Goal: Task Accomplishment & Management: Manage account settings

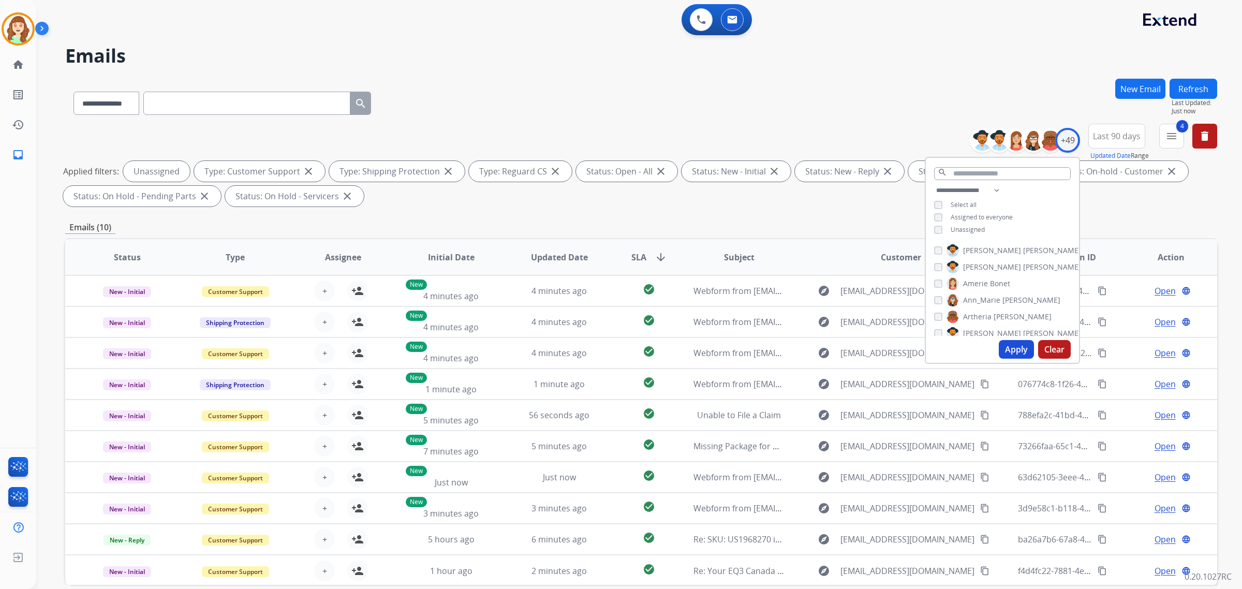
select select "**********"
click at [1013, 348] on button "Apply" at bounding box center [1016, 349] width 35 height 19
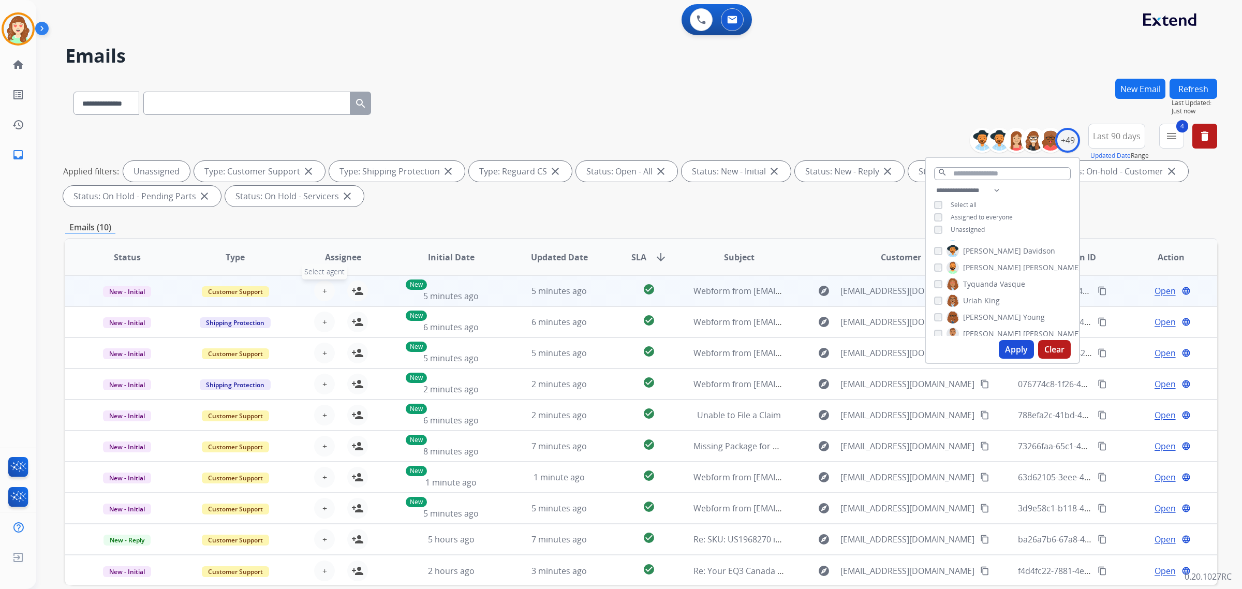
click at [327, 291] on button "+ Select agent" at bounding box center [324, 290] width 21 height 21
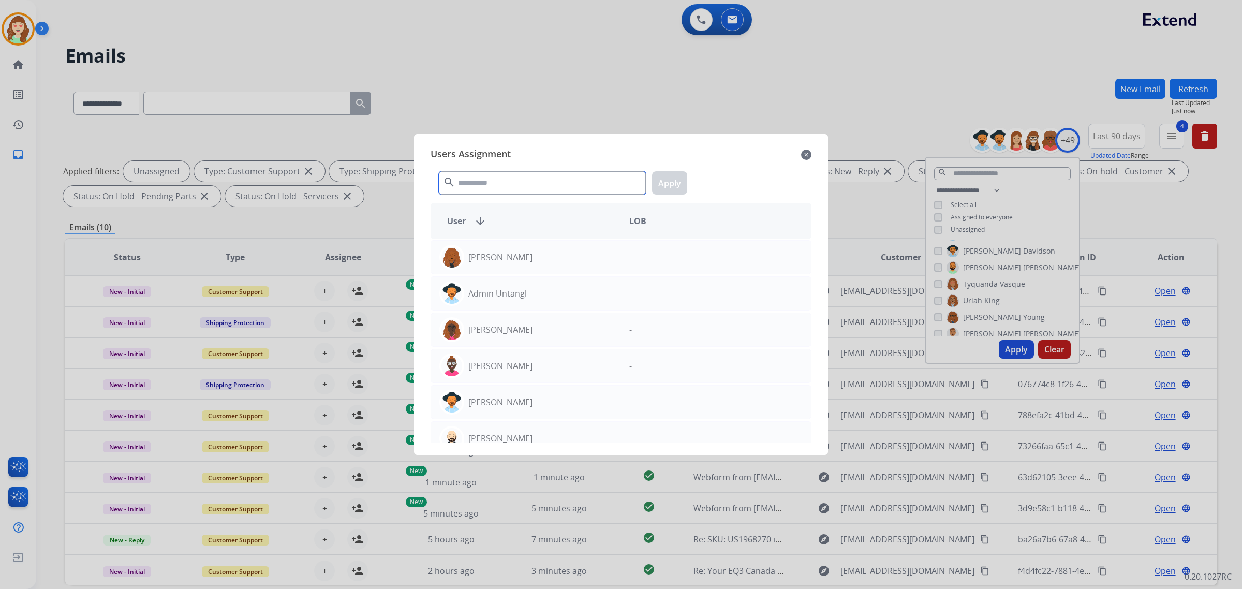
click at [493, 178] on input "text" at bounding box center [542, 182] width 207 height 23
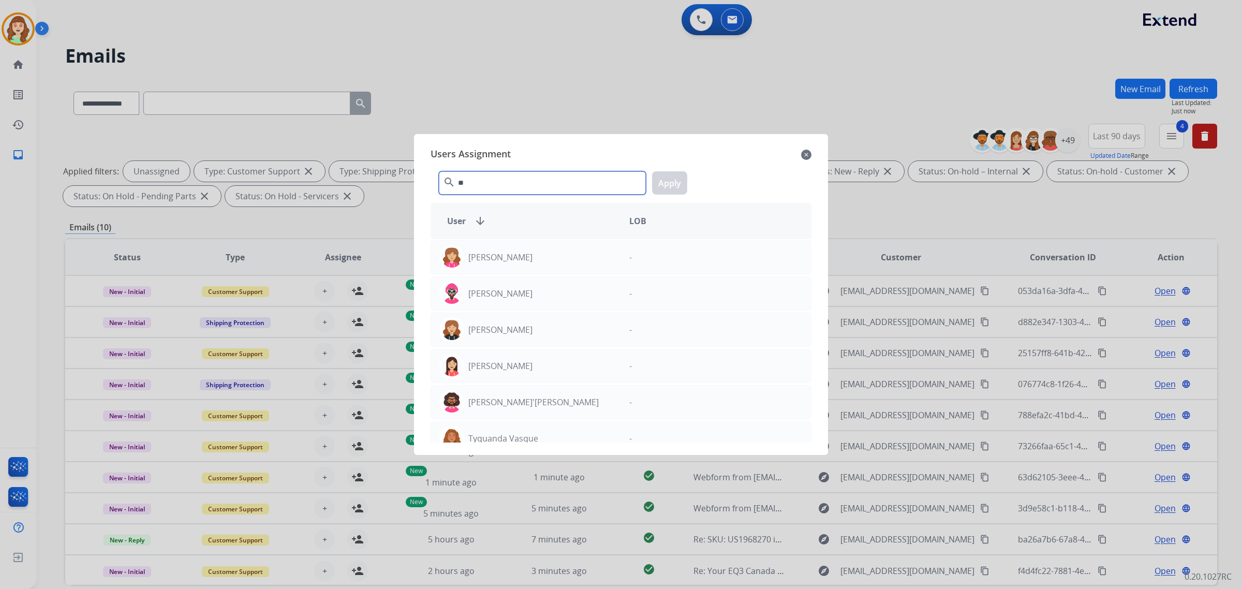
type input "**"
click at [518, 439] on p "Tyquanda Vasque" at bounding box center [503, 438] width 70 height 12
drag, startPoint x: 669, startPoint y: 183, endPoint x: 543, endPoint y: 211, distance: 128.8
click at [669, 184] on button "Apply" at bounding box center [669, 182] width 35 height 23
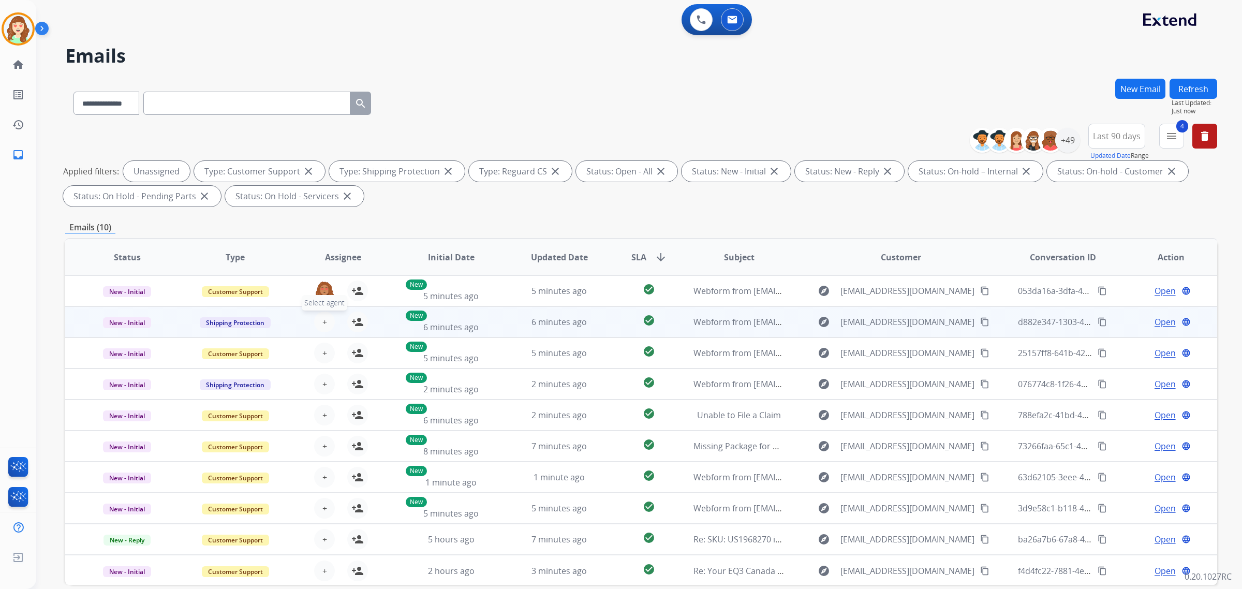
click at [322, 320] on span "+" at bounding box center [324, 322] width 5 height 12
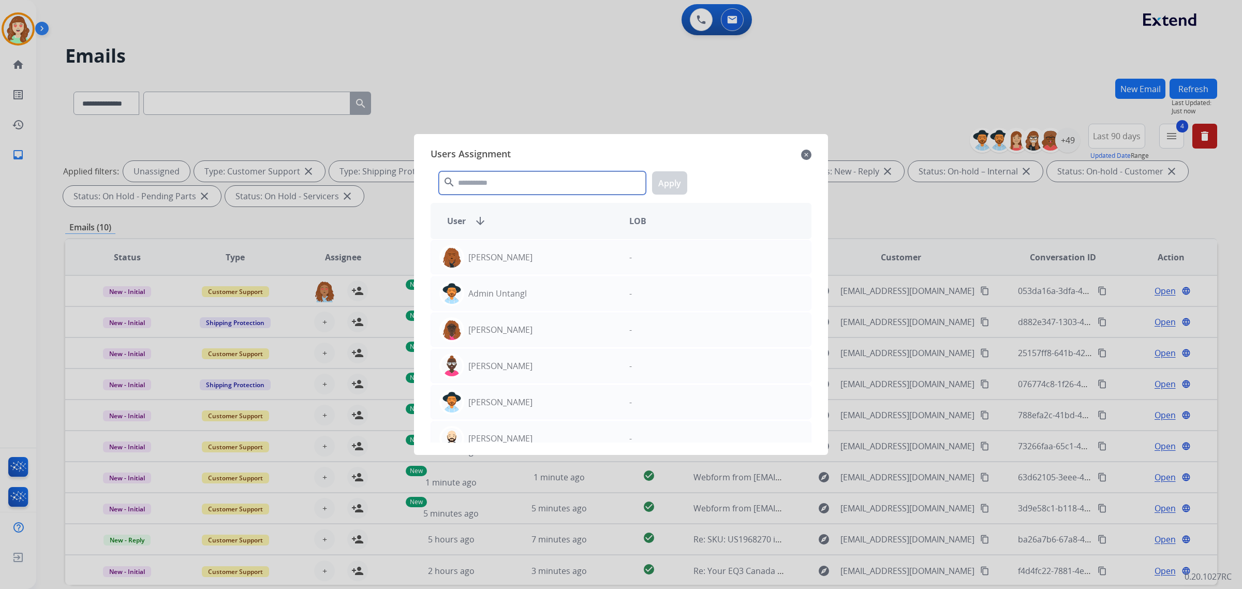
click at [533, 185] on input "text" at bounding box center [542, 182] width 207 height 23
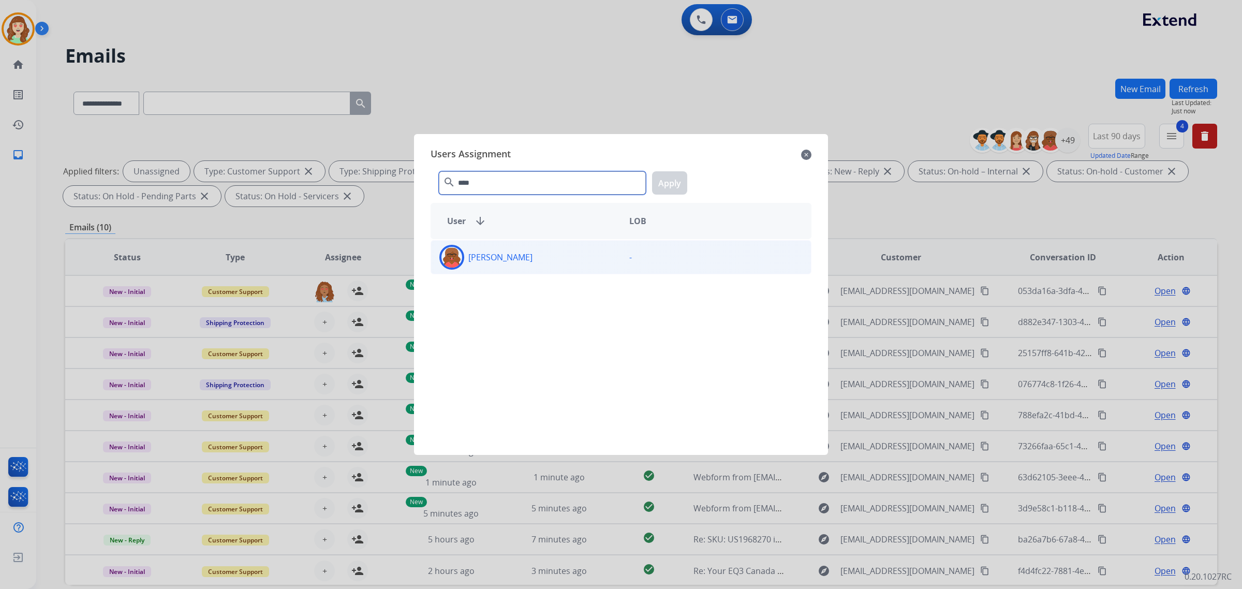
type input "****"
drag, startPoint x: 577, startPoint y: 256, endPoint x: 653, endPoint y: 205, distance: 91.0
click at [583, 255] on div "[PERSON_NAME]" at bounding box center [526, 257] width 190 height 25
drag, startPoint x: 668, startPoint y: 184, endPoint x: 584, endPoint y: 221, distance: 92.0
click at [666, 185] on button "Apply" at bounding box center [669, 182] width 35 height 23
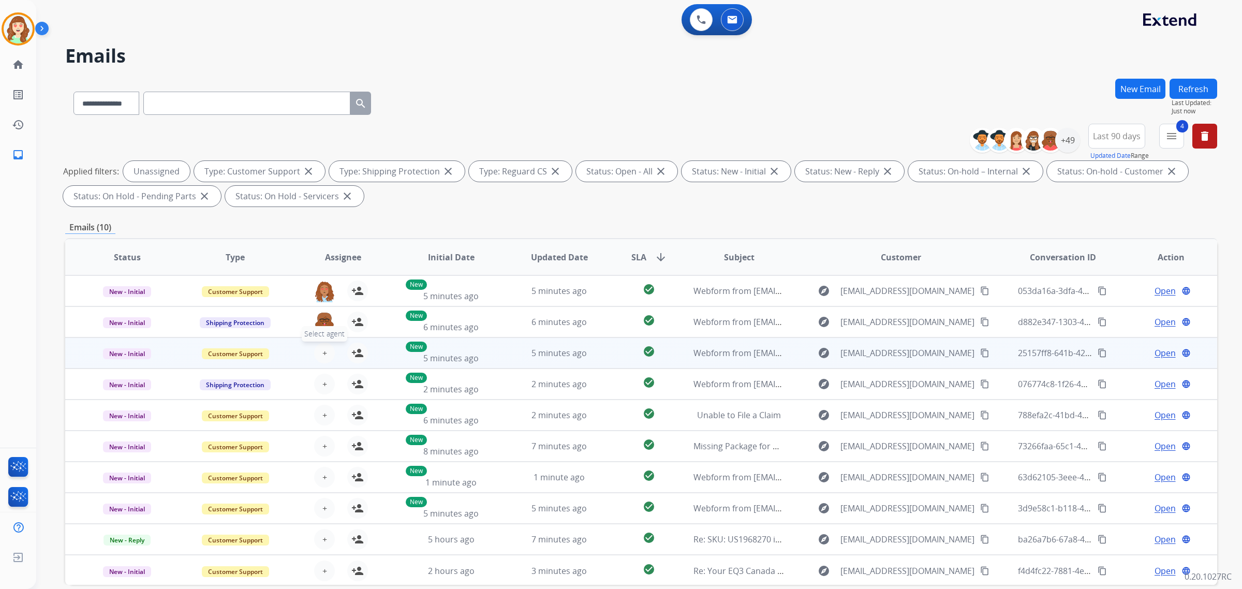
click at [326, 349] on button "+ Select agent" at bounding box center [324, 353] width 21 height 21
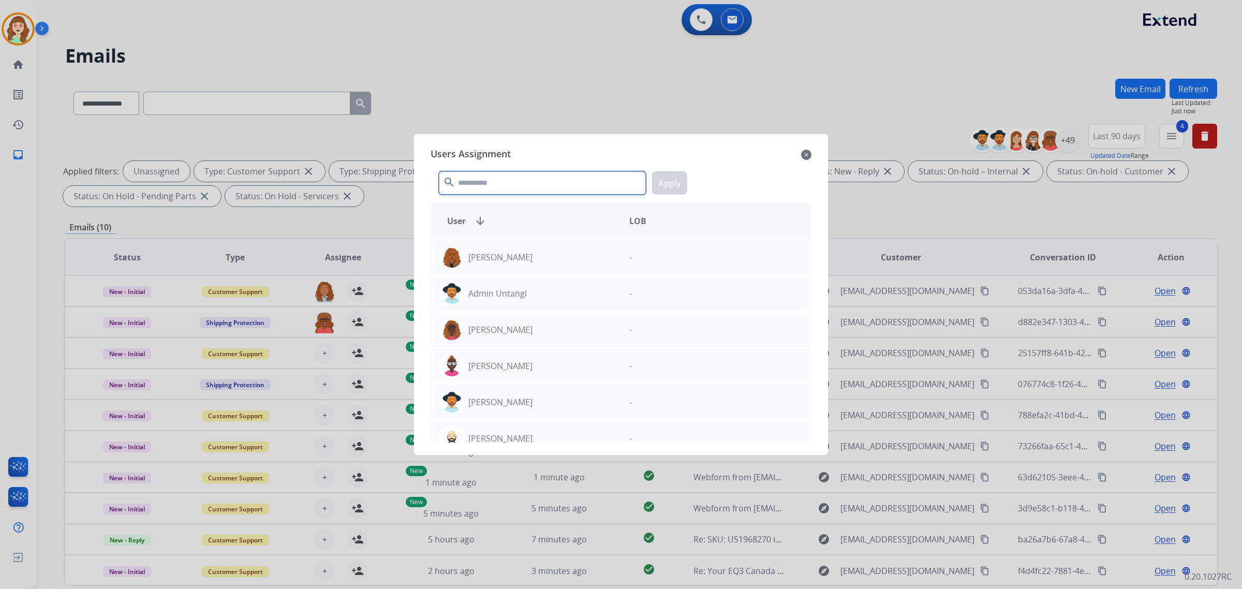
click at [489, 181] on input "text" at bounding box center [542, 182] width 207 height 23
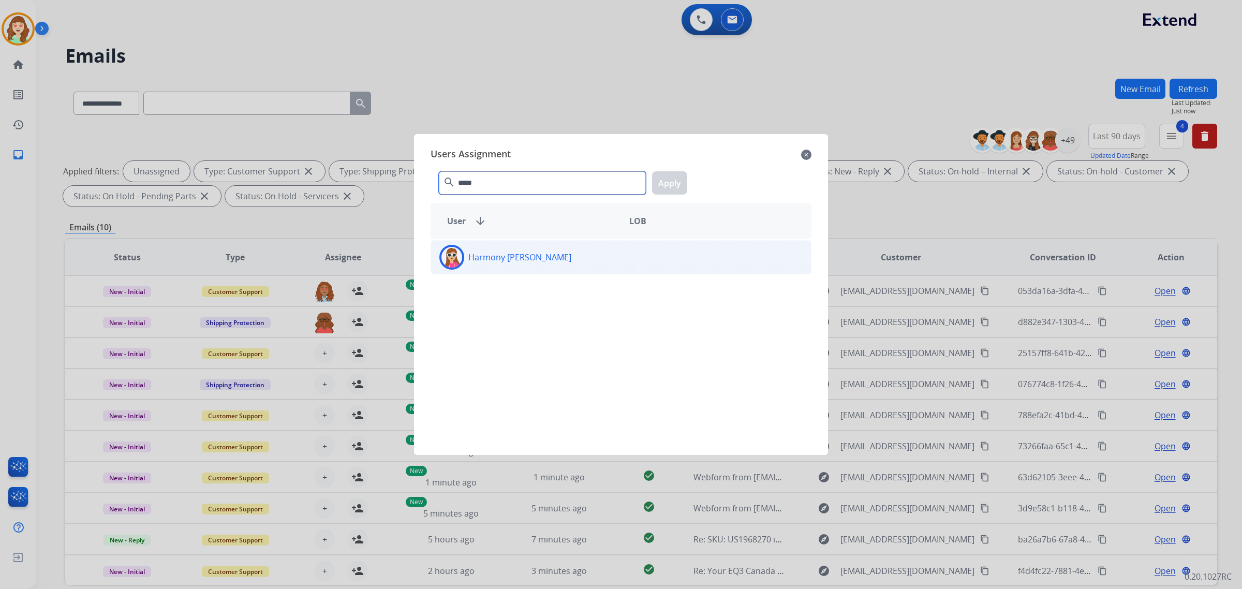
type input "*****"
click at [536, 254] on div "Harmony [PERSON_NAME]" at bounding box center [526, 257] width 190 height 25
click at [665, 182] on button "Apply" at bounding box center [669, 182] width 35 height 23
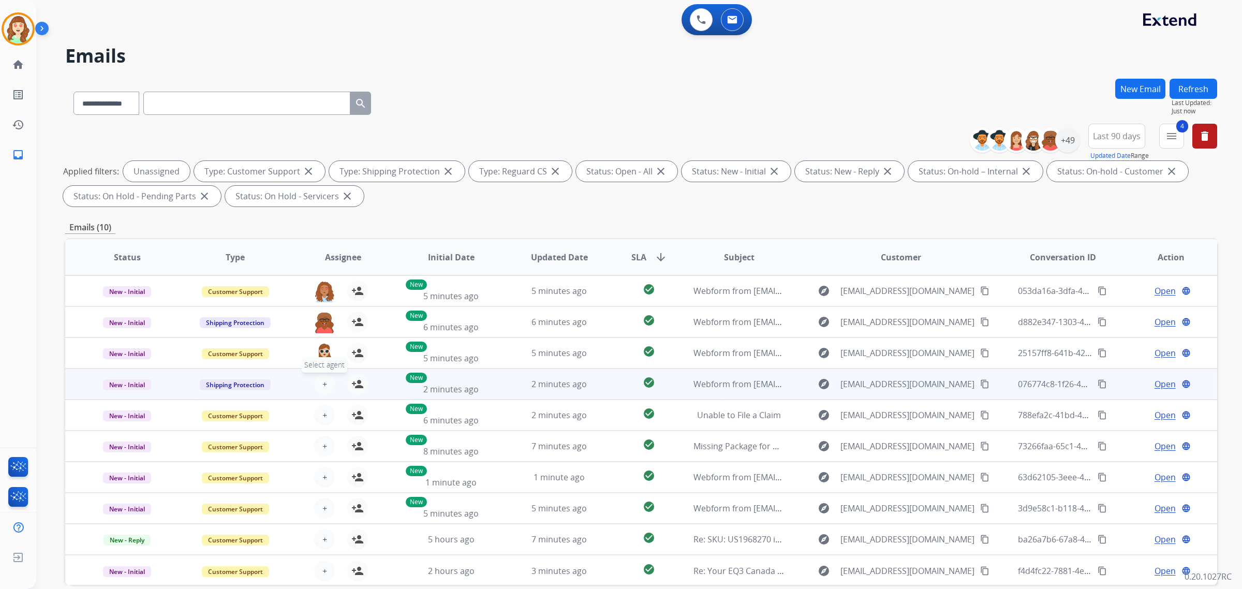
click at [324, 383] on span "+" at bounding box center [324, 384] width 5 height 12
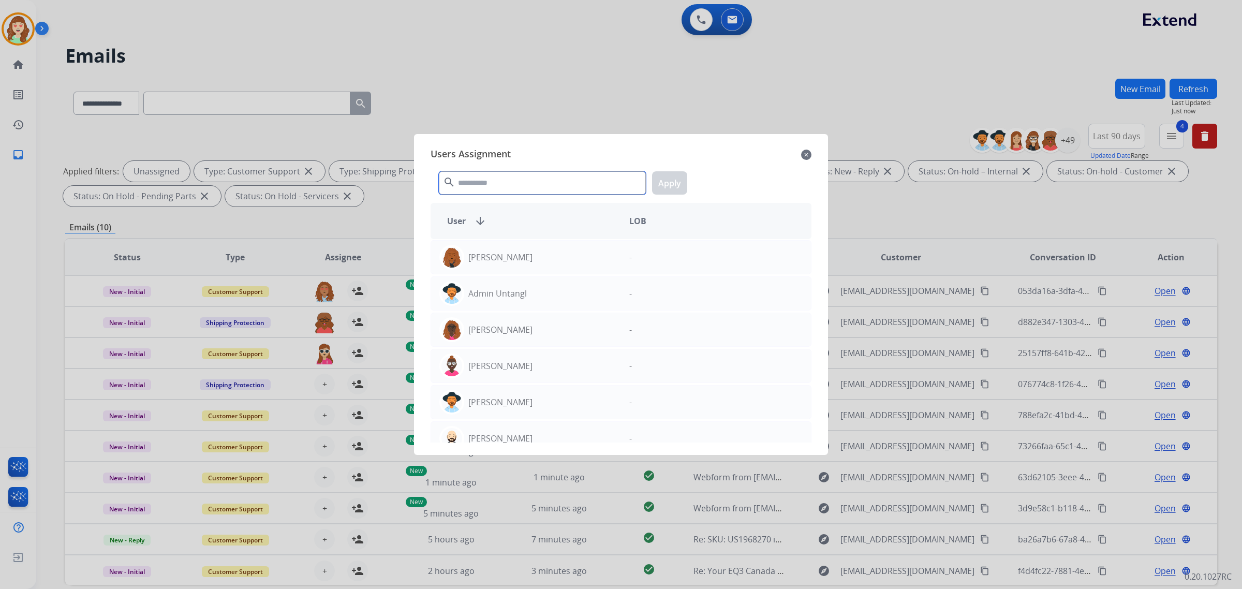
click at [470, 182] on input "text" at bounding box center [542, 182] width 207 height 23
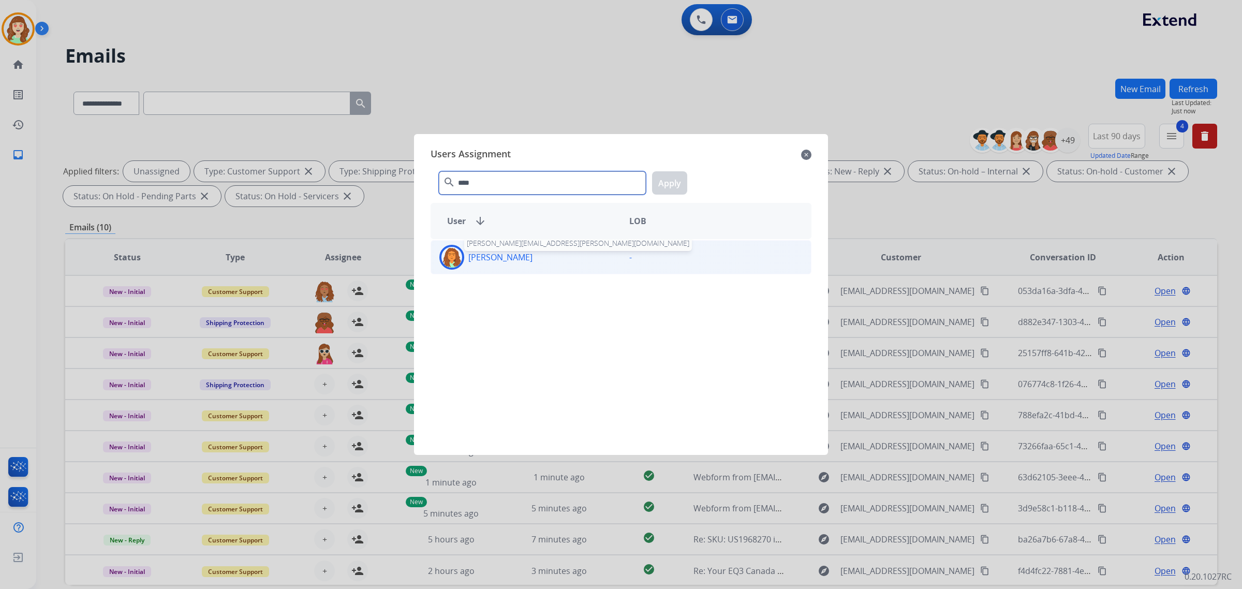
type input "****"
click at [518, 255] on p "[PERSON_NAME]" at bounding box center [500, 257] width 64 height 12
click at [681, 185] on button "Apply" at bounding box center [669, 182] width 35 height 23
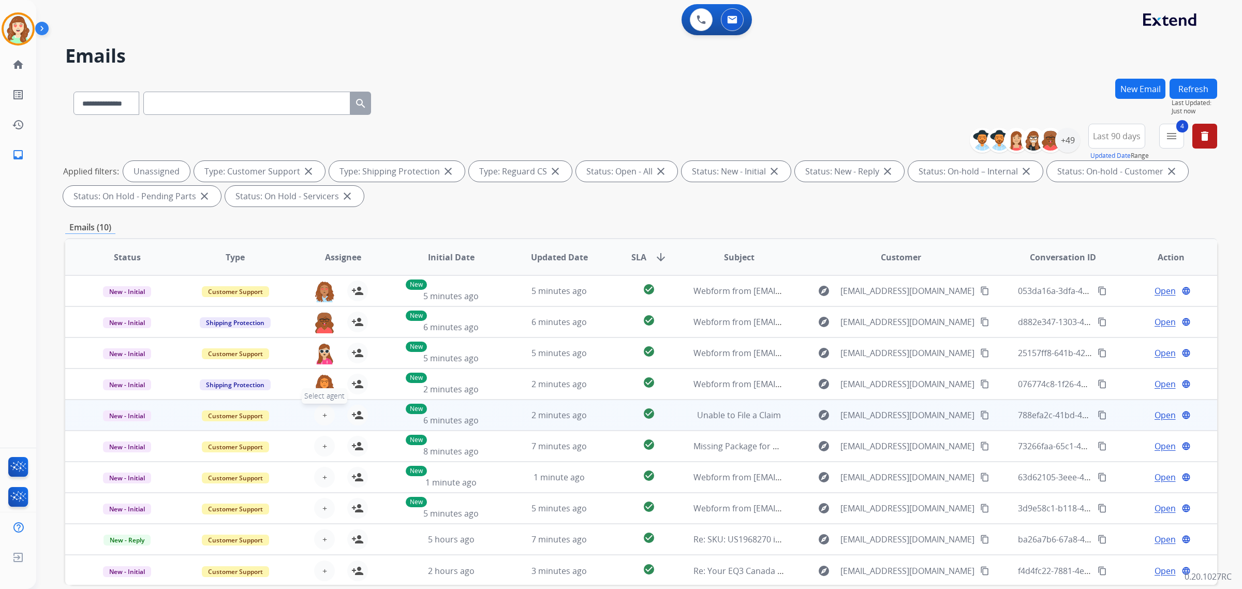
click at [323, 409] on span "+" at bounding box center [324, 415] width 5 height 12
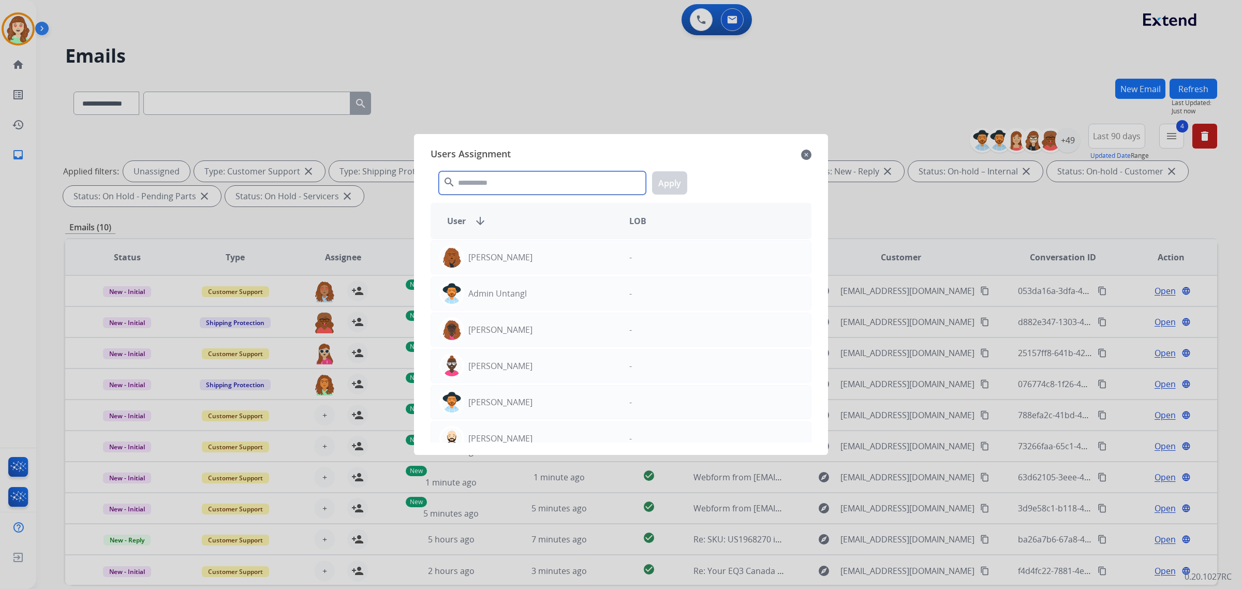
click at [515, 182] on input "text" at bounding box center [542, 182] width 207 height 23
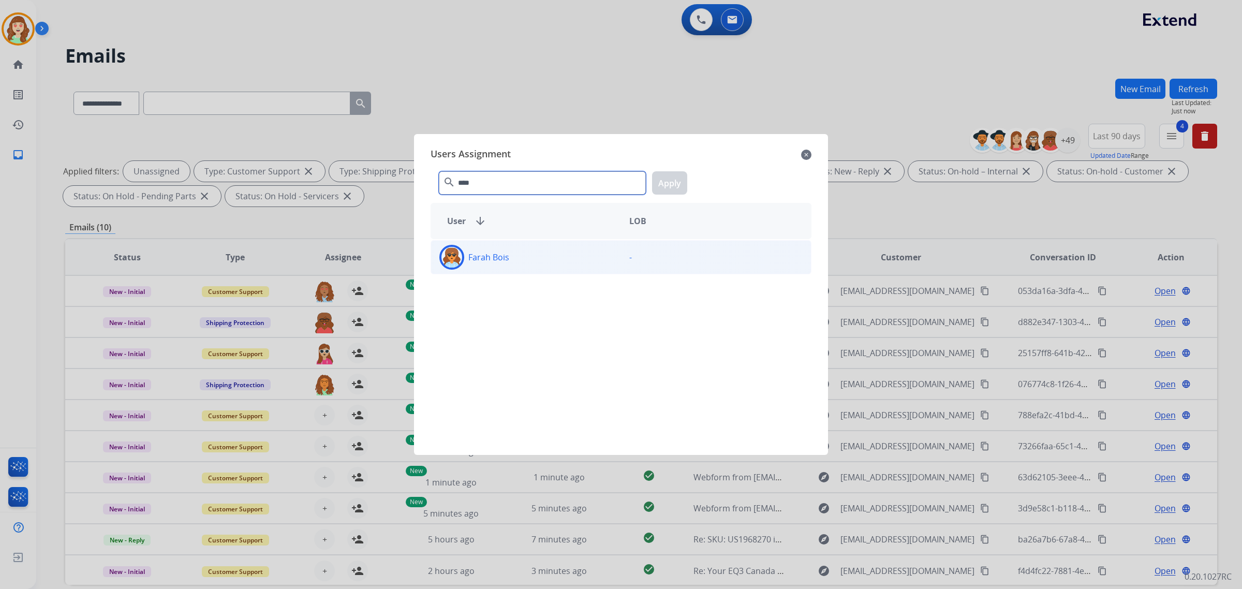
type input "****"
drag, startPoint x: 544, startPoint y: 260, endPoint x: 595, endPoint y: 211, distance: 71.0
click at [543, 260] on div "Farah Bois" at bounding box center [526, 257] width 190 height 25
click at [665, 181] on button "Apply" at bounding box center [669, 182] width 35 height 23
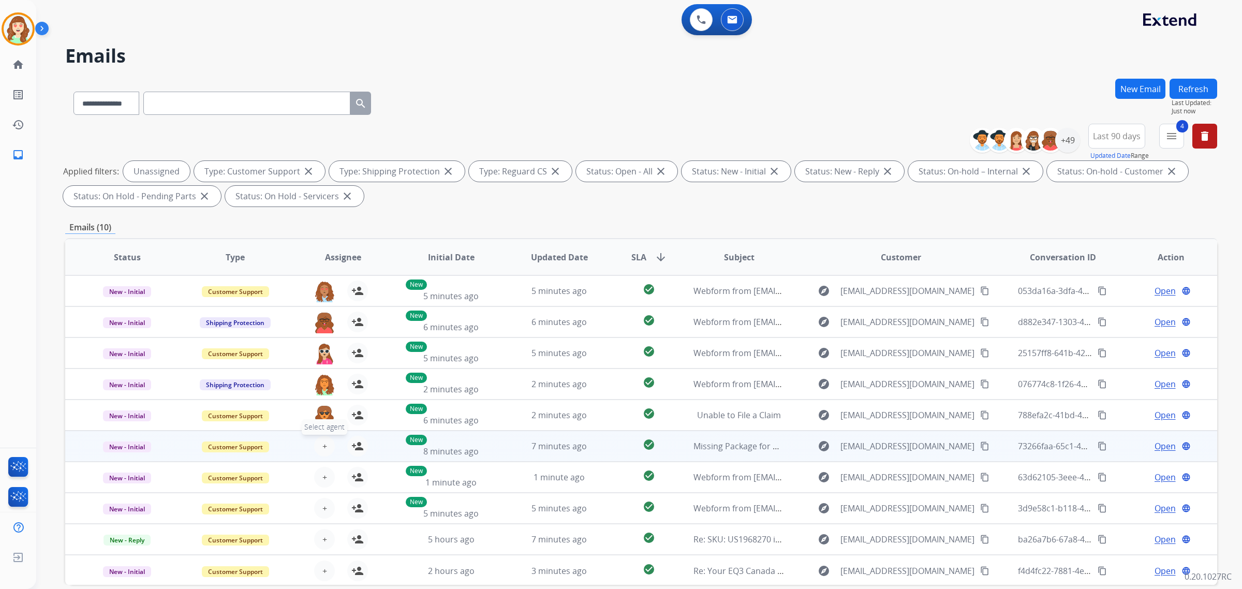
click at [325, 447] on button "+ Select agent" at bounding box center [324, 446] width 21 height 21
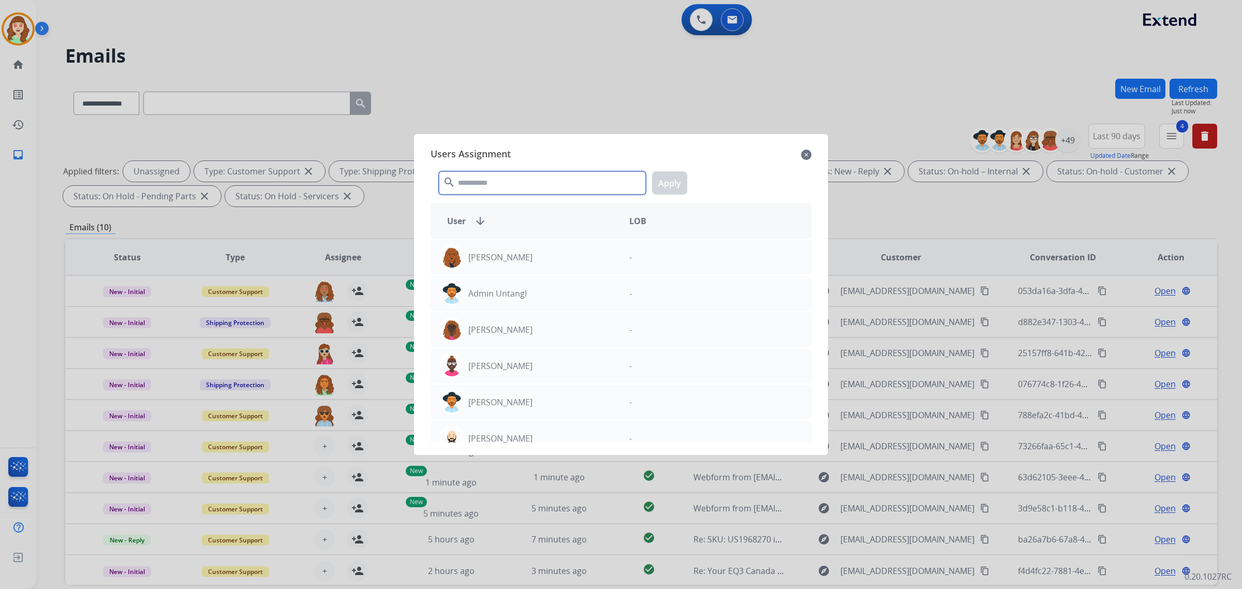
click at [515, 184] on input "text" at bounding box center [542, 182] width 207 height 23
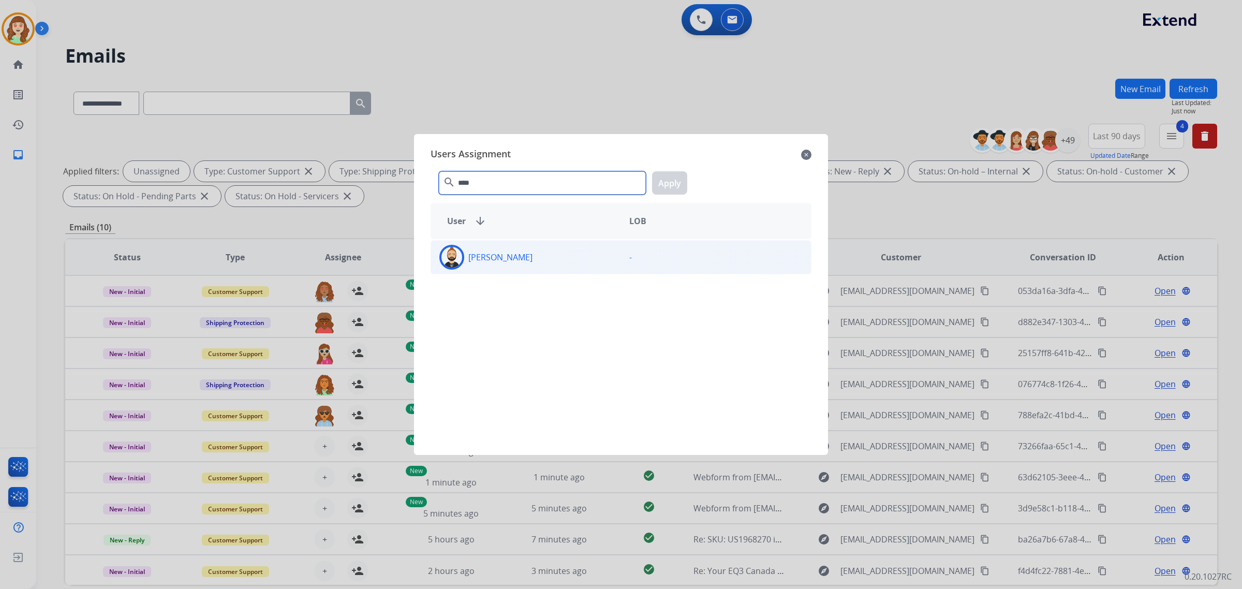
type input "****"
drag, startPoint x: 560, startPoint y: 260, endPoint x: 644, endPoint y: 211, distance: 97.2
click at [564, 259] on div "[PERSON_NAME]" at bounding box center [526, 257] width 190 height 25
click at [671, 185] on button "Apply" at bounding box center [669, 182] width 35 height 23
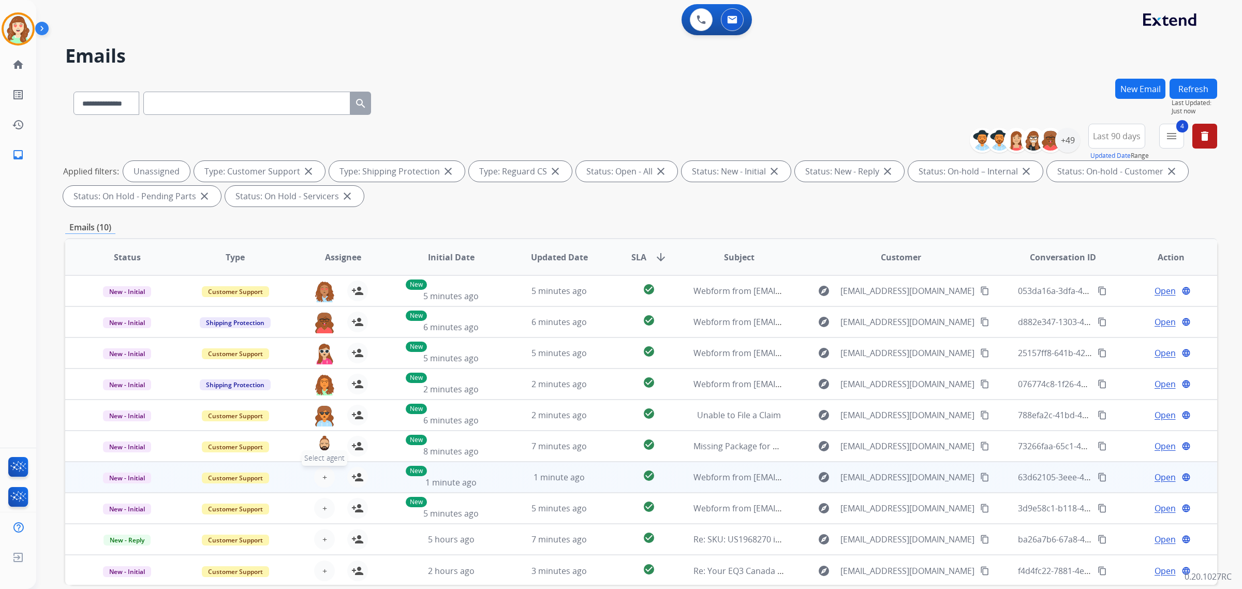
click at [326, 473] on button "+ Select agent" at bounding box center [324, 477] width 21 height 21
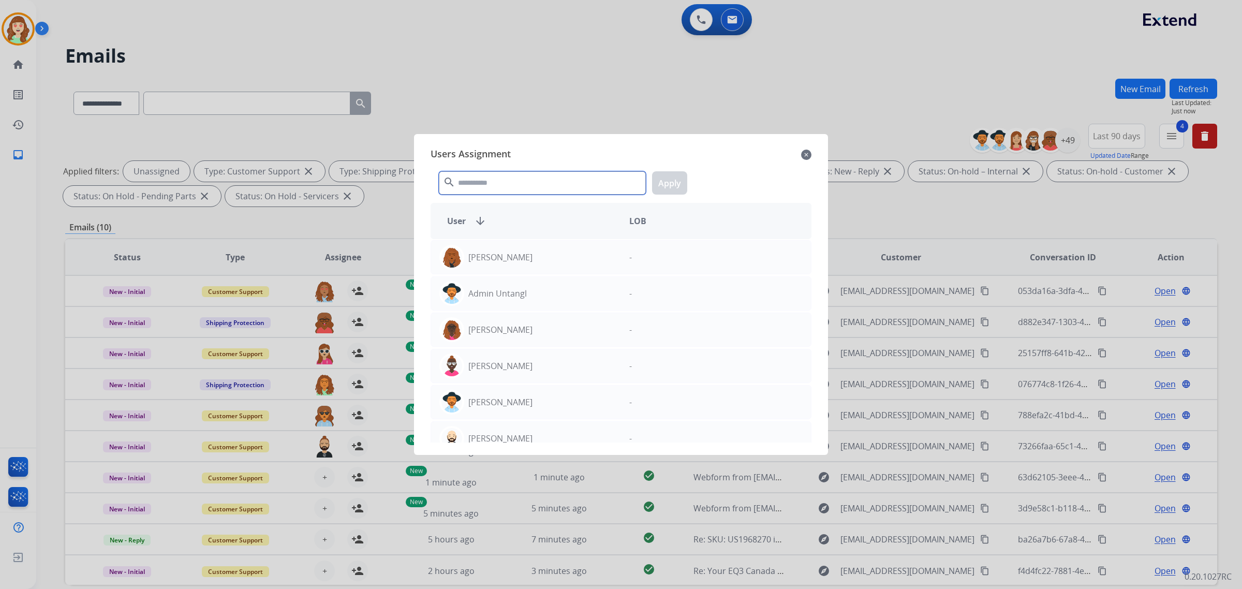
click at [519, 190] on input "text" at bounding box center [542, 182] width 207 height 23
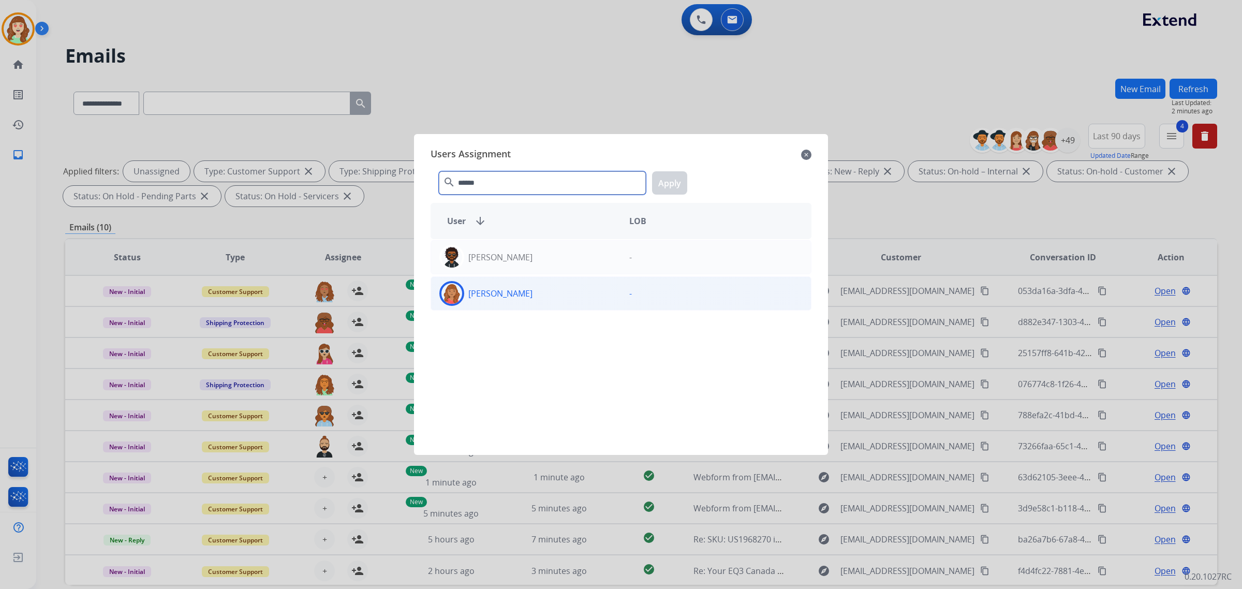
type input "******"
drag, startPoint x: 548, startPoint y: 290, endPoint x: 635, endPoint y: 203, distance: 122.2
click at [549, 288] on div "[PERSON_NAME]" at bounding box center [526, 293] width 190 height 25
click at [671, 185] on button "Apply" at bounding box center [669, 182] width 35 height 23
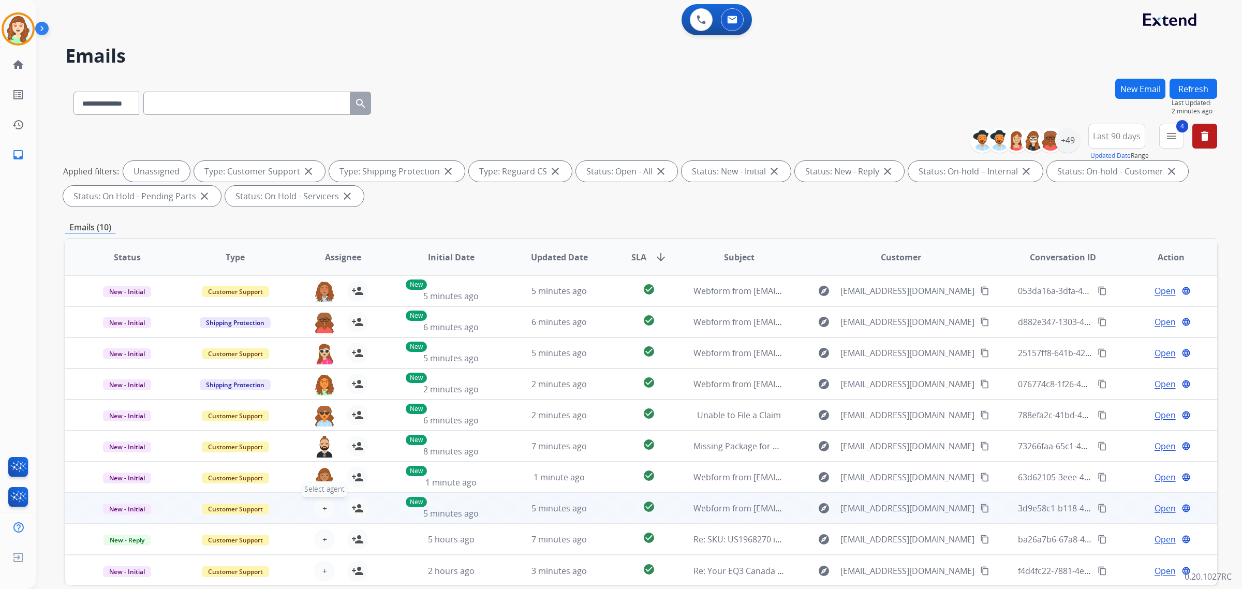
click at [325, 505] on button "+ Select agent" at bounding box center [324, 508] width 21 height 21
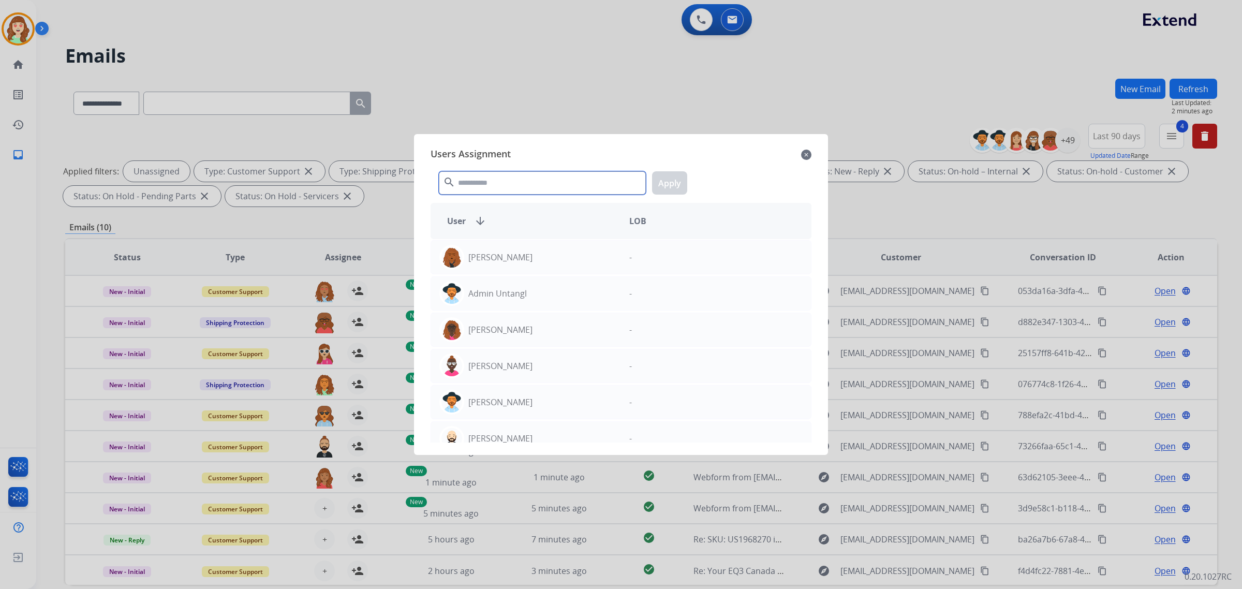
drag, startPoint x: 525, startPoint y: 177, endPoint x: 518, endPoint y: 180, distance: 7.4
click at [520, 180] on input "text" at bounding box center [542, 182] width 207 height 23
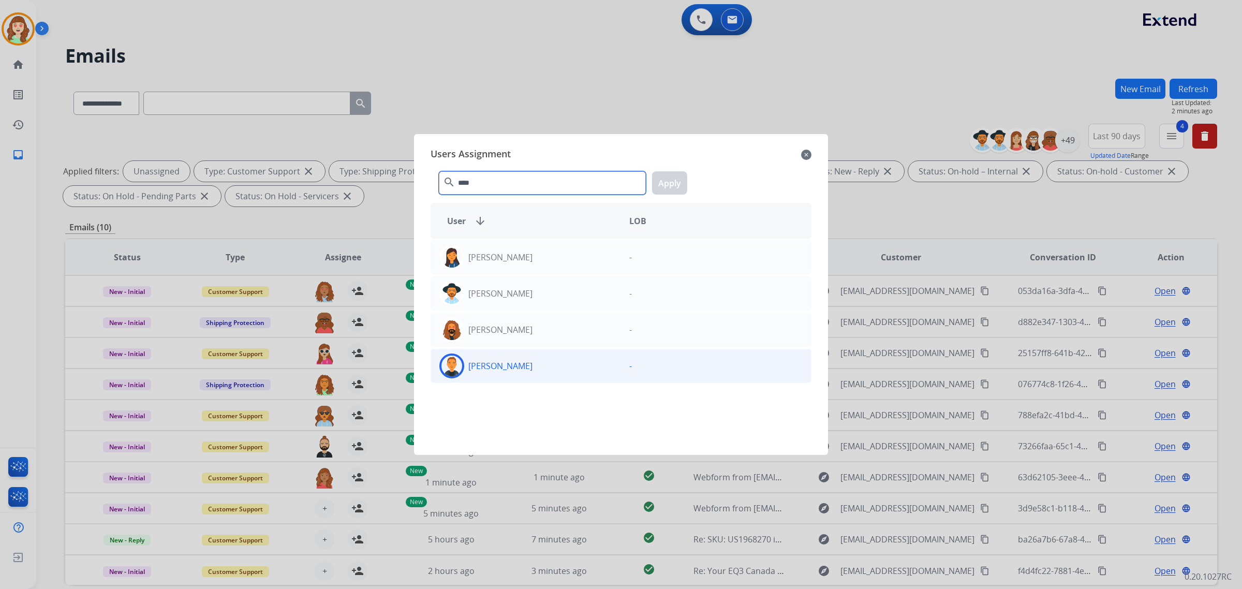
type input "****"
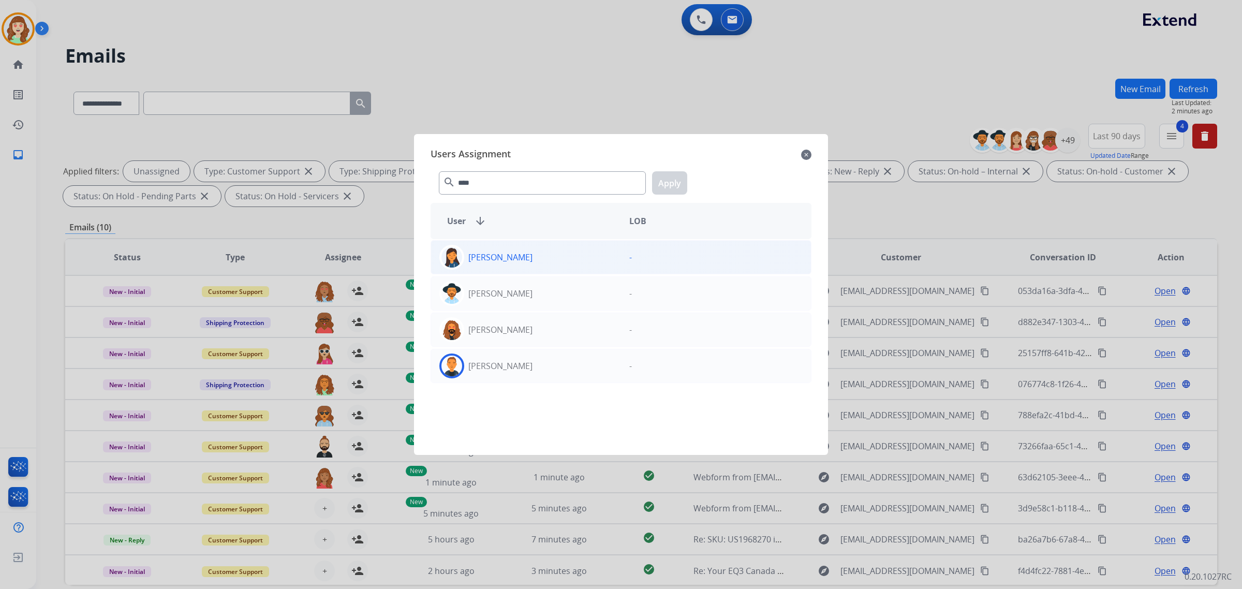
drag, startPoint x: 541, startPoint y: 365, endPoint x: 609, endPoint y: 267, distance: 119.6
click at [540, 365] on div "[PERSON_NAME]" at bounding box center [526, 365] width 190 height 25
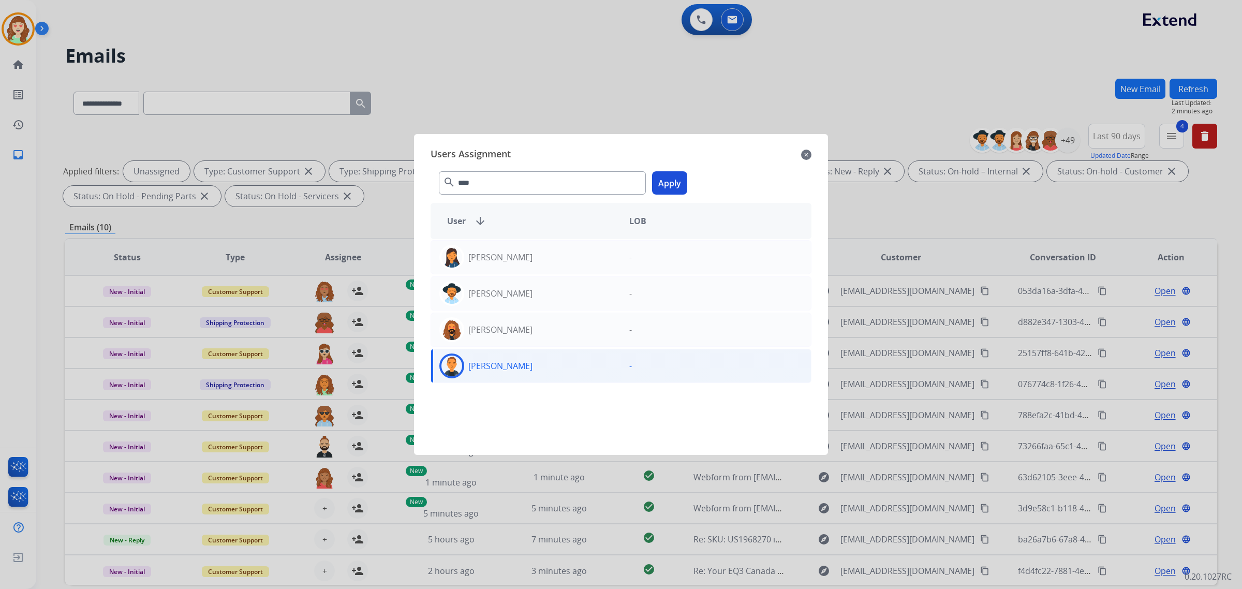
click at [666, 175] on button "Apply" at bounding box center [669, 182] width 35 height 23
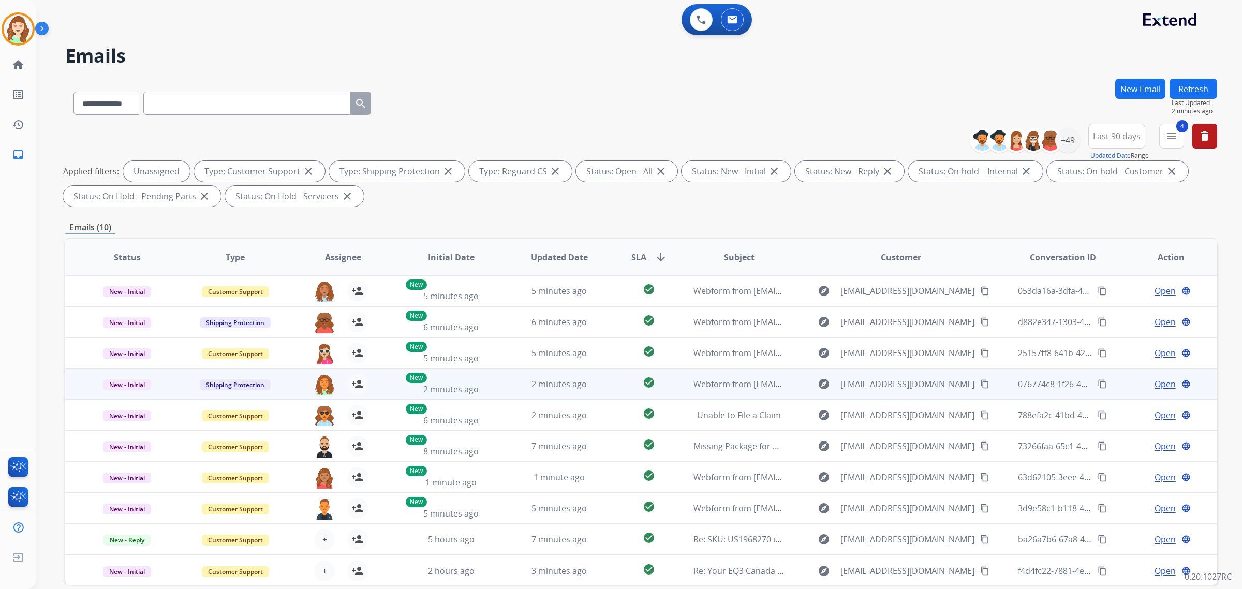
scroll to position [1, 0]
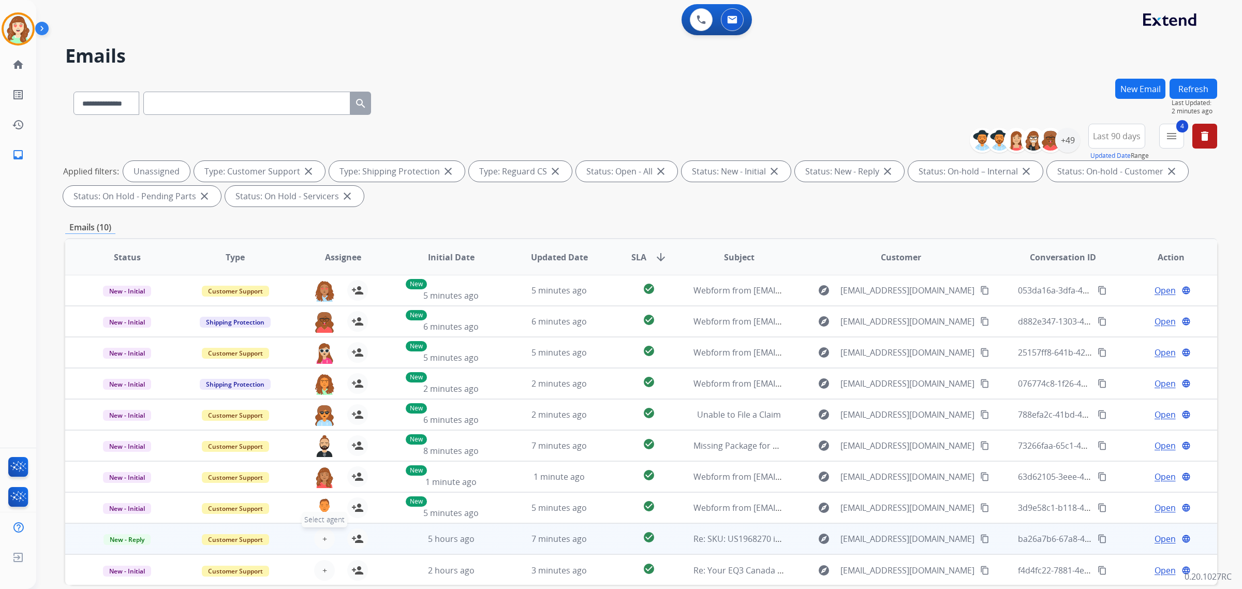
click at [322, 536] on span "+" at bounding box center [324, 538] width 5 height 12
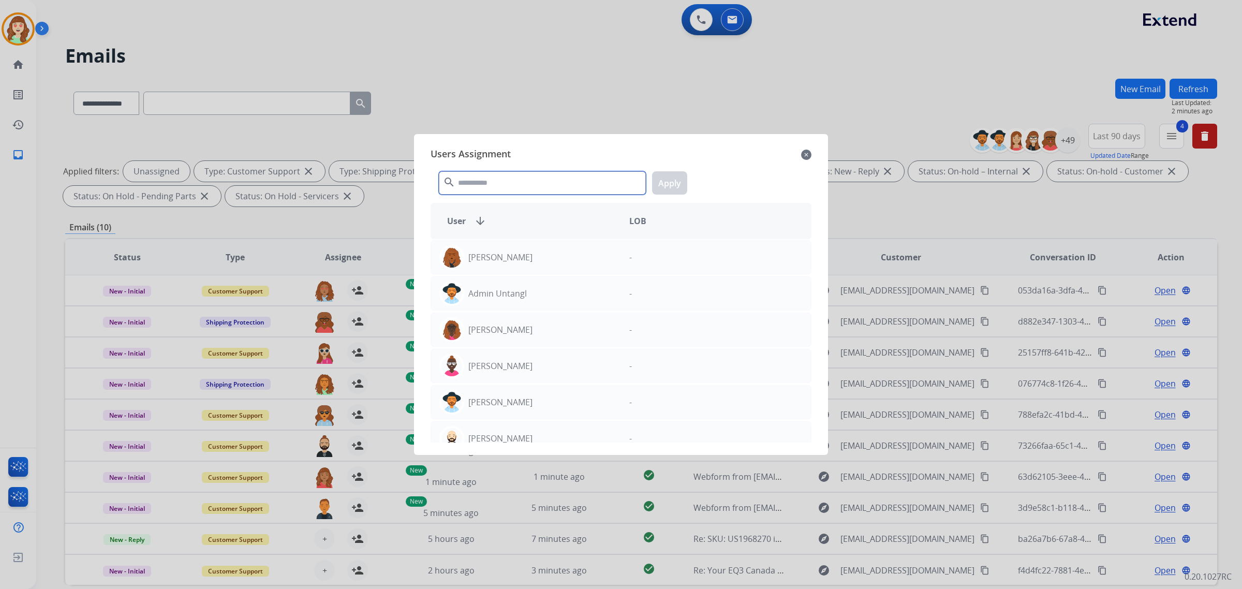
click at [526, 183] on input "text" at bounding box center [542, 182] width 207 height 23
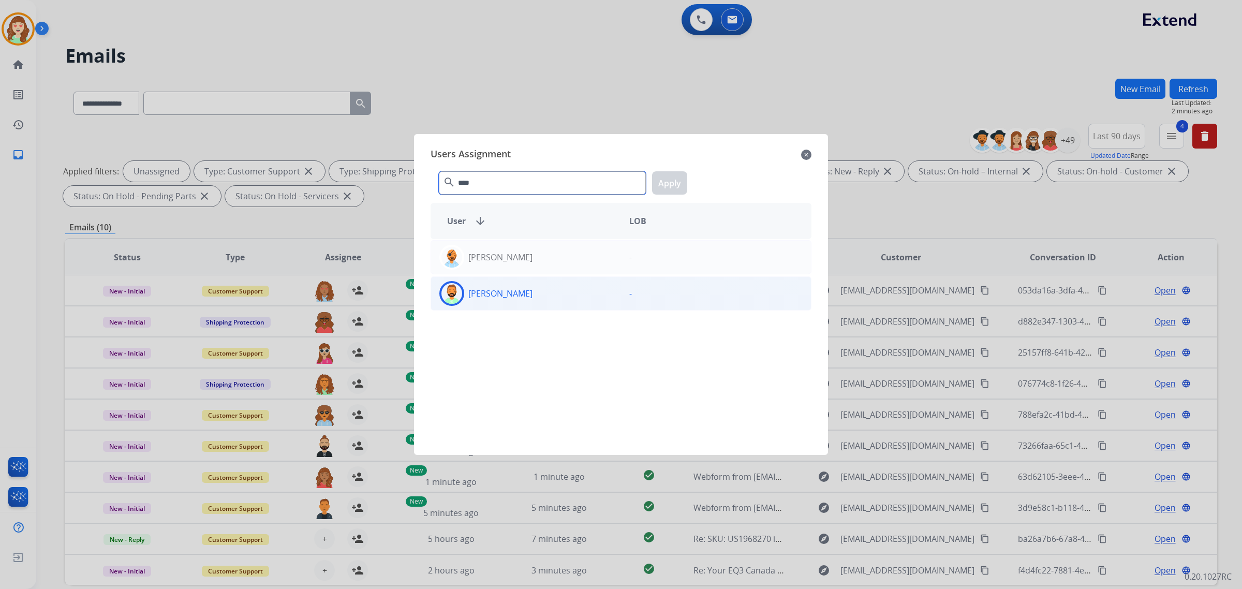
type input "****"
drag, startPoint x: 545, startPoint y: 304, endPoint x: 545, endPoint y: 295, distance: 8.3
click at [544, 303] on div "[PERSON_NAME]" at bounding box center [526, 293] width 190 height 25
drag, startPoint x: 665, startPoint y: 180, endPoint x: 507, endPoint y: 310, distance: 205.4
click at [660, 185] on button "Apply" at bounding box center [669, 182] width 35 height 23
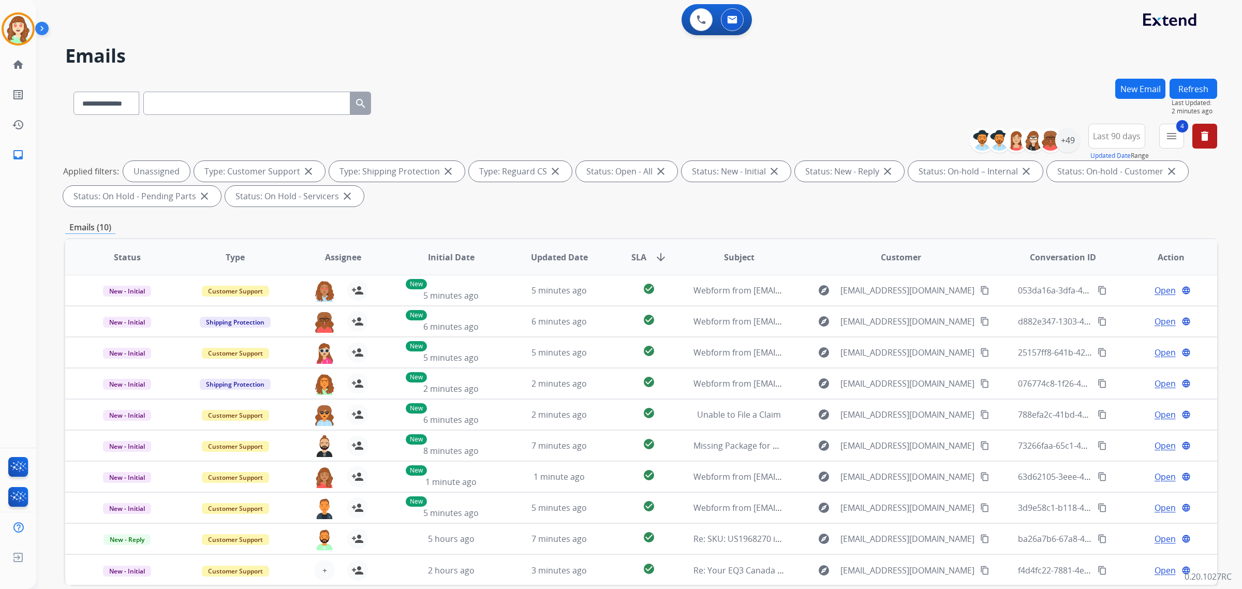
scroll to position [49, 0]
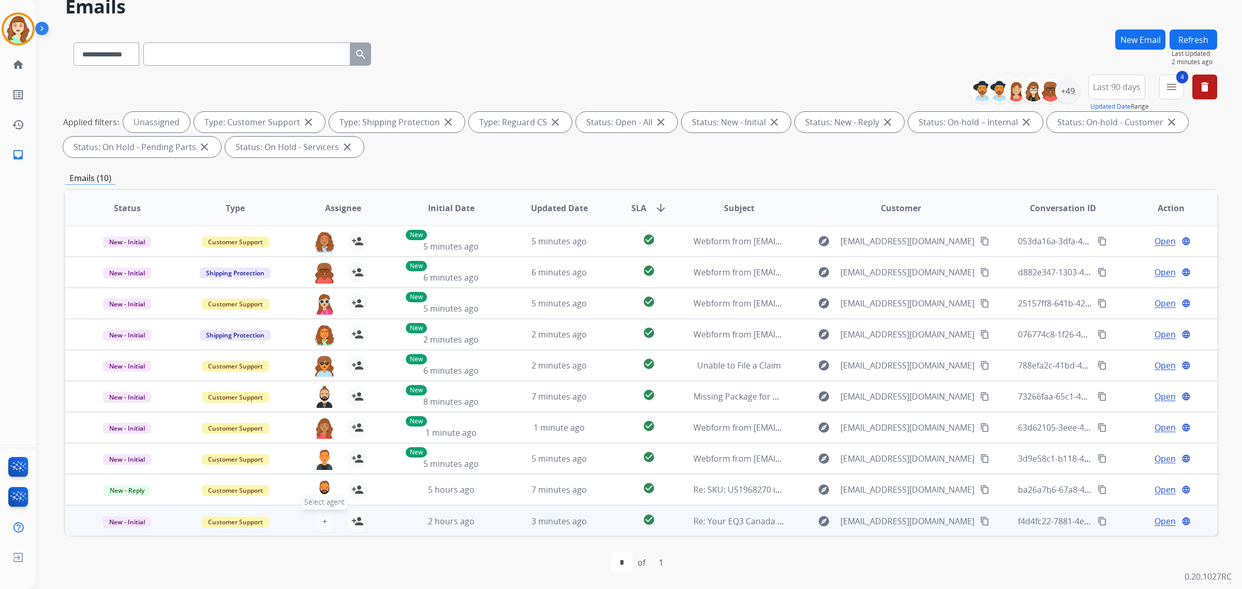
click at [326, 518] on button "+ Select agent" at bounding box center [324, 521] width 21 height 21
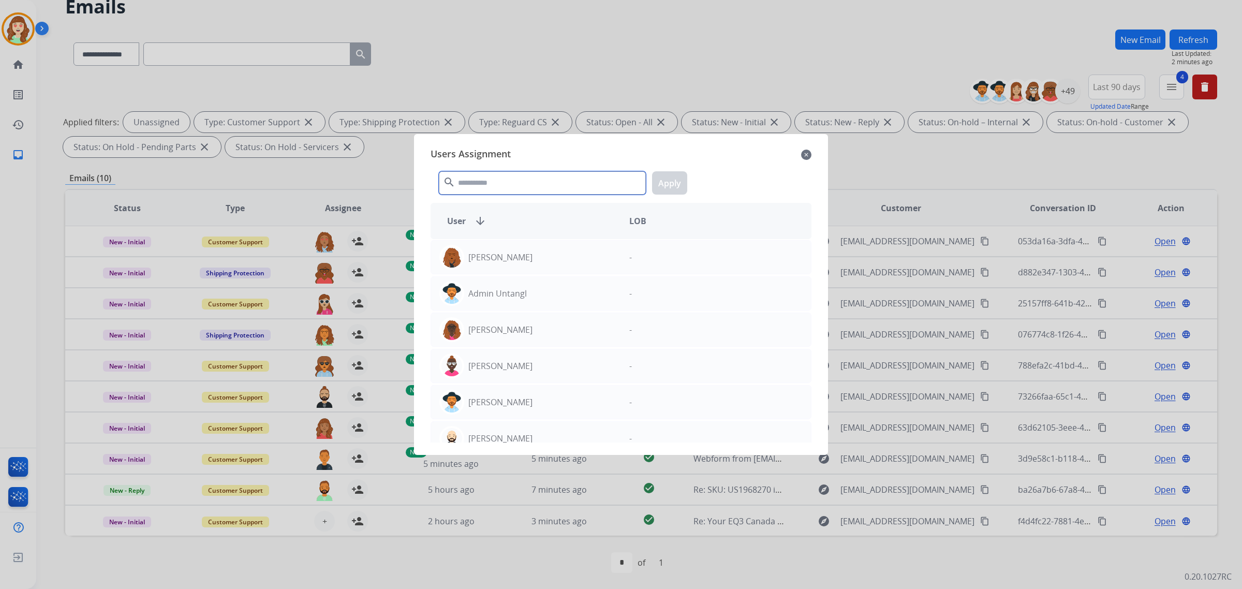
click at [538, 185] on input "text" at bounding box center [542, 182] width 207 height 23
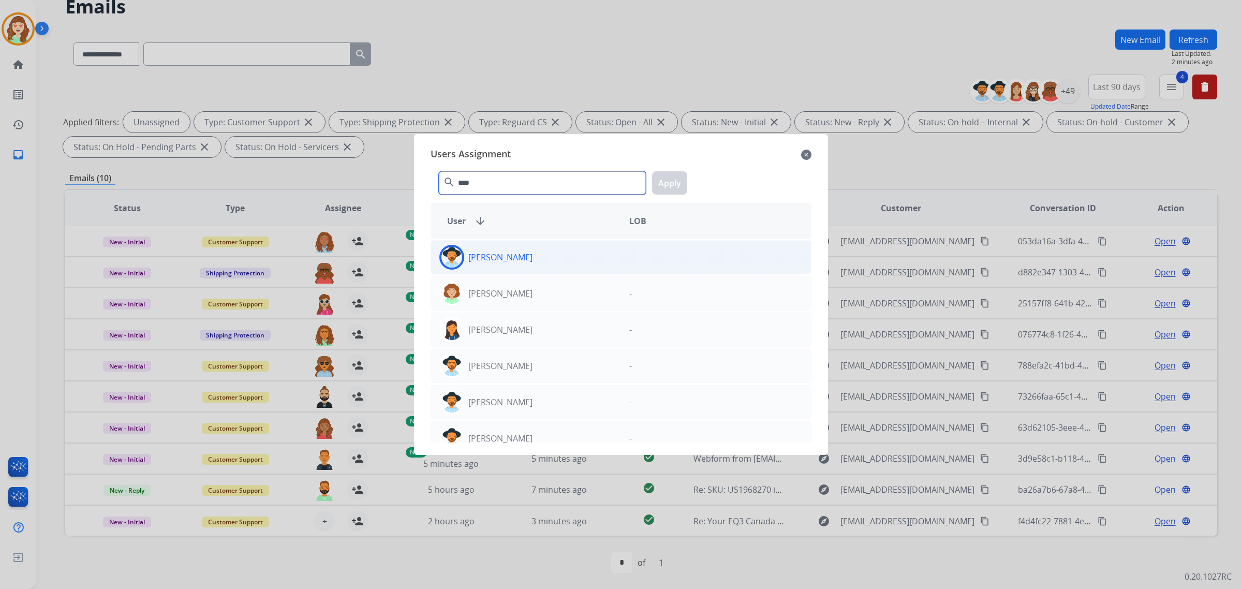
type input "****"
click at [568, 249] on div "[PERSON_NAME]" at bounding box center [526, 257] width 190 height 25
drag, startPoint x: 667, startPoint y: 185, endPoint x: 704, endPoint y: 178, distance: 37.3
click at [666, 185] on button "Apply" at bounding box center [669, 182] width 35 height 23
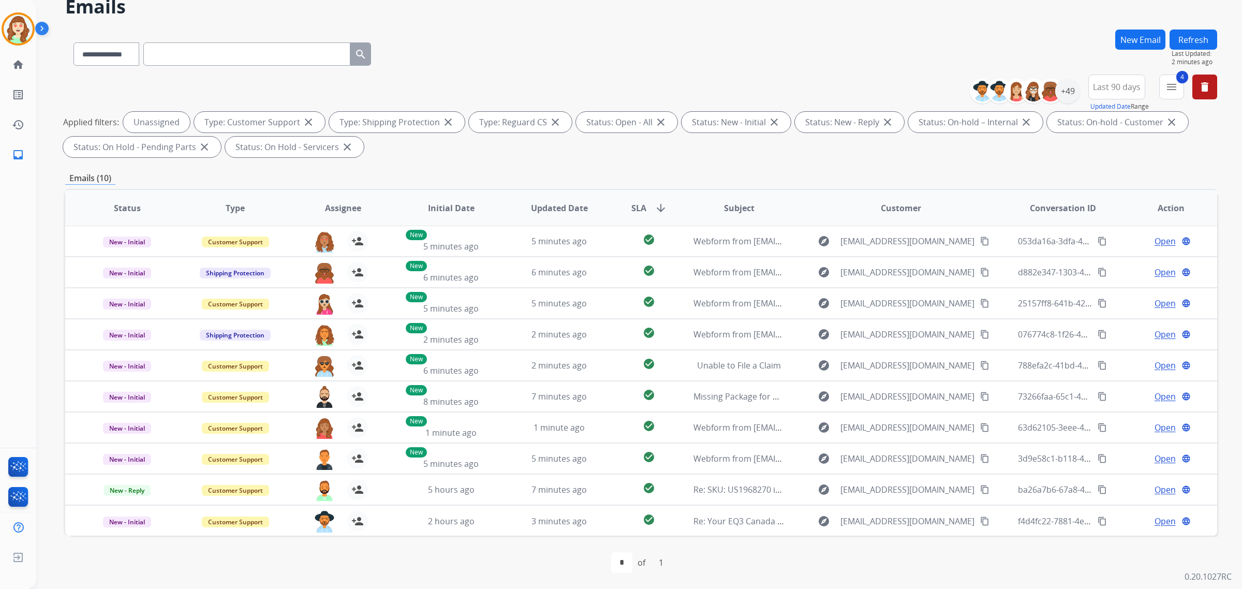
scroll to position [0, 0]
click at [1066, 92] on div "+49" at bounding box center [1067, 91] width 25 height 25
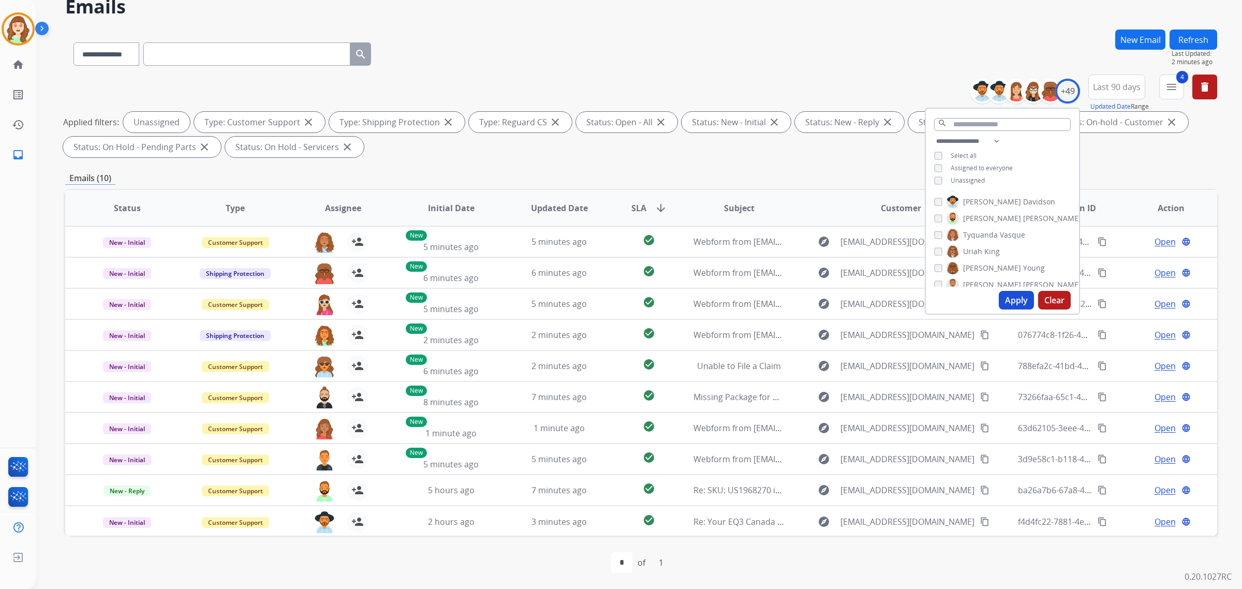
click at [1004, 296] on button "Apply" at bounding box center [1016, 300] width 35 height 19
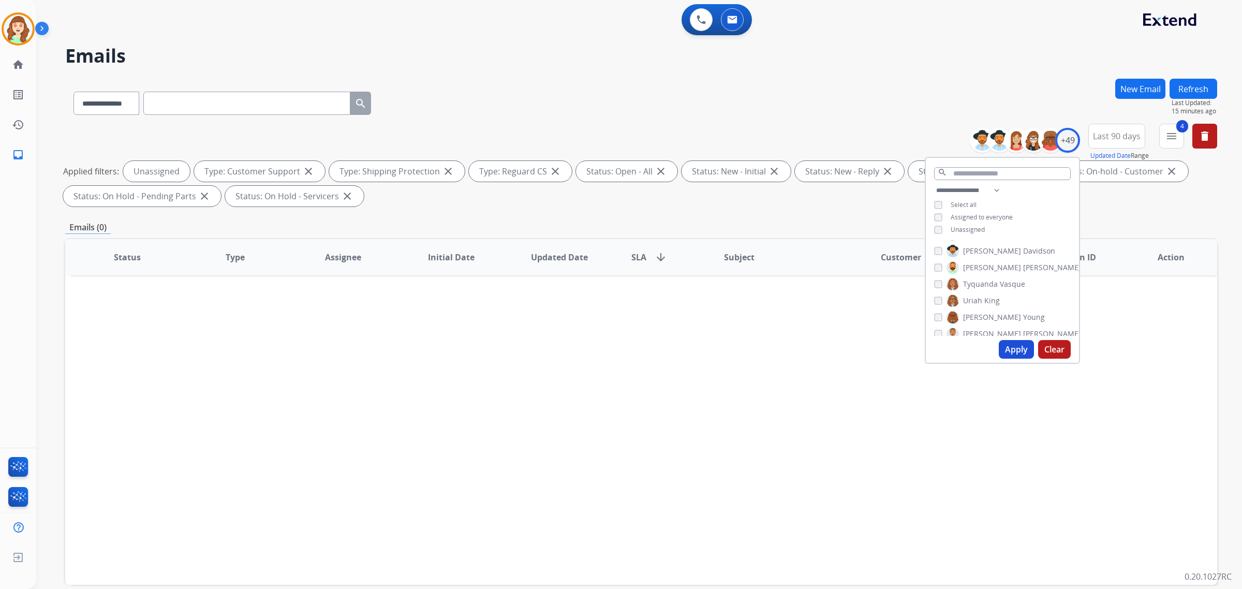
drag, startPoint x: 1004, startPoint y: 351, endPoint x: 1010, endPoint y: 349, distance: 5.9
click at [1008, 350] on button "Apply" at bounding box center [1016, 349] width 35 height 19
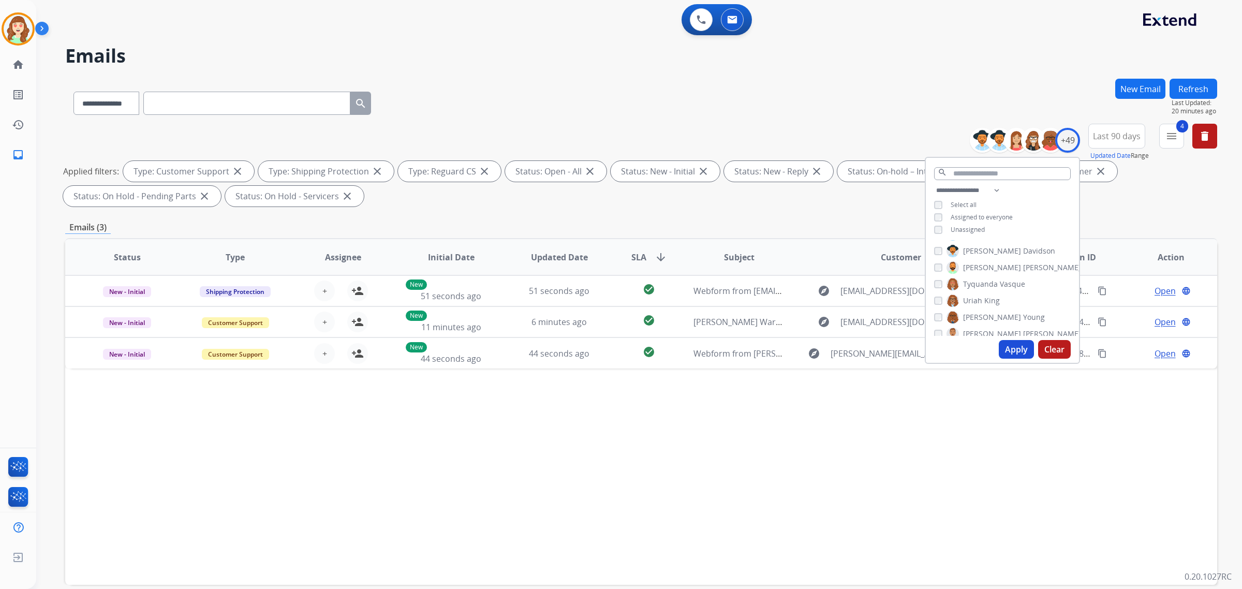
click at [1065, 347] on button "Clear" at bounding box center [1054, 349] width 33 height 19
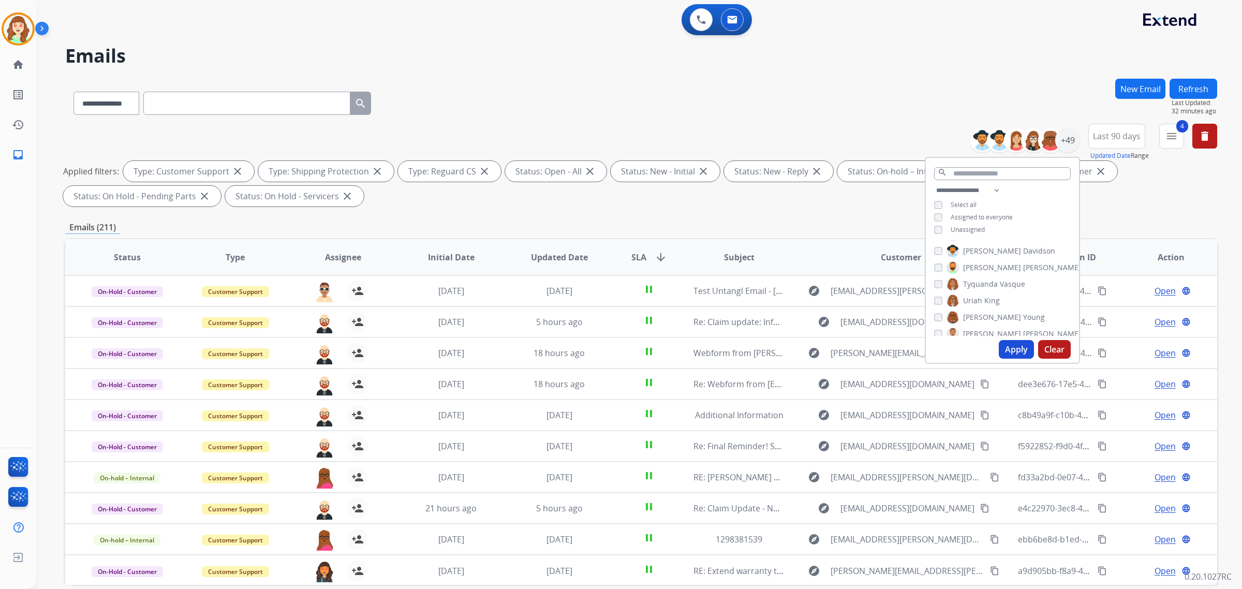
click at [940, 216] on div "Assigned to everyone" at bounding box center [973, 217] width 79 height 8
click at [934, 220] on div "Assigned to everyone" at bounding box center [973, 217] width 79 height 8
click at [1017, 347] on button "Apply" at bounding box center [1016, 349] width 35 height 19
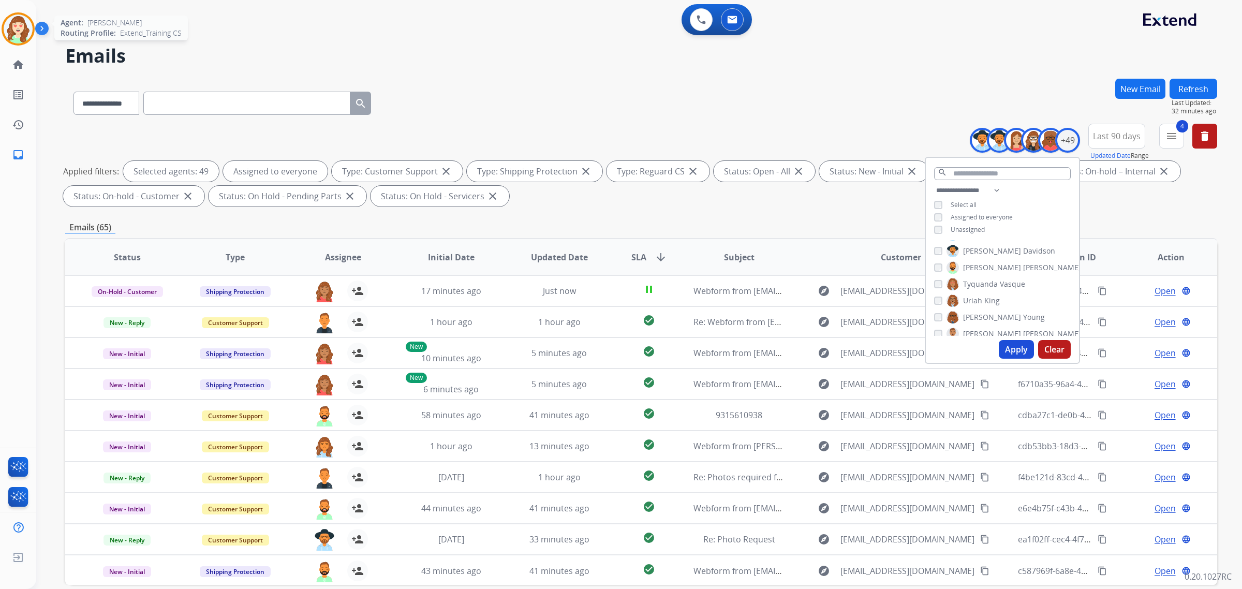
drag, startPoint x: 20, startPoint y: 17, endPoint x: 26, endPoint y: 16, distance: 6.3
click at [21, 17] on img at bounding box center [18, 28] width 29 height 29
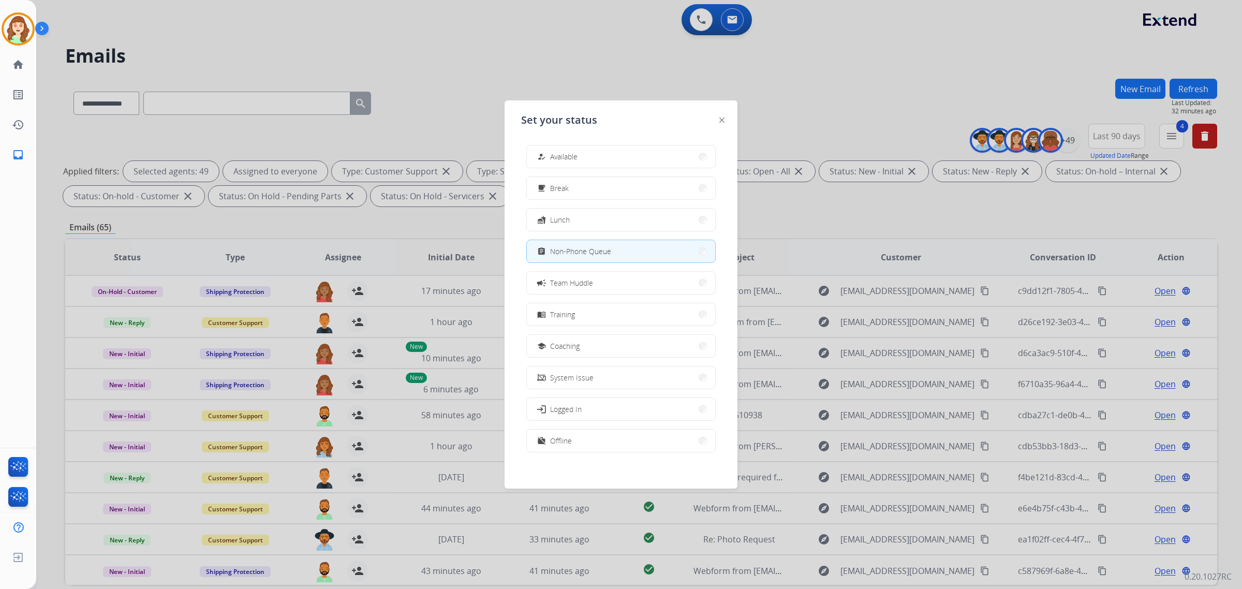
click at [765, 83] on div at bounding box center [621, 294] width 1242 height 589
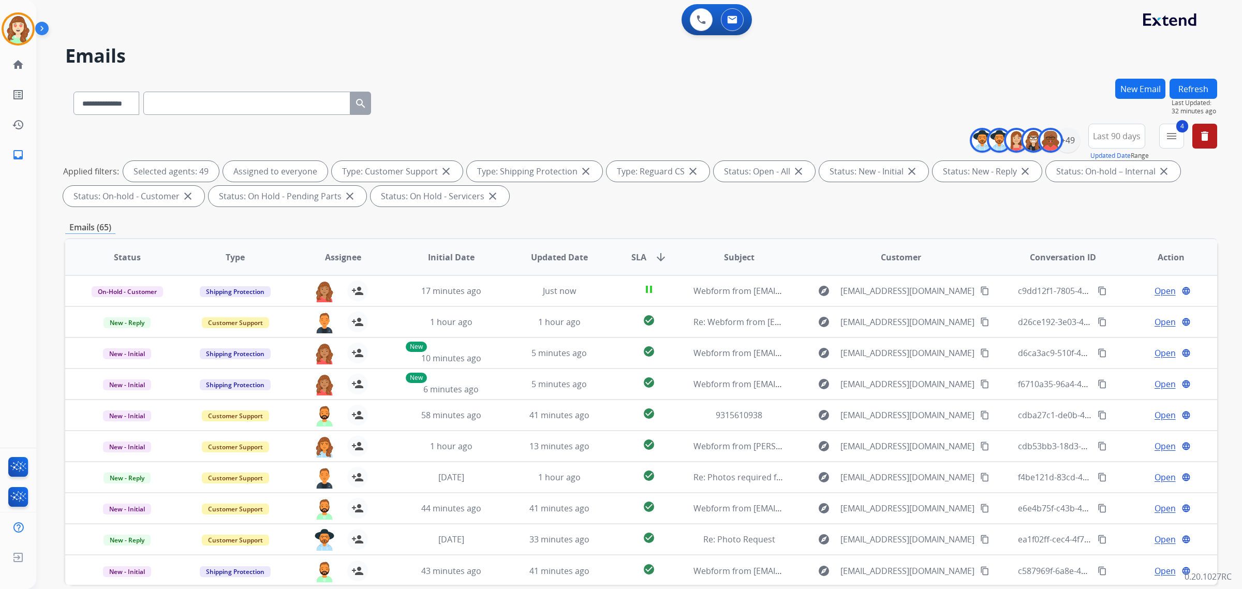
click at [645, 257] on span "SLA arrow_downward" at bounding box center [649, 257] width 36 height 12
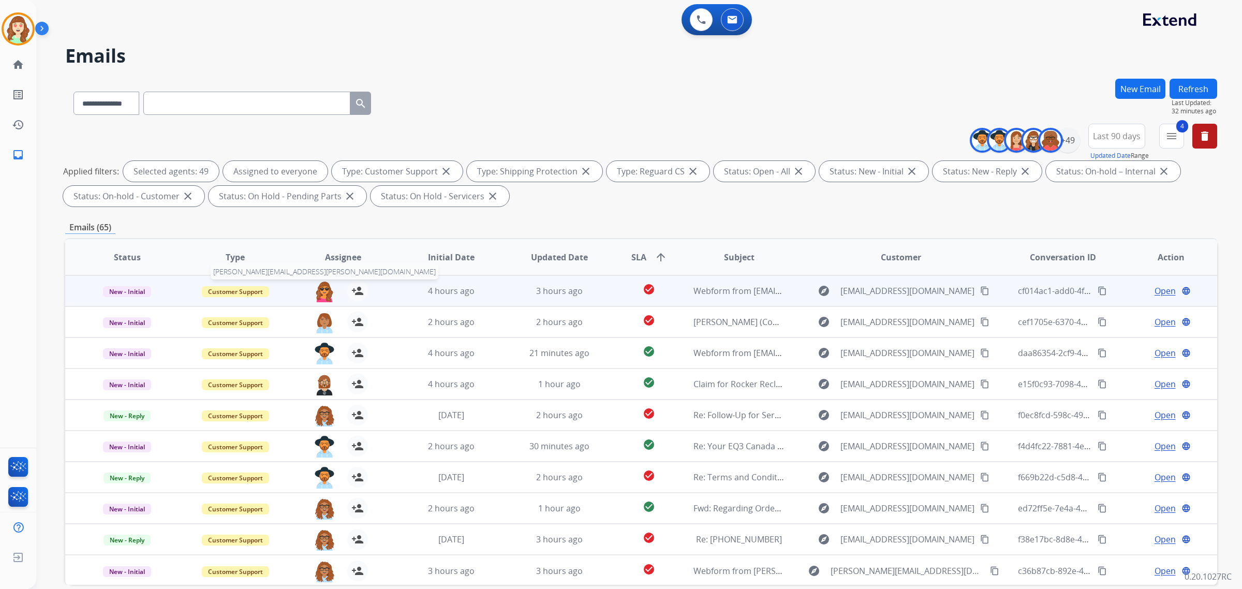
click at [320, 285] on img at bounding box center [324, 291] width 21 height 22
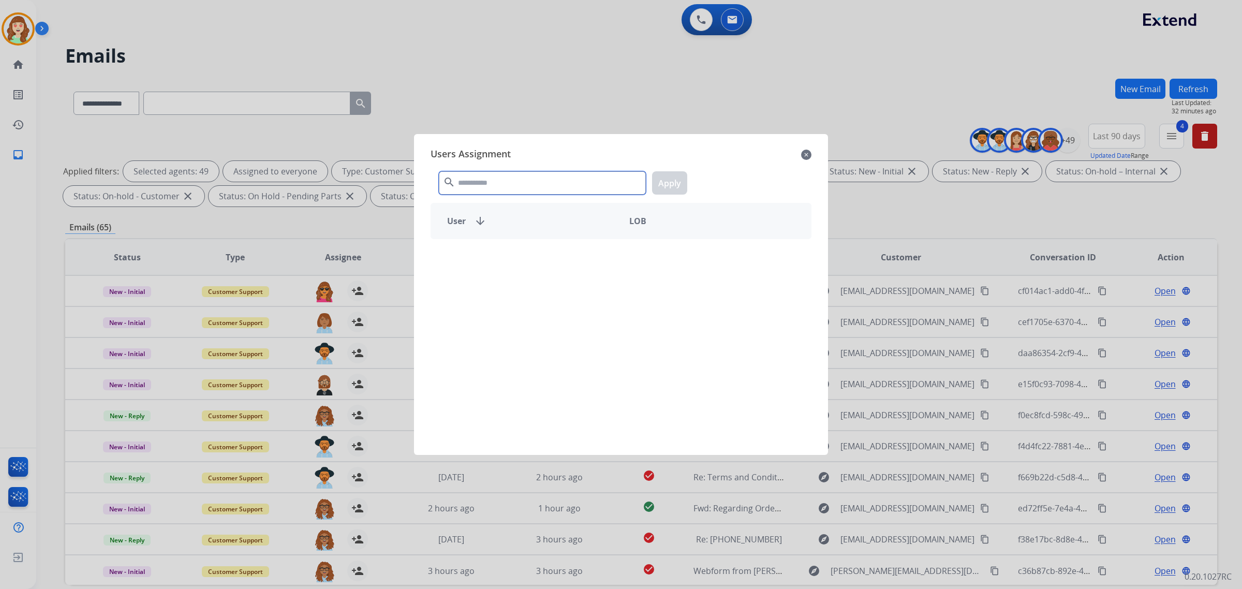
click at [553, 185] on input "text" at bounding box center [542, 182] width 207 height 23
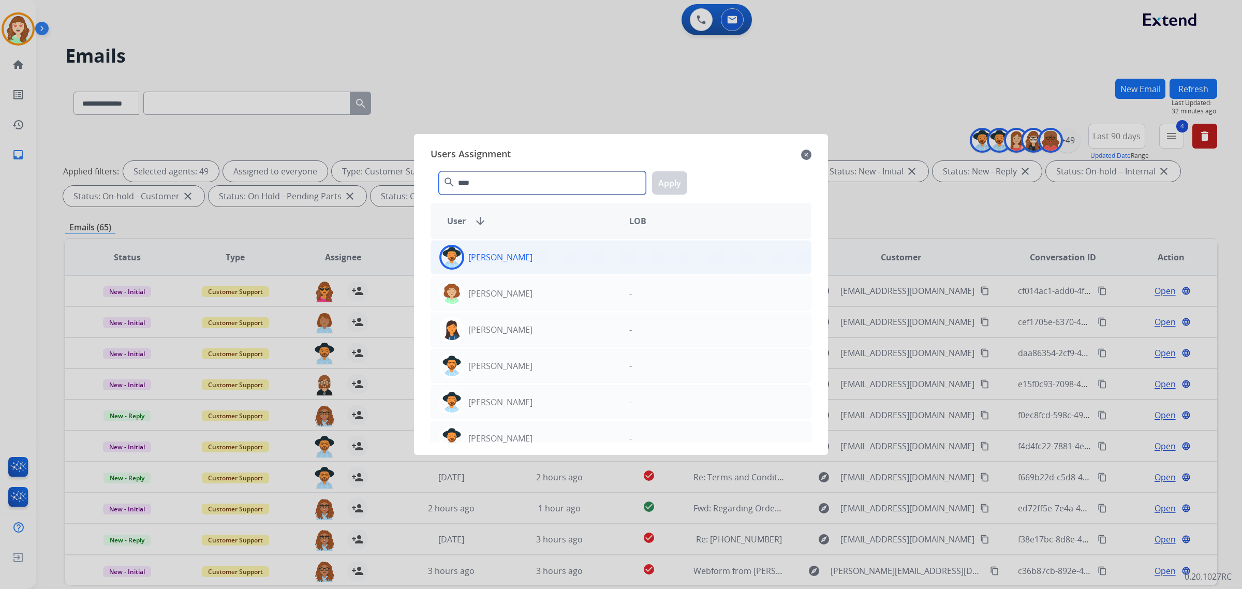
type input "****"
click at [591, 262] on div "[PERSON_NAME]" at bounding box center [526, 257] width 190 height 25
click at [669, 179] on button "Apply" at bounding box center [669, 182] width 35 height 23
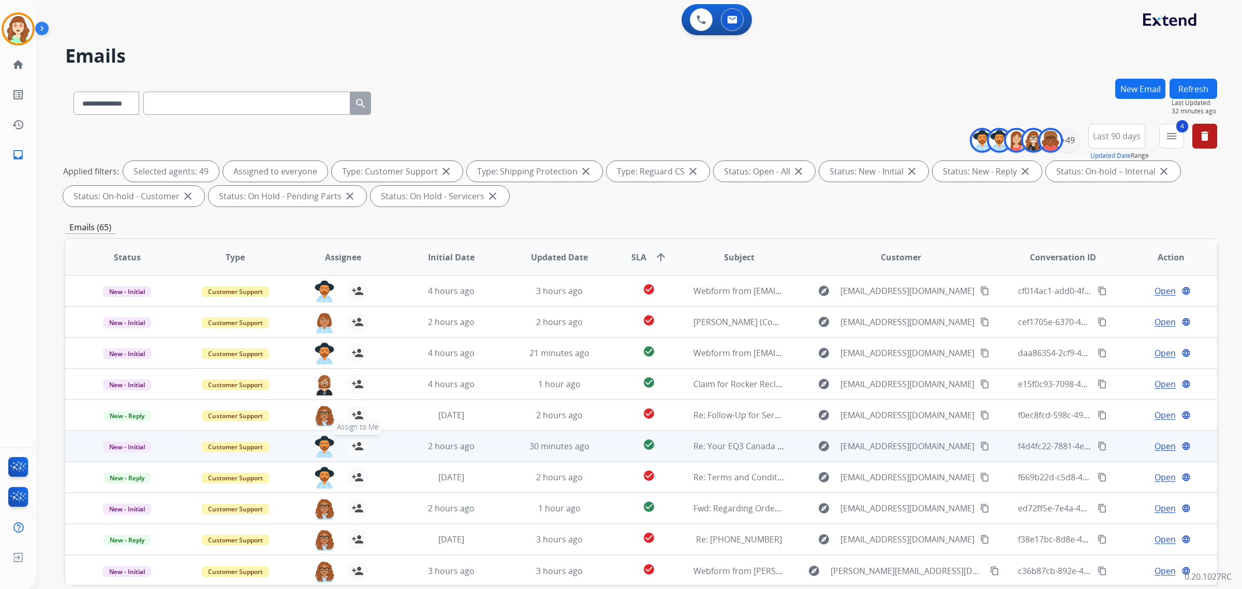
scroll to position [1, 0]
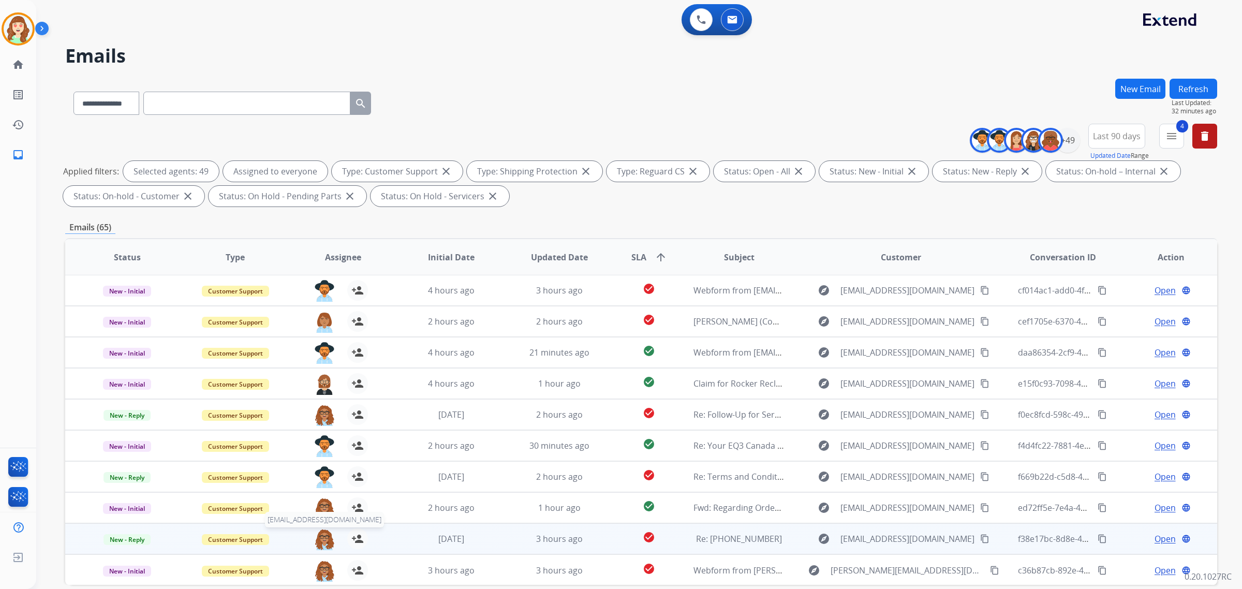
click at [324, 538] on img at bounding box center [324, 539] width 21 height 22
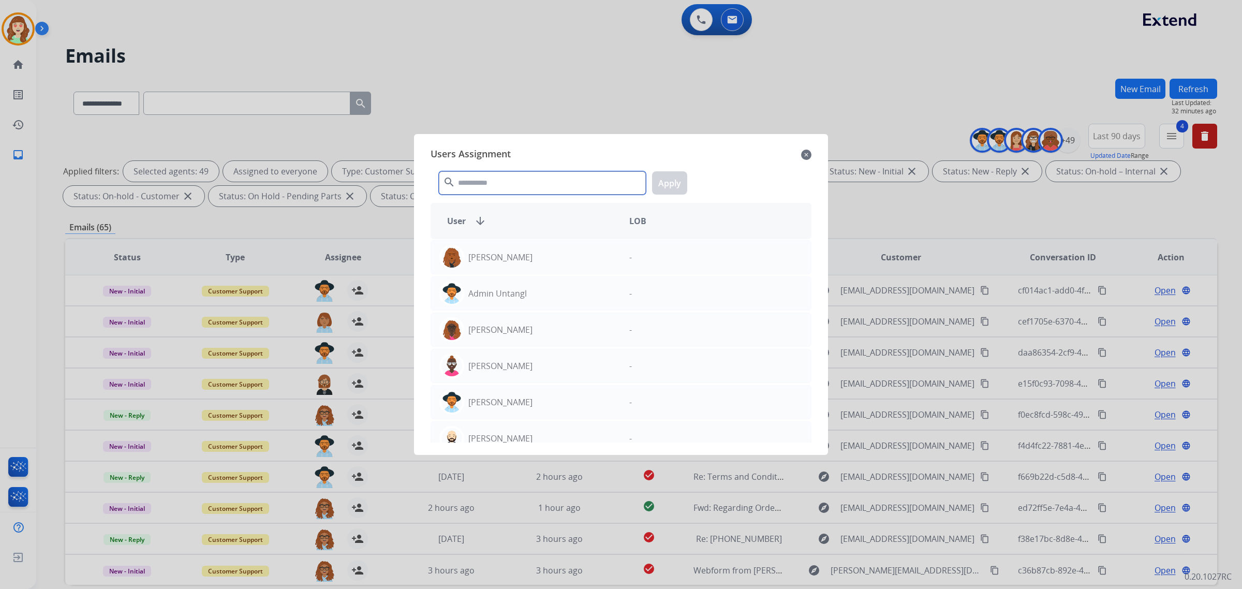
click at [516, 187] on input "text" at bounding box center [542, 182] width 207 height 23
type input "*"
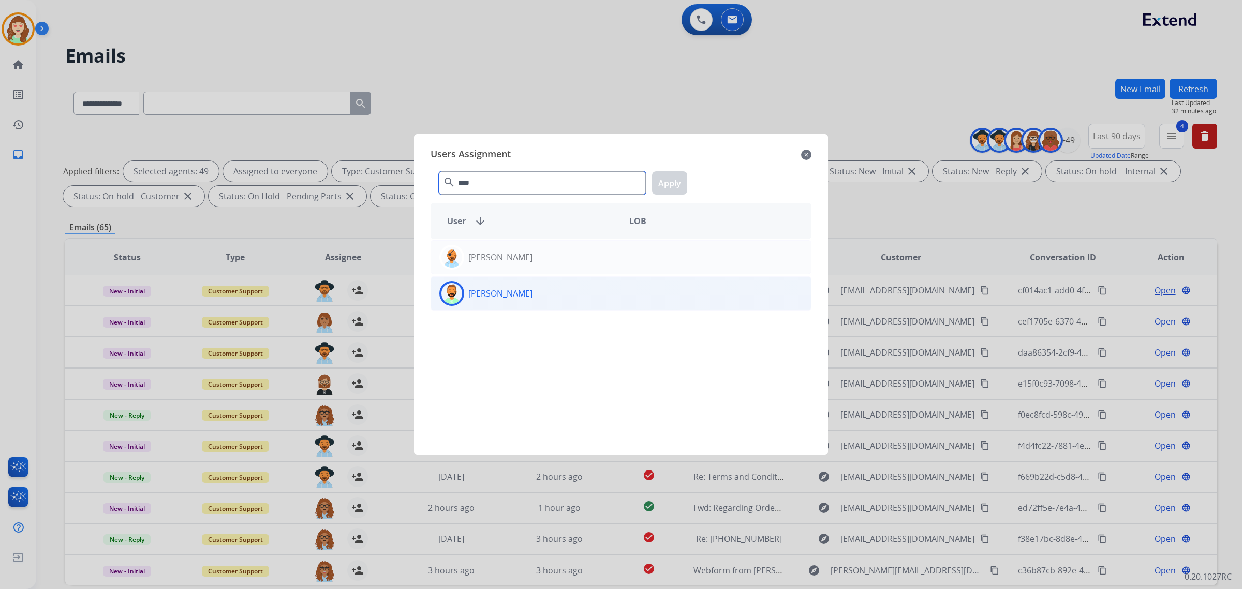
type input "****"
click at [541, 291] on div "[PERSON_NAME]" at bounding box center [526, 293] width 190 height 25
click at [678, 181] on button "Apply" at bounding box center [669, 182] width 35 height 23
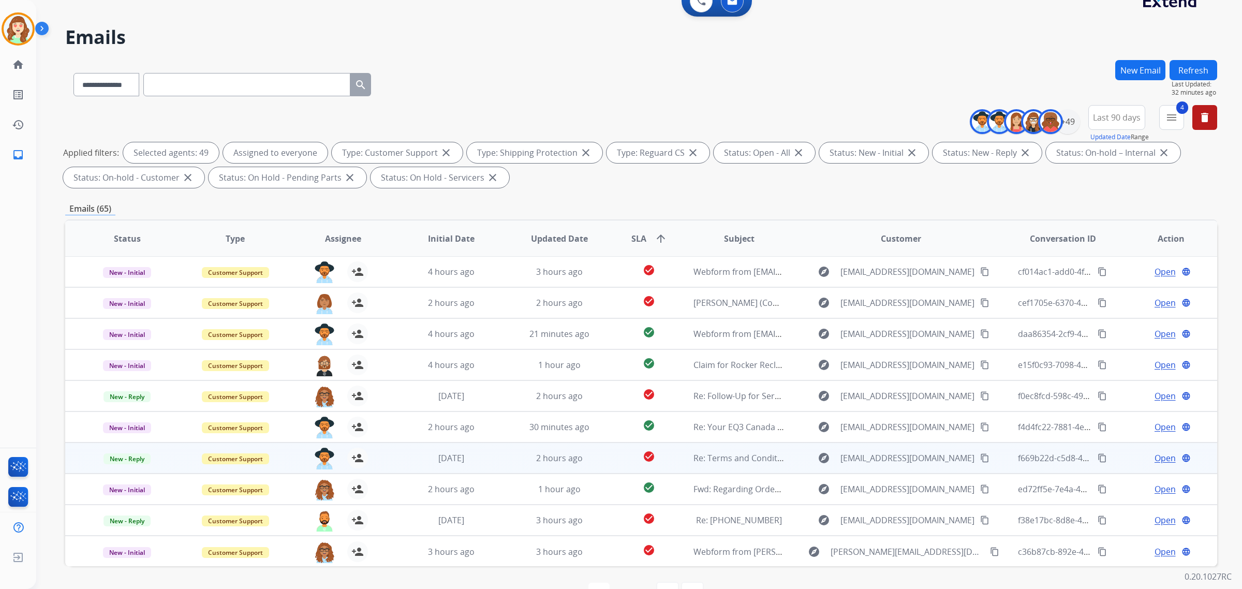
scroll to position [49, 0]
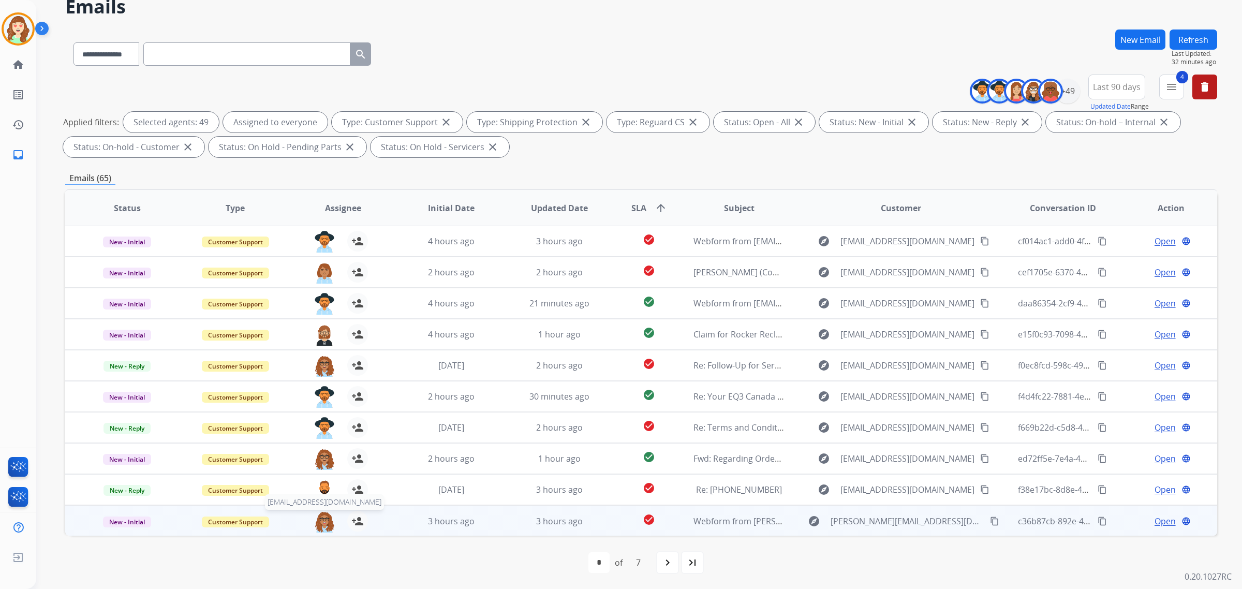
click at [323, 523] on img at bounding box center [324, 522] width 21 height 22
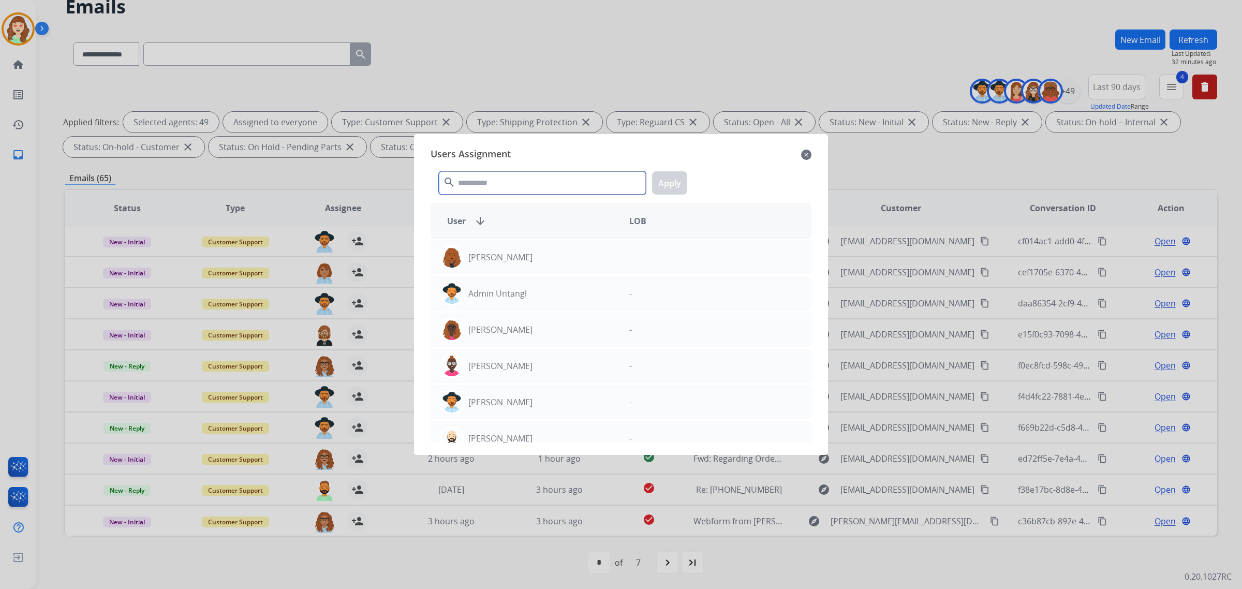
drag, startPoint x: 509, startPoint y: 190, endPoint x: 513, endPoint y: 172, distance: 18.6
click at [508, 190] on input "text" at bounding box center [542, 182] width 207 height 23
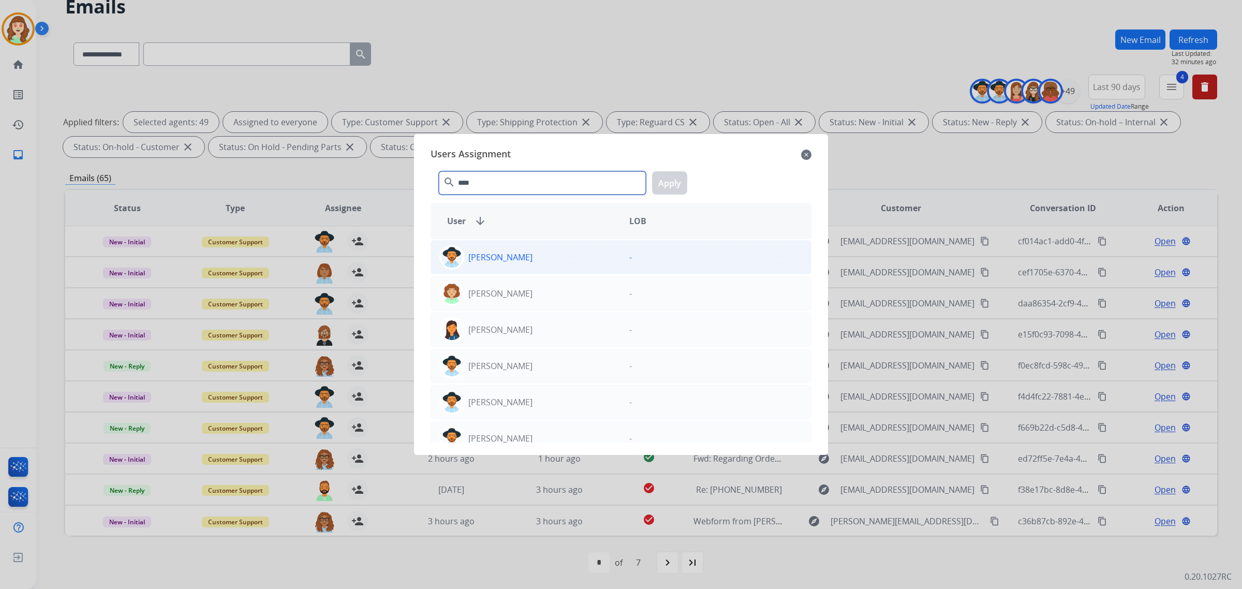
type input "****"
click at [562, 257] on div "[PERSON_NAME]" at bounding box center [526, 257] width 190 height 25
click at [676, 171] on button "Apply" at bounding box center [669, 182] width 35 height 23
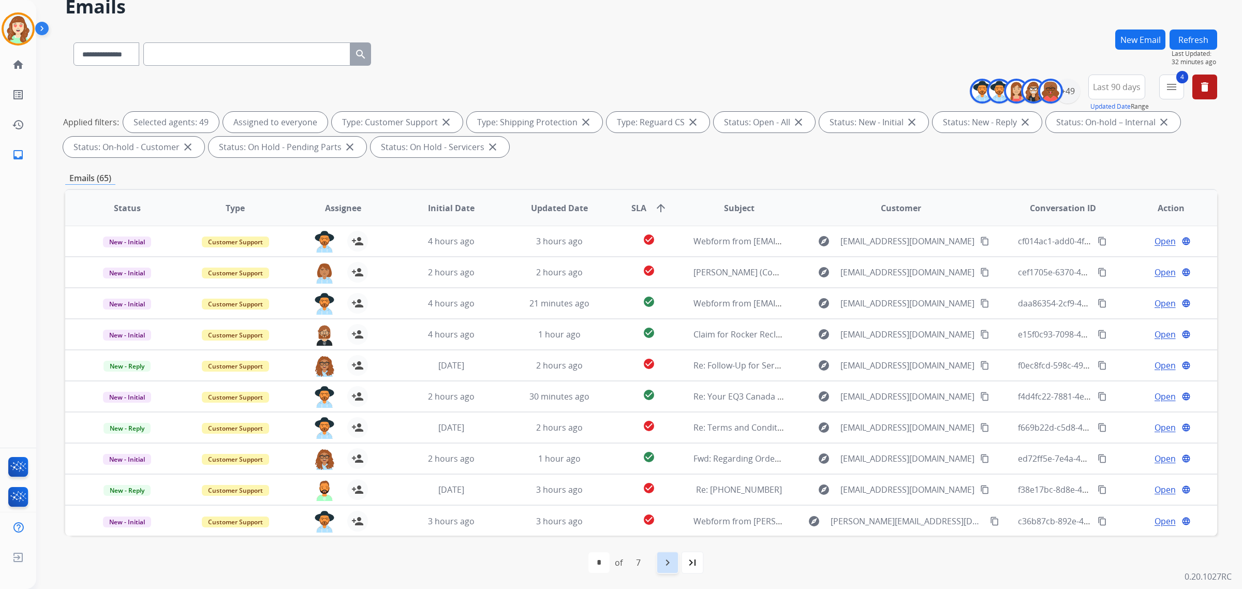
click at [673, 565] on mat-icon "navigate_next" at bounding box center [667, 562] width 12 height 12
select select "*"
click at [694, 562] on mat-icon "navigate_next" at bounding box center [690, 562] width 12 height 12
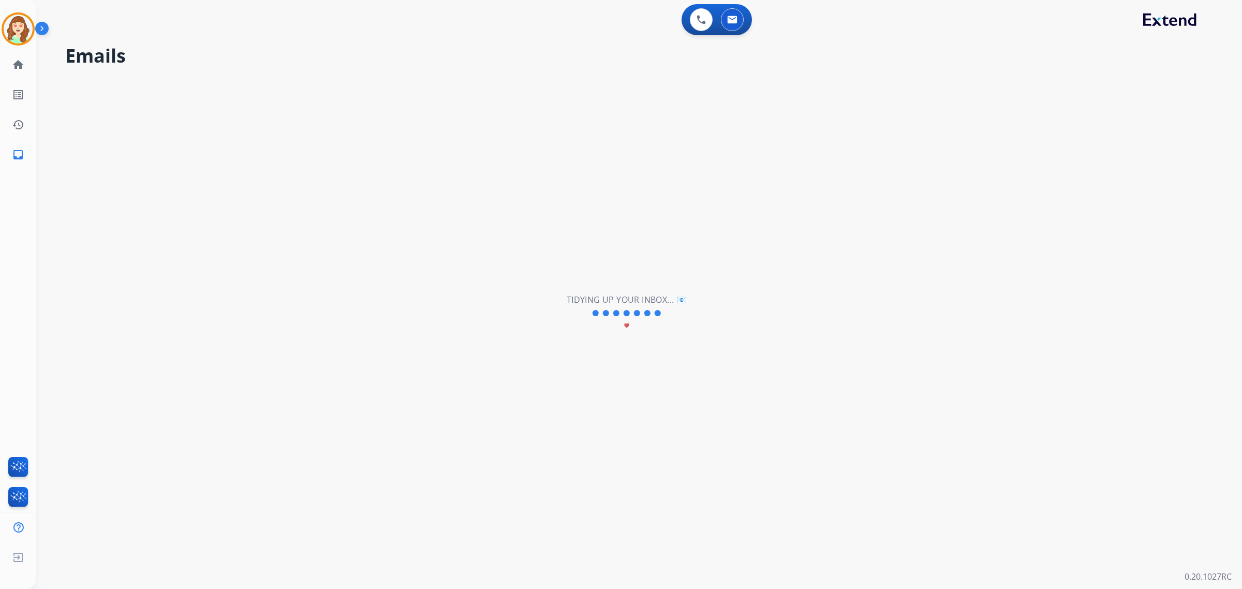
scroll to position [0, 0]
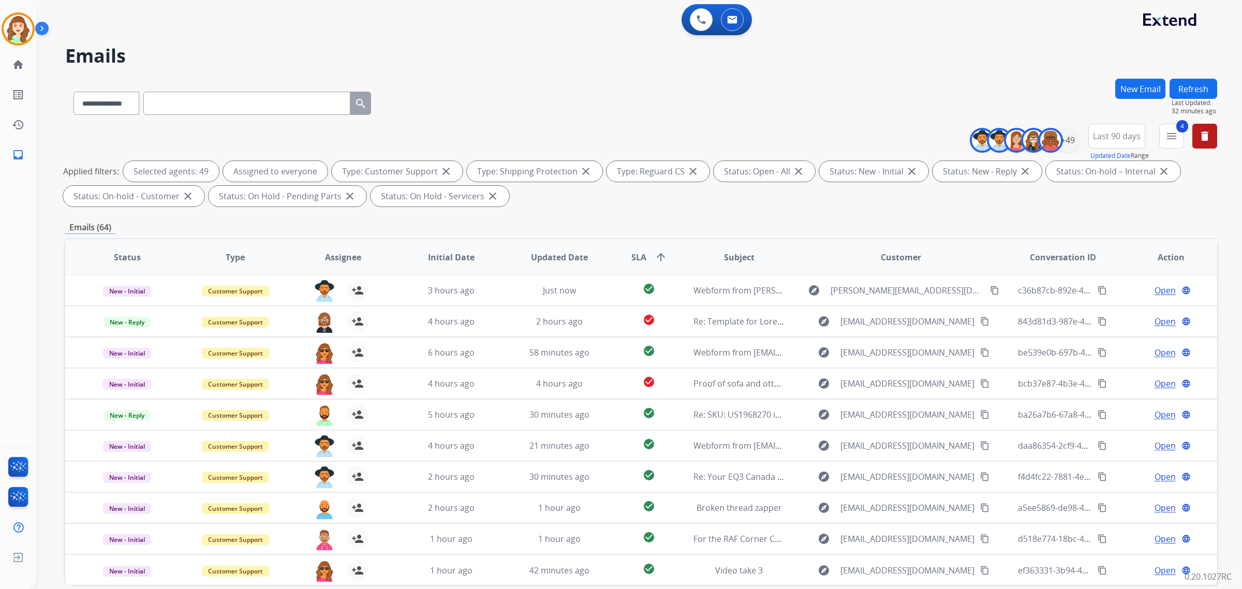
drag, startPoint x: 855, startPoint y: 130, endPoint x: 950, endPoint y: 140, distance: 95.8
click at [855, 130] on div "**********" at bounding box center [641, 167] width 1152 height 87
click at [1072, 136] on div "+49" at bounding box center [1067, 140] width 25 height 25
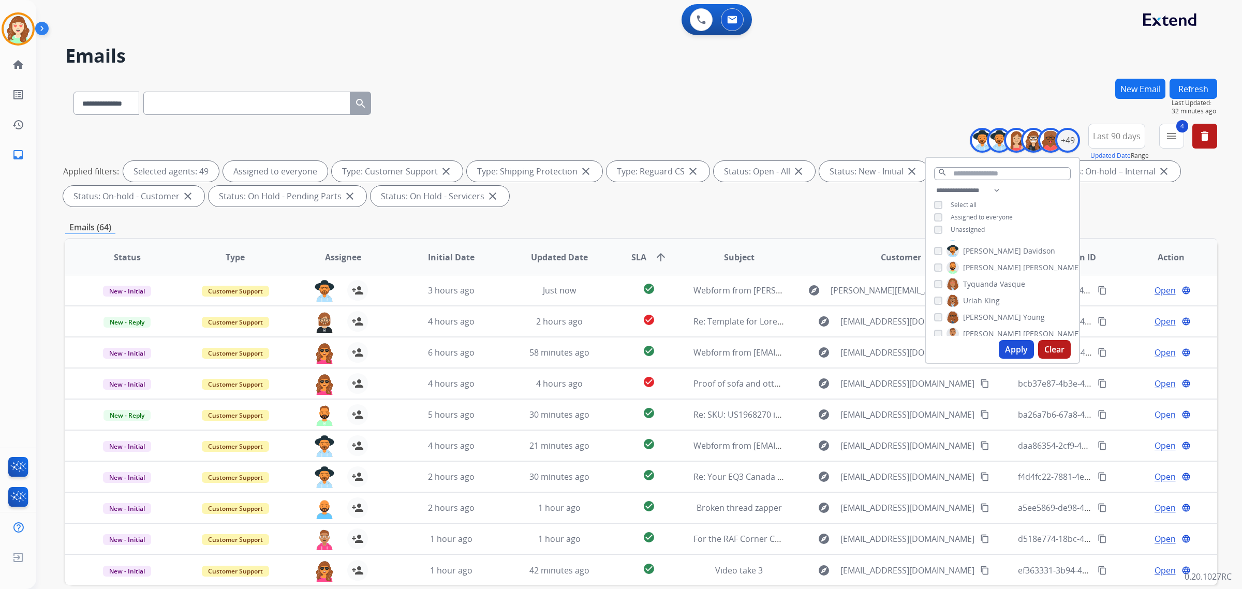
click at [1057, 339] on div "Apply Clear" at bounding box center [1002, 349] width 153 height 27
click at [1061, 354] on button "Clear" at bounding box center [1054, 349] width 33 height 19
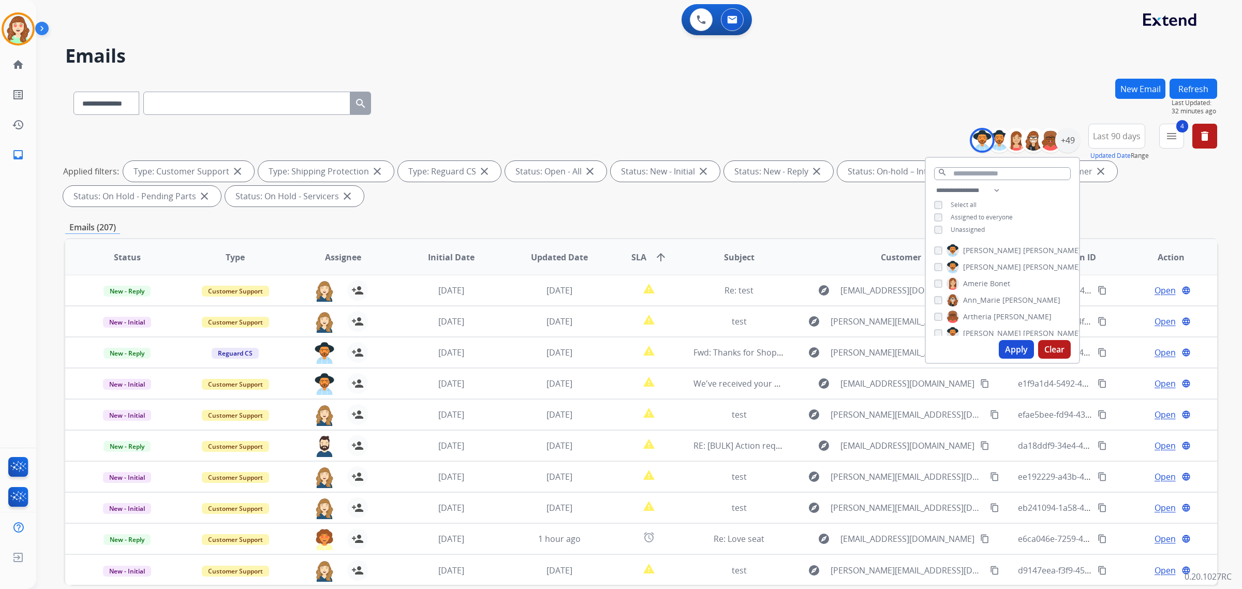
click at [1018, 351] on button "Apply" at bounding box center [1016, 349] width 35 height 19
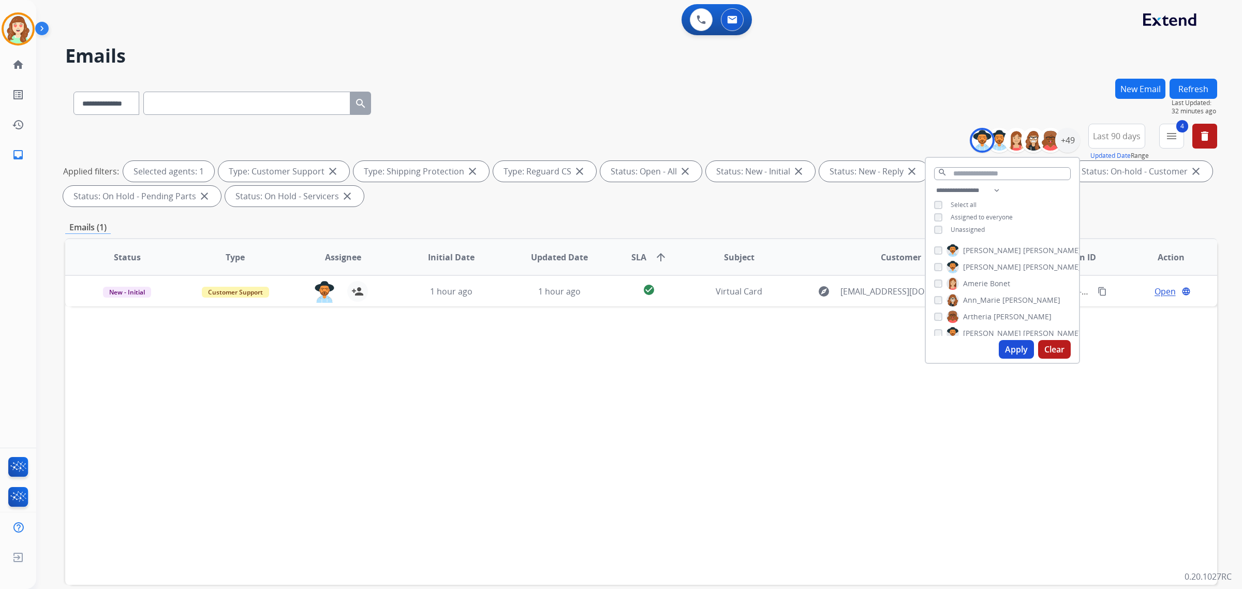
click at [942, 226] on div "Unassigned" at bounding box center [959, 230] width 51 height 8
click at [1013, 350] on button "Apply" at bounding box center [1016, 349] width 35 height 19
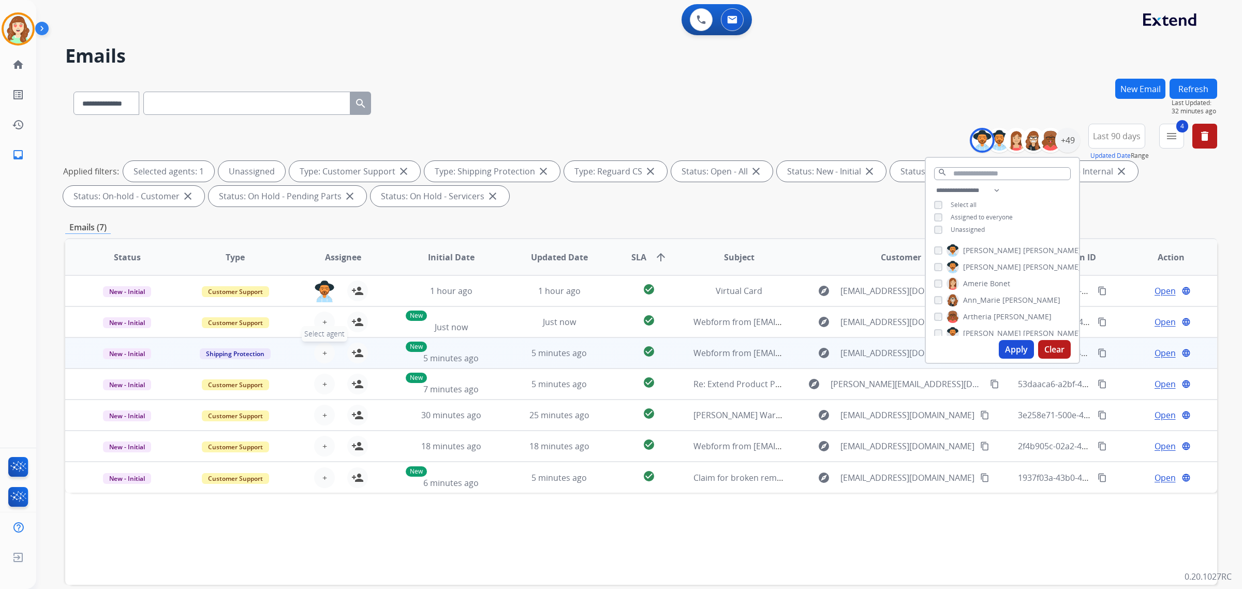
click at [322, 347] on span "+" at bounding box center [324, 353] width 5 height 12
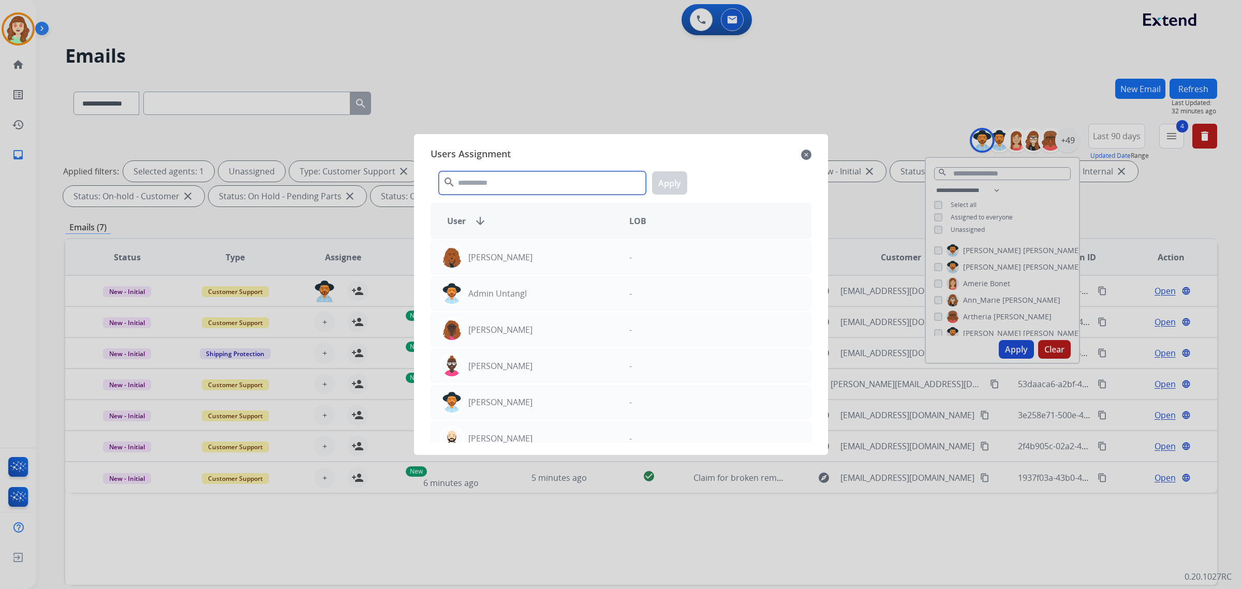
drag, startPoint x: 503, startPoint y: 185, endPoint x: 541, endPoint y: 188, distance: 38.4
click at [525, 185] on input "text" at bounding box center [542, 182] width 207 height 23
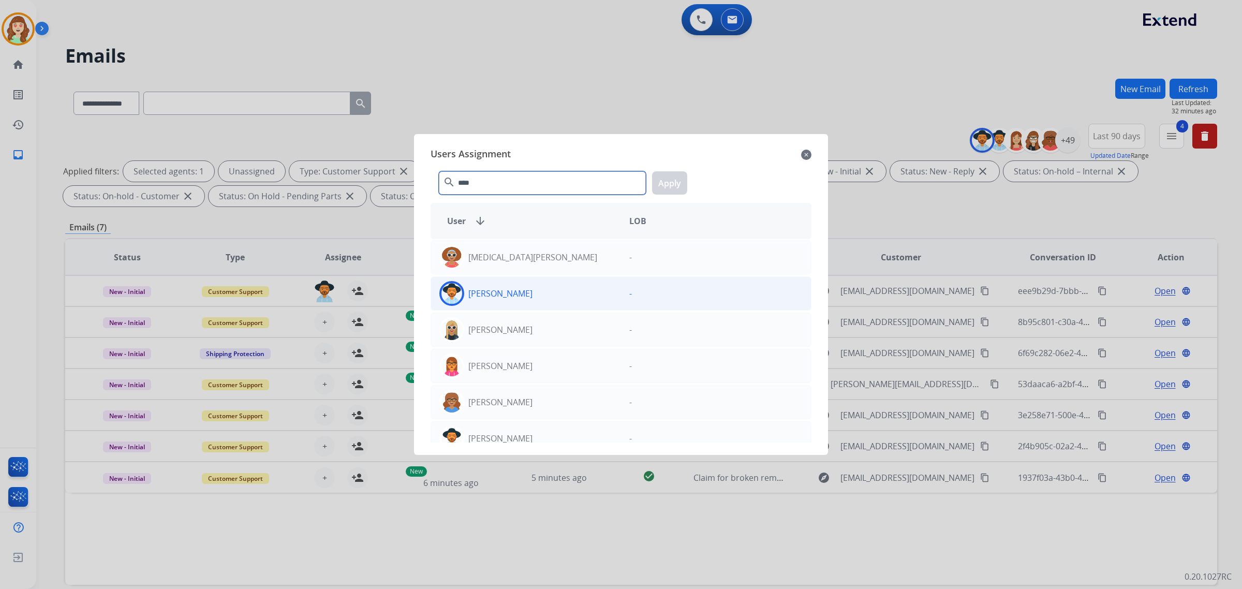
type input "****"
drag, startPoint x: 581, startPoint y: 302, endPoint x: 663, endPoint y: 216, distance: 118.9
click at [591, 292] on div "[PERSON_NAME]" at bounding box center [526, 293] width 190 height 25
click at [674, 180] on button "Apply" at bounding box center [669, 182] width 35 height 23
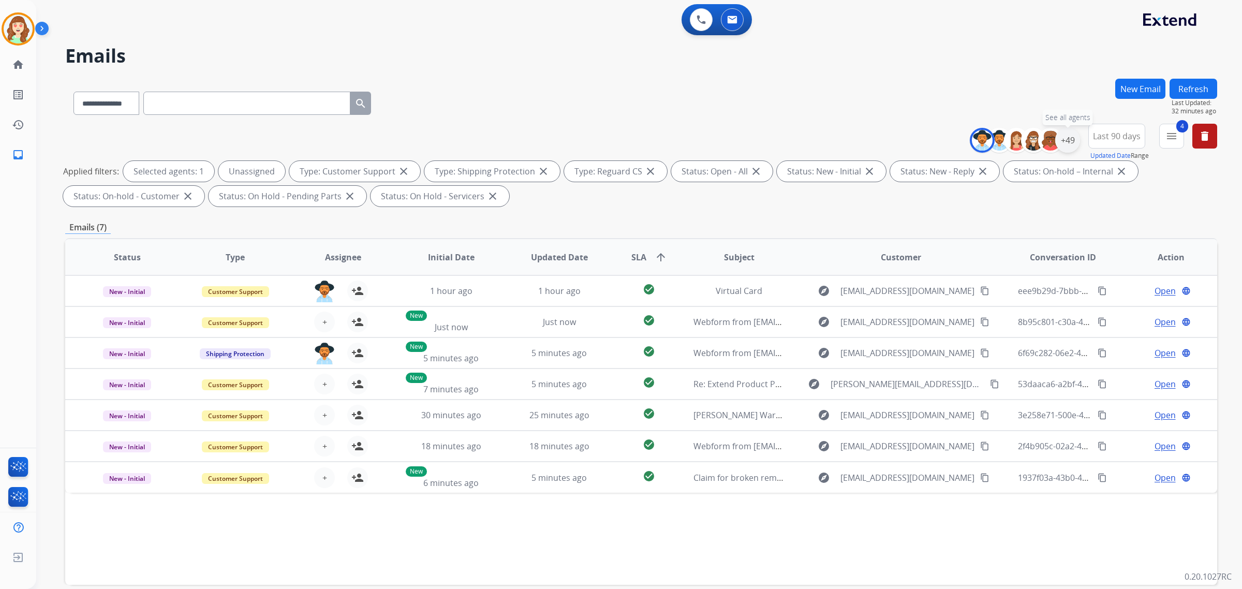
click at [1067, 141] on div "+49" at bounding box center [1067, 140] width 25 height 25
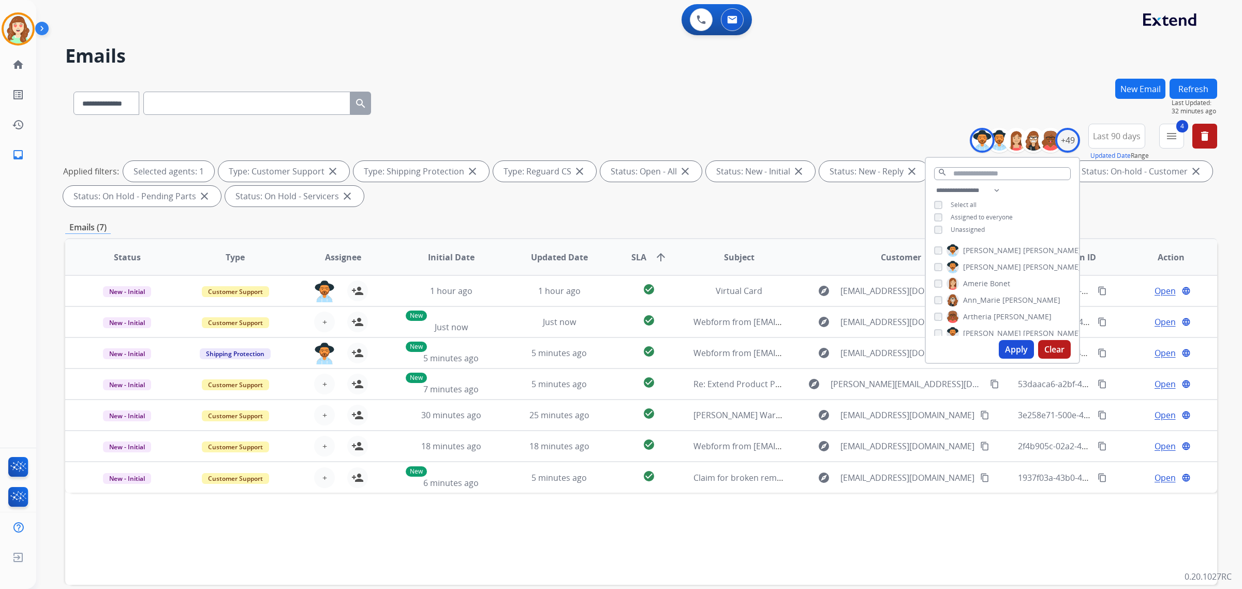
click at [930, 254] on div "[PERSON_NAME] [PERSON_NAME] [PERSON_NAME] [PERSON_NAME] [PERSON_NAME] [PERSON_N…" at bounding box center [1002, 288] width 153 height 96
click at [1017, 349] on button "Apply" at bounding box center [1016, 349] width 35 height 19
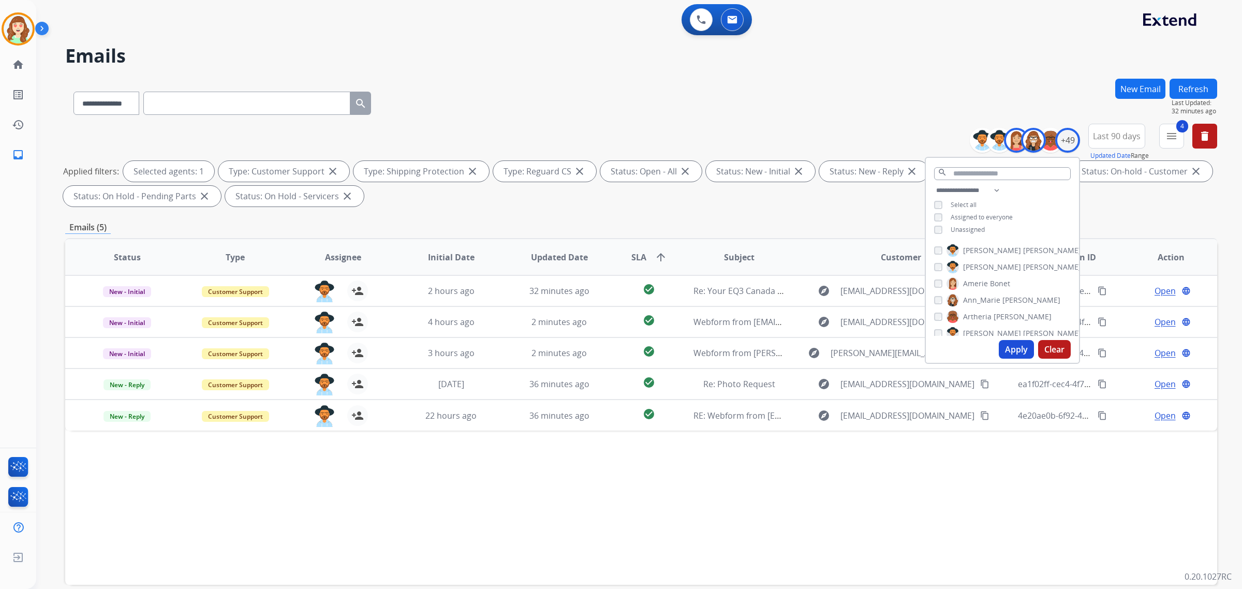
click at [1015, 348] on button "Apply" at bounding box center [1016, 349] width 35 height 19
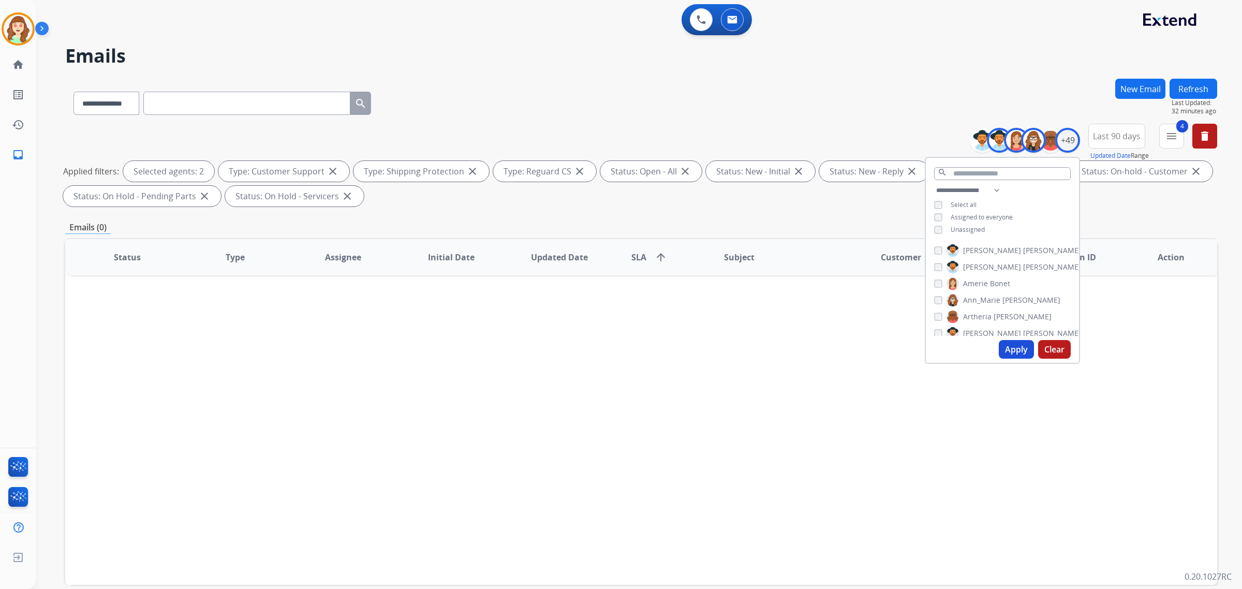
click at [1020, 350] on button "Apply" at bounding box center [1016, 349] width 35 height 19
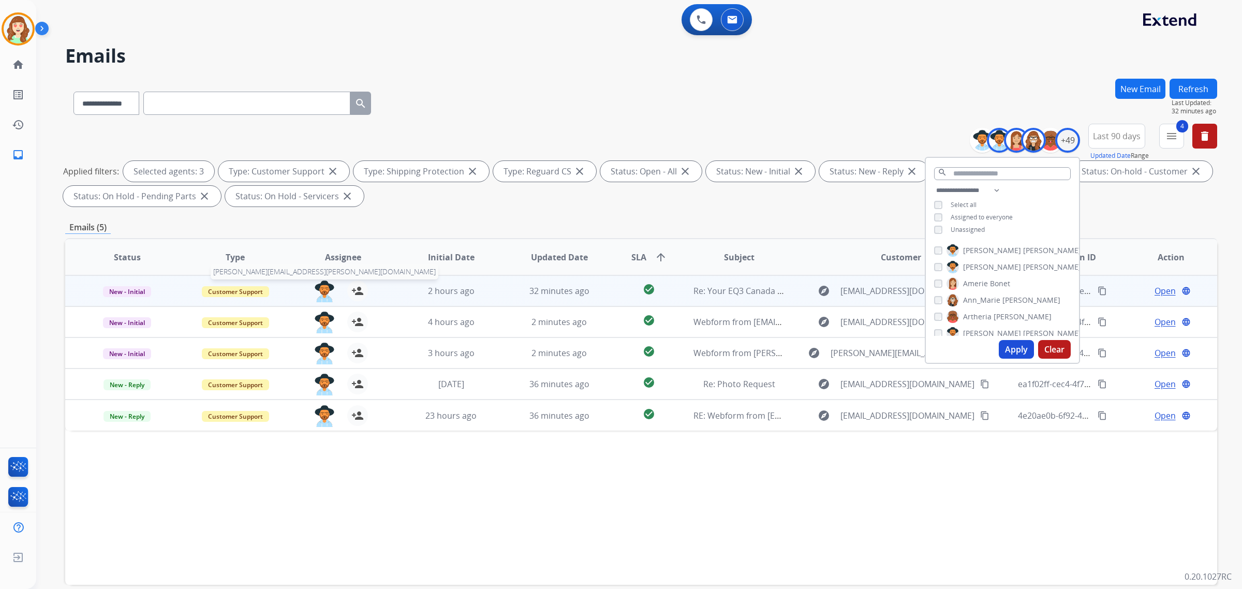
click at [320, 289] on img at bounding box center [324, 291] width 21 height 22
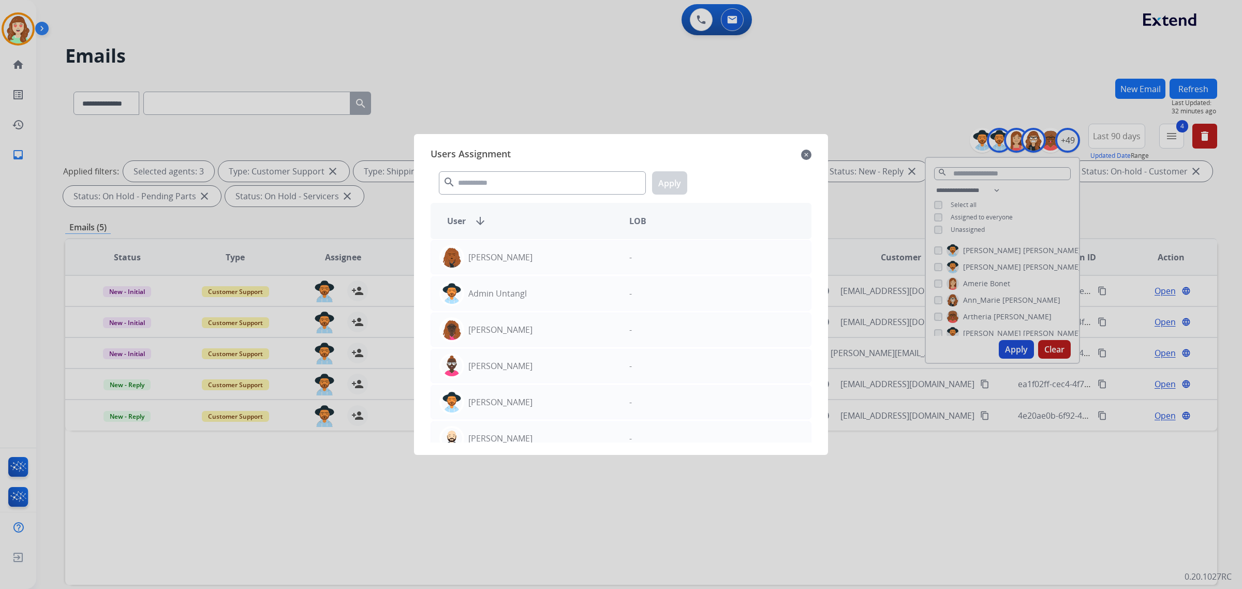
click at [480, 171] on div "search Apply" at bounding box center [620, 181] width 381 height 36
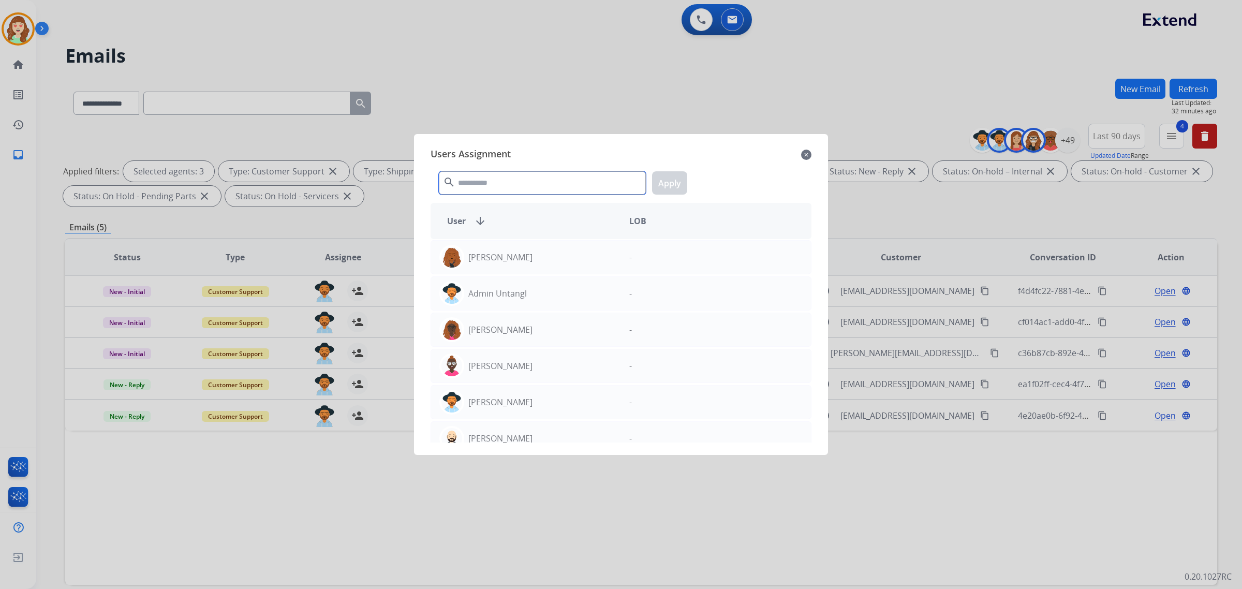
click at [503, 183] on input "text" at bounding box center [542, 182] width 207 height 23
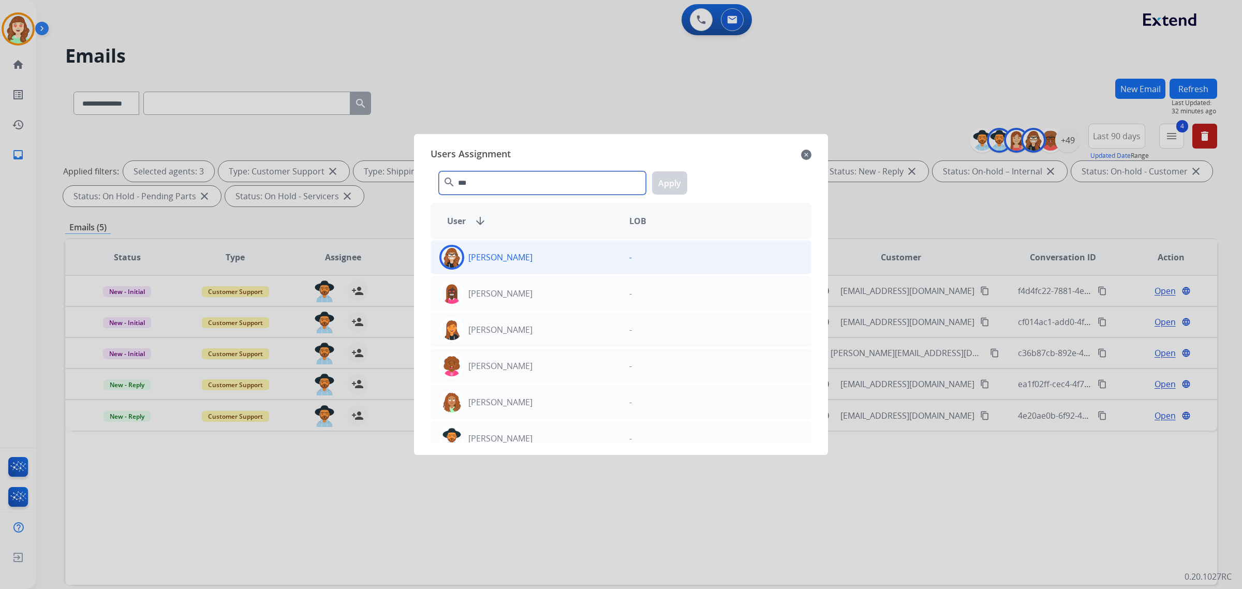
type input "***"
click at [577, 258] on div "[PERSON_NAME]" at bounding box center [526, 257] width 190 height 25
drag, startPoint x: 665, startPoint y: 177, endPoint x: 616, endPoint y: 192, distance: 51.2
click at [665, 178] on button "Apply" at bounding box center [669, 182] width 35 height 23
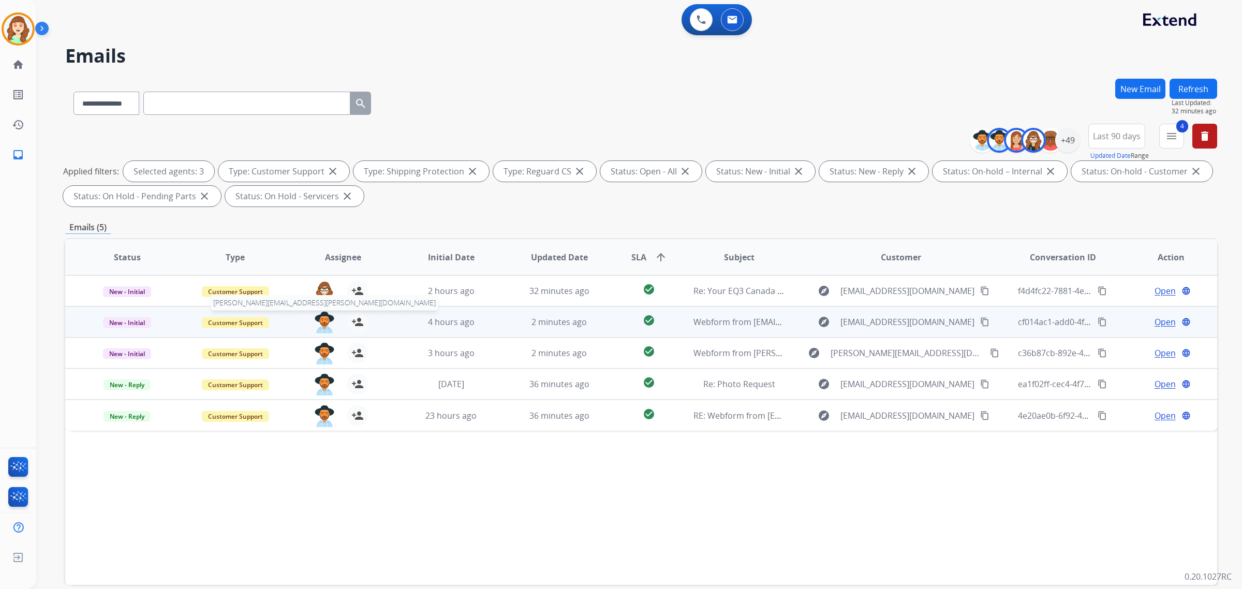
click at [328, 318] on img at bounding box center [324, 322] width 21 height 22
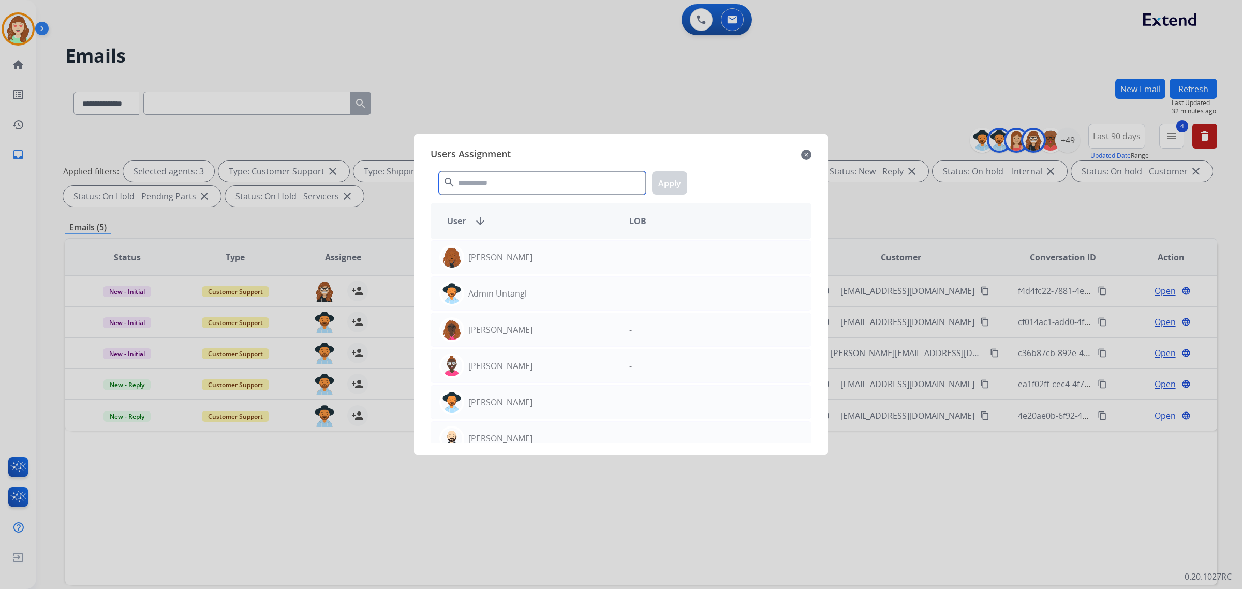
drag, startPoint x: 515, startPoint y: 182, endPoint x: 508, endPoint y: 185, distance: 8.2
click at [514, 183] on input "text" at bounding box center [542, 182] width 207 height 23
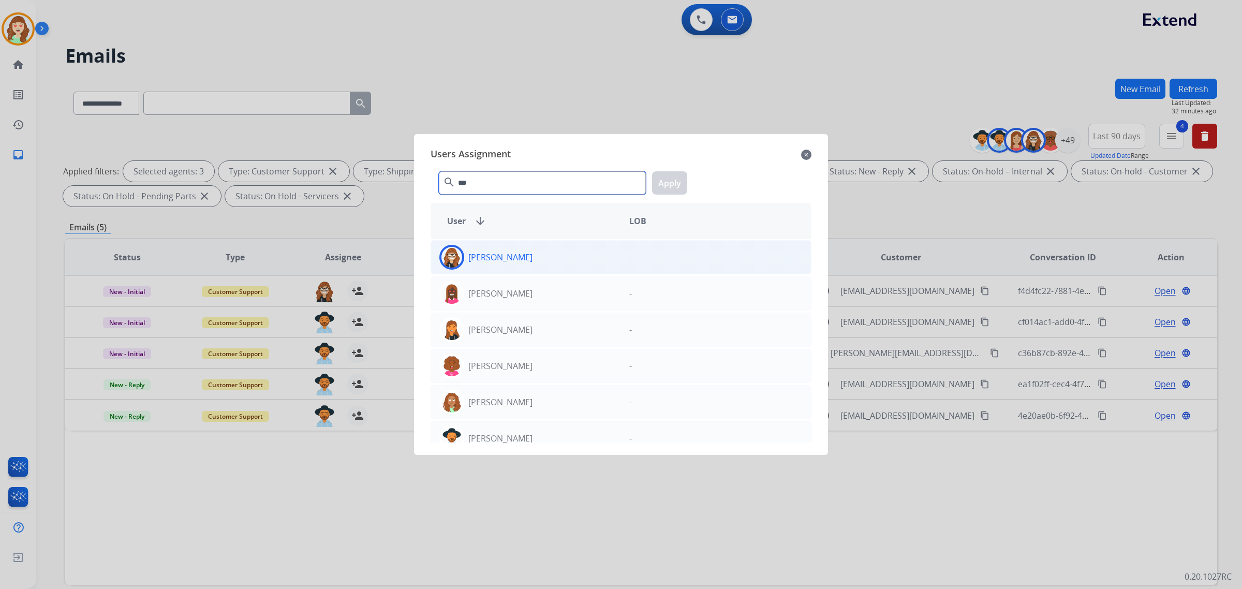
type input "***"
click at [533, 258] on div "[PERSON_NAME]" at bounding box center [526, 257] width 190 height 25
click at [668, 190] on button "Apply" at bounding box center [669, 182] width 35 height 23
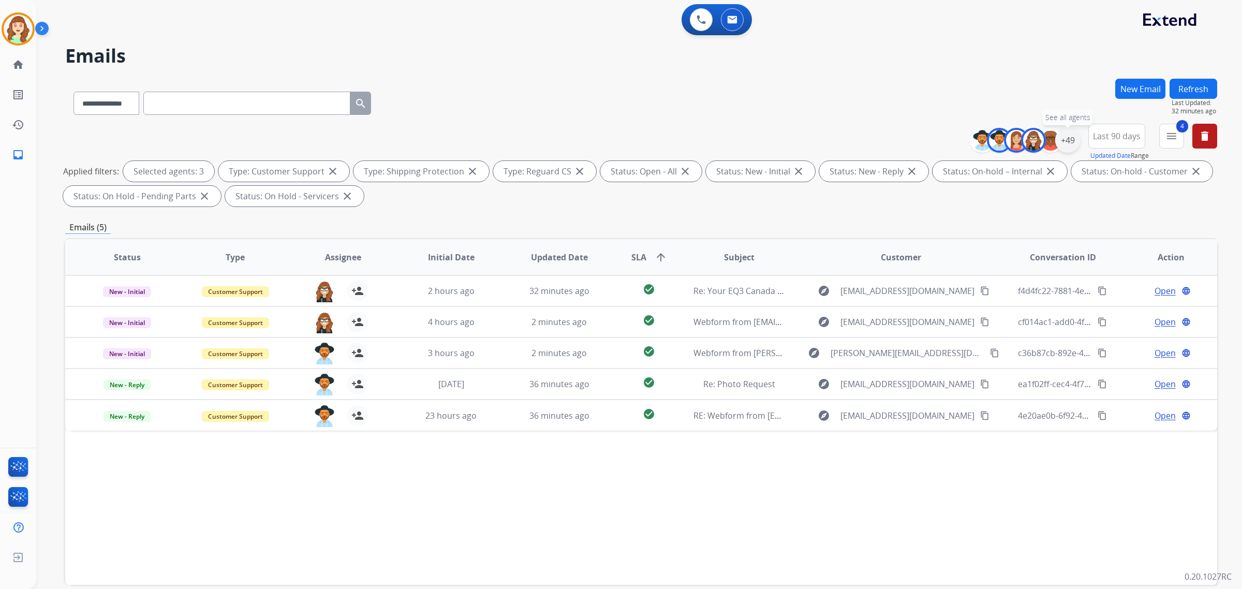
click at [1065, 141] on div "+49" at bounding box center [1067, 140] width 25 height 25
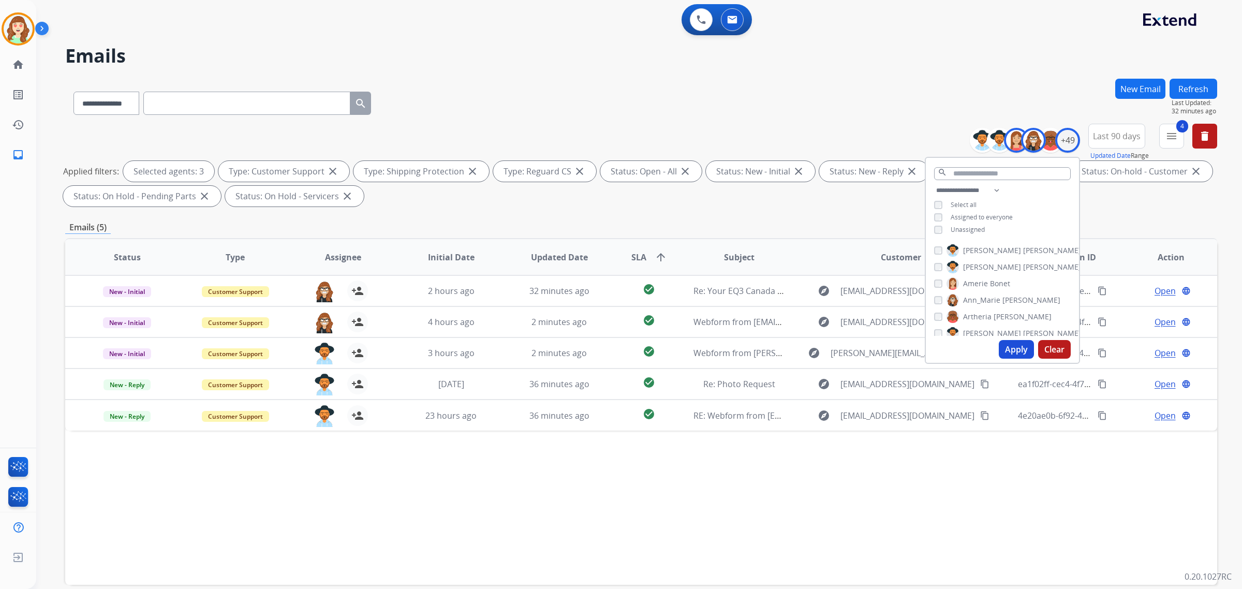
click at [934, 277] on div "[PERSON_NAME] [PERSON_NAME]" at bounding box center [972, 283] width 76 height 12
click at [1018, 345] on button "Apply" at bounding box center [1016, 349] width 35 height 19
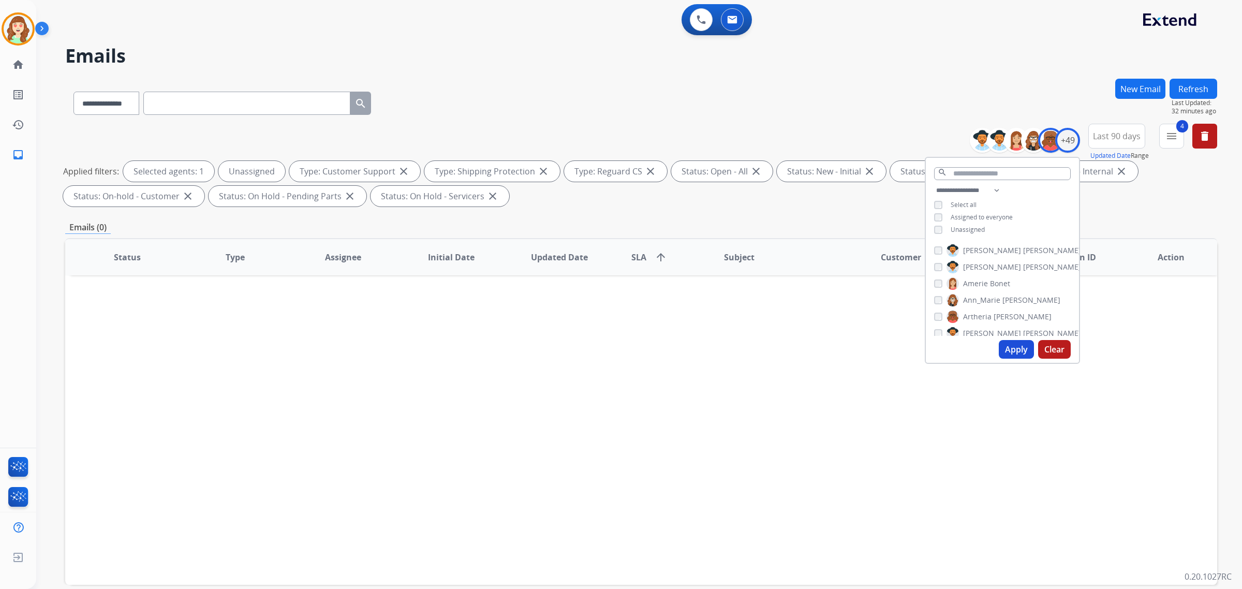
click at [1004, 351] on button "Apply" at bounding box center [1016, 349] width 35 height 19
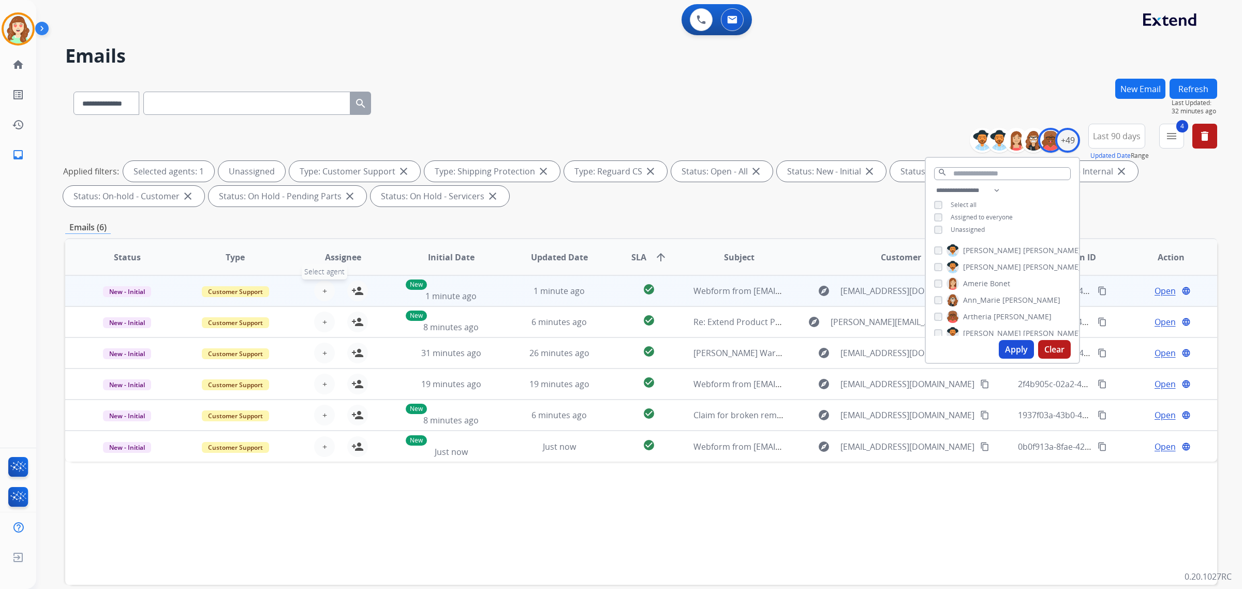
click at [324, 291] on span "+" at bounding box center [324, 291] width 5 height 12
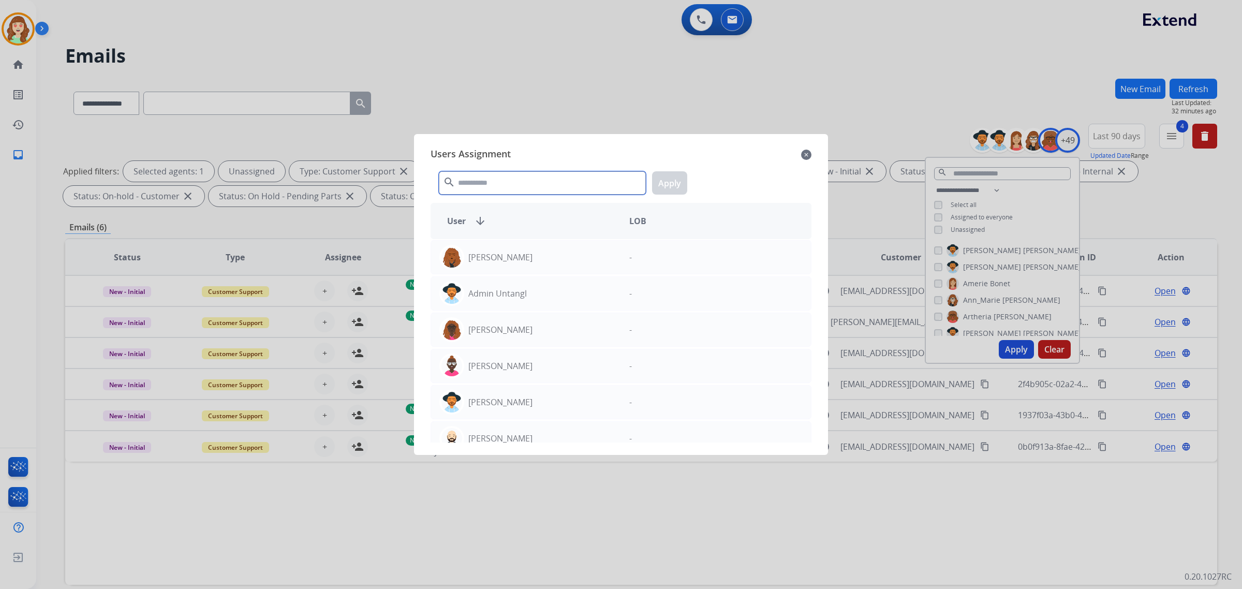
click at [512, 177] on input "text" at bounding box center [542, 182] width 207 height 23
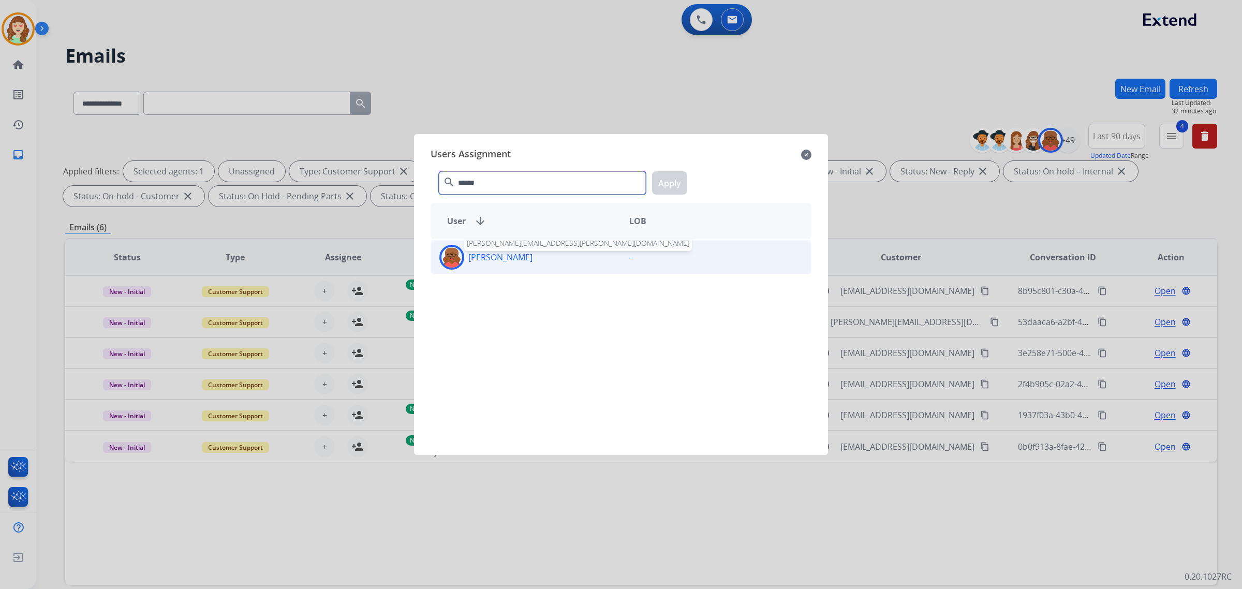
type input "******"
drag, startPoint x: 537, startPoint y: 260, endPoint x: 658, endPoint y: 205, distance: 132.2
click at [539, 257] on div "[PERSON_NAME] [PERSON_NAME][EMAIL_ADDRESS][PERSON_NAME][DOMAIN_NAME]" at bounding box center [526, 257] width 190 height 25
click at [676, 182] on button "Apply" at bounding box center [669, 182] width 35 height 23
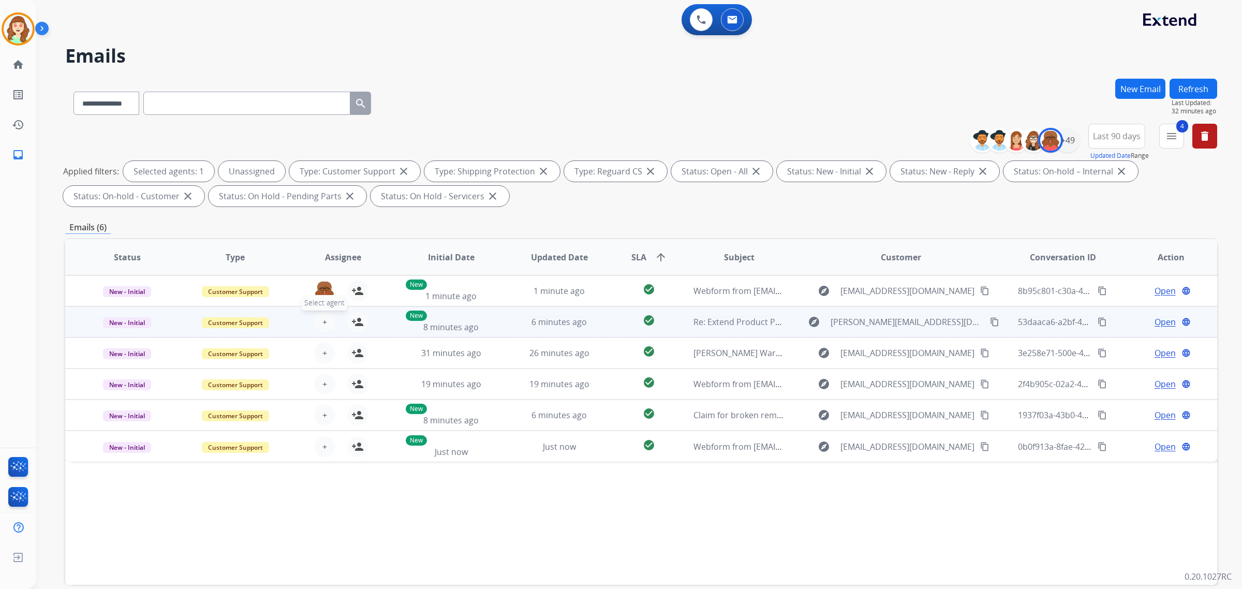
click at [325, 321] on button "+ Select agent" at bounding box center [324, 321] width 21 height 21
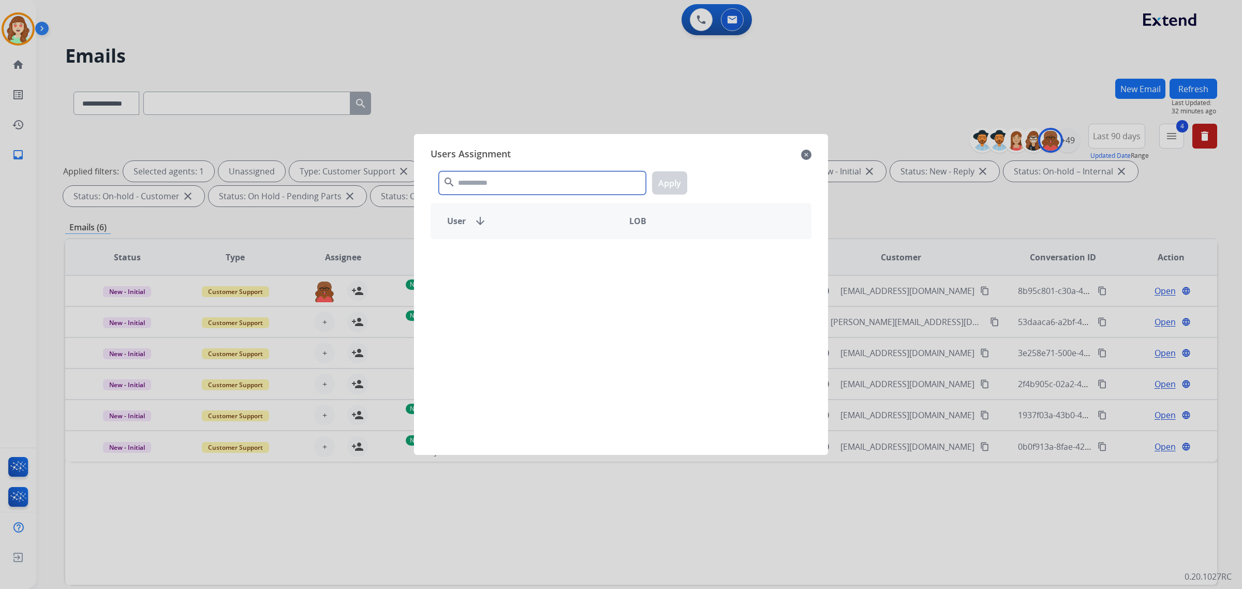
click at [520, 191] on input "text" at bounding box center [542, 182] width 207 height 23
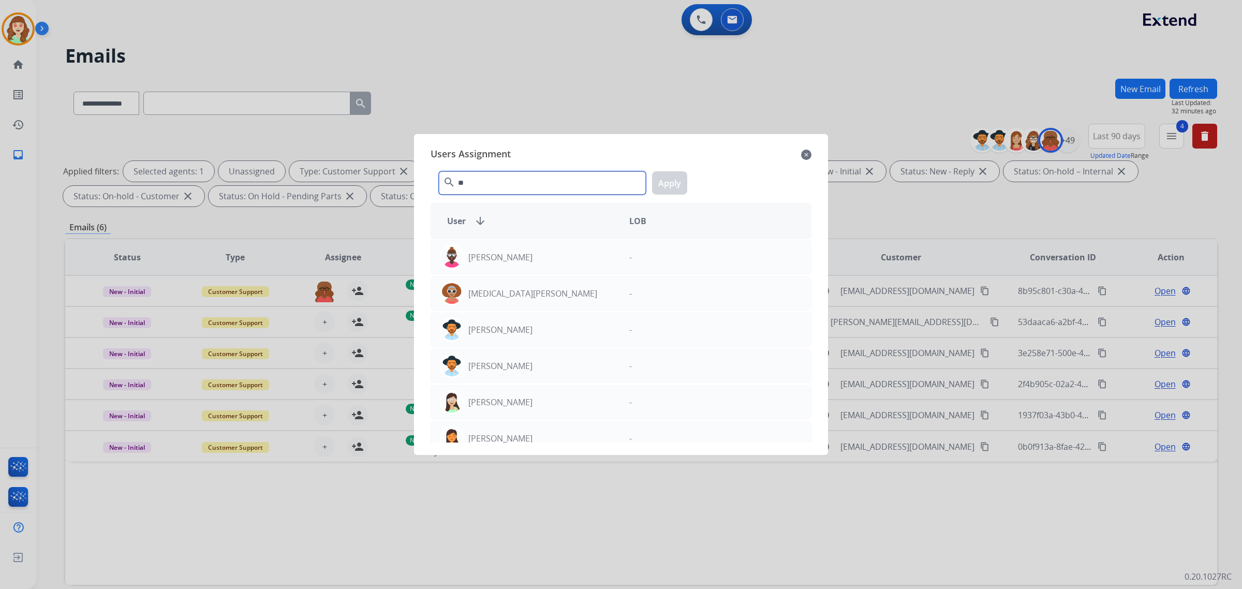
type input "***"
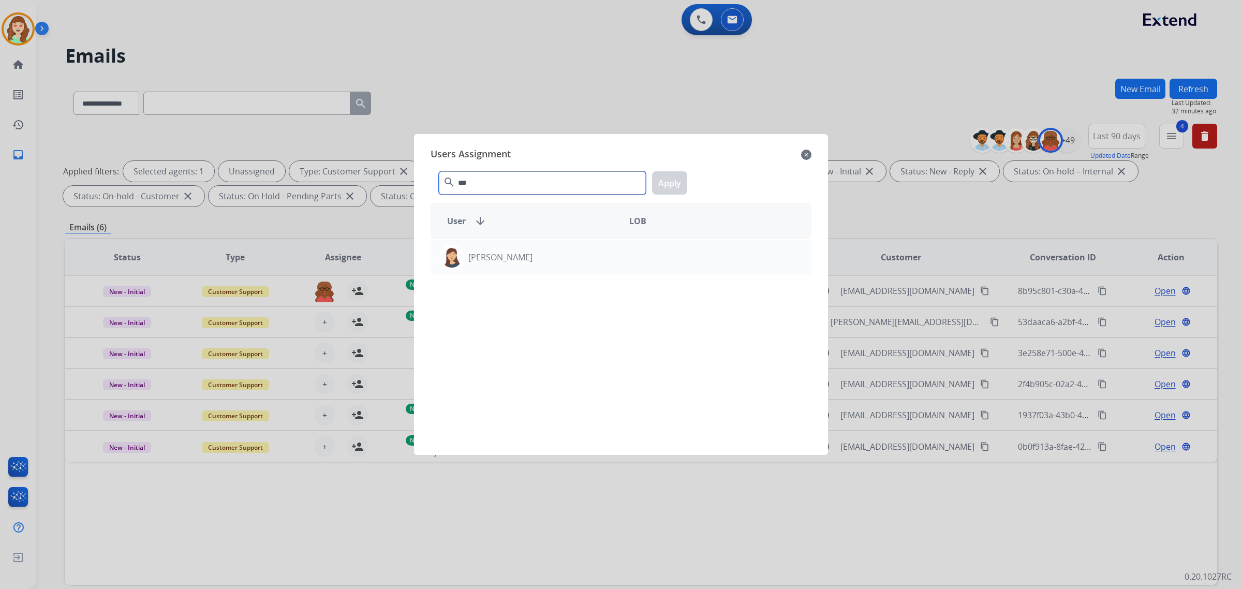
click at [519, 191] on input "***" at bounding box center [542, 182] width 207 height 23
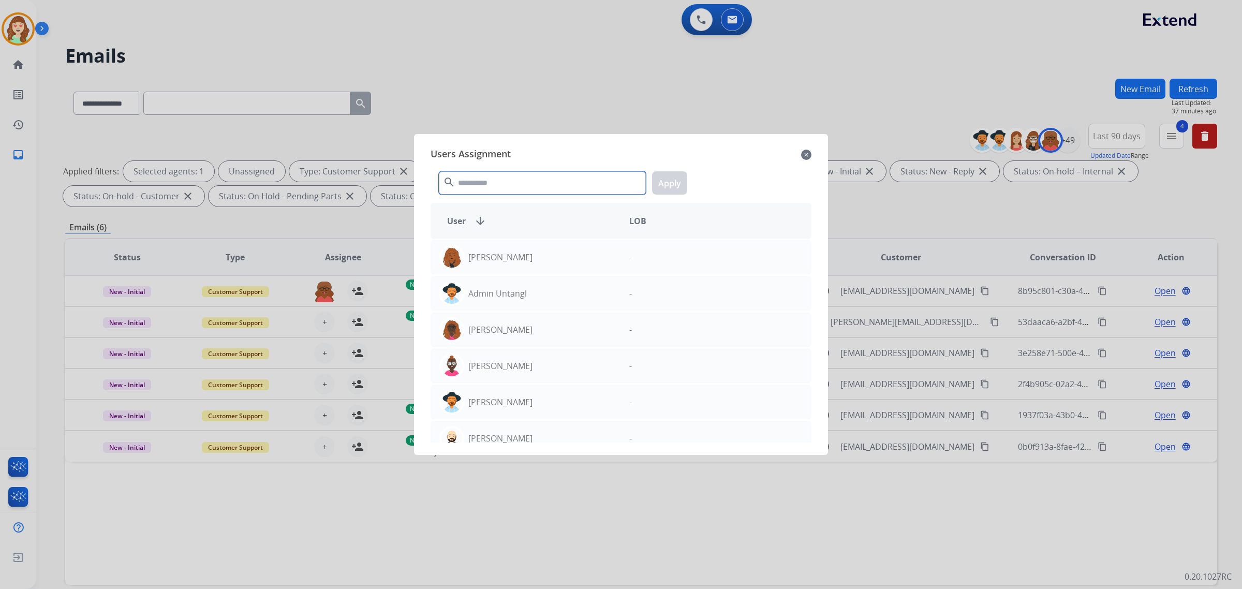
click at [519, 191] on input "text" at bounding box center [542, 182] width 207 height 23
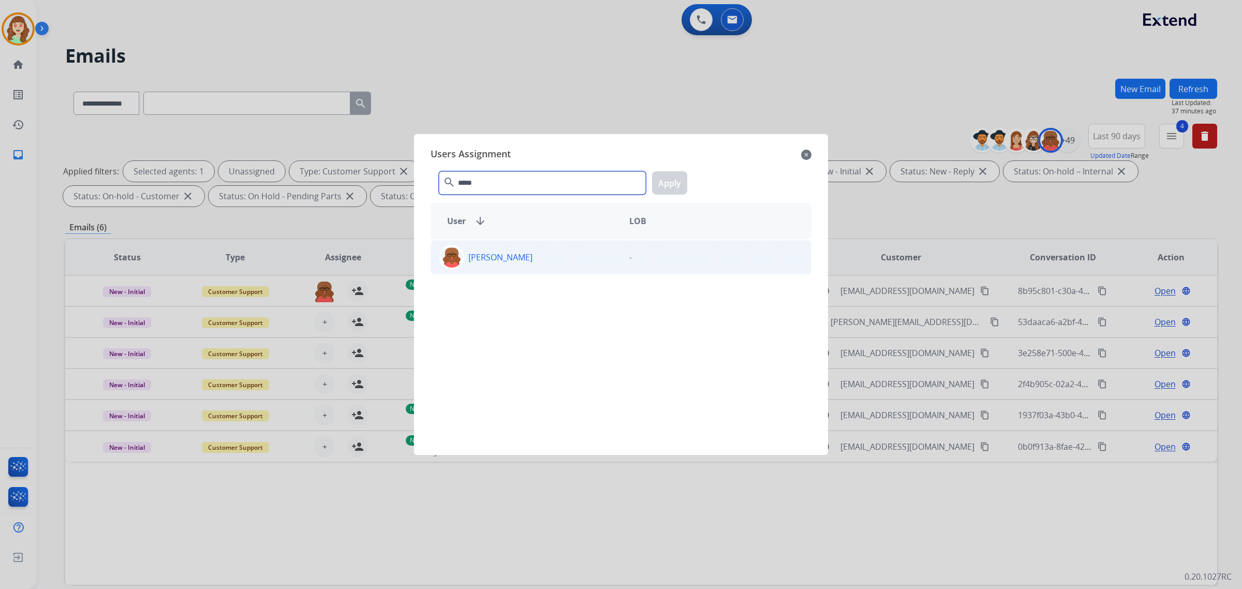
type input "*****"
click at [545, 256] on div "[PERSON_NAME]" at bounding box center [526, 257] width 190 height 25
click at [670, 190] on button "Apply" at bounding box center [669, 182] width 35 height 23
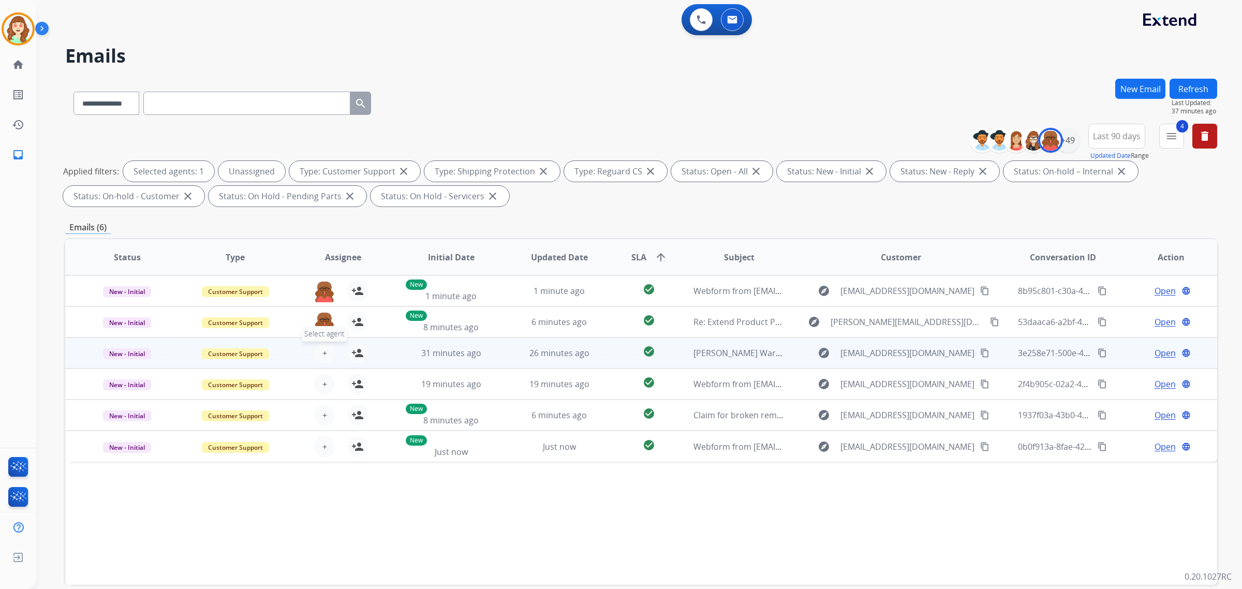
click at [317, 353] on button "+ Select agent" at bounding box center [324, 353] width 21 height 21
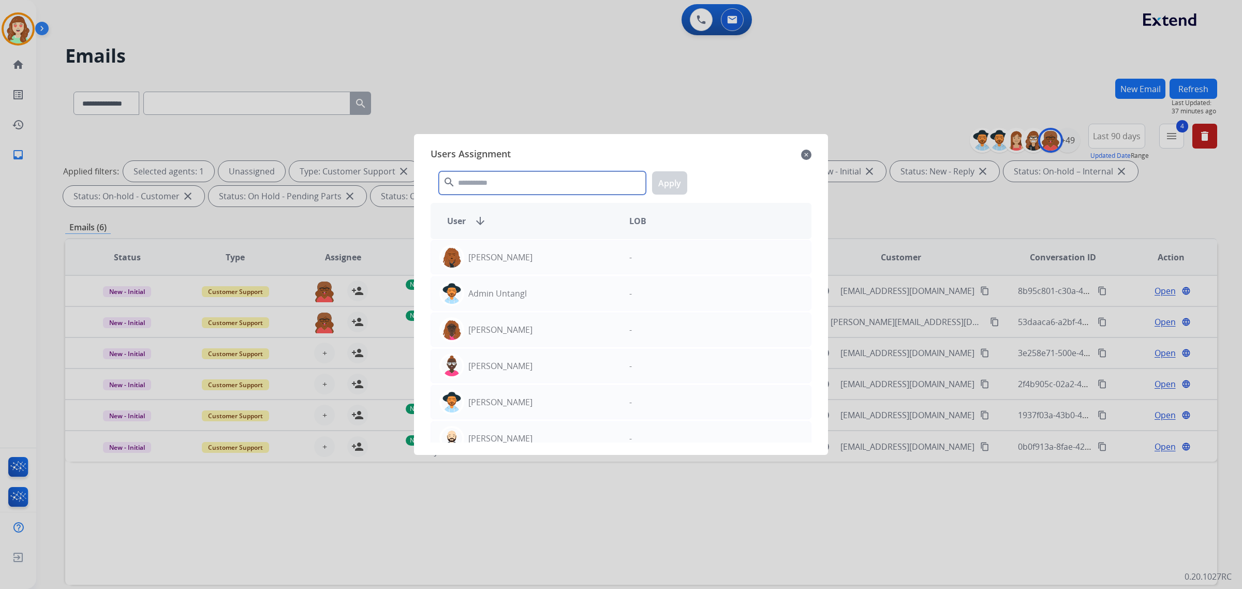
drag, startPoint x: 506, startPoint y: 180, endPoint x: 513, endPoint y: 169, distance: 12.8
click at [520, 175] on input "text" at bounding box center [542, 182] width 207 height 23
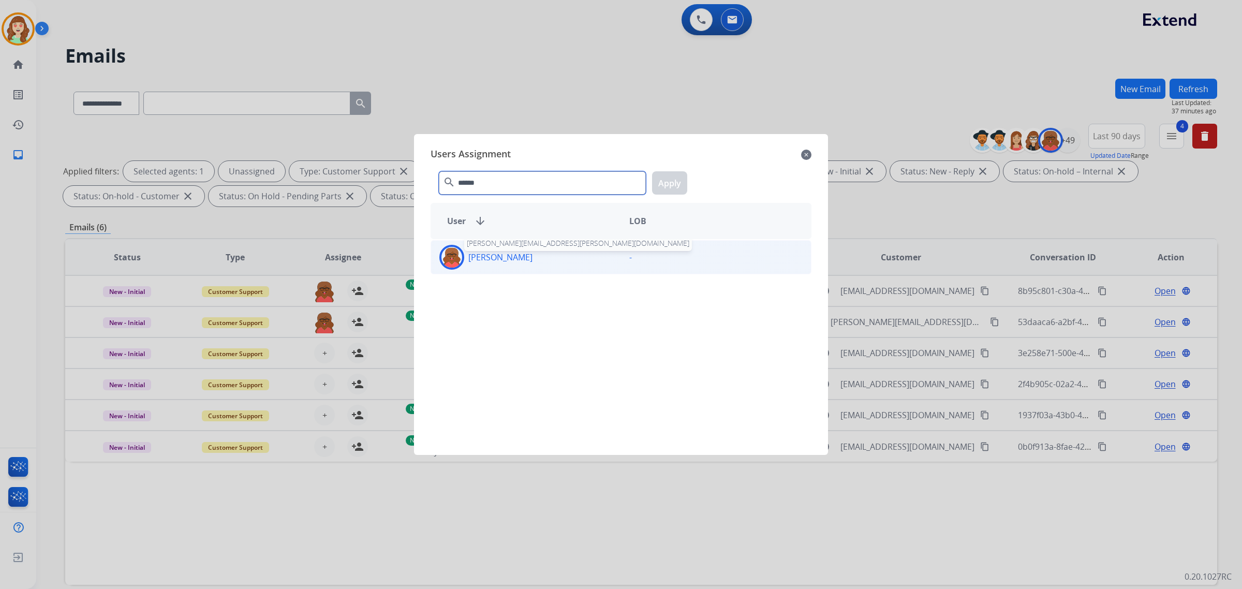
type input "******"
click at [532, 260] on p "[PERSON_NAME]" at bounding box center [500, 257] width 64 height 12
click at [676, 177] on button "Apply" at bounding box center [669, 182] width 35 height 23
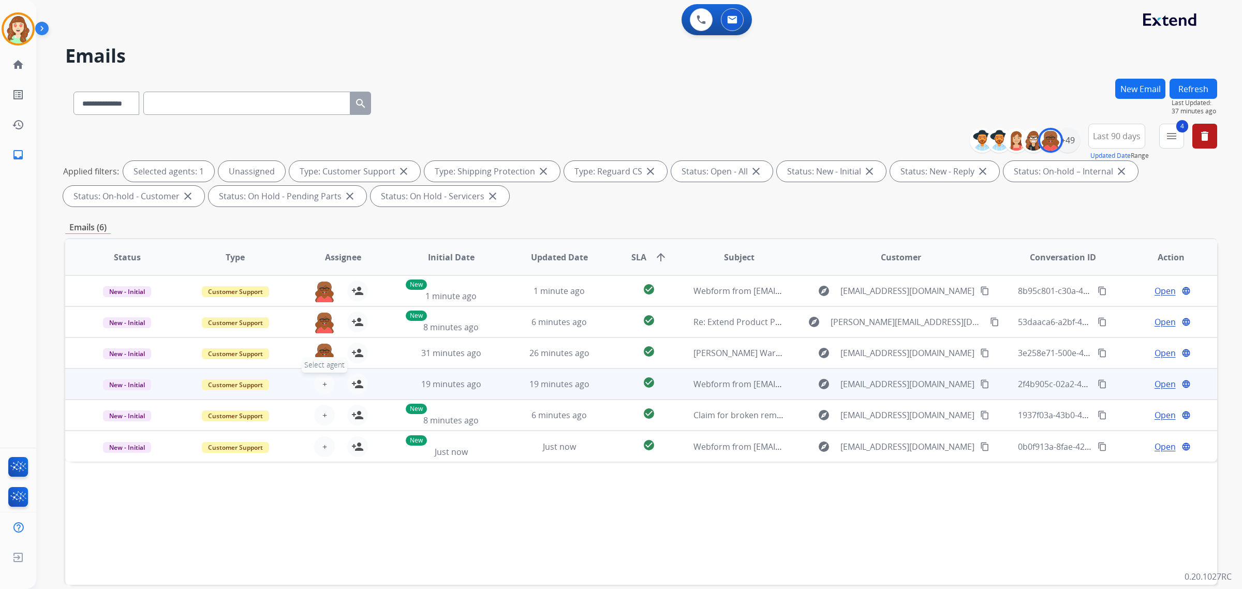
click at [319, 385] on button "+ Select agent" at bounding box center [324, 384] width 21 height 21
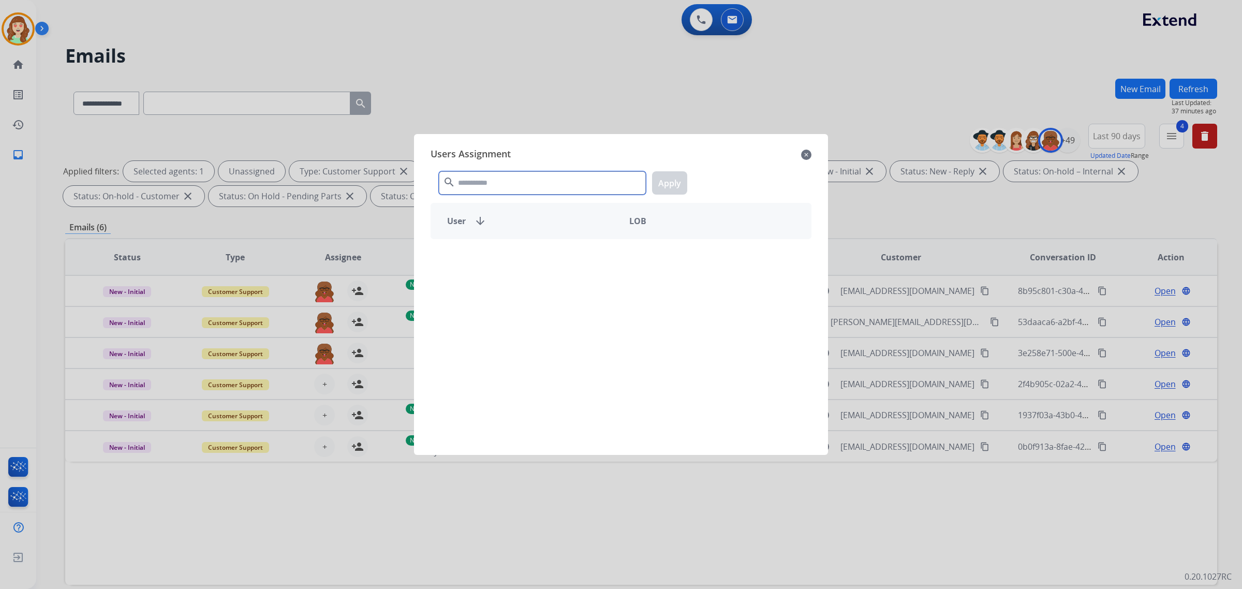
drag, startPoint x: 485, startPoint y: 178, endPoint x: 487, endPoint y: 168, distance: 10.6
click at [489, 178] on input "text" at bounding box center [542, 182] width 207 height 23
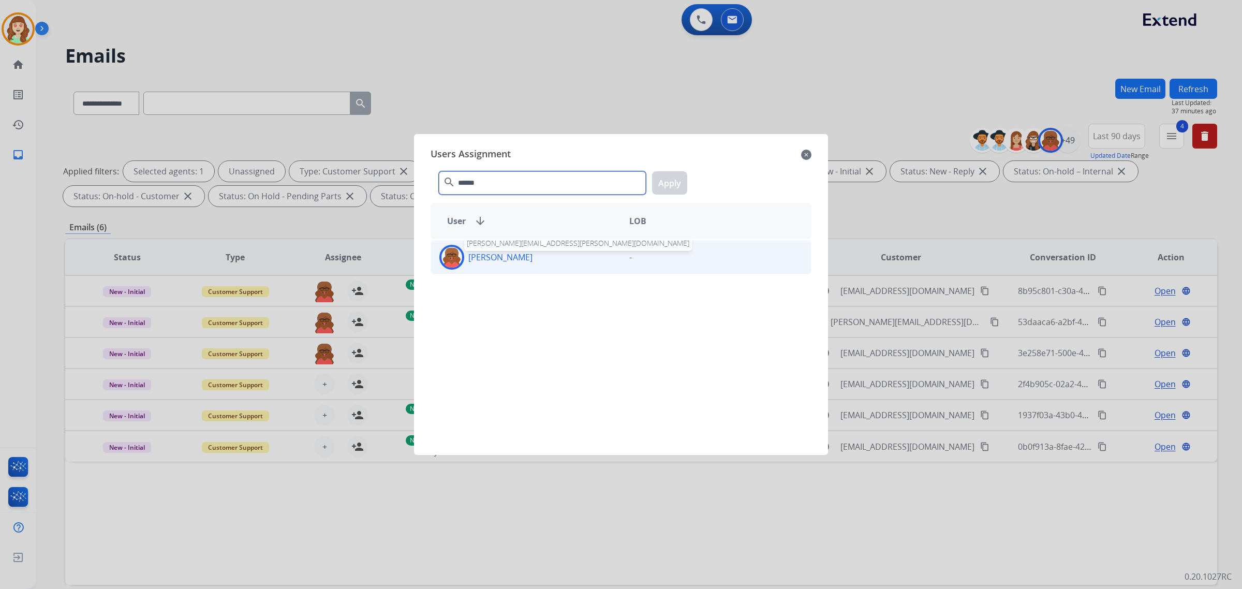
type input "******"
drag, startPoint x: 533, startPoint y: 257, endPoint x: 593, endPoint y: 242, distance: 62.2
click at [532, 257] on p "[PERSON_NAME]" at bounding box center [500, 257] width 64 height 12
click at [671, 184] on button "Apply" at bounding box center [669, 182] width 35 height 23
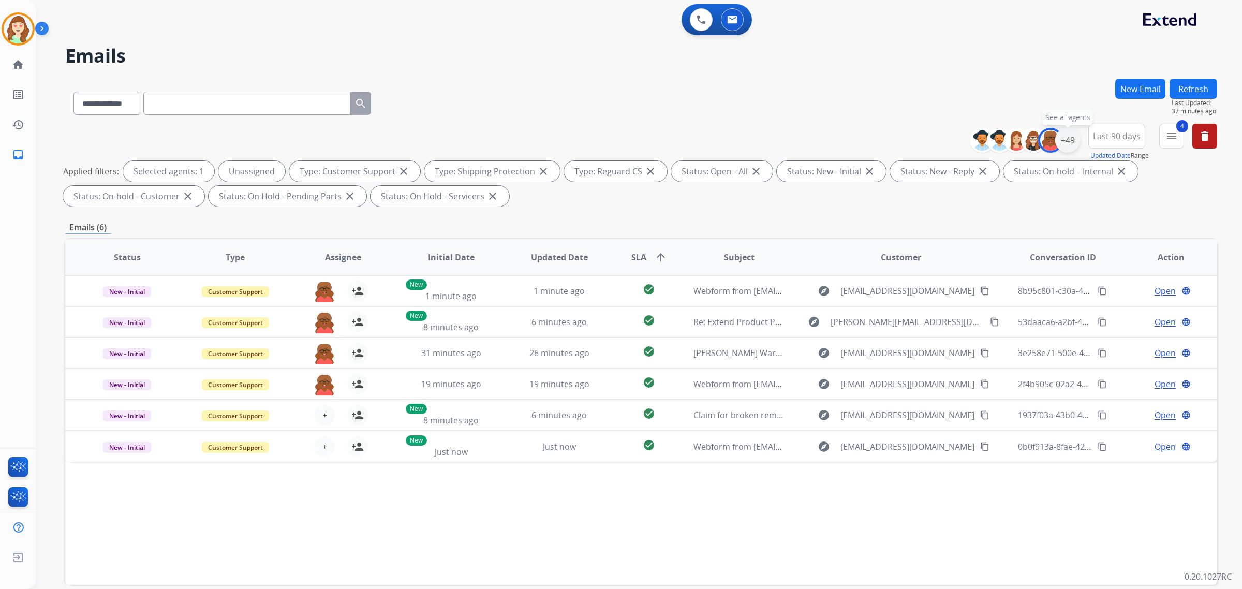
click at [1068, 141] on div "+49" at bounding box center [1067, 140] width 25 height 25
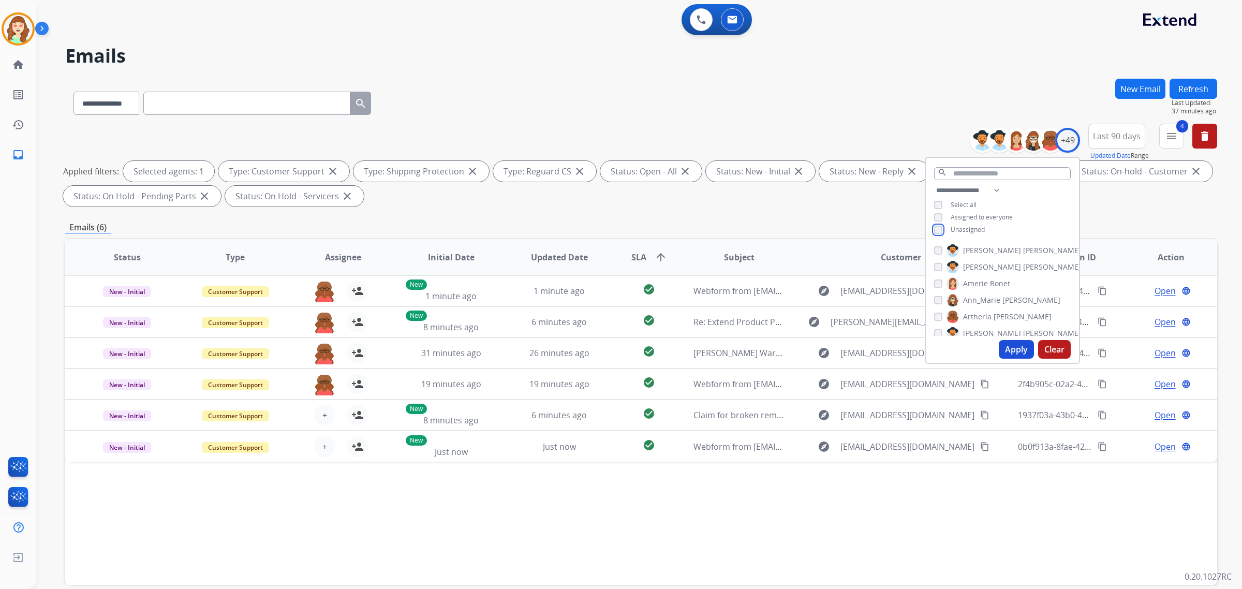
scroll to position [65, 0]
click at [1011, 346] on button "Apply" at bounding box center [1016, 349] width 35 height 19
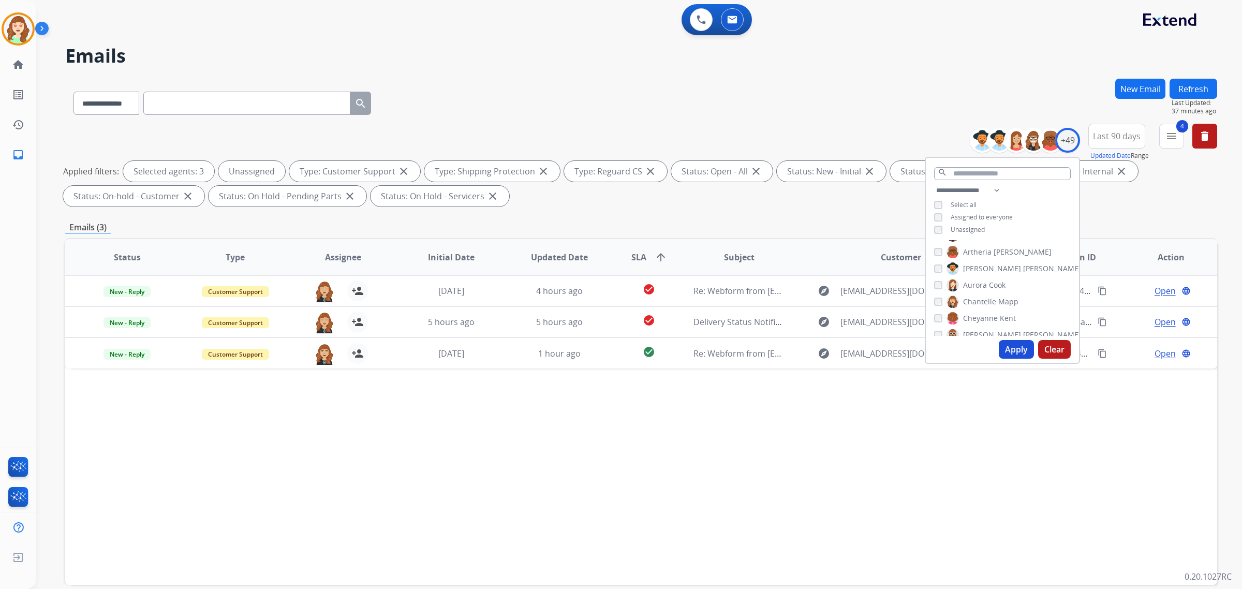
click at [1018, 349] on button "Apply" at bounding box center [1016, 349] width 35 height 19
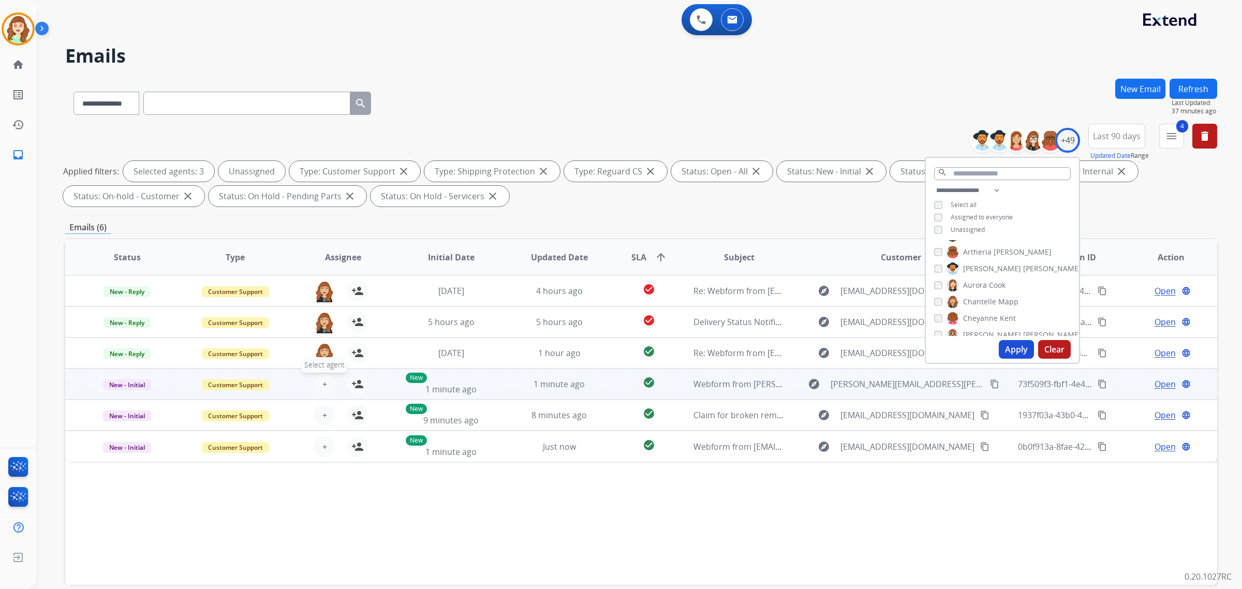
click at [322, 383] on span "+" at bounding box center [324, 384] width 5 height 12
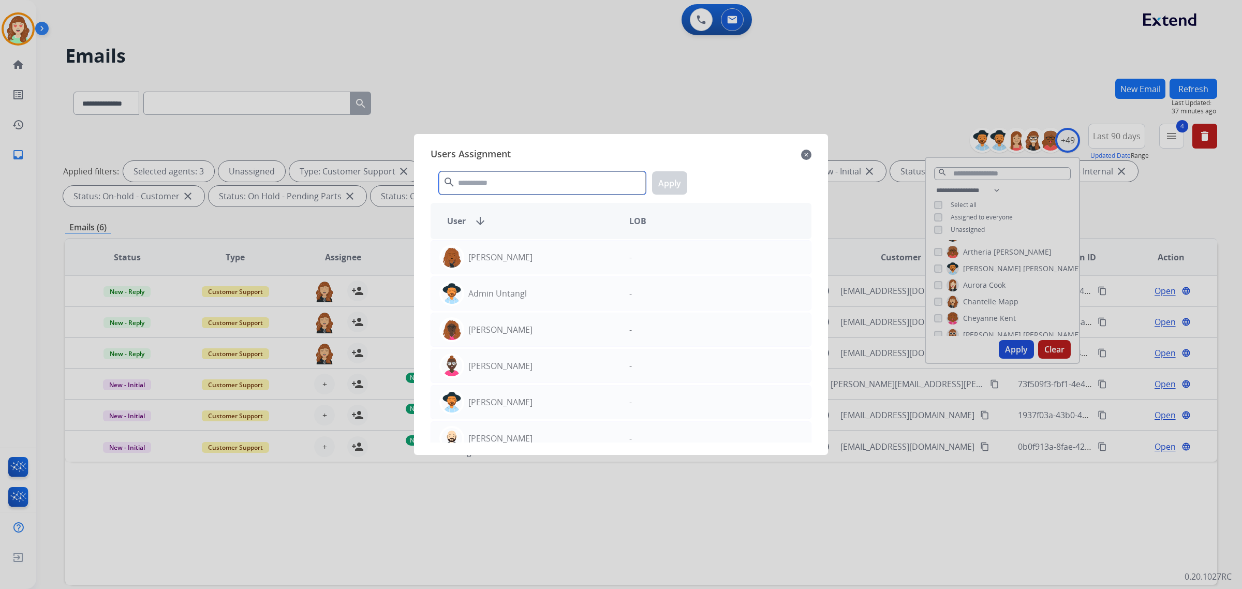
click at [500, 184] on input "text" at bounding box center [542, 182] width 207 height 23
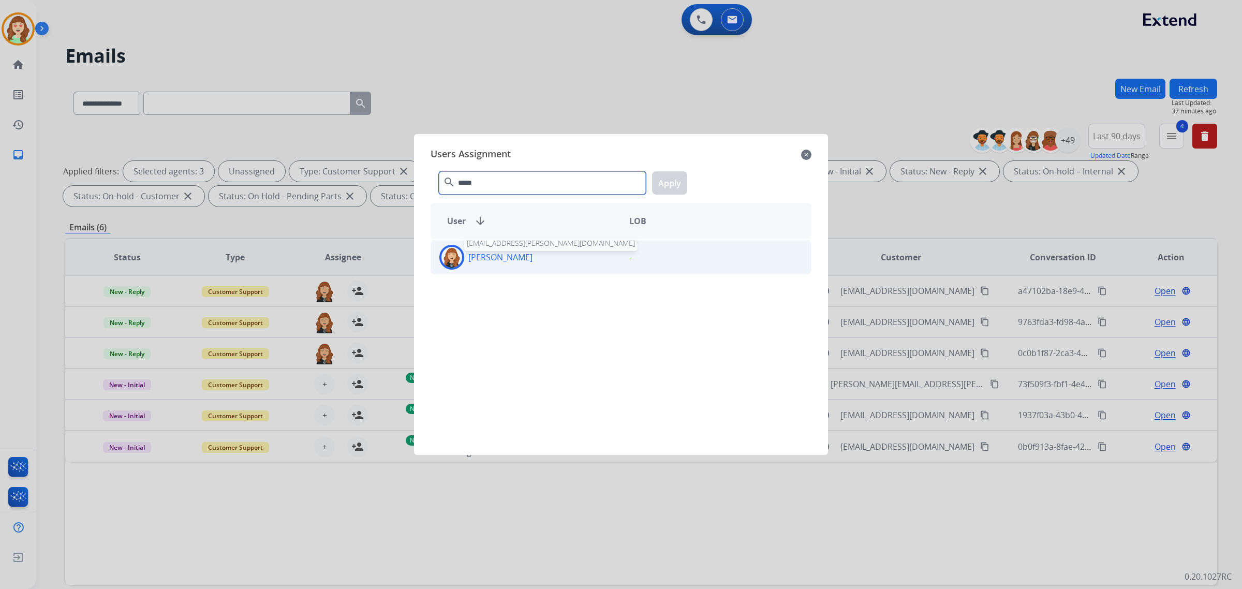
type input "*****"
drag, startPoint x: 523, startPoint y: 256, endPoint x: 588, endPoint y: 234, distance: 69.2
click at [529, 256] on div "[PERSON_NAME] [EMAIL_ADDRESS][PERSON_NAME][DOMAIN_NAME]" at bounding box center [526, 257] width 190 height 25
click at [676, 179] on button "Apply" at bounding box center [669, 182] width 35 height 23
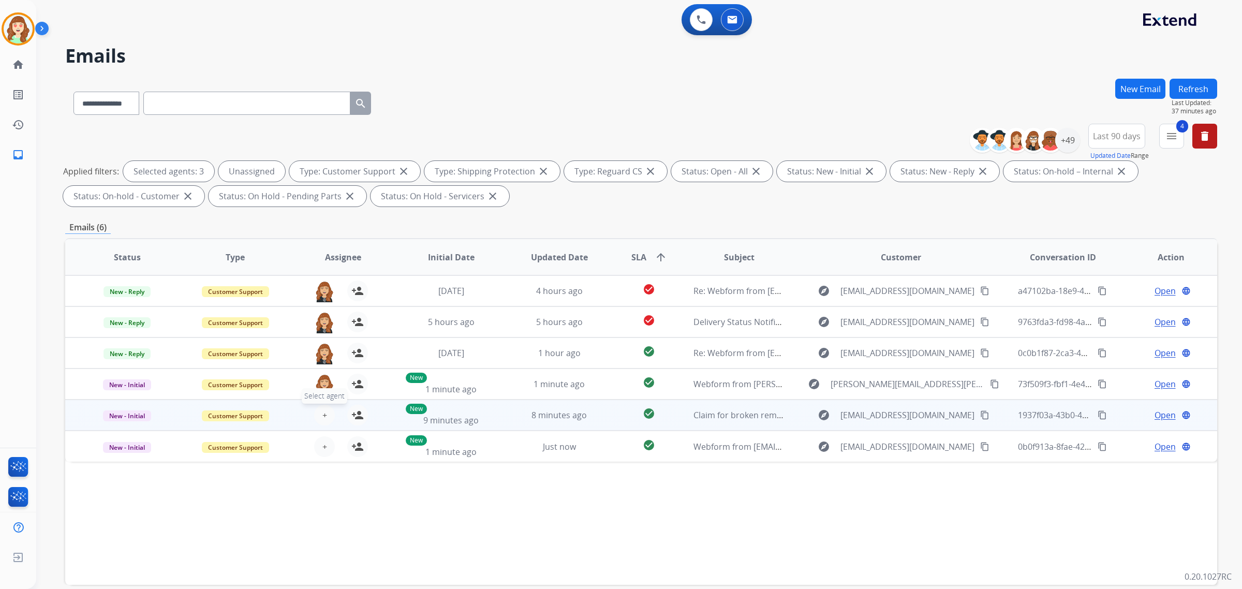
click at [322, 412] on span "+" at bounding box center [324, 415] width 5 height 12
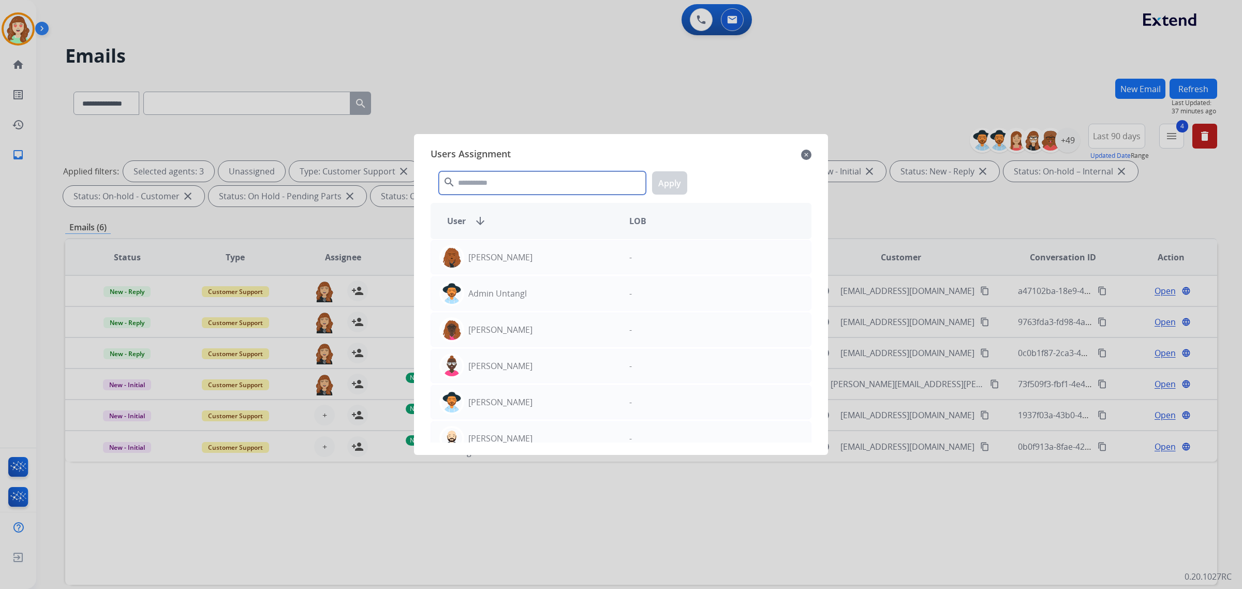
drag, startPoint x: 479, startPoint y: 184, endPoint x: 492, endPoint y: 171, distance: 18.7
click at [487, 179] on input "text" at bounding box center [542, 182] width 207 height 23
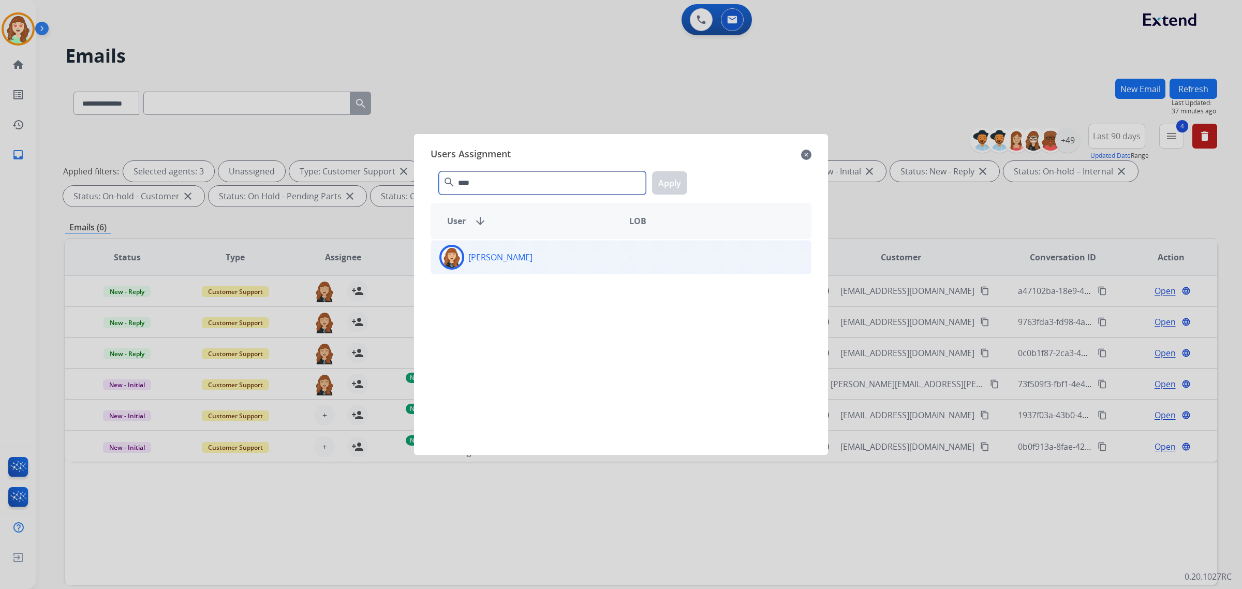
type input "****"
click at [573, 264] on div "[PERSON_NAME]" at bounding box center [526, 257] width 190 height 25
click at [668, 183] on button "Apply" at bounding box center [669, 182] width 35 height 23
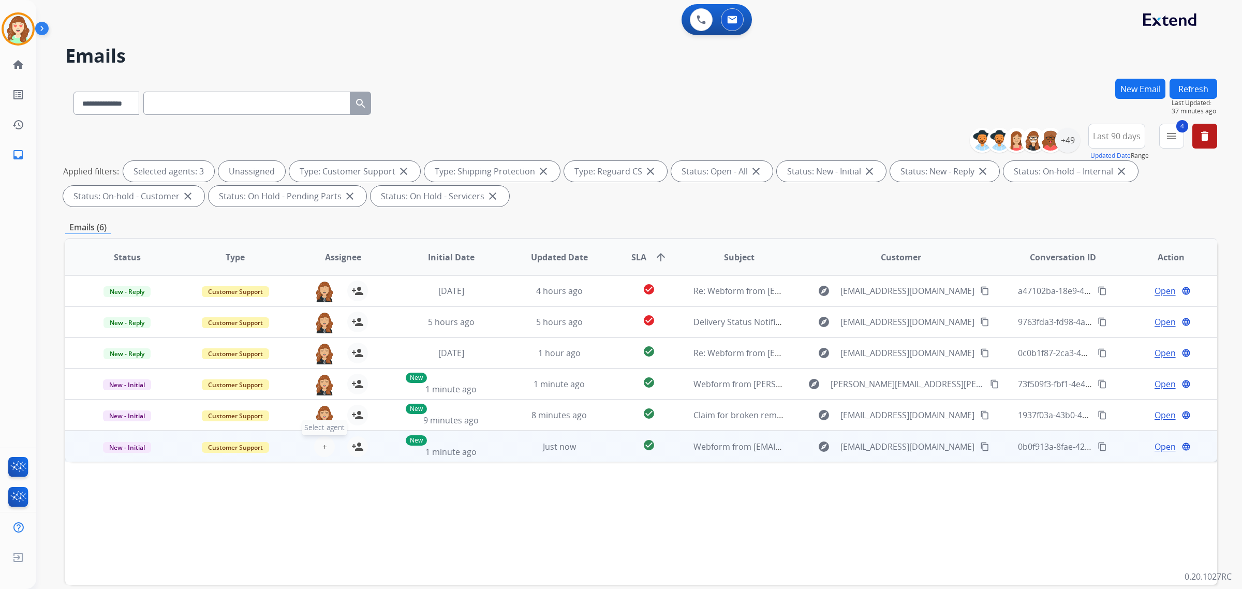
click at [322, 448] on span "+" at bounding box center [324, 446] width 5 height 12
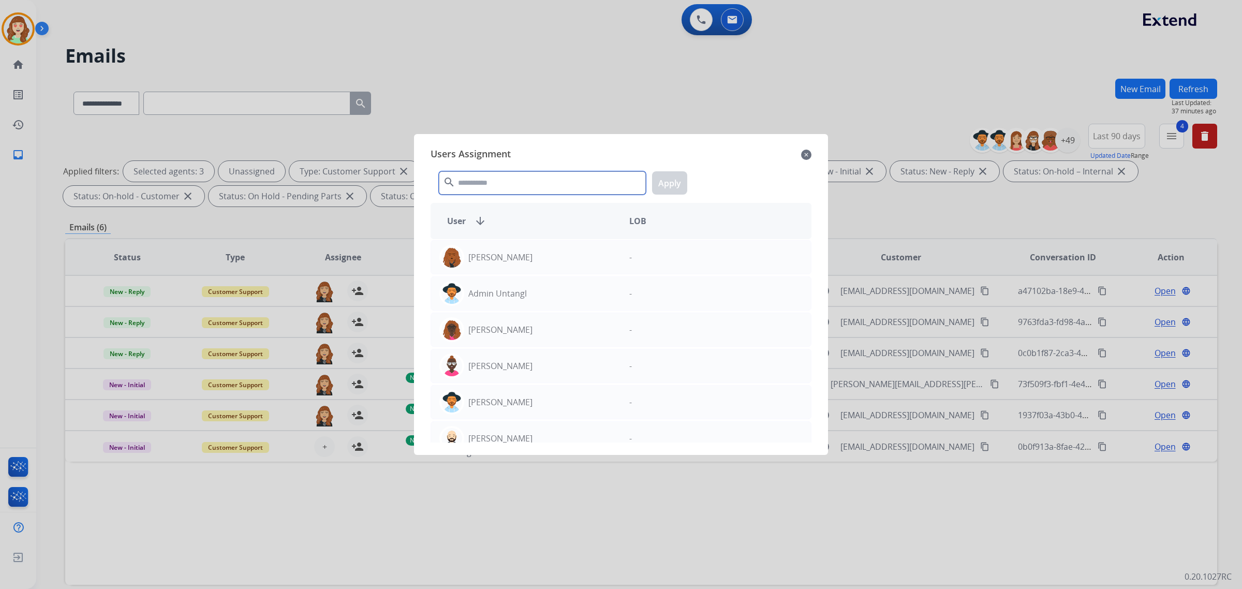
click at [479, 186] on input "text" at bounding box center [542, 182] width 207 height 23
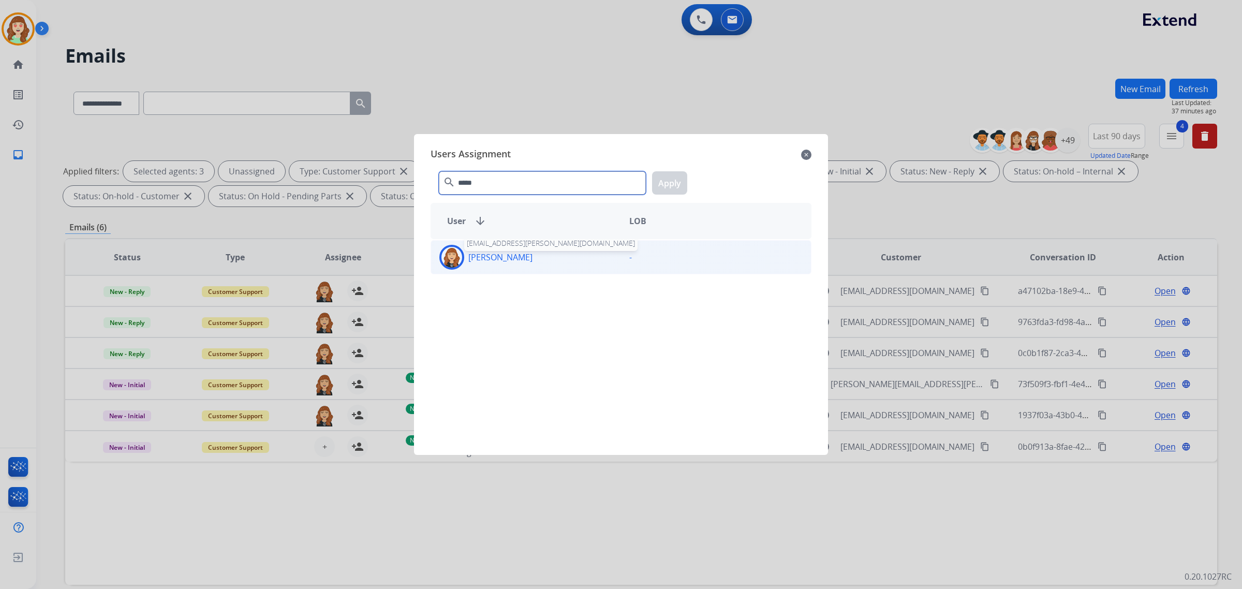
type input "*****"
drag, startPoint x: 520, startPoint y: 257, endPoint x: 651, endPoint y: 218, distance: 136.5
click at [533, 257] on div "[PERSON_NAME] [EMAIL_ADDRESS][PERSON_NAME][DOMAIN_NAME]" at bounding box center [526, 257] width 190 height 25
drag, startPoint x: 674, startPoint y: 189, endPoint x: 975, endPoint y: 155, distance: 303.6
click at [683, 189] on button "Apply" at bounding box center [669, 182] width 35 height 23
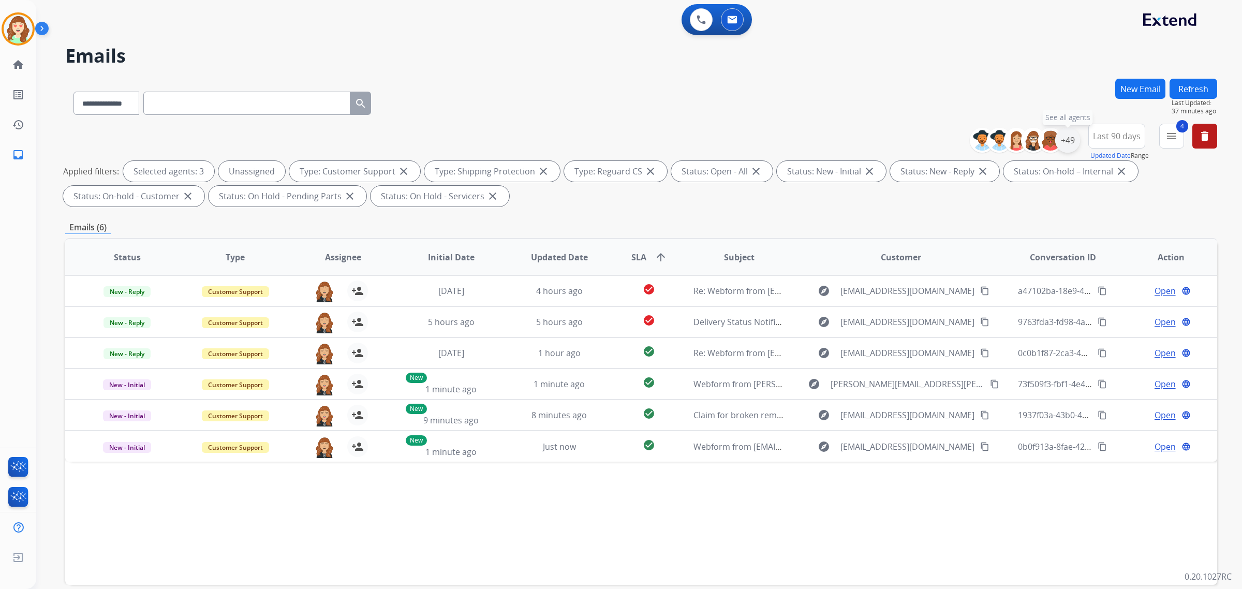
click at [1061, 138] on div "+49" at bounding box center [1067, 140] width 25 height 25
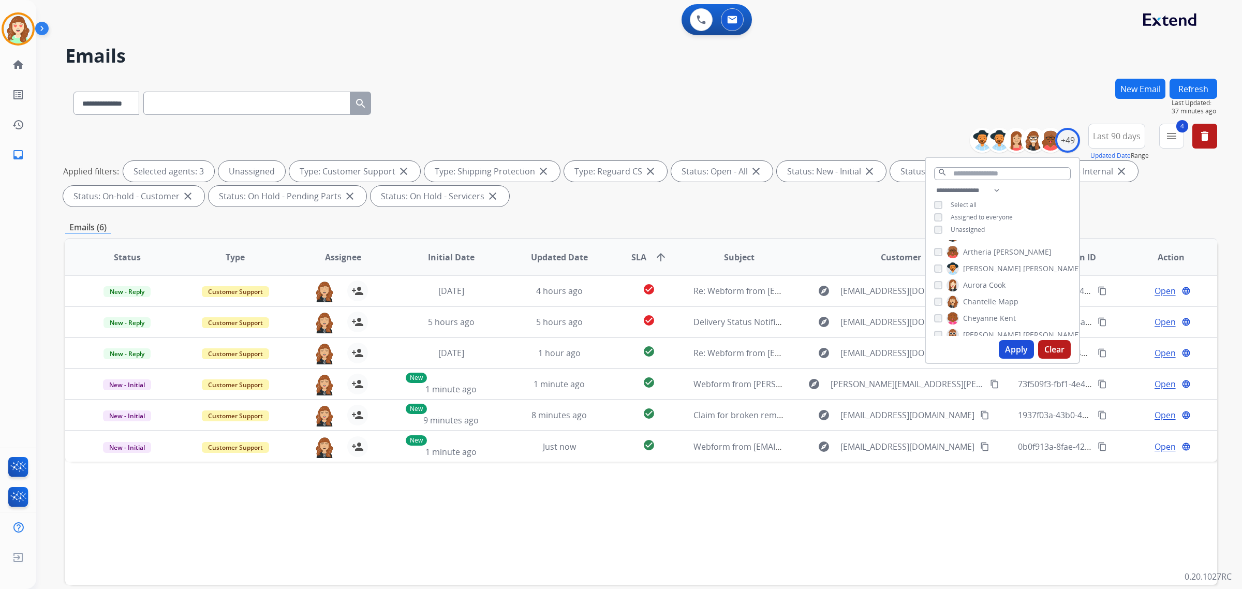
click at [940, 304] on div "[PERSON_NAME]" at bounding box center [976, 301] width 84 height 12
click at [1013, 346] on button "Apply" at bounding box center [1016, 349] width 35 height 19
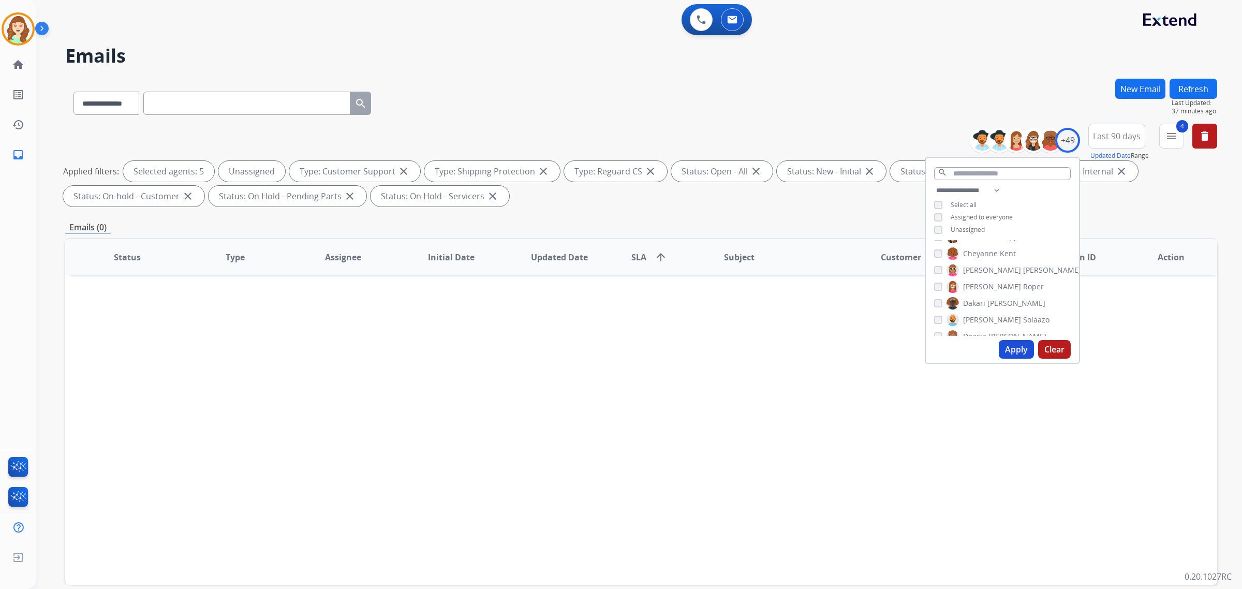
click at [1012, 343] on button "Apply" at bounding box center [1016, 349] width 35 height 19
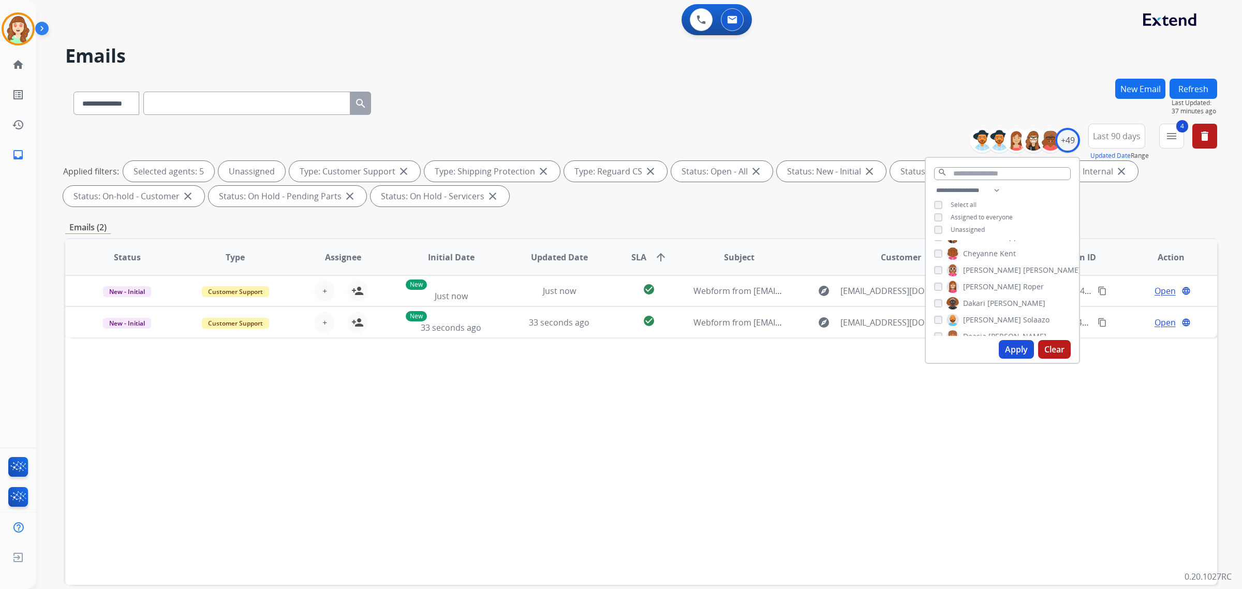
click at [1010, 345] on button "Apply" at bounding box center [1016, 349] width 35 height 19
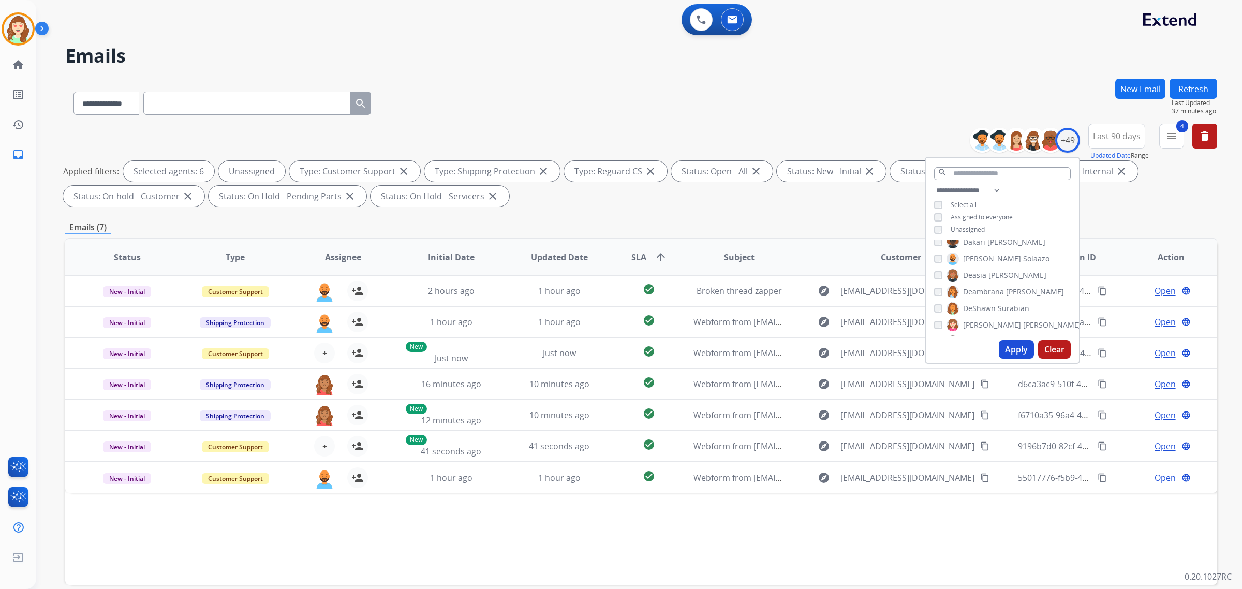
scroll to position [194, 0]
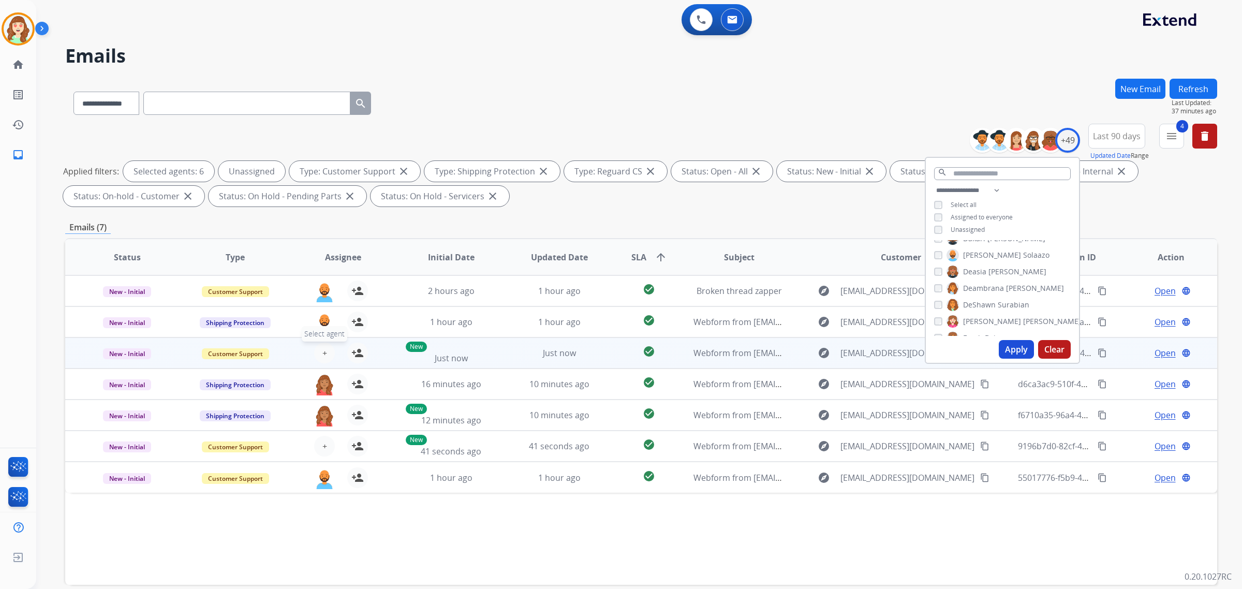
click at [319, 347] on button "+ Select agent" at bounding box center [324, 353] width 21 height 21
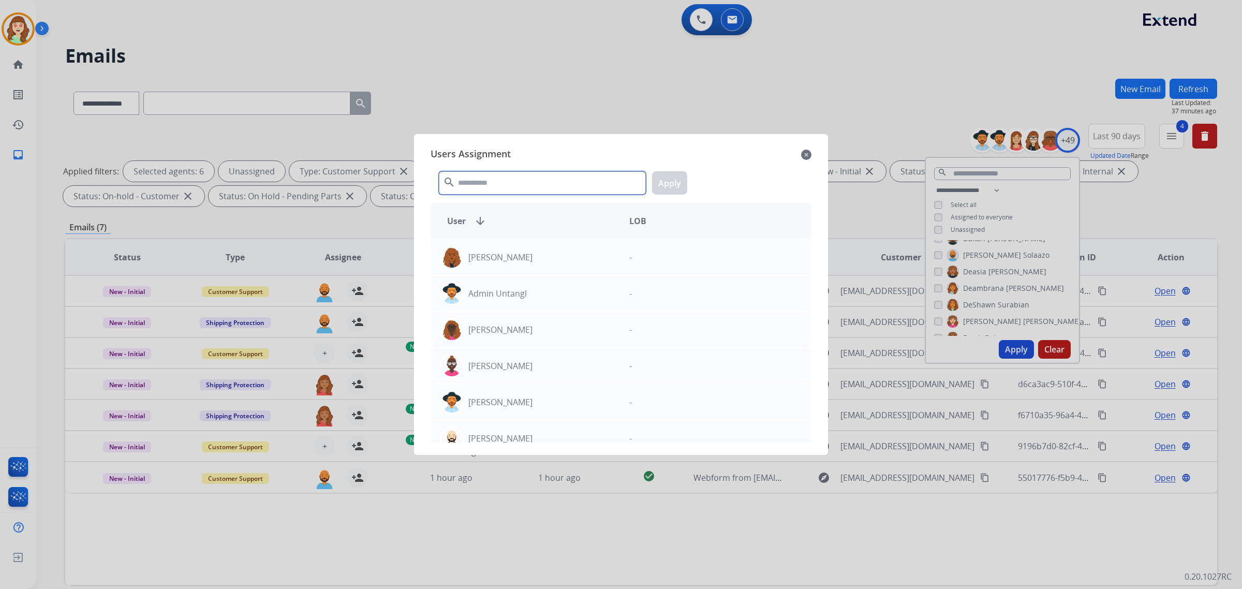
click at [481, 184] on input "text" at bounding box center [542, 182] width 207 height 23
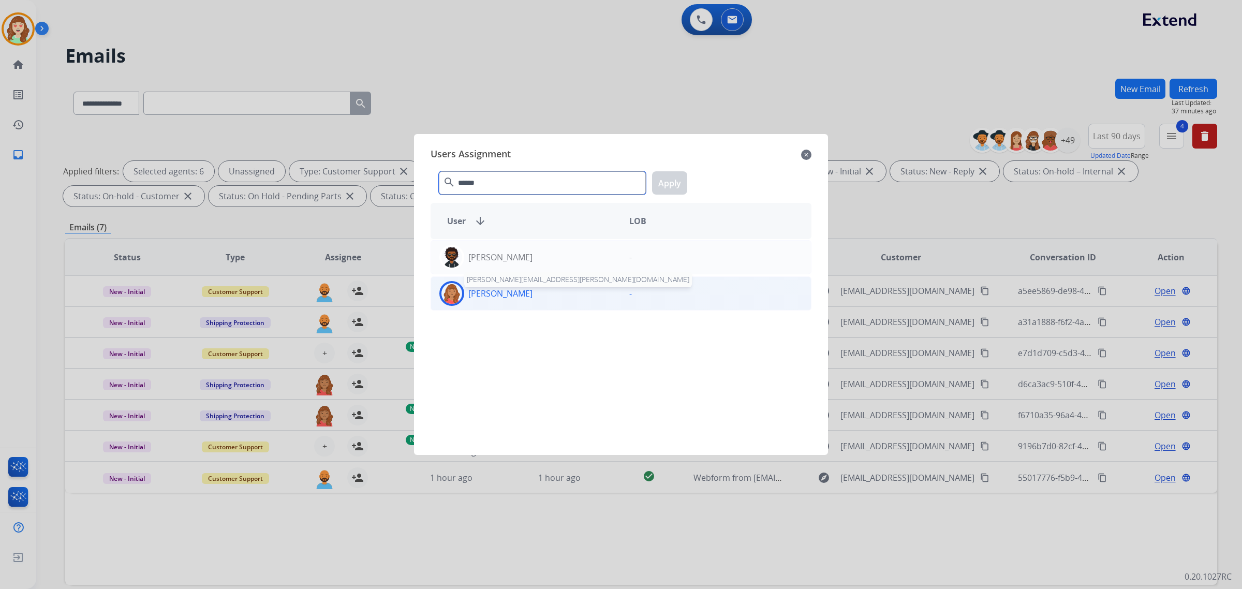
type input "******"
click at [493, 297] on p "[PERSON_NAME]" at bounding box center [500, 293] width 64 height 12
click at [673, 189] on button "Apply" at bounding box center [669, 182] width 35 height 23
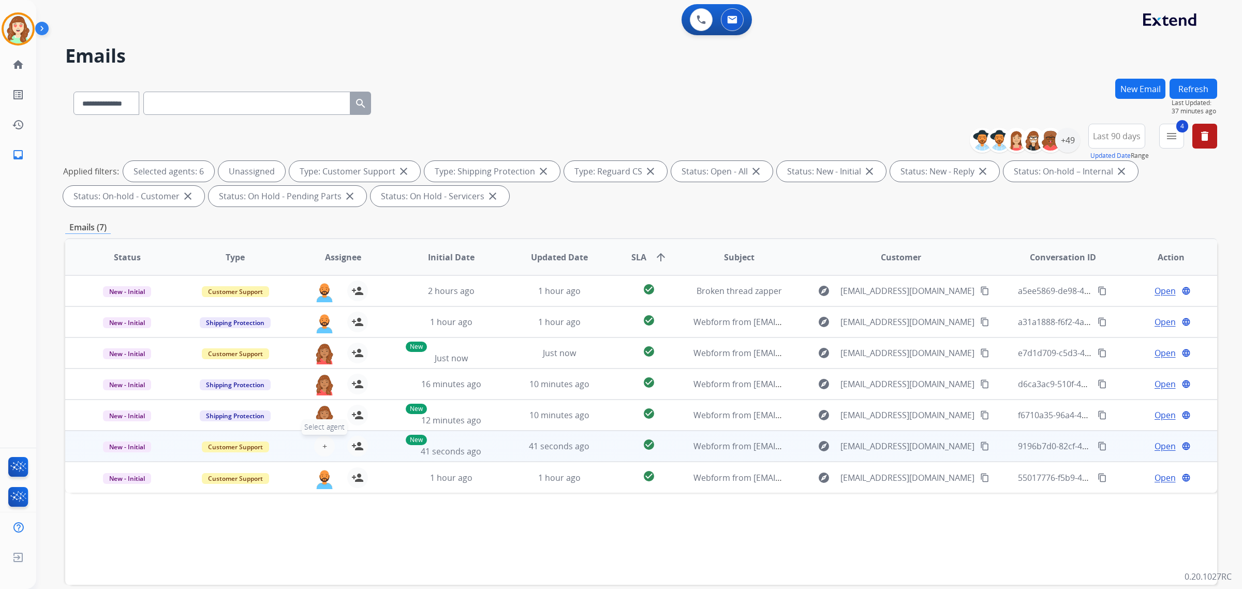
click at [324, 444] on span "+" at bounding box center [324, 446] width 5 height 12
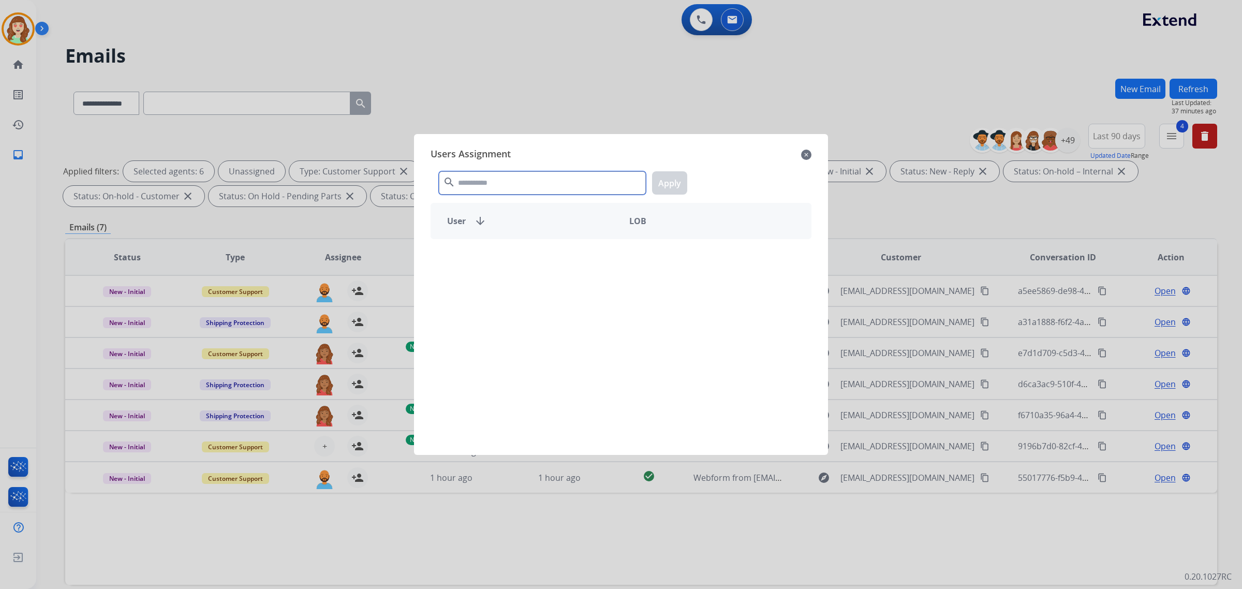
drag, startPoint x: 538, startPoint y: 187, endPoint x: 552, endPoint y: 170, distance: 22.1
click at [541, 183] on input "text" at bounding box center [542, 182] width 207 height 23
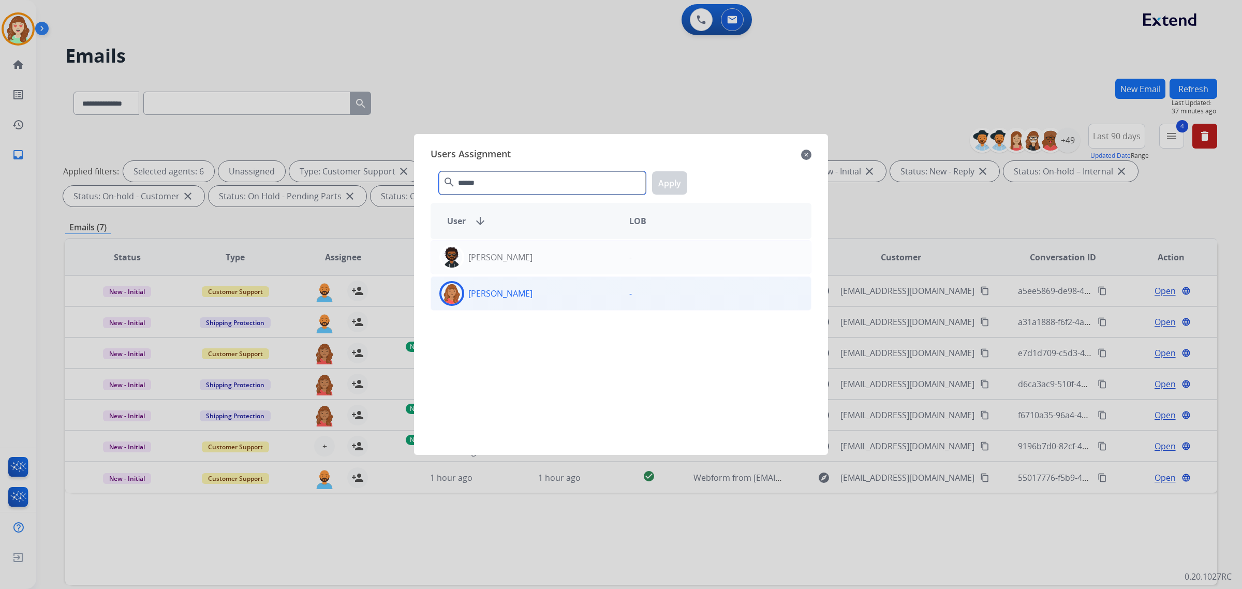
type input "******"
click at [570, 299] on div "[PERSON_NAME]" at bounding box center [526, 293] width 190 height 25
click at [669, 179] on button "Apply" at bounding box center [669, 182] width 35 height 23
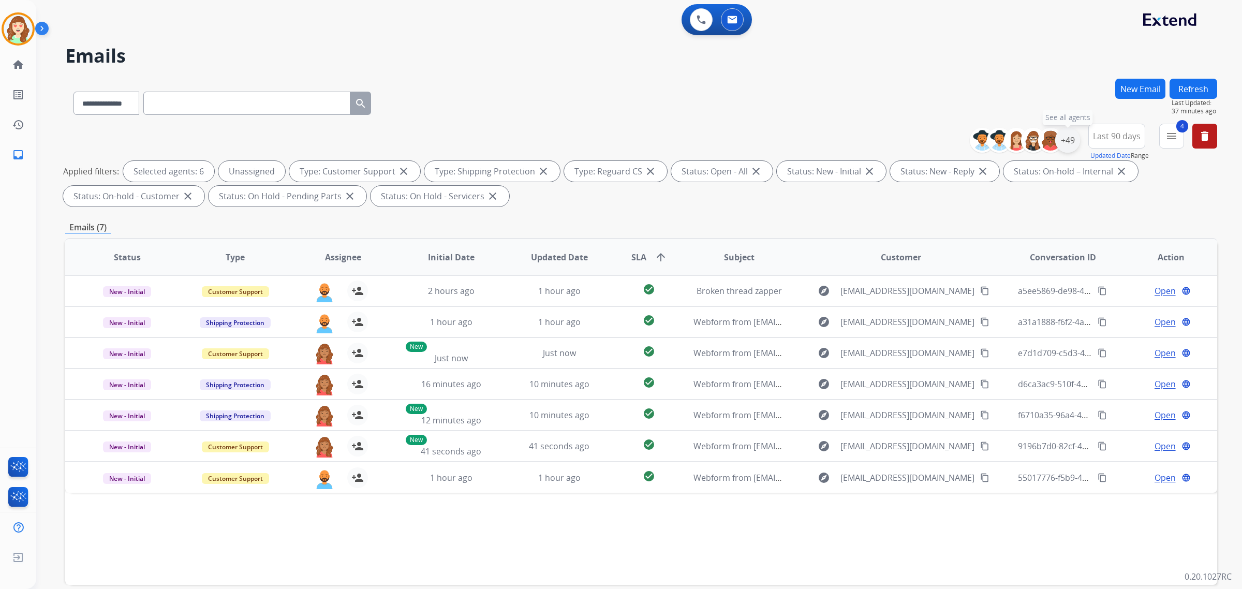
click at [1068, 139] on div "+49" at bounding box center [1067, 140] width 25 height 25
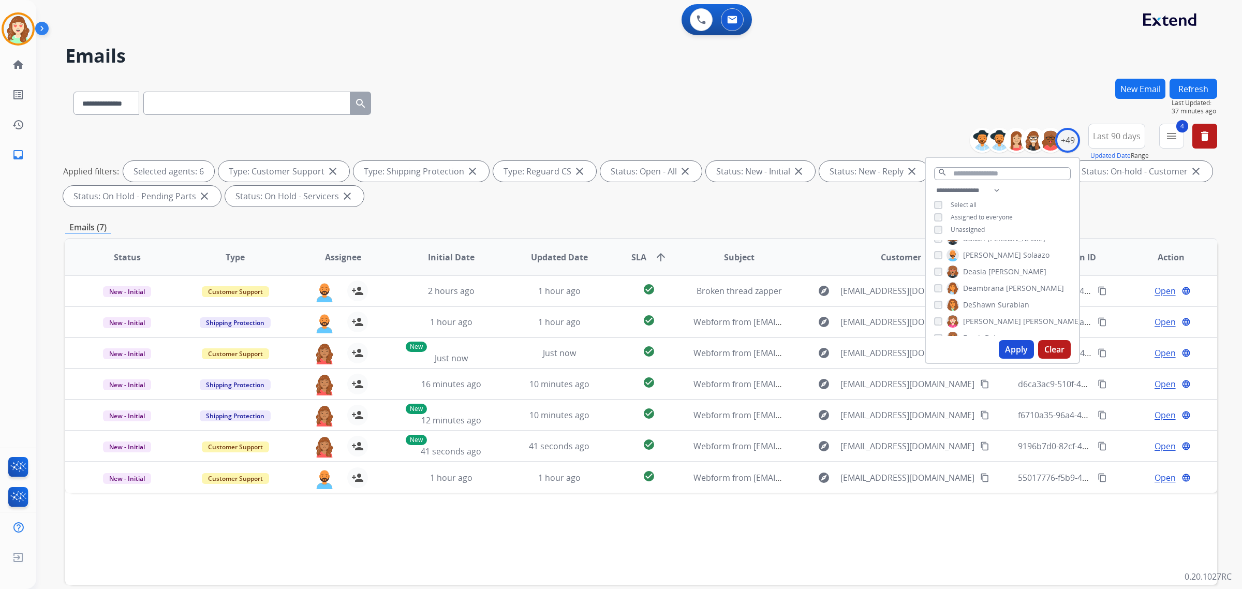
click at [1012, 346] on button "Apply" at bounding box center [1016, 349] width 35 height 19
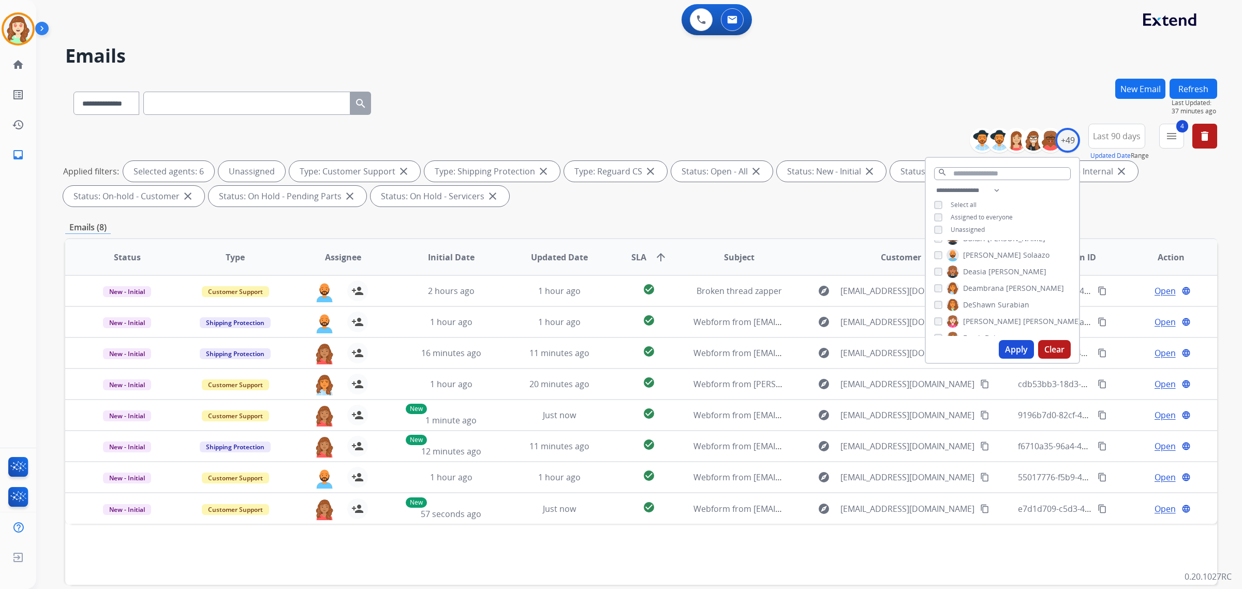
click at [1018, 350] on button "Apply" at bounding box center [1016, 349] width 35 height 19
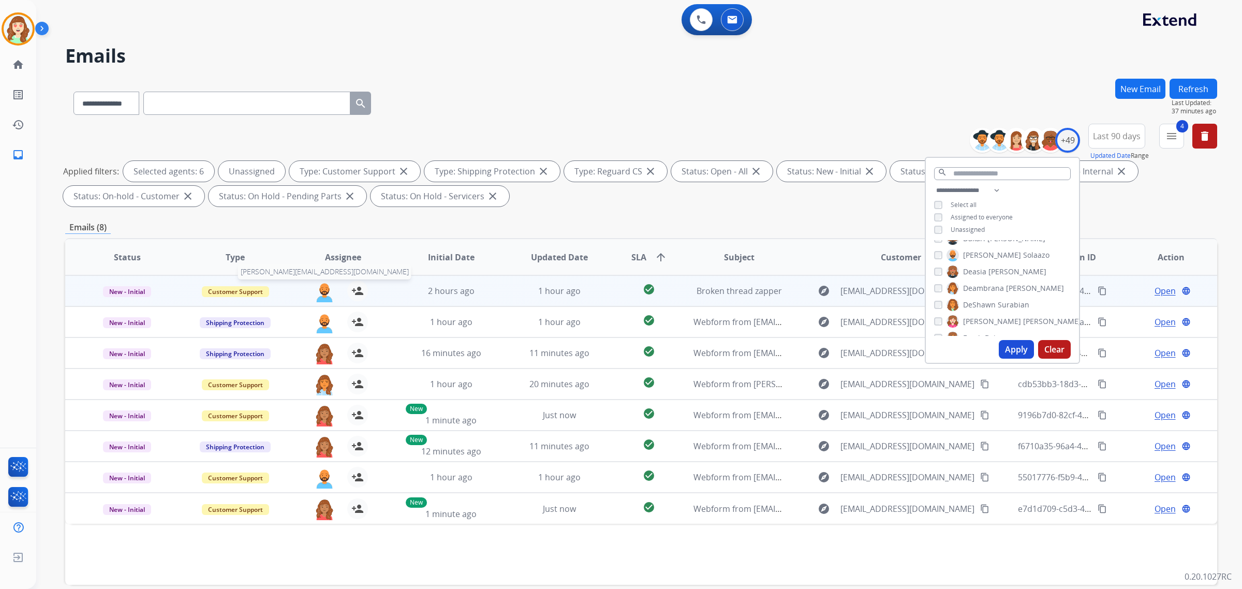
click at [326, 289] on img at bounding box center [324, 291] width 21 height 22
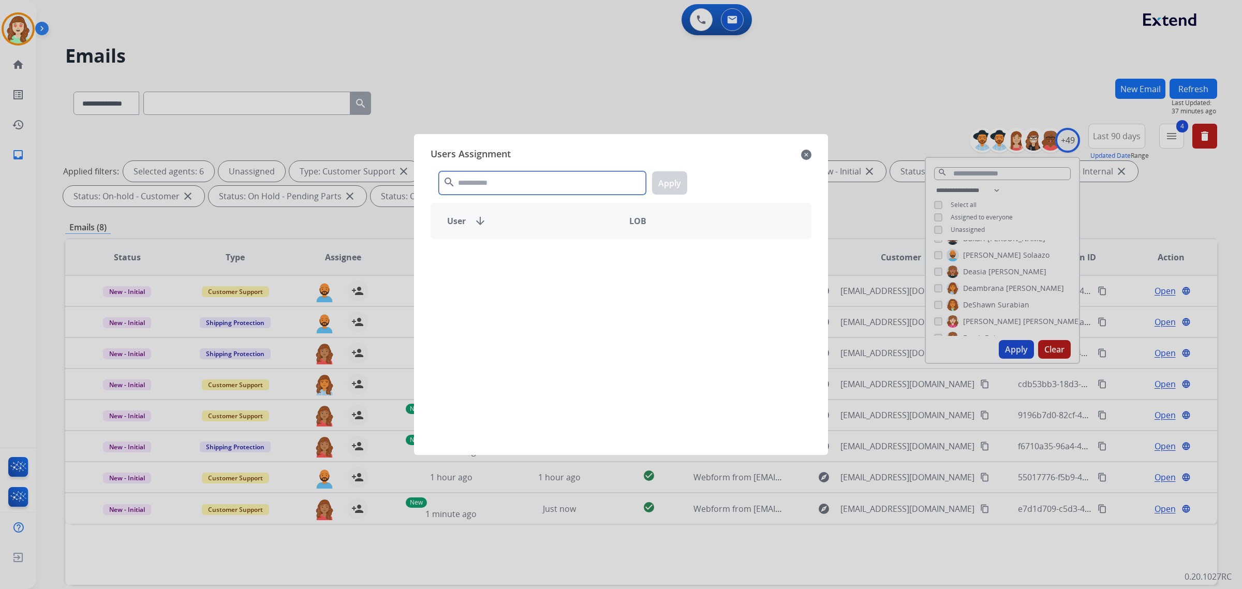
click at [555, 185] on input "text" at bounding box center [542, 182] width 207 height 23
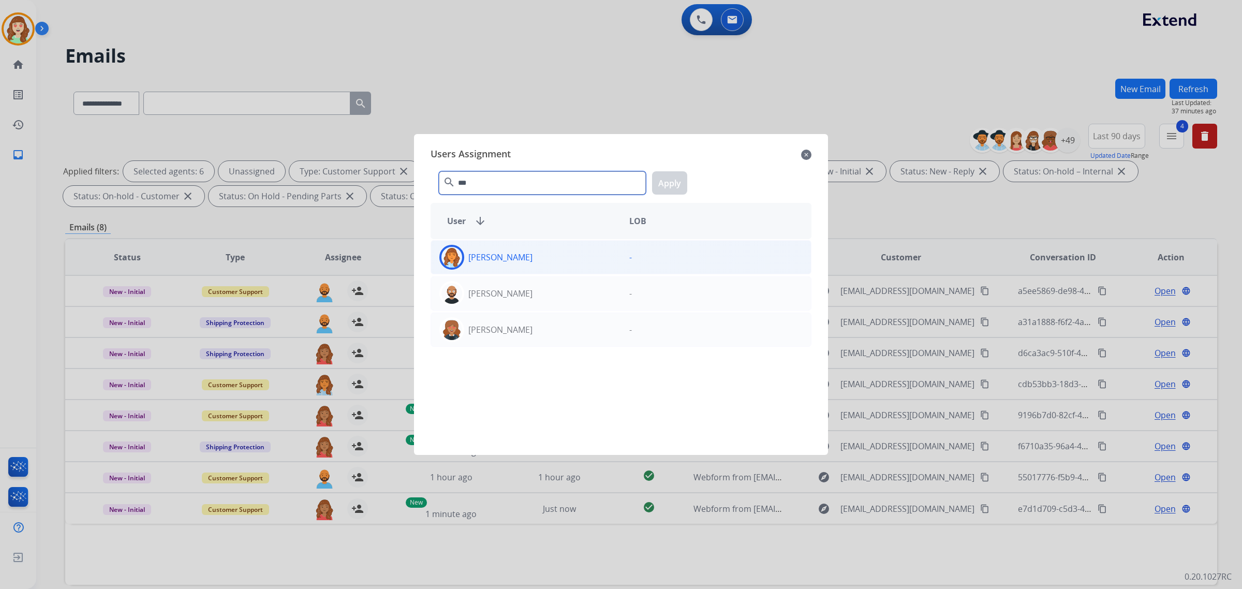
type input "***"
drag, startPoint x: 559, startPoint y: 251, endPoint x: 627, endPoint y: 198, distance: 86.6
click at [558, 251] on div "[PERSON_NAME]" at bounding box center [526, 257] width 190 height 25
click at [668, 178] on button "Apply" at bounding box center [669, 182] width 35 height 23
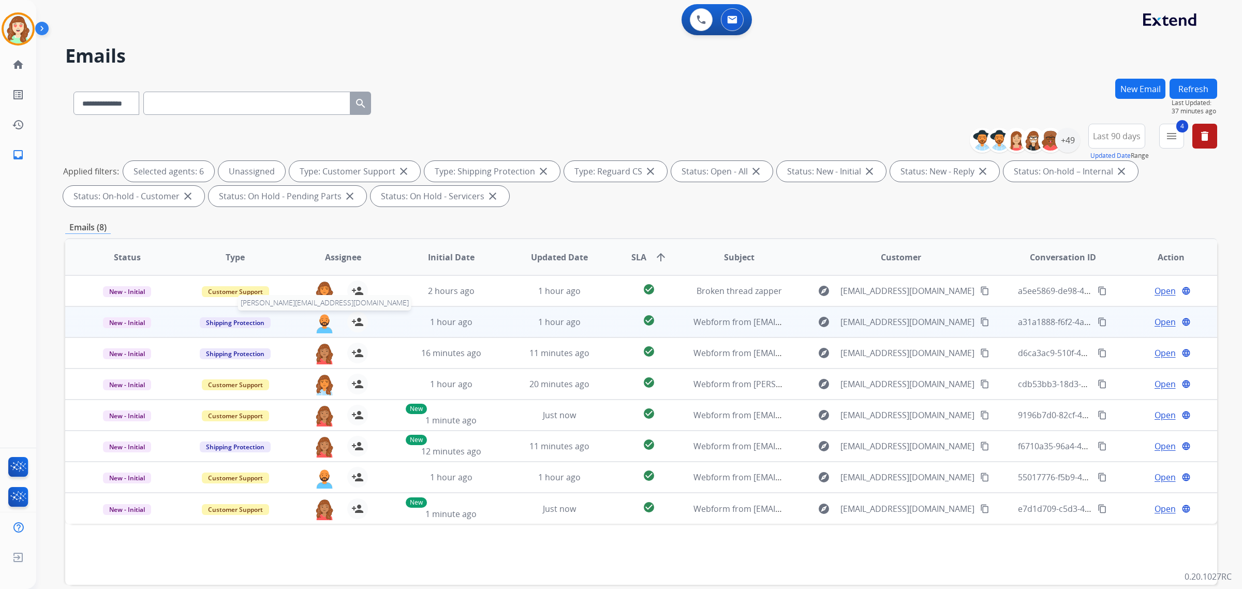
click at [320, 322] on img at bounding box center [324, 322] width 21 height 22
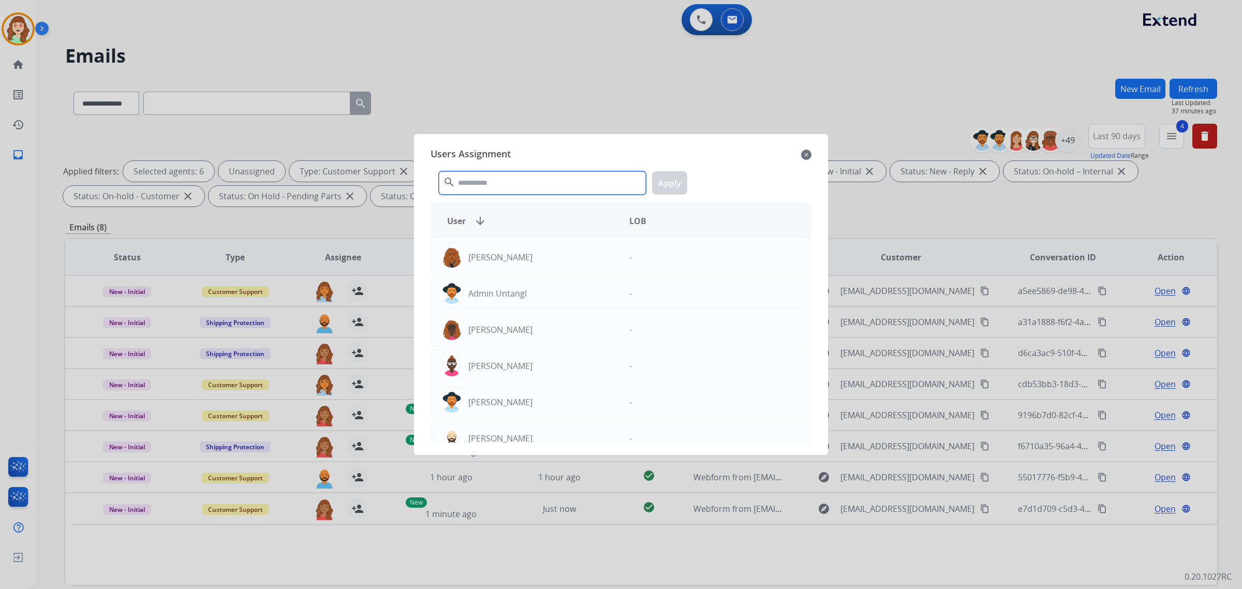
click at [503, 182] on input "text" at bounding box center [542, 182] width 207 height 23
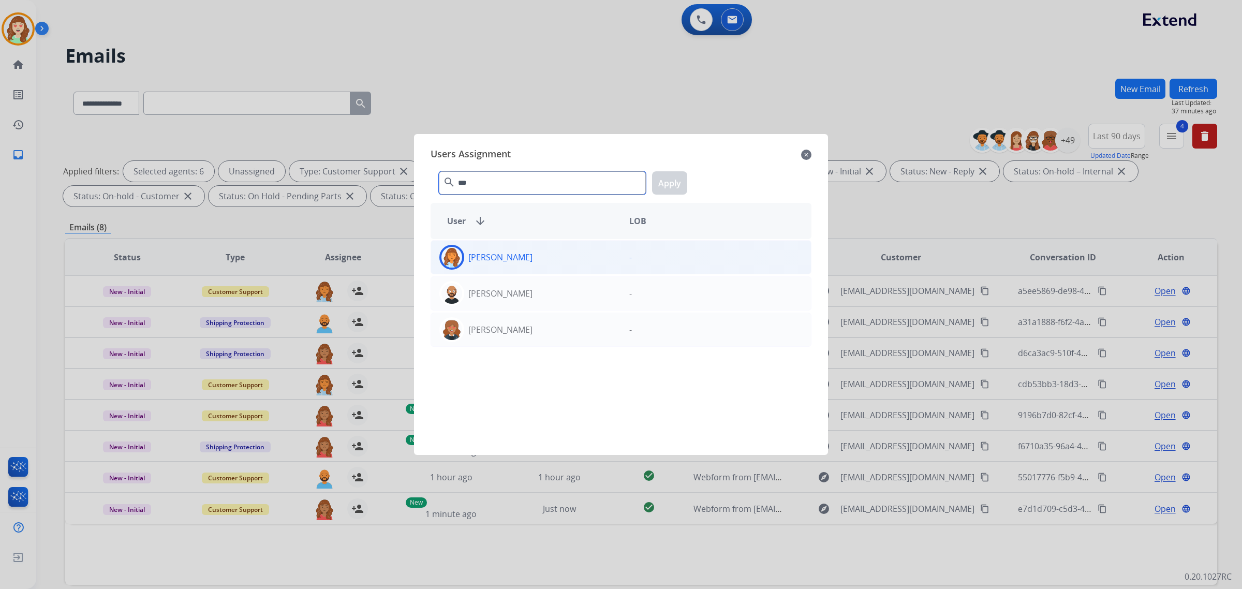
type input "***"
click at [549, 251] on div "[PERSON_NAME]" at bounding box center [526, 257] width 190 height 25
click at [666, 180] on button "Apply" at bounding box center [669, 182] width 35 height 23
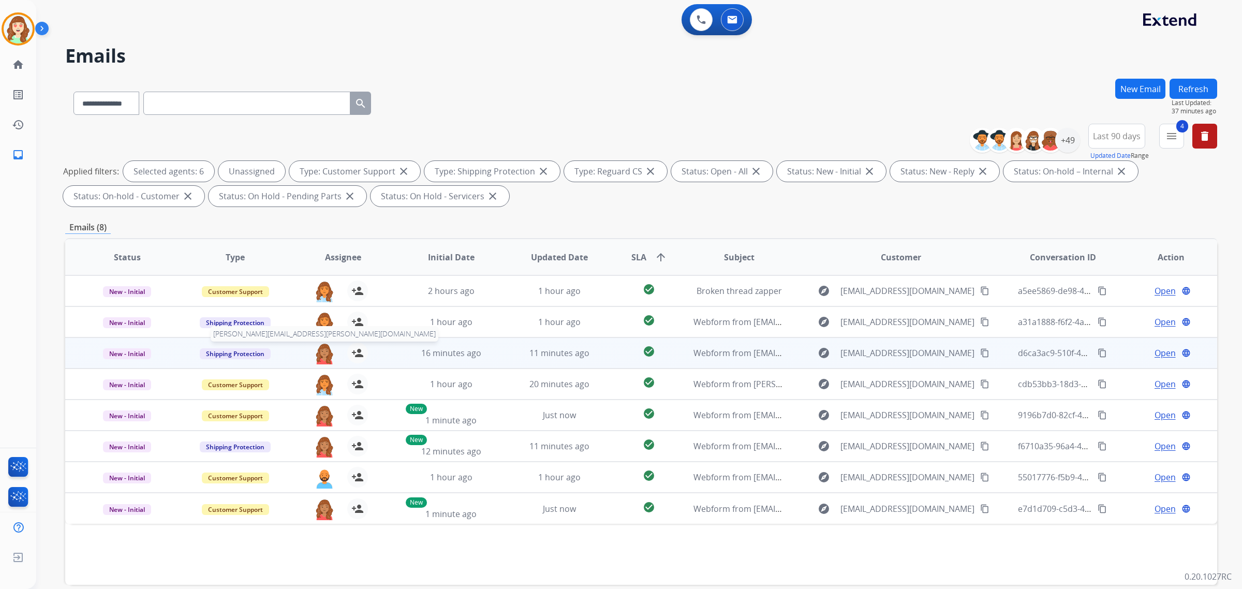
click at [322, 352] on img at bounding box center [324, 354] width 21 height 22
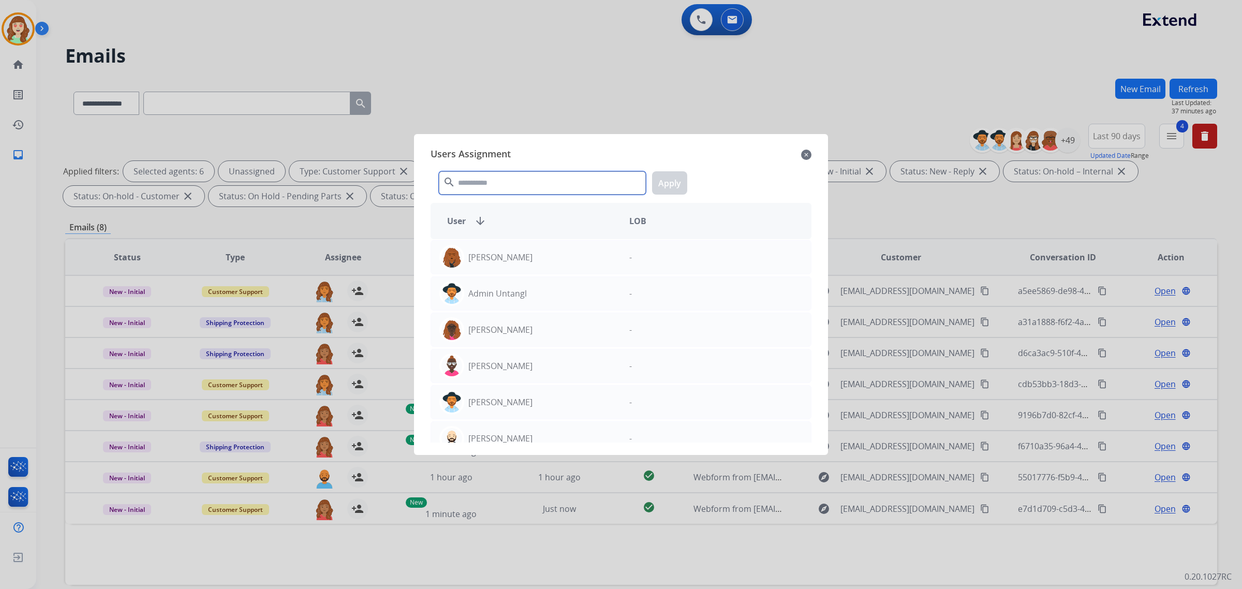
click at [493, 183] on input "text" at bounding box center [542, 182] width 207 height 23
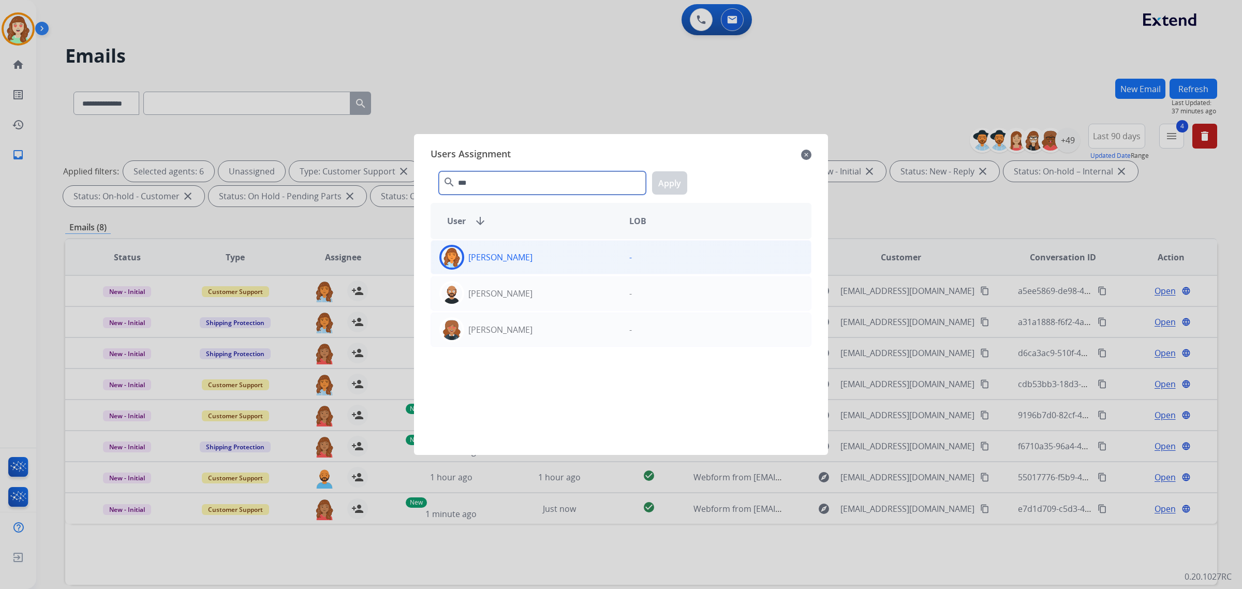
type input "***"
drag, startPoint x: 540, startPoint y: 262, endPoint x: 693, endPoint y: 195, distance: 167.9
click at [543, 262] on div "[PERSON_NAME]" at bounding box center [526, 257] width 190 height 25
click at [668, 182] on button "Apply" at bounding box center [669, 182] width 35 height 23
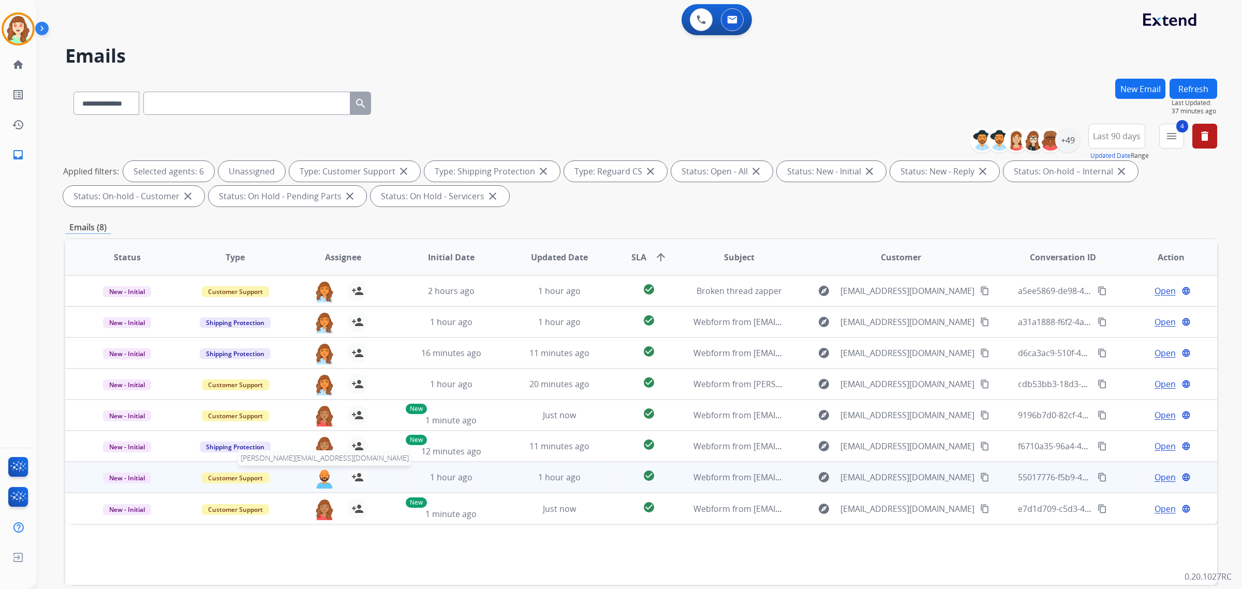
click at [319, 477] on img at bounding box center [324, 478] width 21 height 22
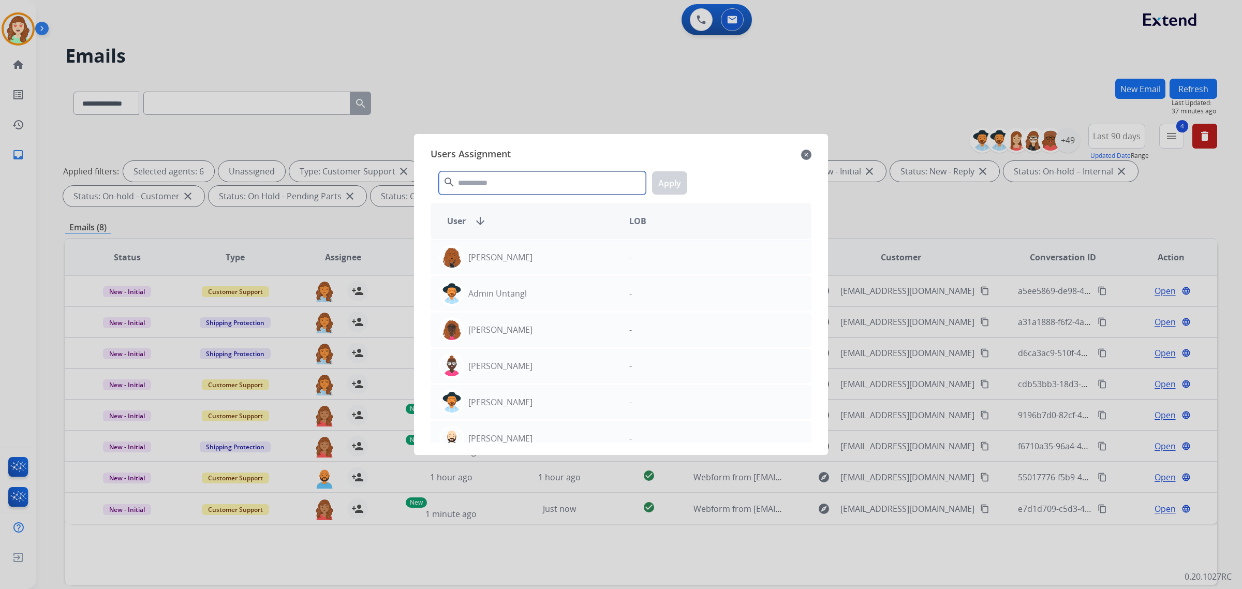
click at [497, 174] on input "text" at bounding box center [542, 182] width 207 height 23
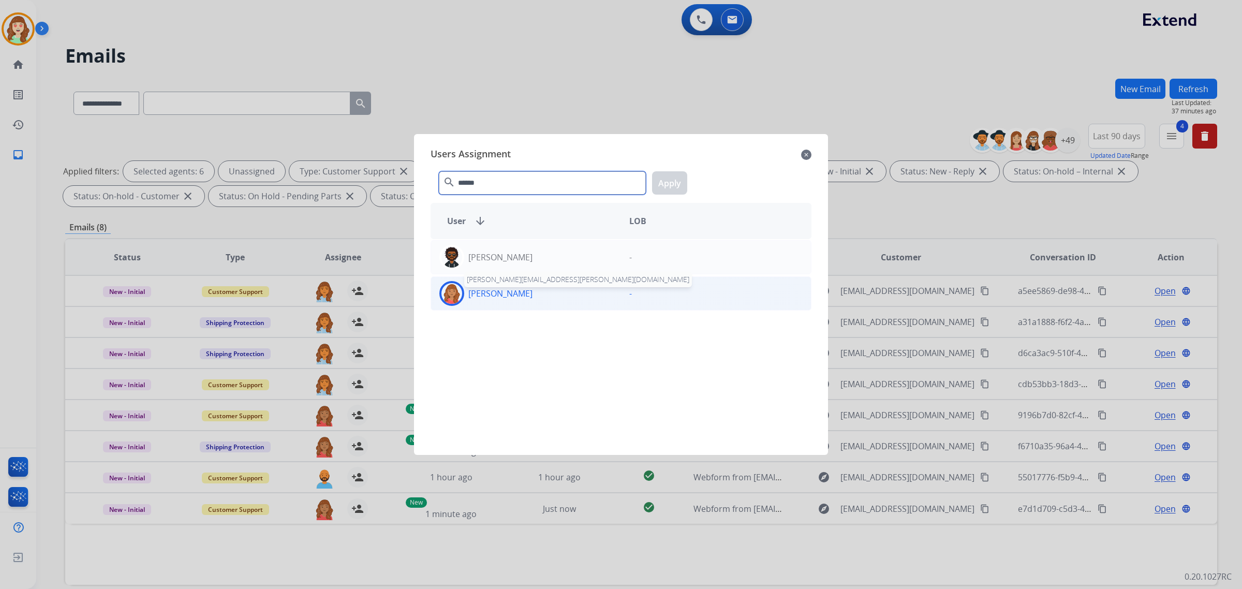
type input "******"
drag, startPoint x: 502, startPoint y: 293, endPoint x: 666, endPoint y: 205, distance: 186.1
click at [502, 292] on p "[PERSON_NAME]" at bounding box center [500, 293] width 64 height 12
click at [673, 190] on button "Apply" at bounding box center [669, 182] width 35 height 23
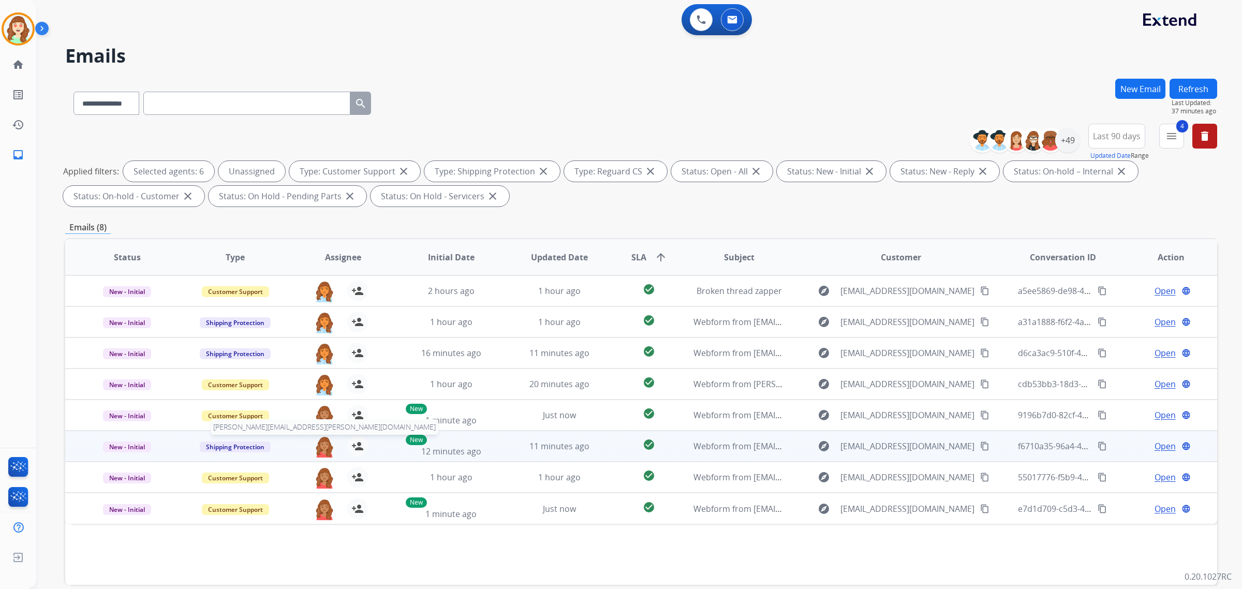
click at [321, 440] on img at bounding box center [324, 447] width 21 height 22
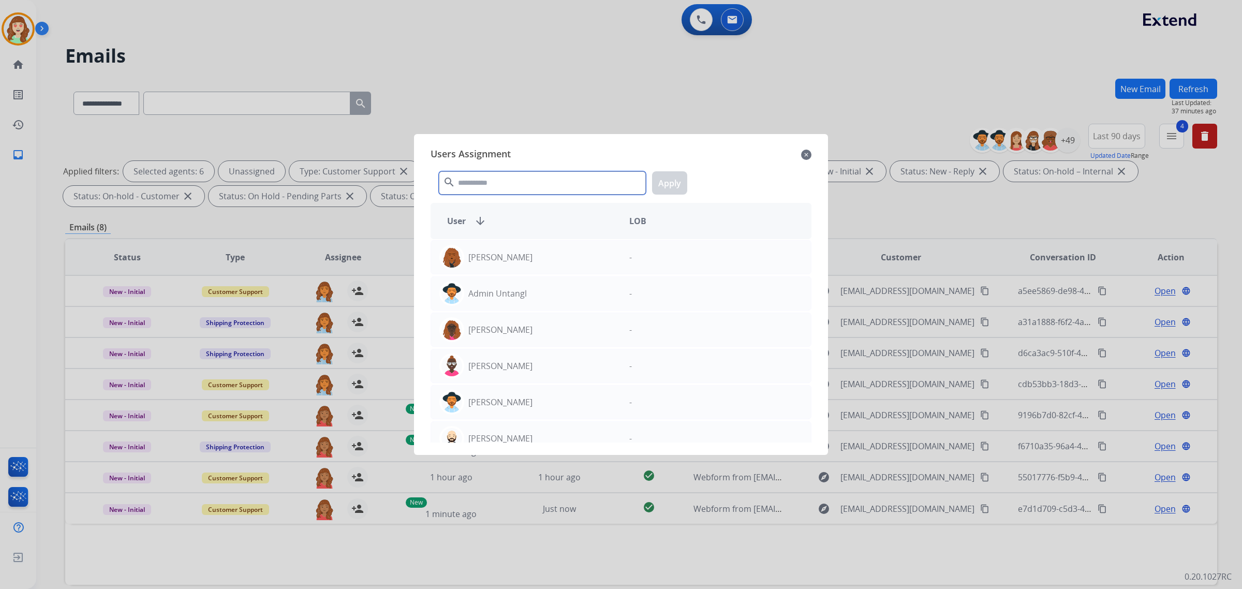
click at [472, 185] on input "text" at bounding box center [542, 182] width 207 height 23
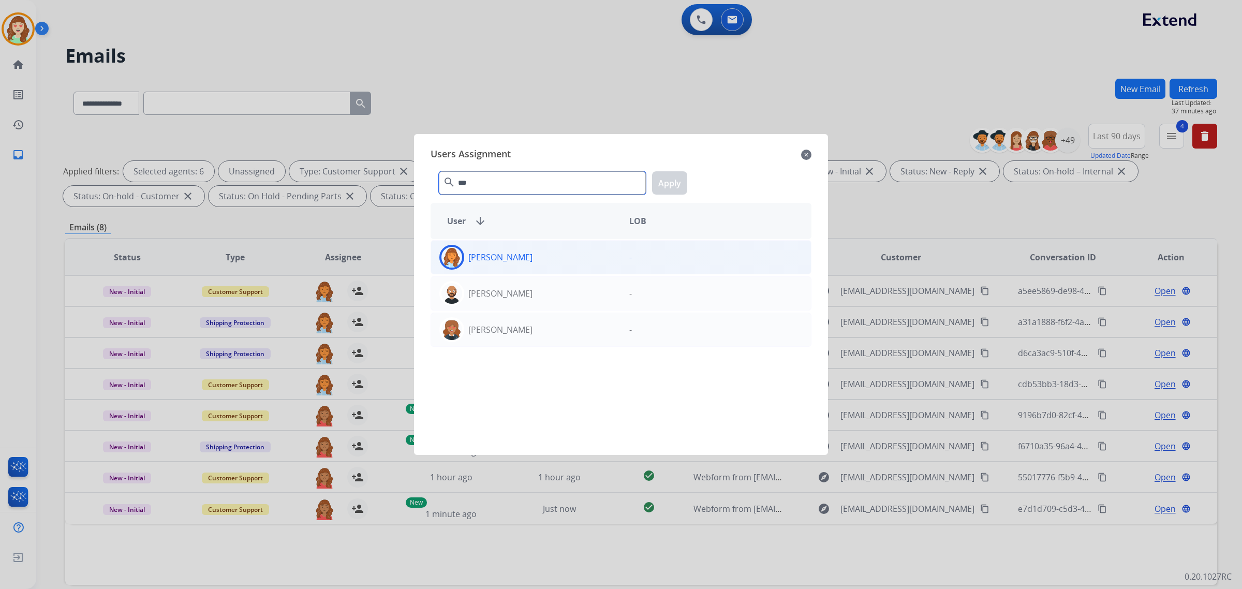
type input "***"
drag, startPoint x: 522, startPoint y: 261, endPoint x: 738, endPoint y: 192, distance: 227.0
click at [546, 262] on div "Deambrana [PERSON_NAME] [EMAIL_ADDRESS][PERSON_NAME][DOMAIN_NAME]" at bounding box center [526, 257] width 190 height 25
drag, startPoint x: 675, startPoint y: 180, endPoint x: 663, endPoint y: 177, distance: 12.7
click at [676, 179] on button "Apply" at bounding box center [669, 182] width 35 height 23
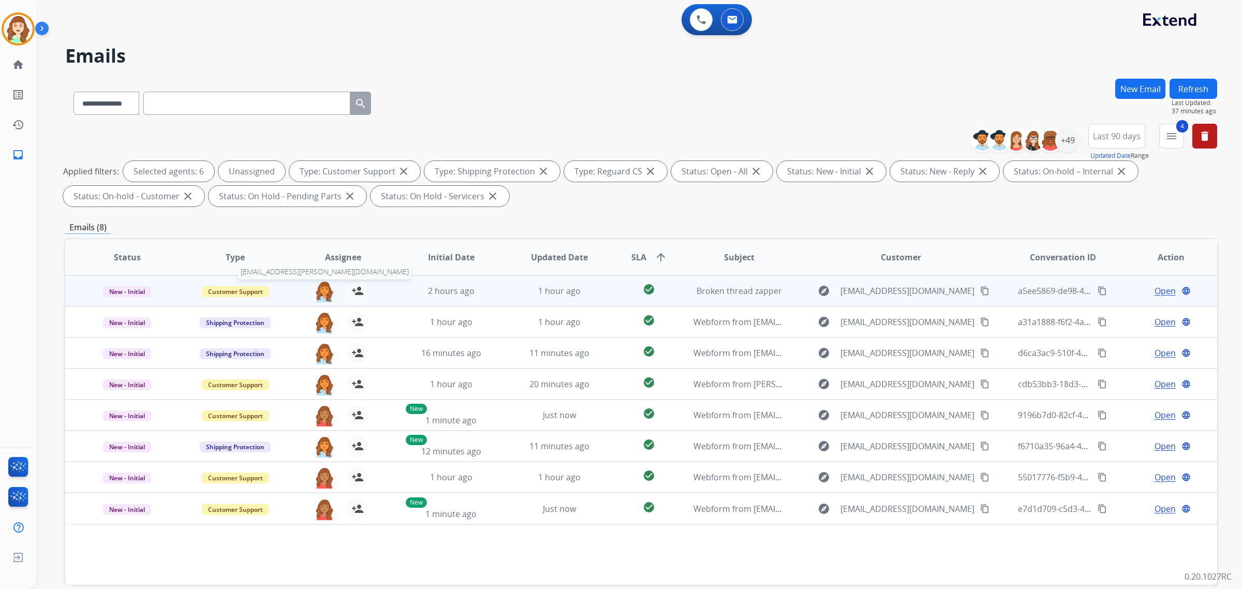
click at [322, 290] on img at bounding box center [324, 291] width 21 height 22
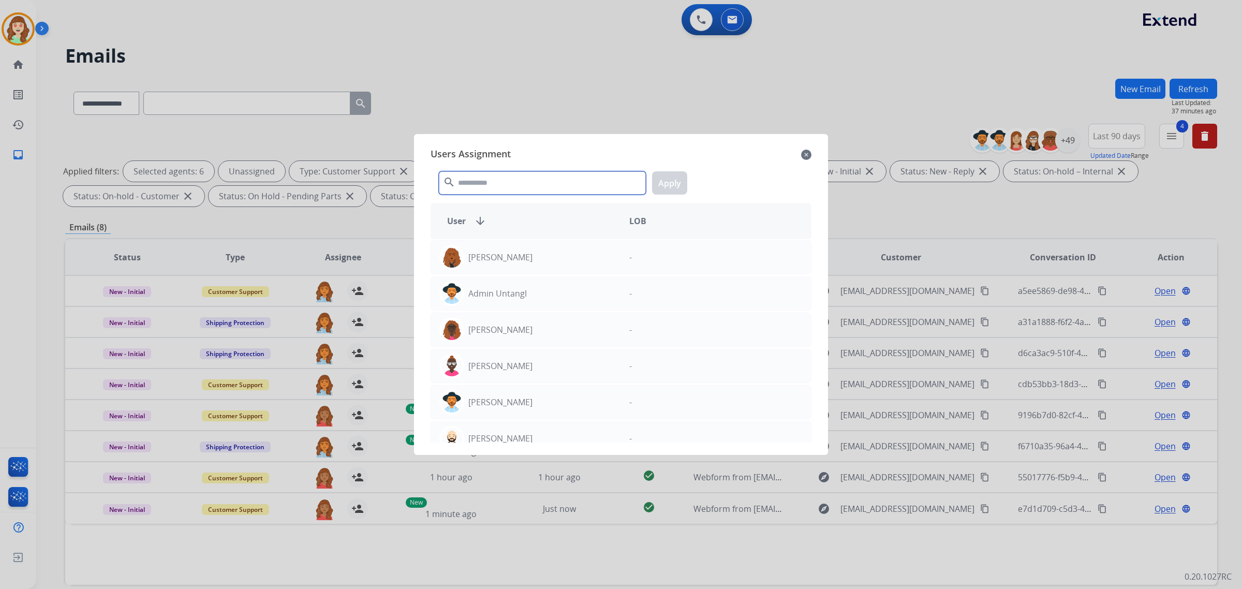
click at [484, 181] on input "text" at bounding box center [542, 182] width 207 height 23
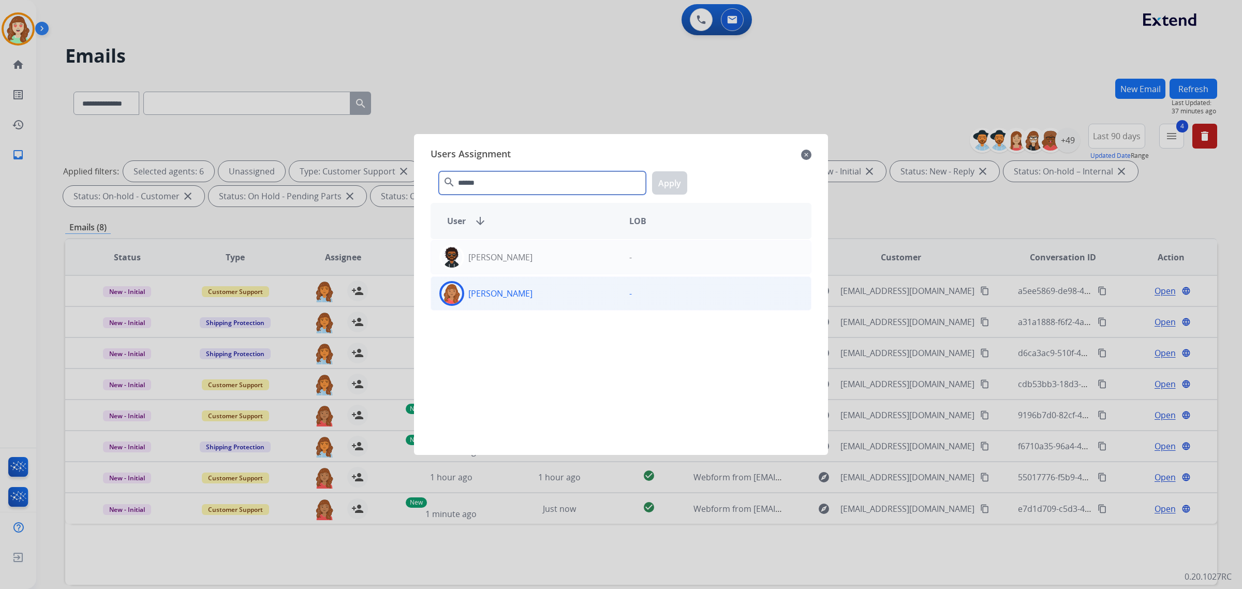
type input "******"
click at [528, 288] on div "[PERSON_NAME]" at bounding box center [526, 293] width 190 height 25
click at [665, 185] on button "Apply" at bounding box center [669, 182] width 35 height 23
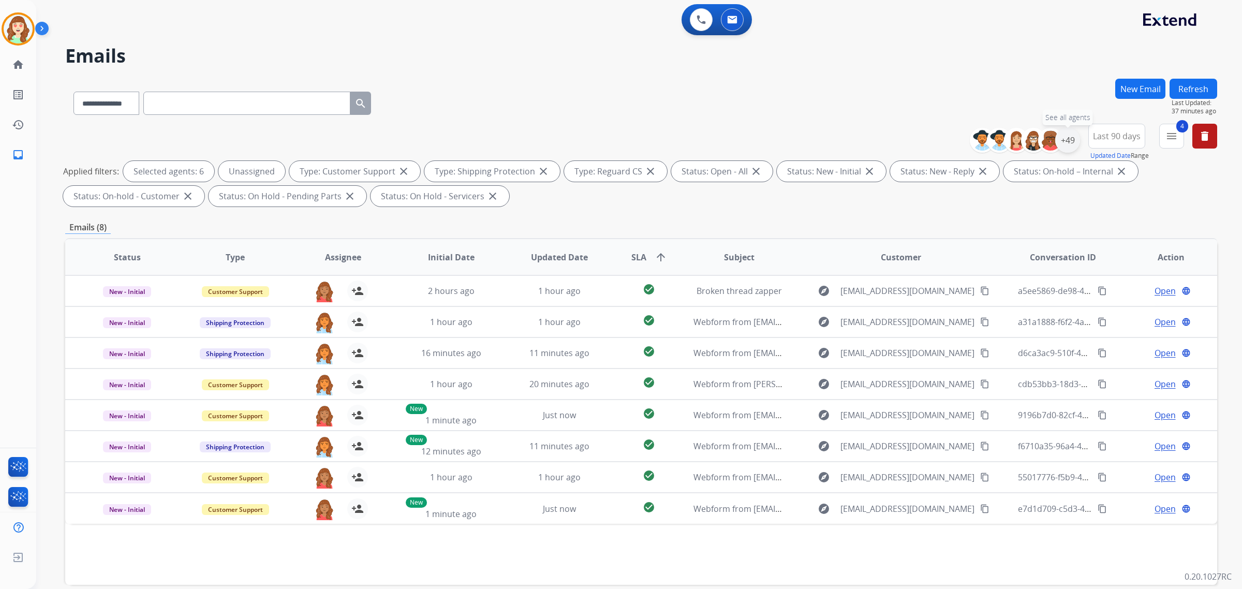
click at [1069, 141] on div "+49" at bounding box center [1067, 140] width 25 height 25
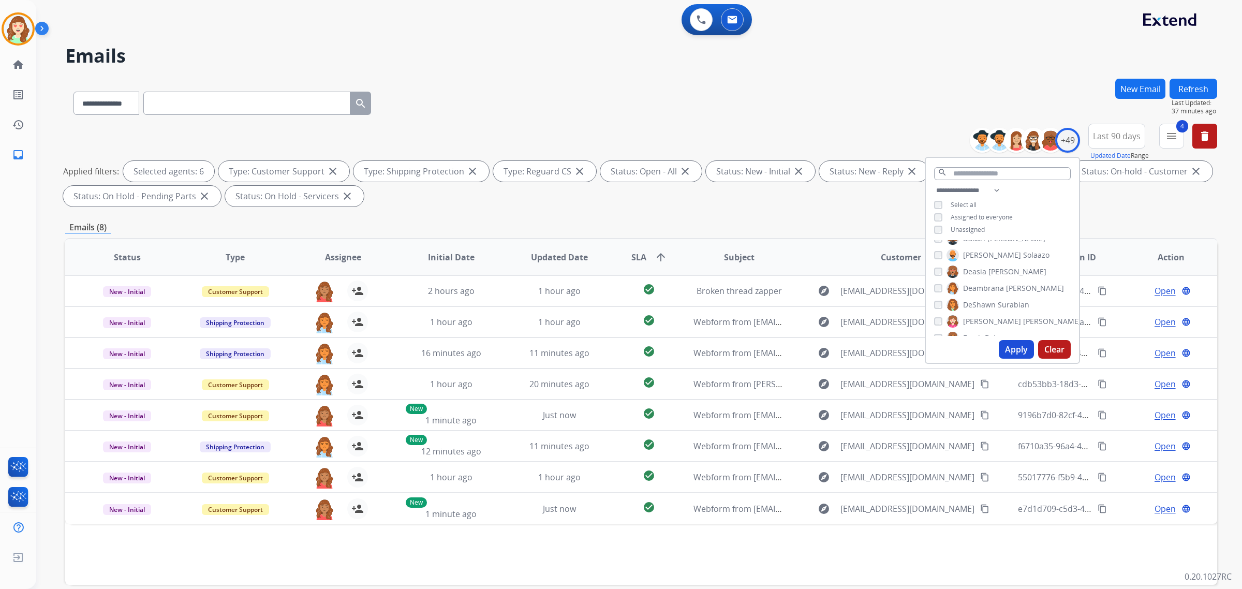
click at [1010, 345] on button "Apply" at bounding box center [1016, 349] width 35 height 19
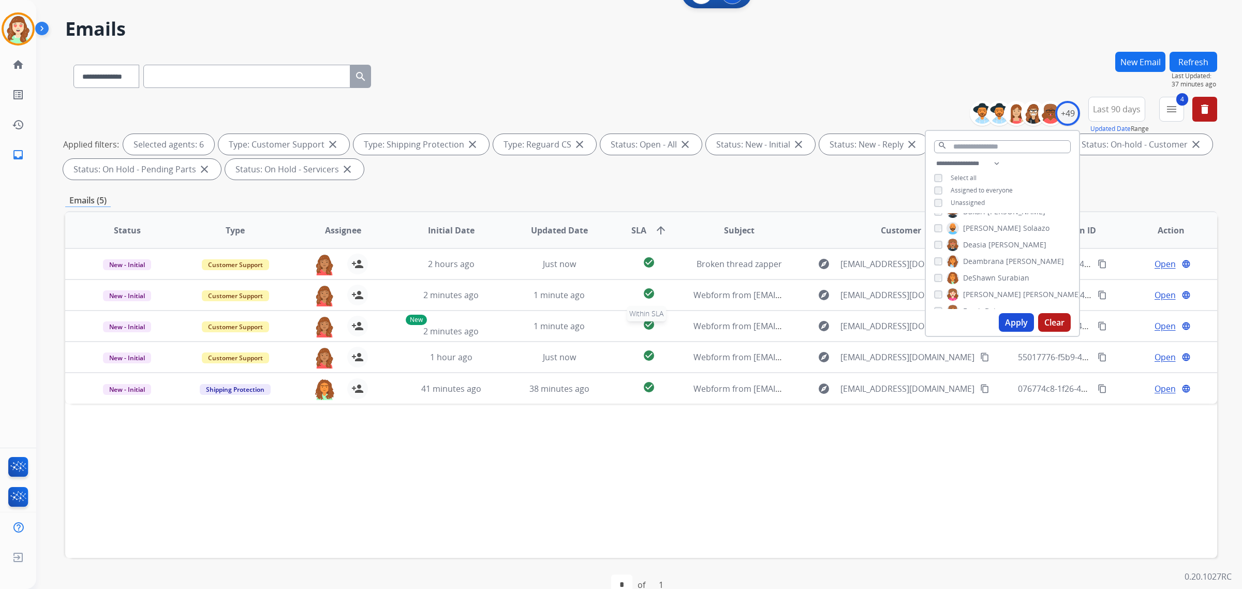
scroll to position [49, 0]
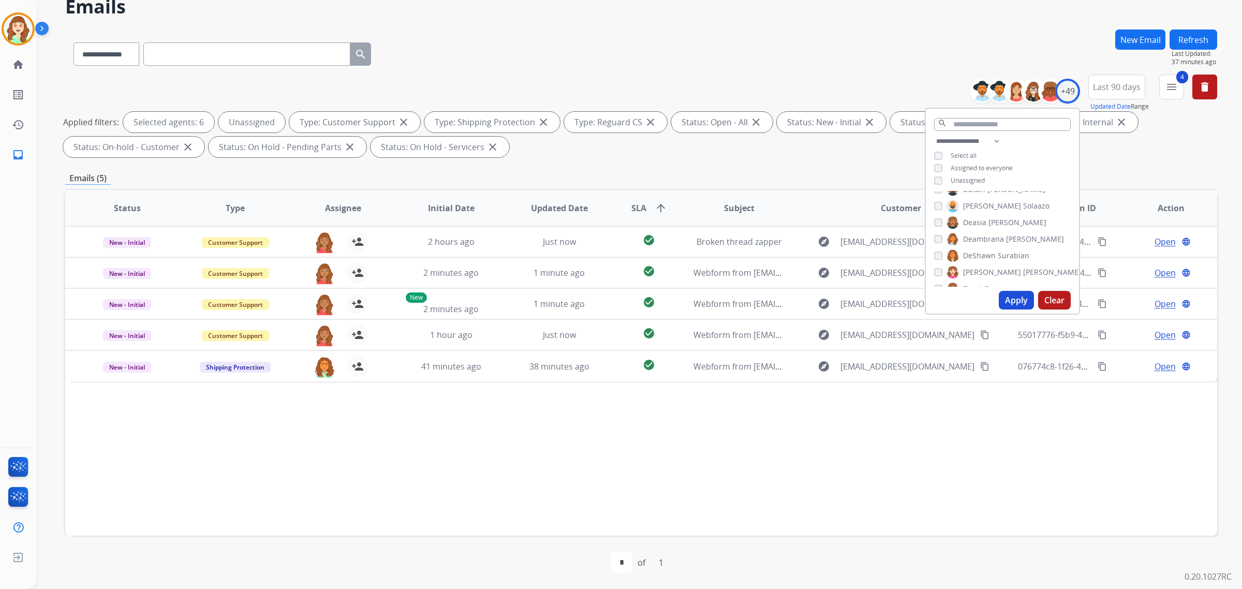
click at [1009, 296] on button "Apply" at bounding box center [1016, 300] width 35 height 19
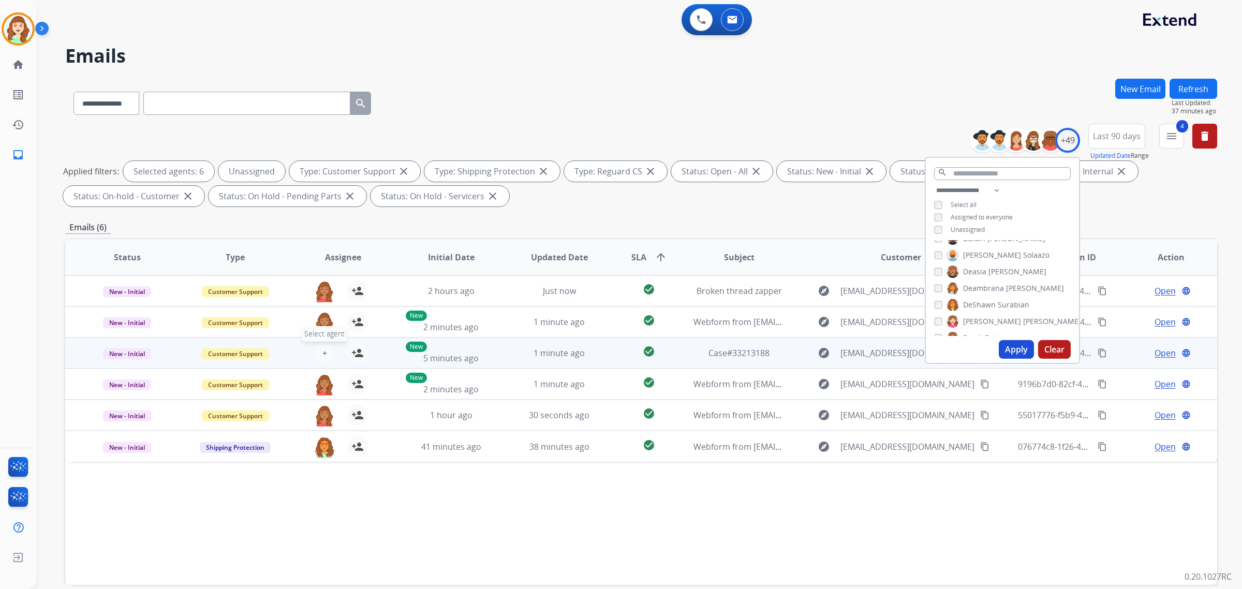
click at [319, 348] on button "+ Select agent" at bounding box center [324, 353] width 21 height 21
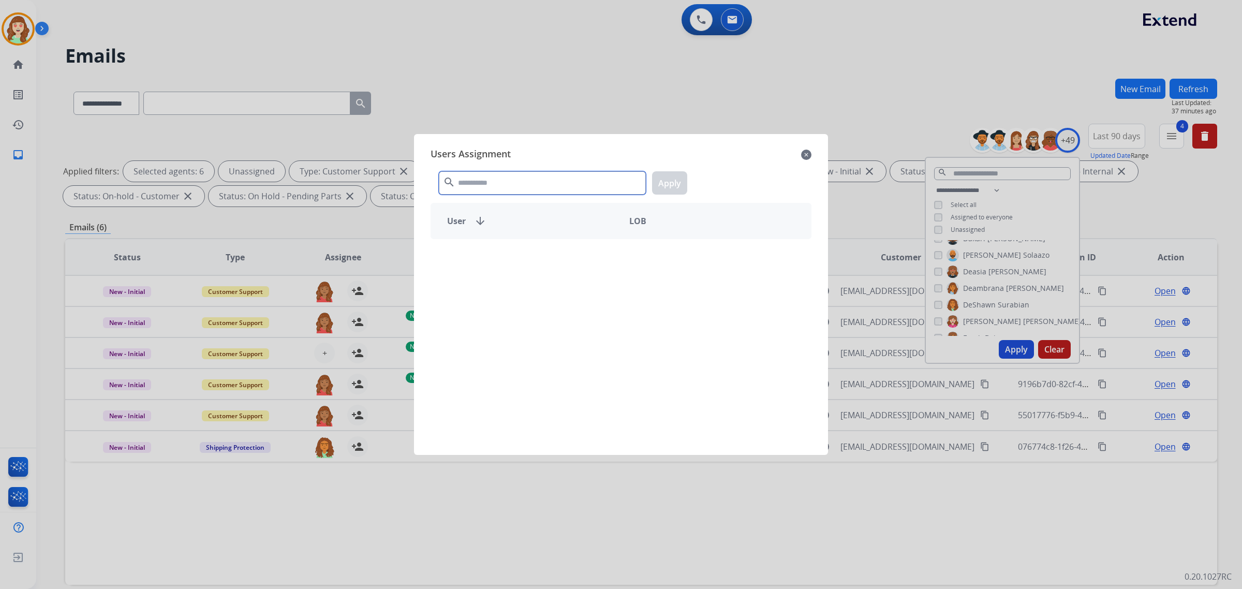
click at [495, 182] on input "text" at bounding box center [542, 182] width 207 height 23
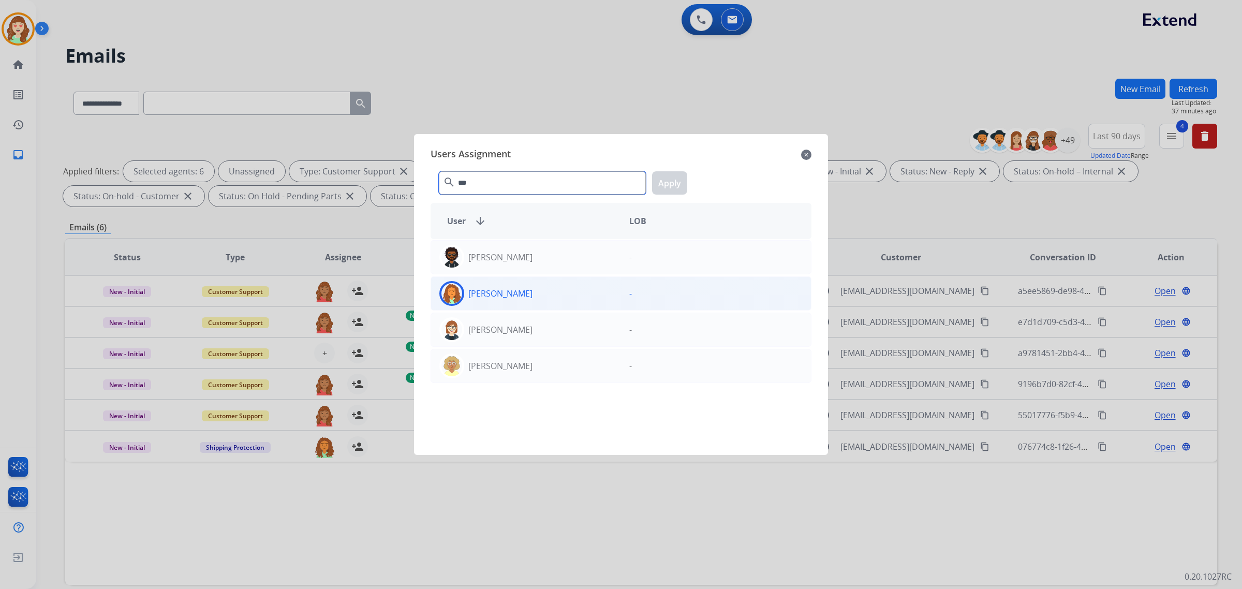
type input "***"
click at [604, 295] on div "[PERSON_NAME]" at bounding box center [526, 293] width 190 height 25
click at [670, 183] on button "Apply" at bounding box center [669, 182] width 35 height 23
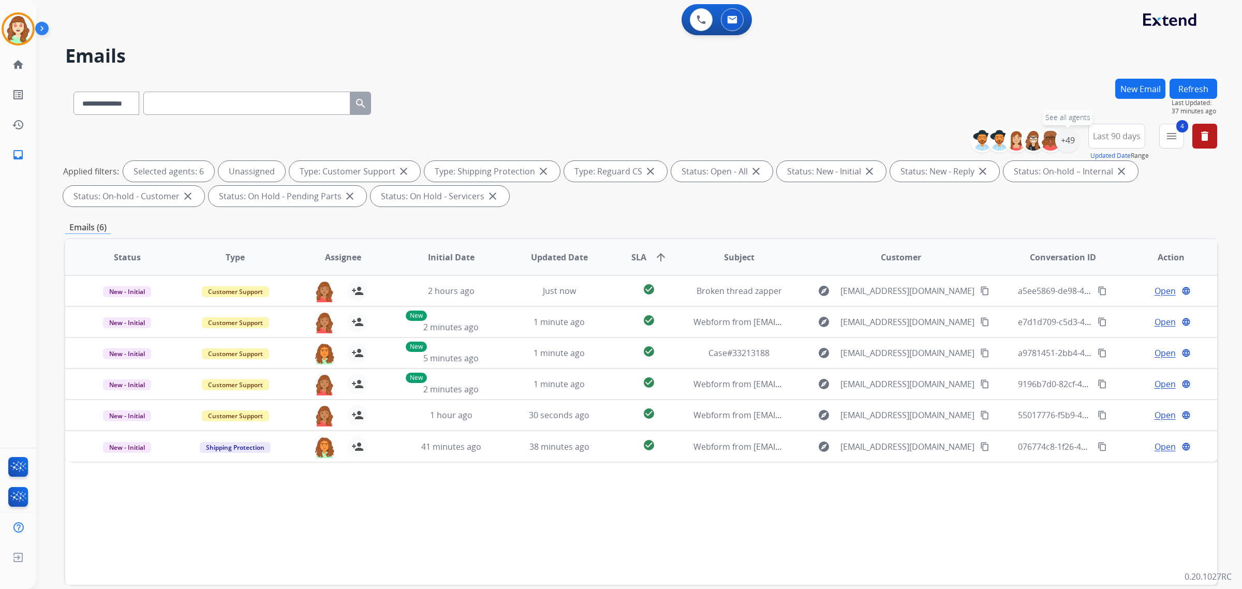
drag, startPoint x: 1065, startPoint y: 138, endPoint x: 999, endPoint y: 195, distance: 87.7
click at [1065, 138] on div "+49" at bounding box center [1067, 140] width 25 height 25
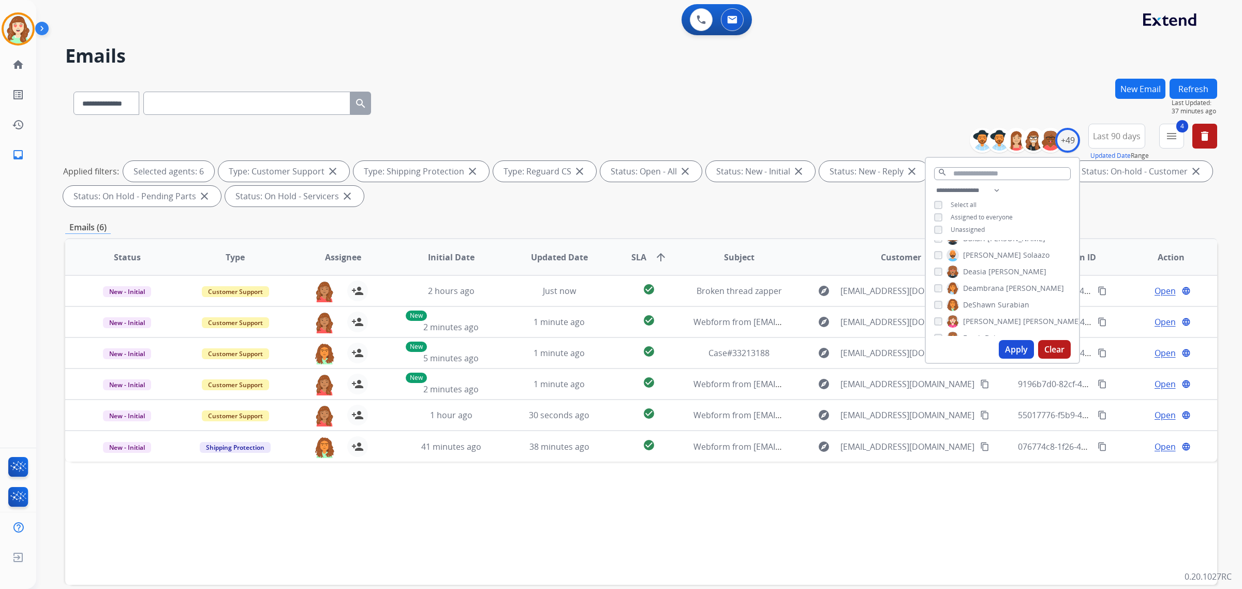
click at [929, 321] on div "[PERSON_NAME] [PERSON_NAME] [PERSON_NAME] [PERSON_NAME] [PERSON_NAME] [PERSON_N…" at bounding box center [1002, 288] width 153 height 96
click at [941, 288] on div "Harmony [PERSON_NAME]" at bounding box center [994, 290] width 121 height 12
click at [1013, 345] on button "Apply" at bounding box center [1016, 349] width 35 height 19
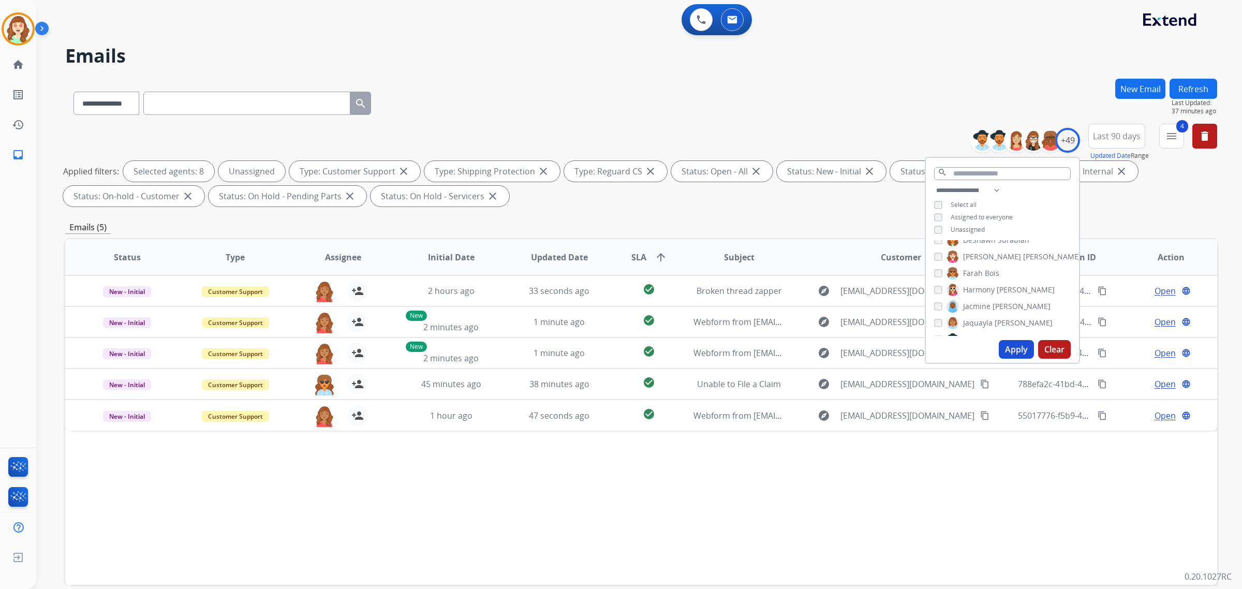
click at [1013, 347] on button "Apply" at bounding box center [1016, 349] width 35 height 19
click at [937, 301] on div "[PERSON_NAME] [PERSON_NAME] [PERSON_NAME] [PERSON_NAME] [PERSON_NAME] [PERSON_N…" at bounding box center [1002, 288] width 153 height 96
click at [1013, 350] on button "Apply" at bounding box center [1016, 349] width 35 height 19
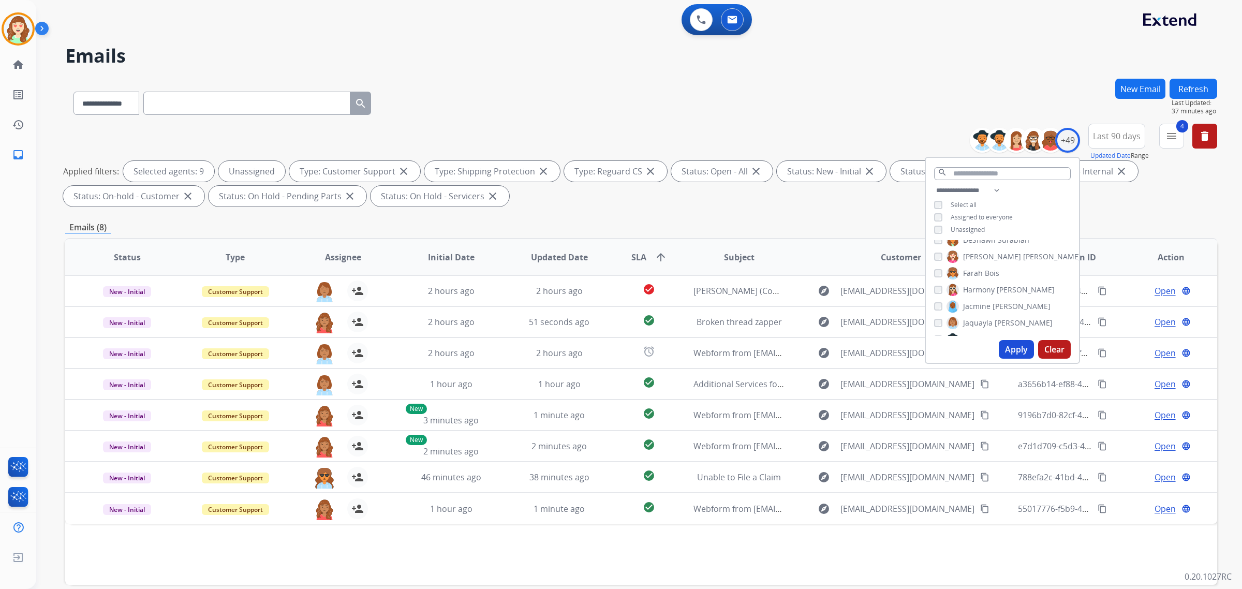
scroll to position [323, 0]
click at [934, 285] on div "[PERSON_NAME]" at bounding box center [1007, 291] width 147 height 12
click at [1006, 345] on button "Apply" at bounding box center [1016, 349] width 35 height 19
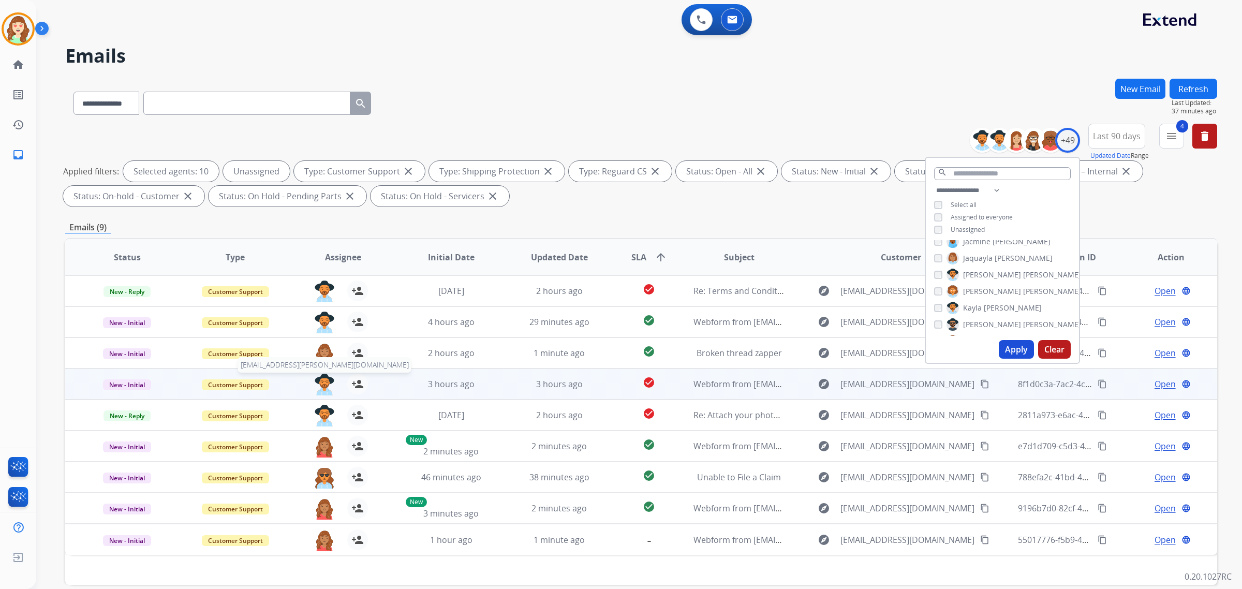
click at [323, 380] on img at bounding box center [324, 385] width 21 height 22
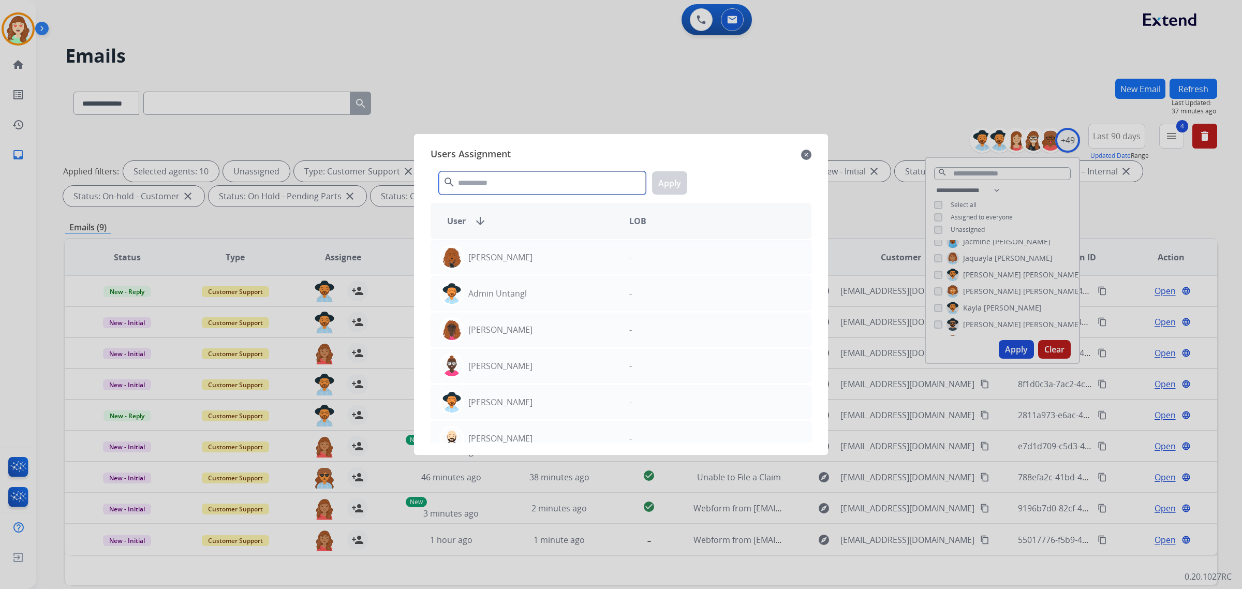
click at [527, 190] on input "text" at bounding box center [542, 182] width 207 height 23
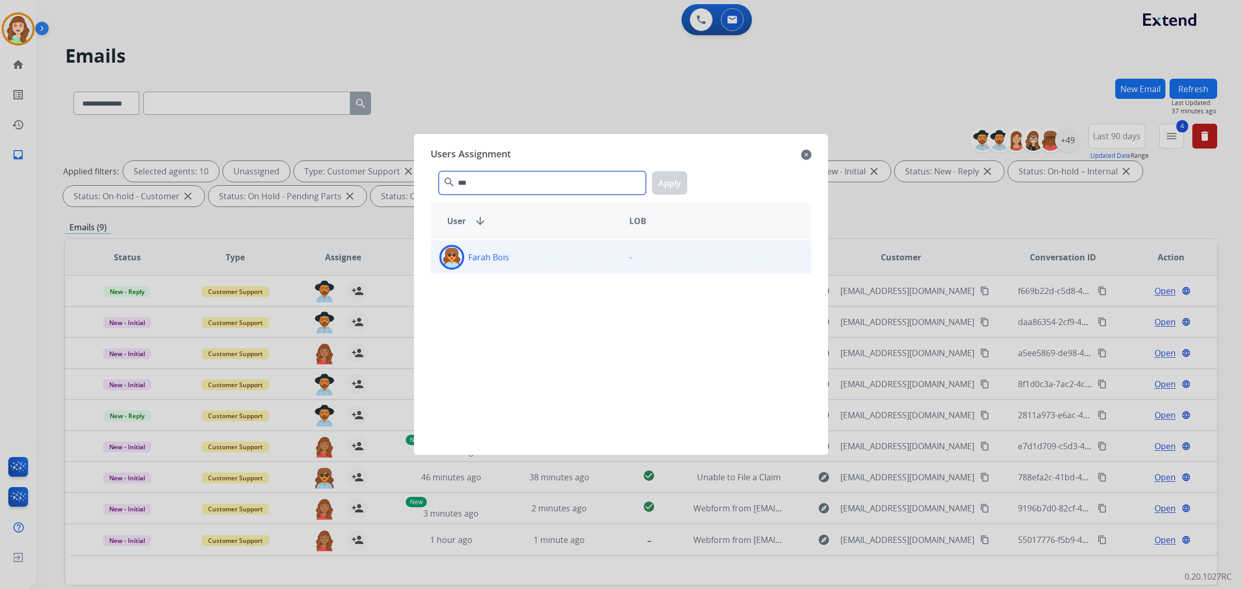
type input "***"
drag, startPoint x: 566, startPoint y: 255, endPoint x: 606, endPoint y: 244, distance: 41.8
click at [566, 256] on div "Farah Bois" at bounding box center [526, 257] width 190 height 25
drag, startPoint x: 666, startPoint y: 182, endPoint x: 636, endPoint y: 179, distance: 29.7
click at [666, 182] on button "Apply" at bounding box center [669, 182] width 35 height 23
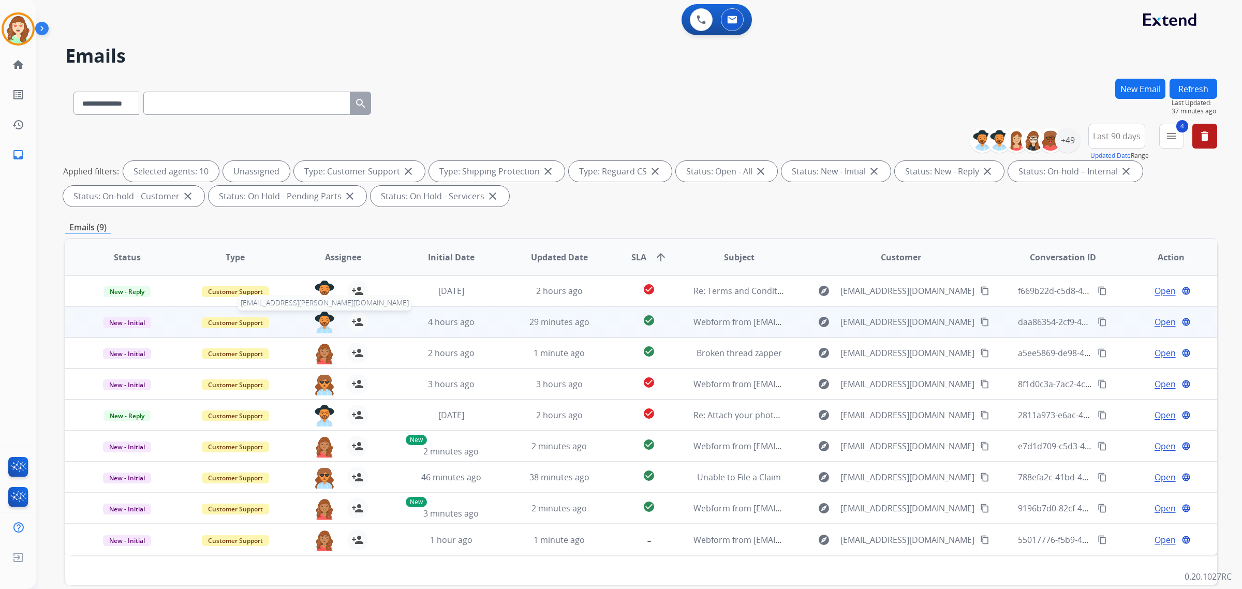
click at [321, 326] on img at bounding box center [324, 322] width 21 height 22
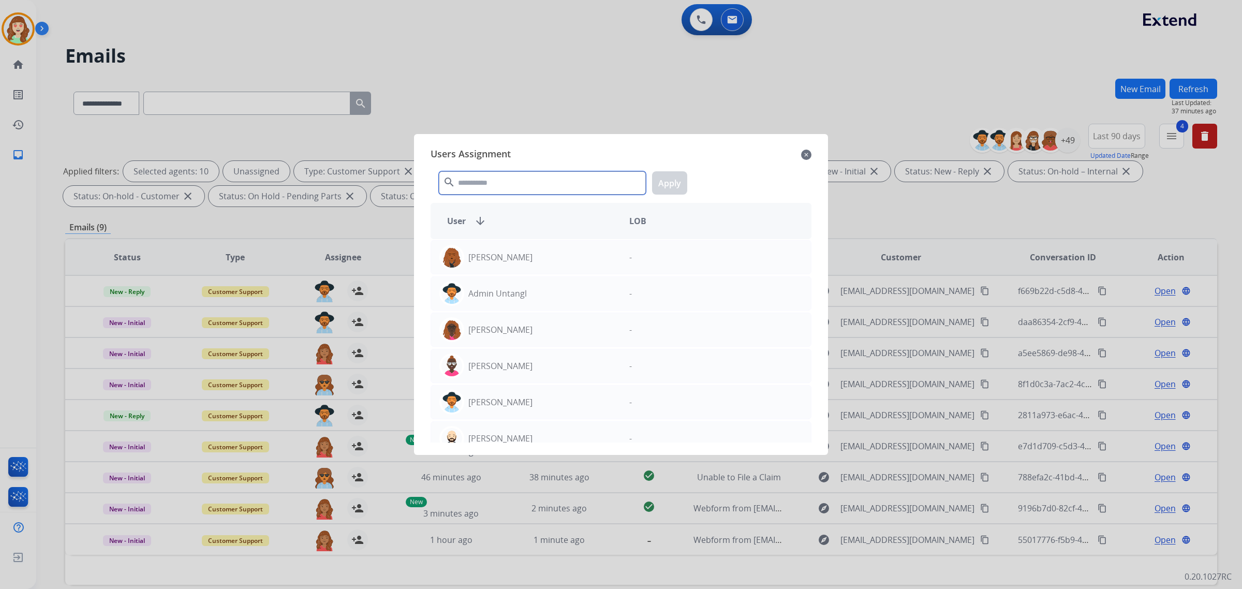
click at [471, 188] on input "text" at bounding box center [542, 182] width 207 height 23
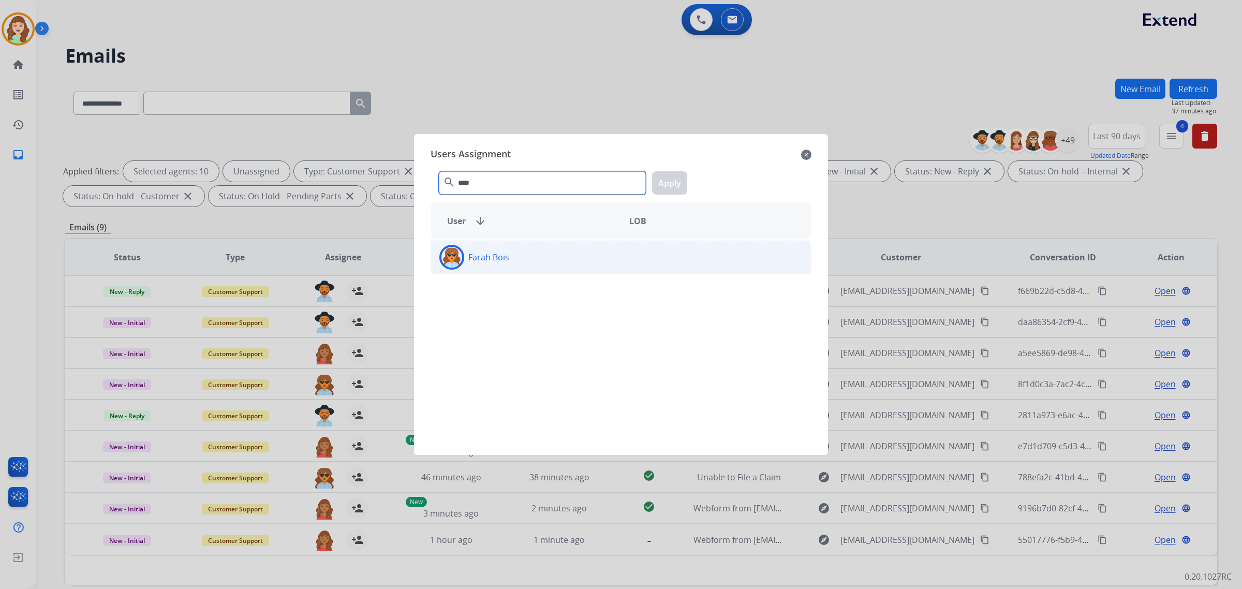
type input "****"
drag, startPoint x: 546, startPoint y: 264, endPoint x: 640, endPoint y: 226, distance: 101.5
click at [562, 259] on div "Farah Bois" at bounding box center [526, 257] width 190 height 25
drag, startPoint x: 672, startPoint y: 181, endPoint x: 974, endPoint y: 143, distance: 305.0
click at [678, 181] on button "Apply" at bounding box center [669, 182] width 35 height 23
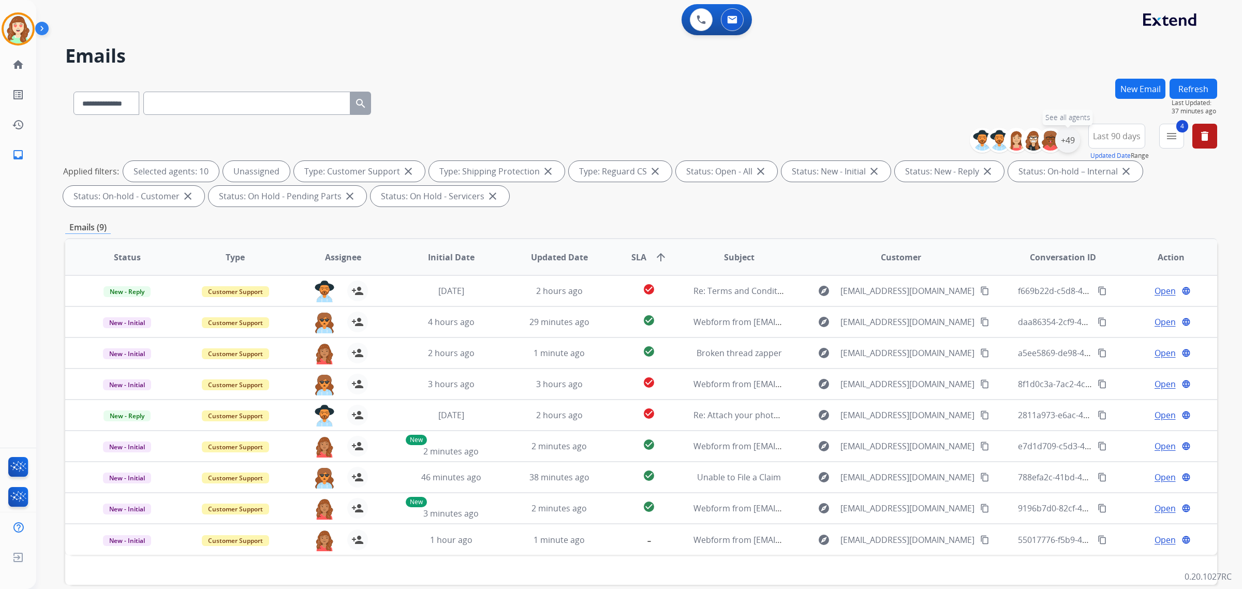
click at [1075, 138] on div "+49" at bounding box center [1067, 140] width 25 height 25
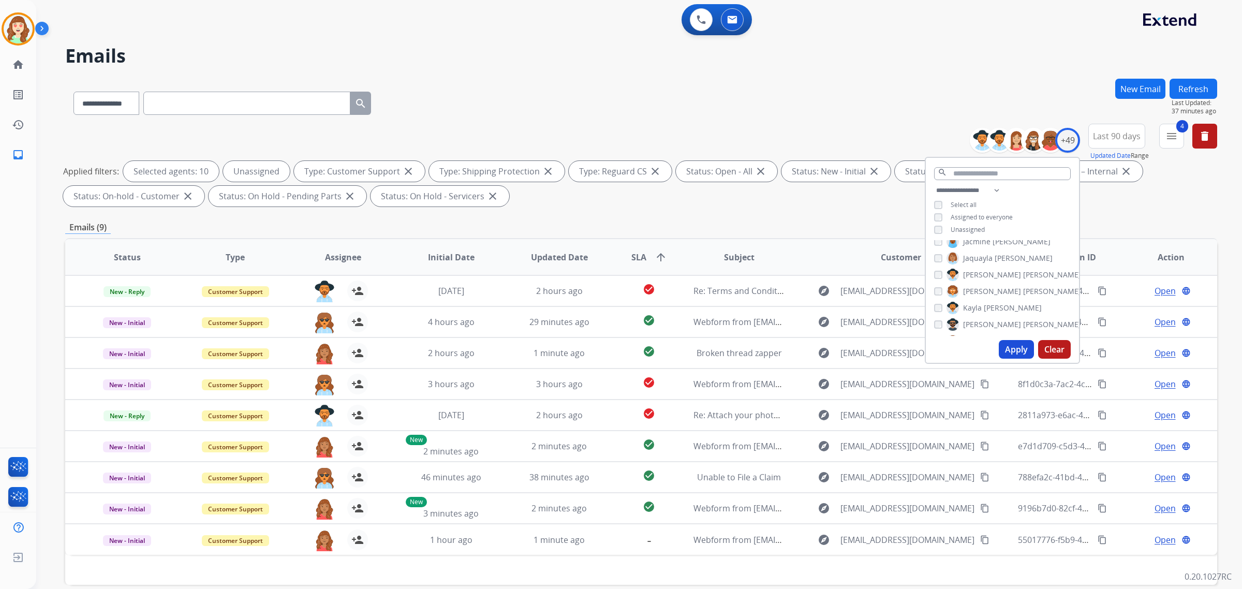
click at [930, 304] on div "[PERSON_NAME] [PERSON_NAME] [PERSON_NAME] [PERSON_NAME] [PERSON_NAME] [PERSON_N…" at bounding box center [1002, 288] width 153 height 96
click at [940, 275] on div "[PERSON_NAME]" at bounding box center [1007, 276] width 147 height 12
click at [1013, 348] on button "Apply" at bounding box center [1016, 349] width 35 height 19
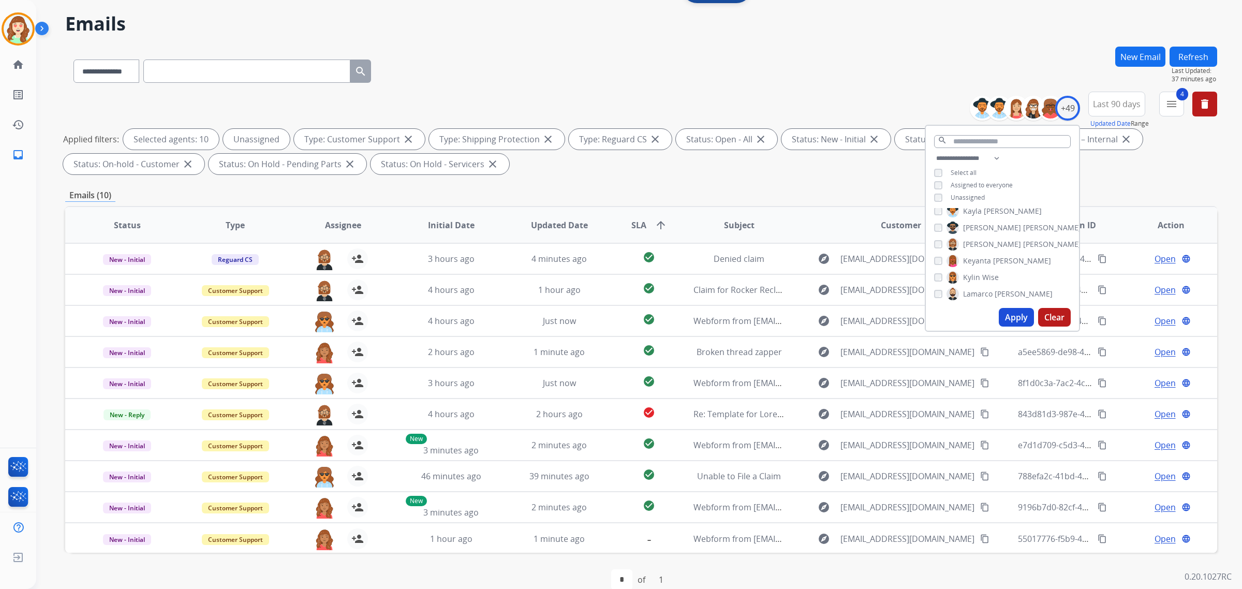
scroll to position [49, 0]
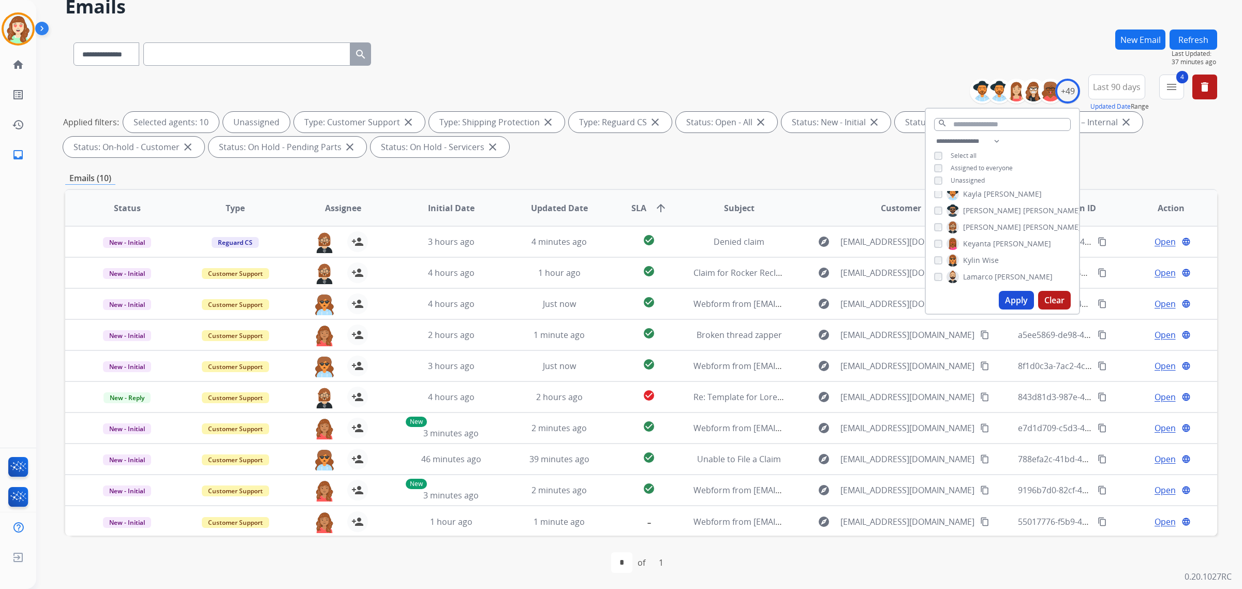
click at [1025, 299] on button "Apply" at bounding box center [1016, 300] width 35 height 19
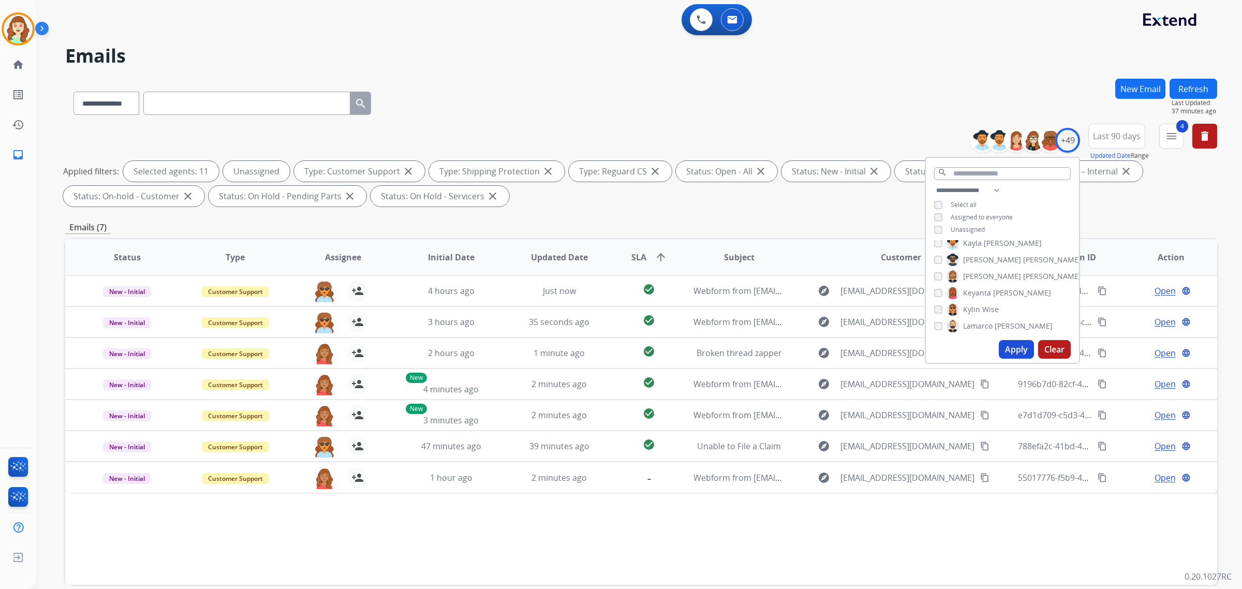
scroll to position [453, 0]
click at [1009, 345] on button "Apply" at bounding box center [1016, 349] width 35 height 19
click at [1010, 350] on button "Apply" at bounding box center [1016, 349] width 35 height 19
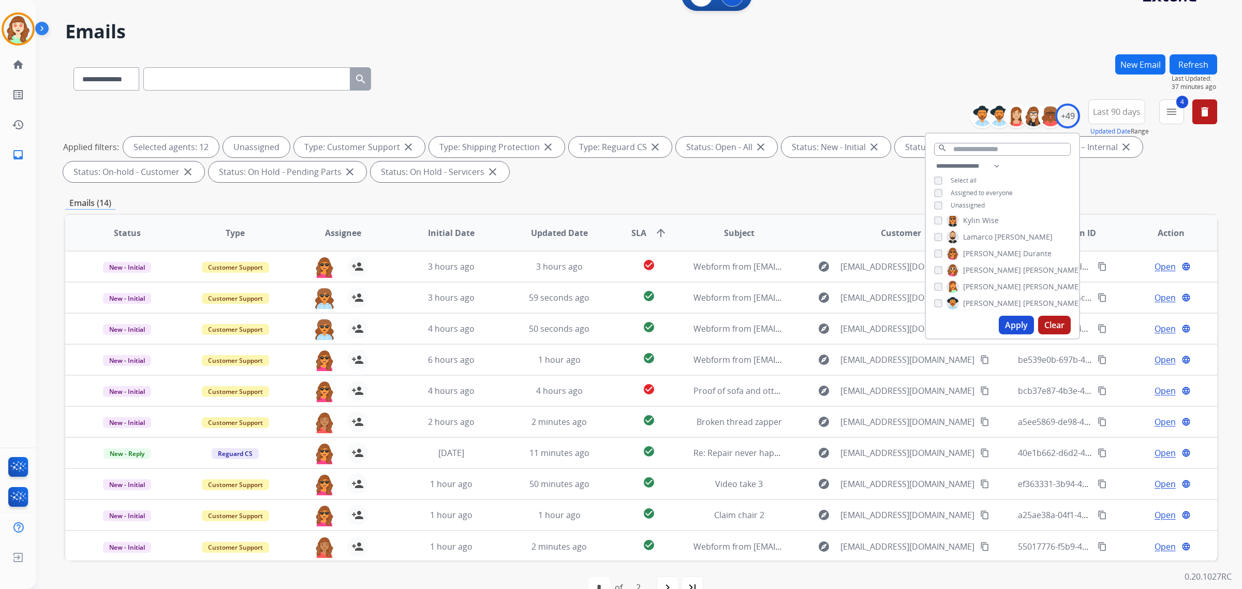
scroll to position [49, 0]
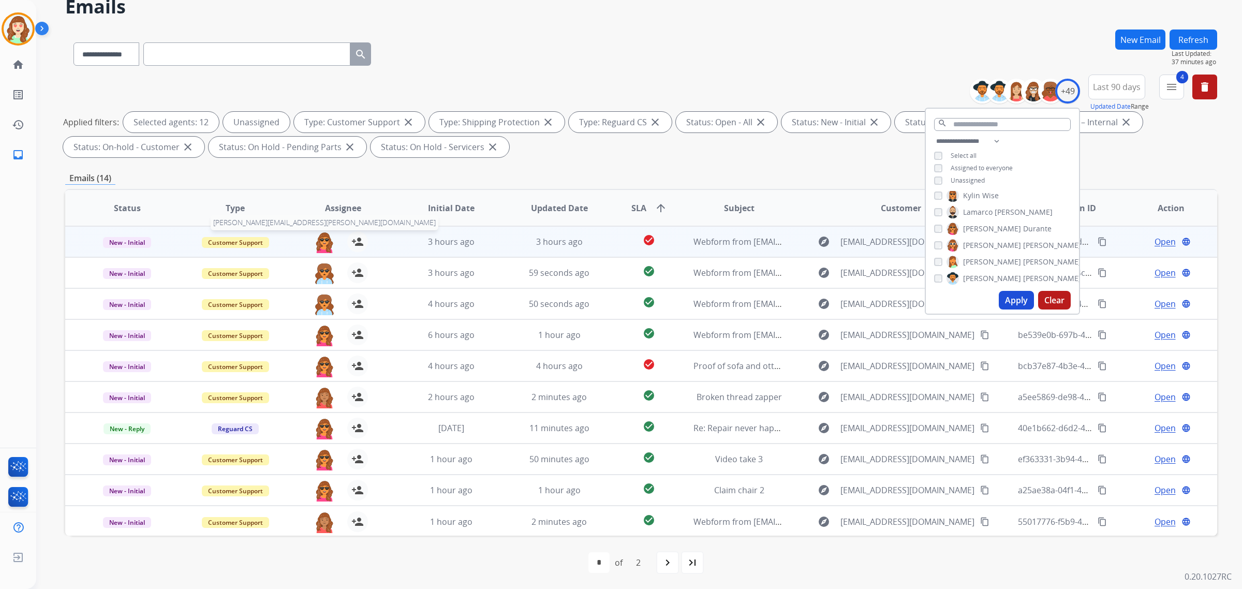
click at [319, 236] on img at bounding box center [324, 242] width 21 height 22
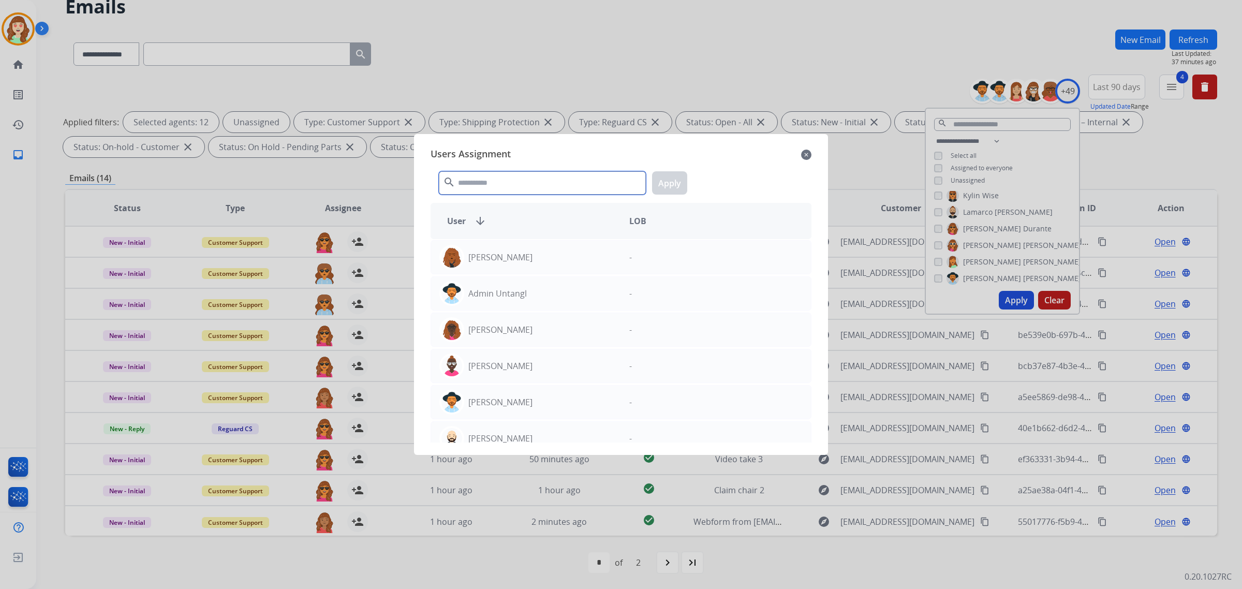
click at [526, 182] on input "text" at bounding box center [542, 182] width 207 height 23
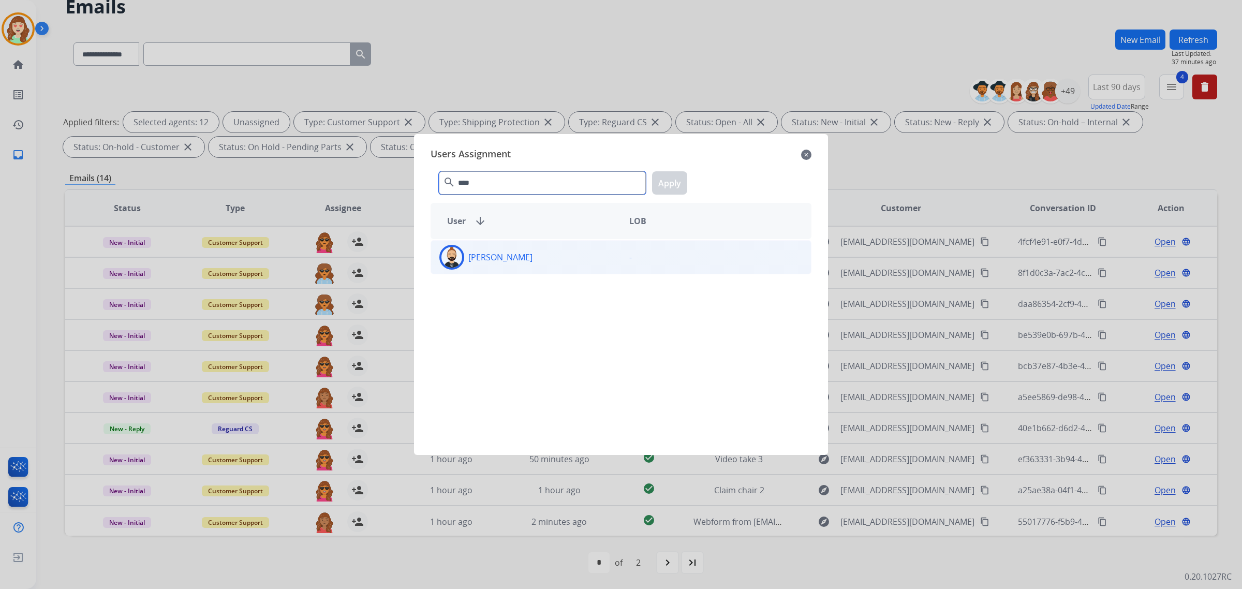
type input "****"
click at [553, 257] on div "[PERSON_NAME]" at bounding box center [526, 257] width 190 height 25
drag, startPoint x: 678, startPoint y: 185, endPoint x: 617, endPoint y: 182, distance: 61.1
click at [677, 185] on button "Apply" at bounding box center [669, 182] width 35 height 23
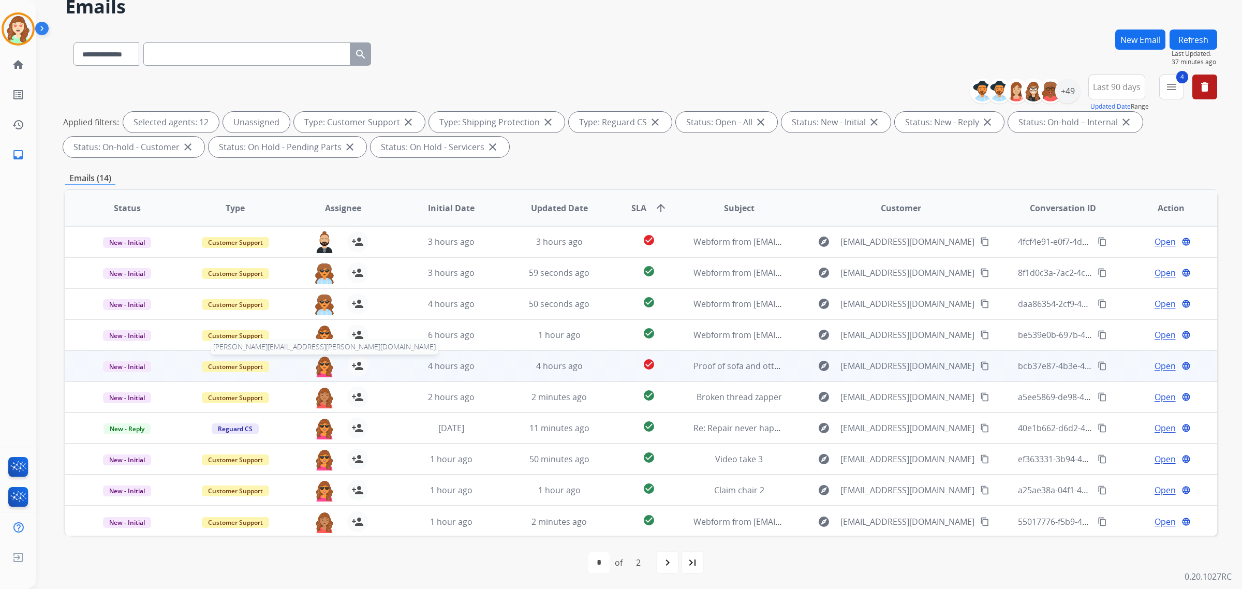
click at [322, 366] on img at bounding box center [324, 366] width 21 height 22
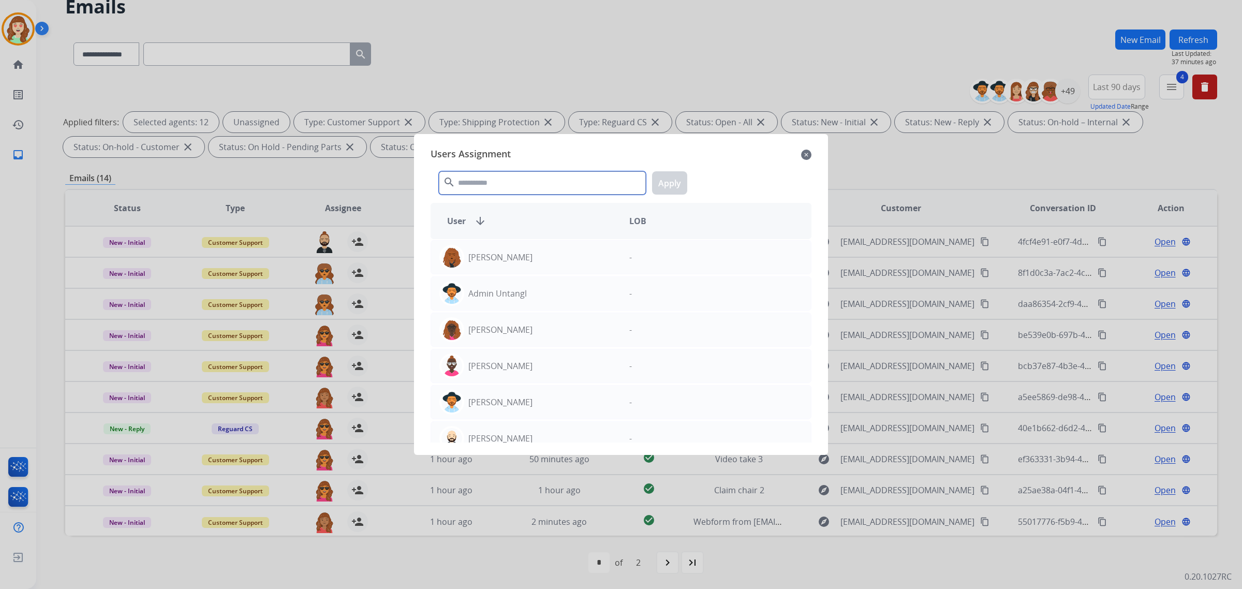
click at [535, 177] on input "text" at bounding box center [542, 182] width 207 height 23
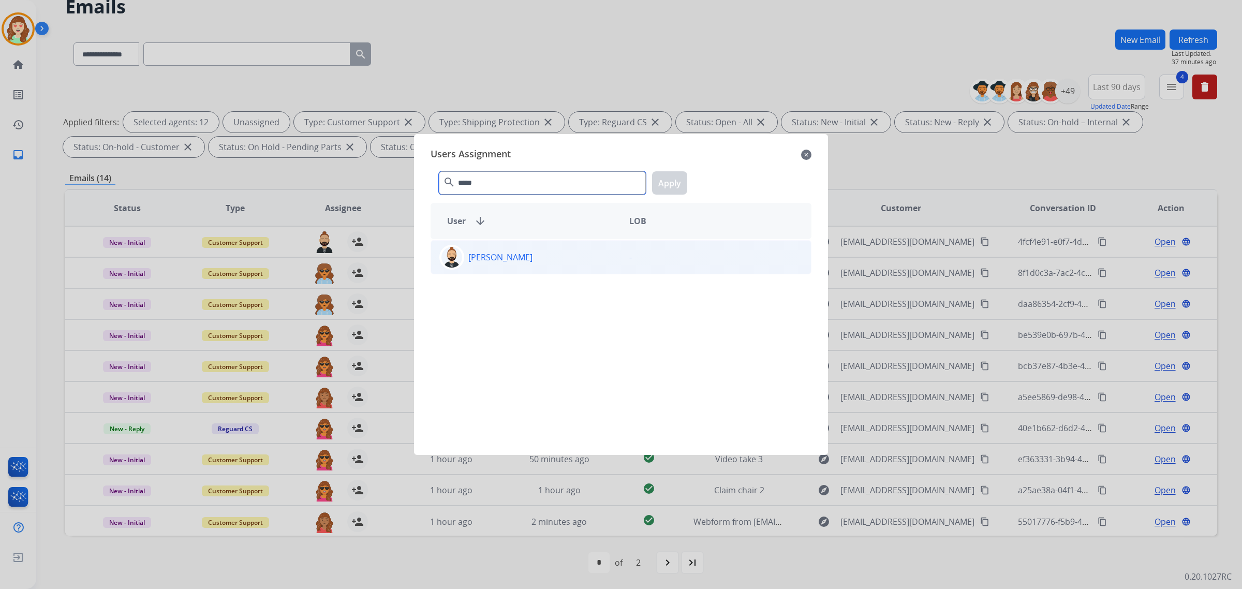
type input "*****"
drag, startPoint x: 544, startPoint y: 255, endPoint x: 623, endPoint y: 216, distance: 88.4
click at [546, 256] on div "[PERSON_NAME]" at bounding box center [526, 257] width 190 height 25
click at [666, 188] on button "Apply" at bounding box center [669, 182] width 35 height 23
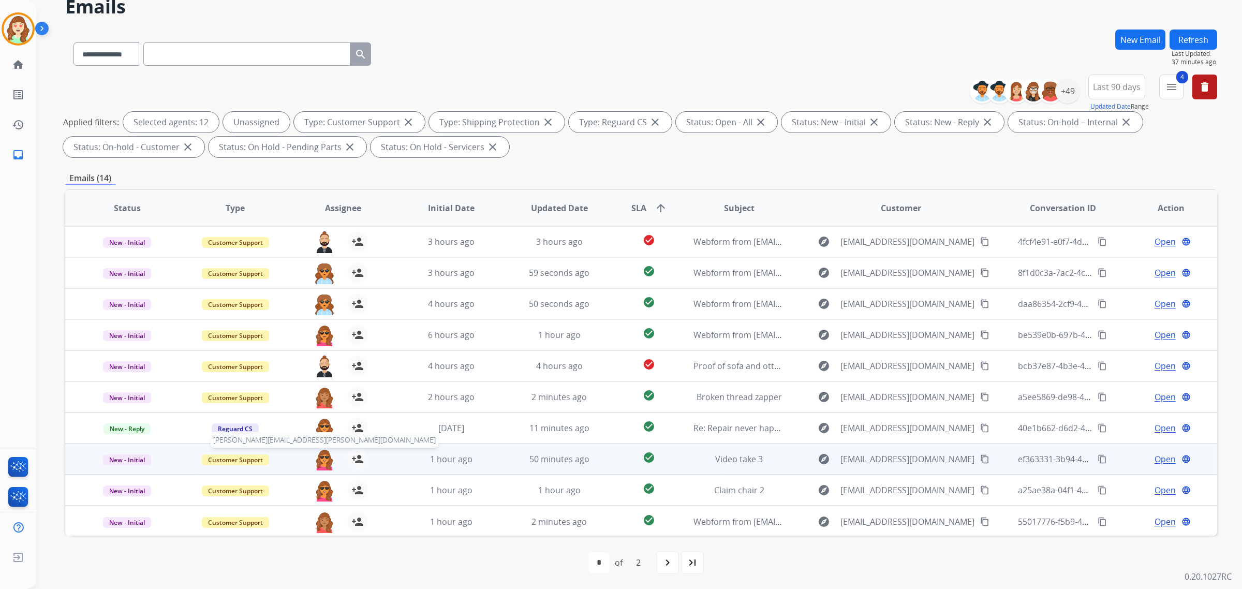
click at [317, 460] on img at bounding box center [324, 460] width 21 height 22
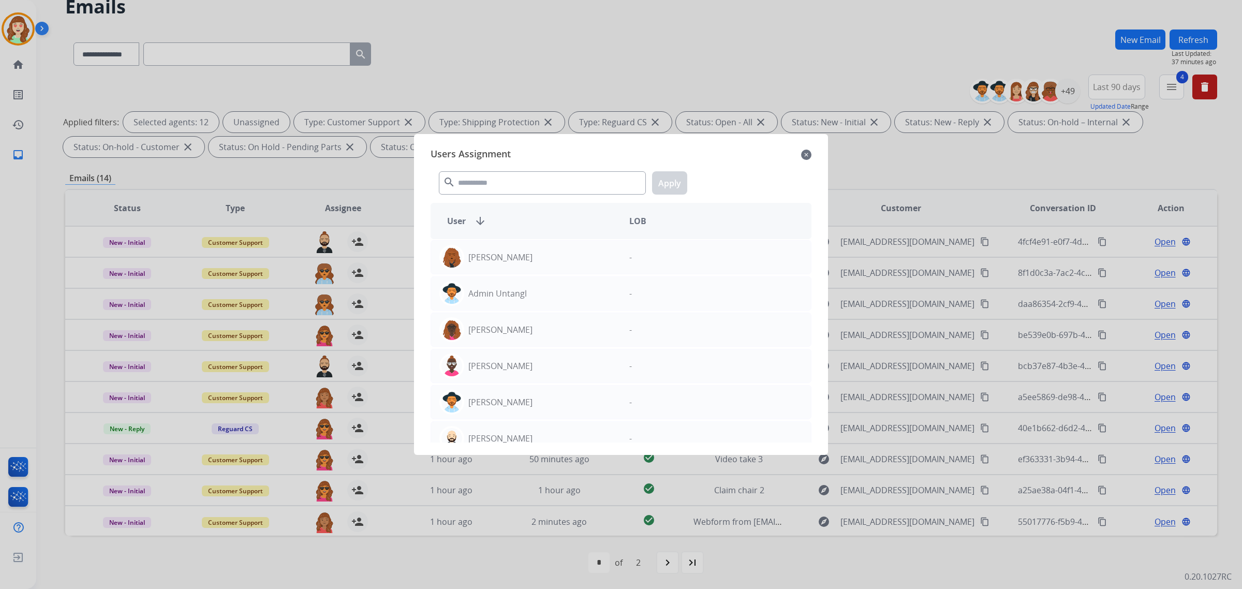
click at [803, 154] on mat-icon "close" at bounding box center [806, 154] width 10 height 12
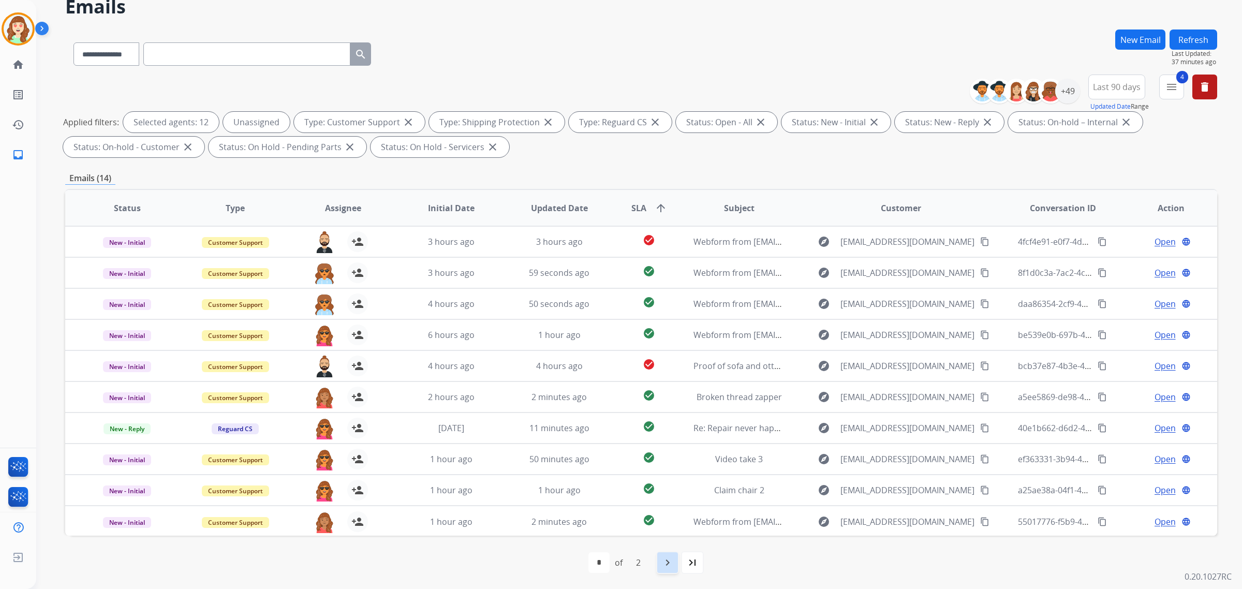
click at [674, 559] on mat-icon "navigate_next" at bounding box center [667, 562] width 12 height 12
select select "*"
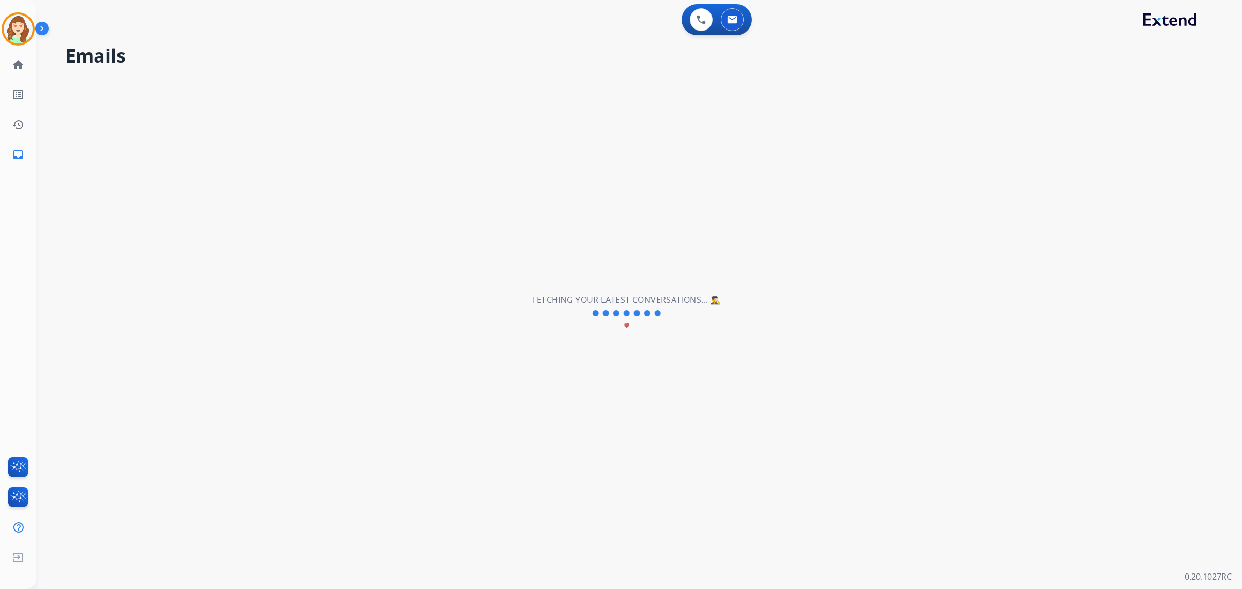
scroll to position [0, 0]
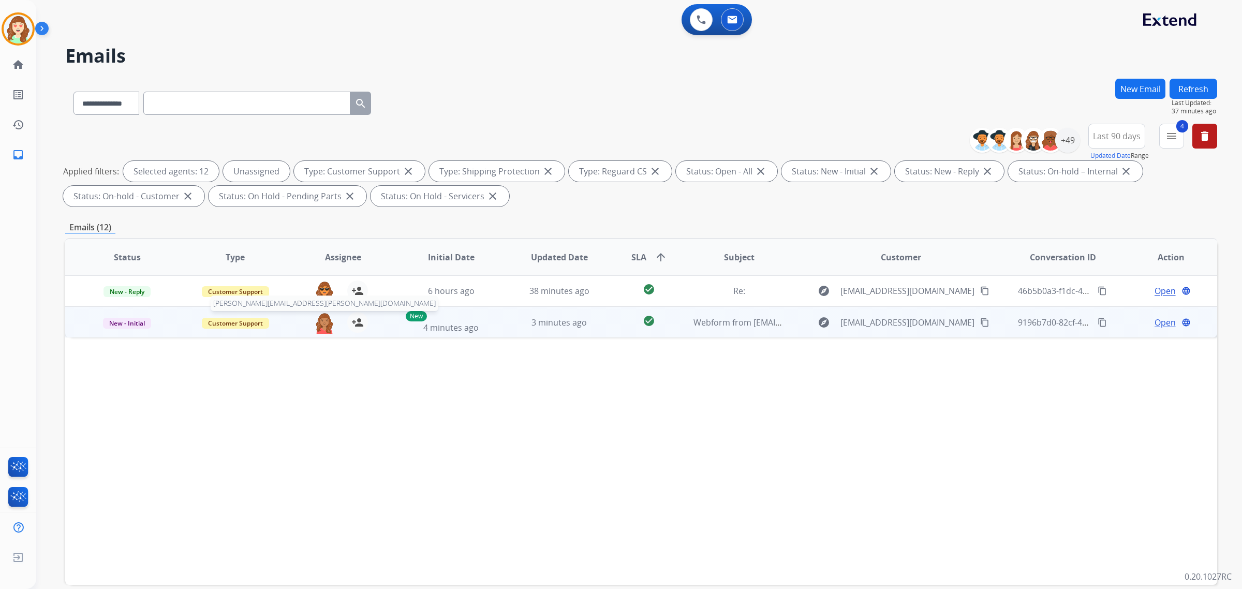
click at [321, 325] on img at bounding box center [324, 323] width 21 height 22
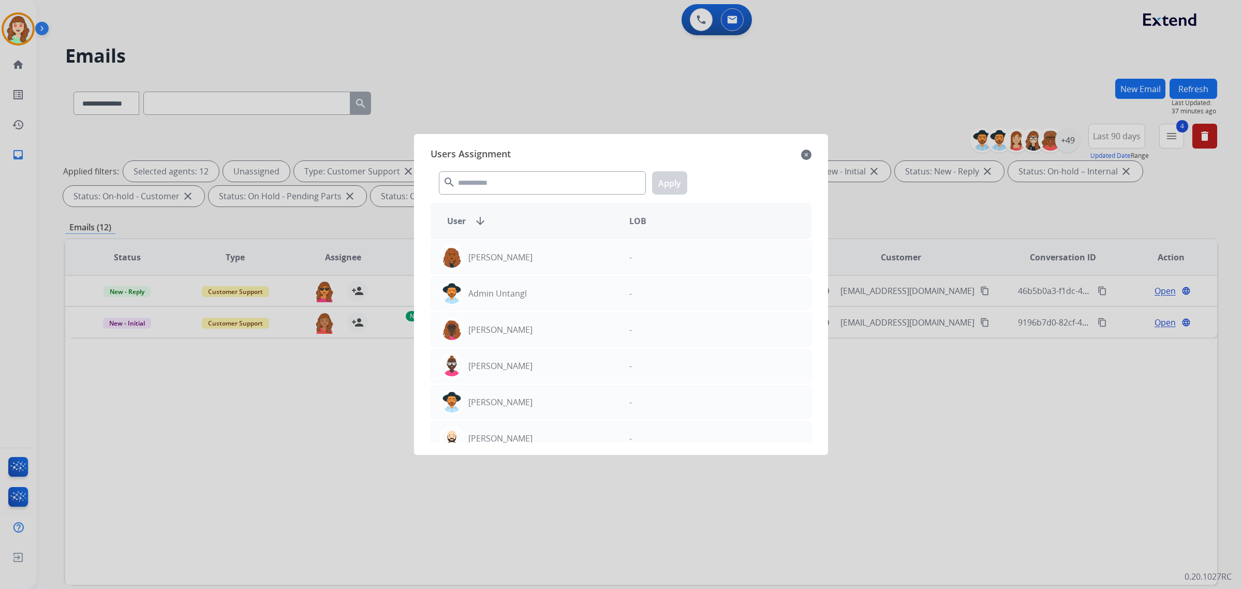
click at [811, 156] on div "Users Assignment close" at bounding box center [620, 154] width 381 height 17
click at [800, 158] on div "Users Assignment close" at bounding box center [620, 154] width 381 height 17
click at [809, 145] on div "Users Assignment close search Apply User arrow_downward LOB [PERSON_NAME] - Adm…" at bounding box center [620, 294] width 397 height 304
click at [805, 151] on mat-icon "close" at bounding box center [806, 154] width 10 height 12
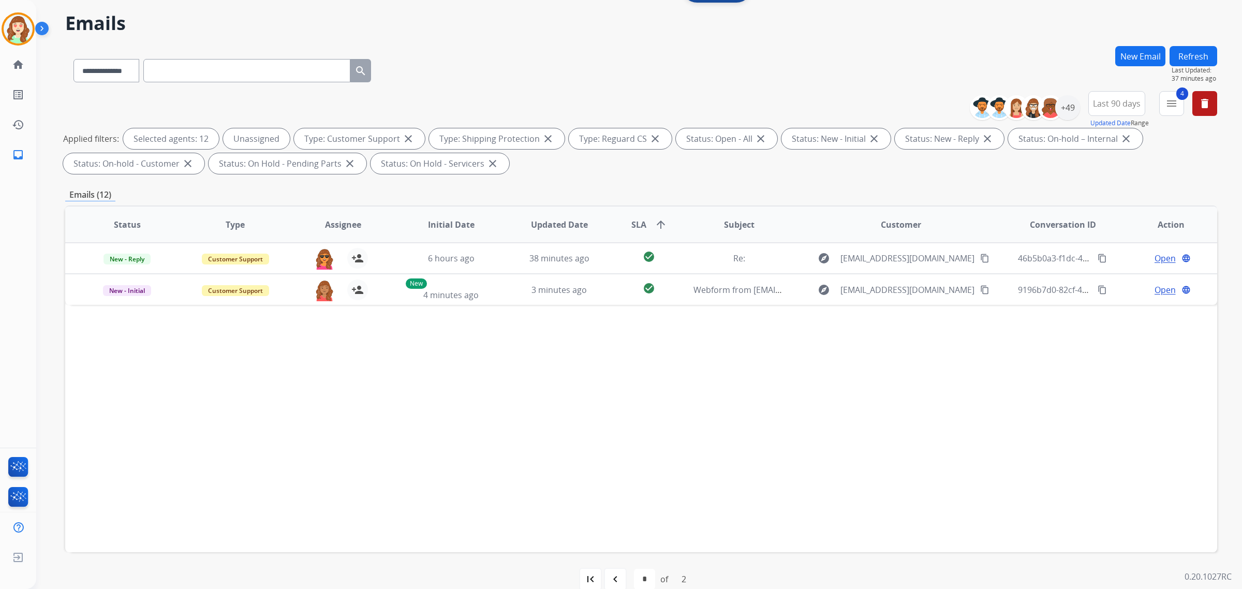
scroll to position [49, 0]
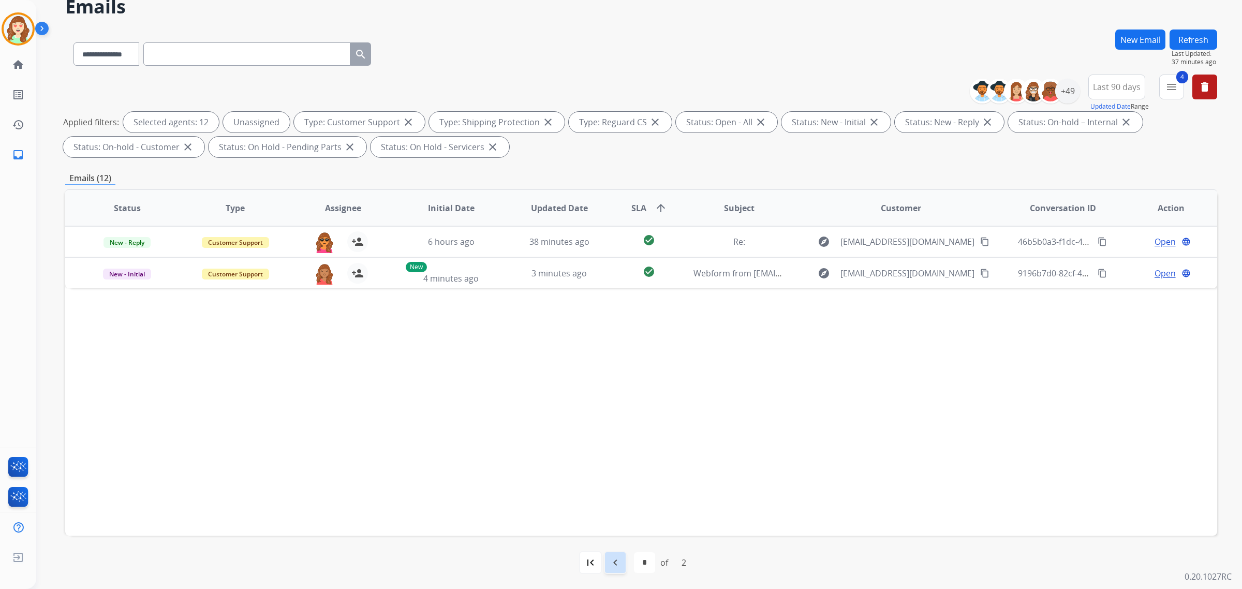
click at [611, 562] on mat-icon "navigate_before" at bounding box center [615, 562] width 12 height 12
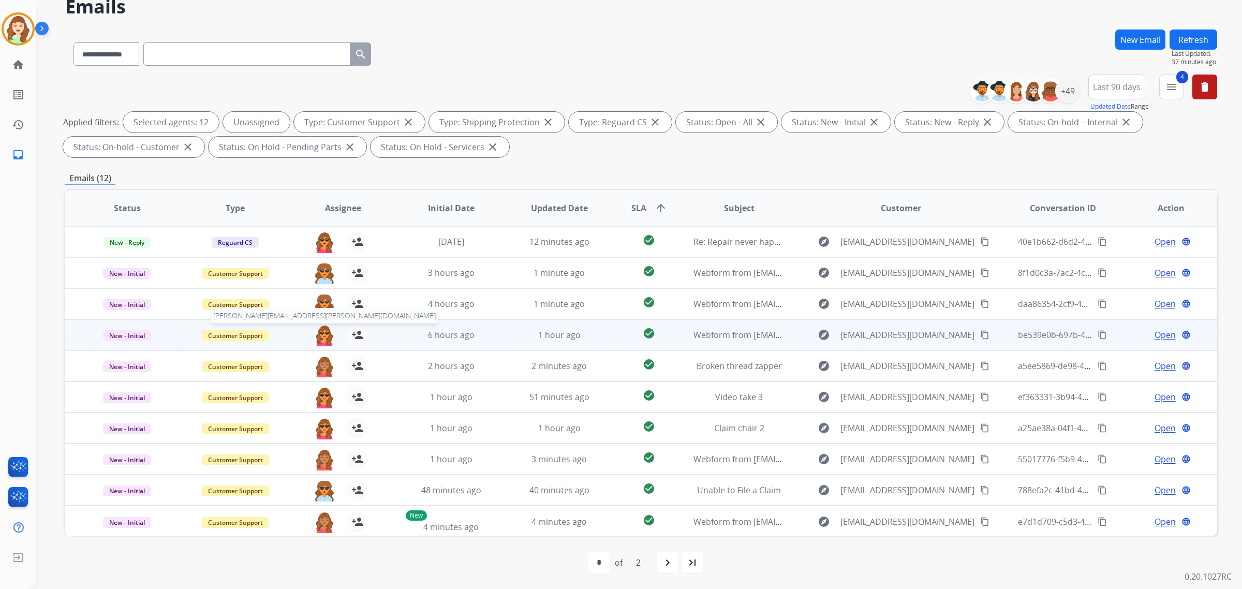
click at [321, 341] on img at bounding box center [324, 335] width 21 height 22
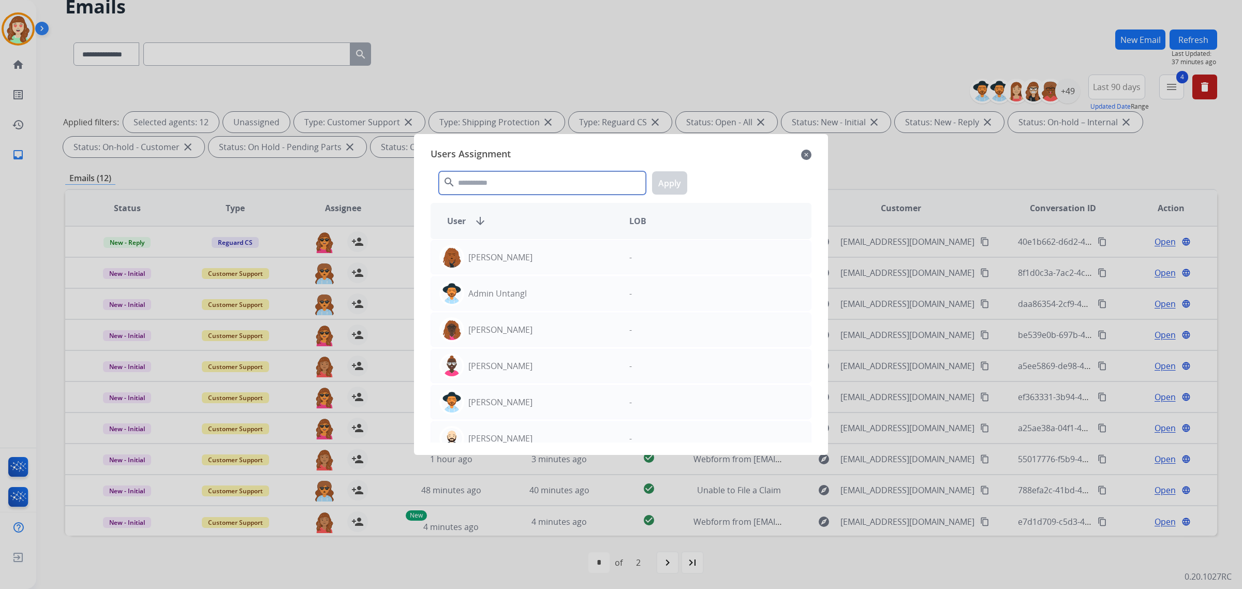
click at [533, 185] on input "text" at bounding box center [542, 182] width 207 height 23
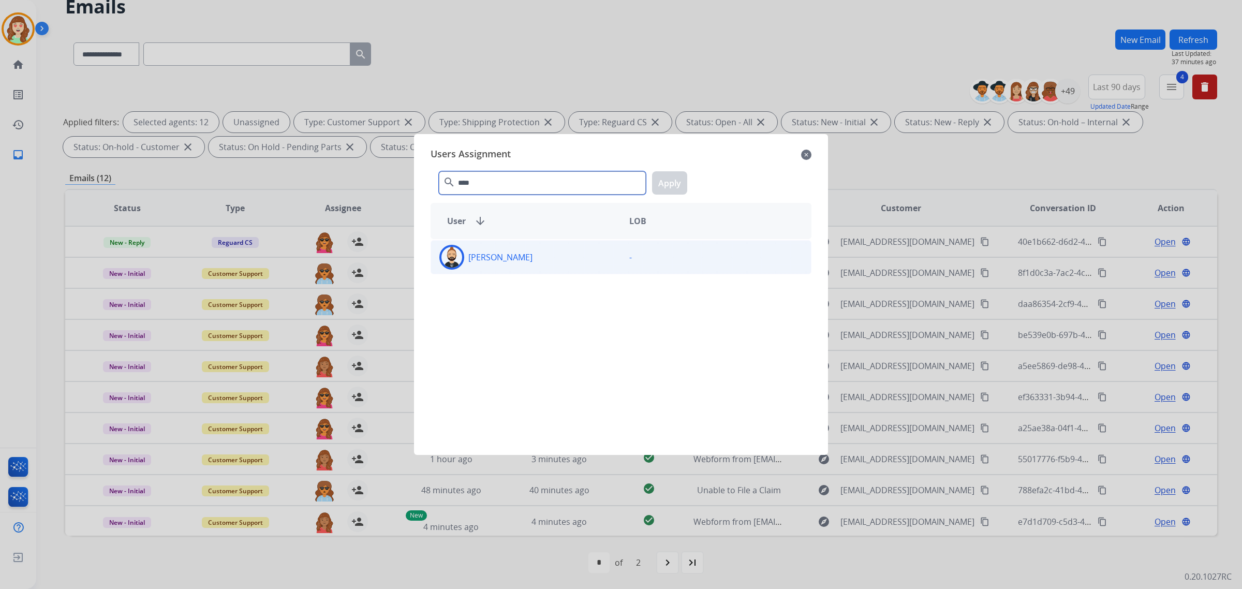
type input "****"
drag, startPoint x: 581, startPoint y: 249, endPoint x: 613, endPoint y: 235, distance: 35.5
click at [585, 247] on div "[PERSON_NAME]" at bounding box center [526, 257] width 190 height 25
click at [674, 186] on button "Apply" at bounding box center [669, 182] width 35 height 23
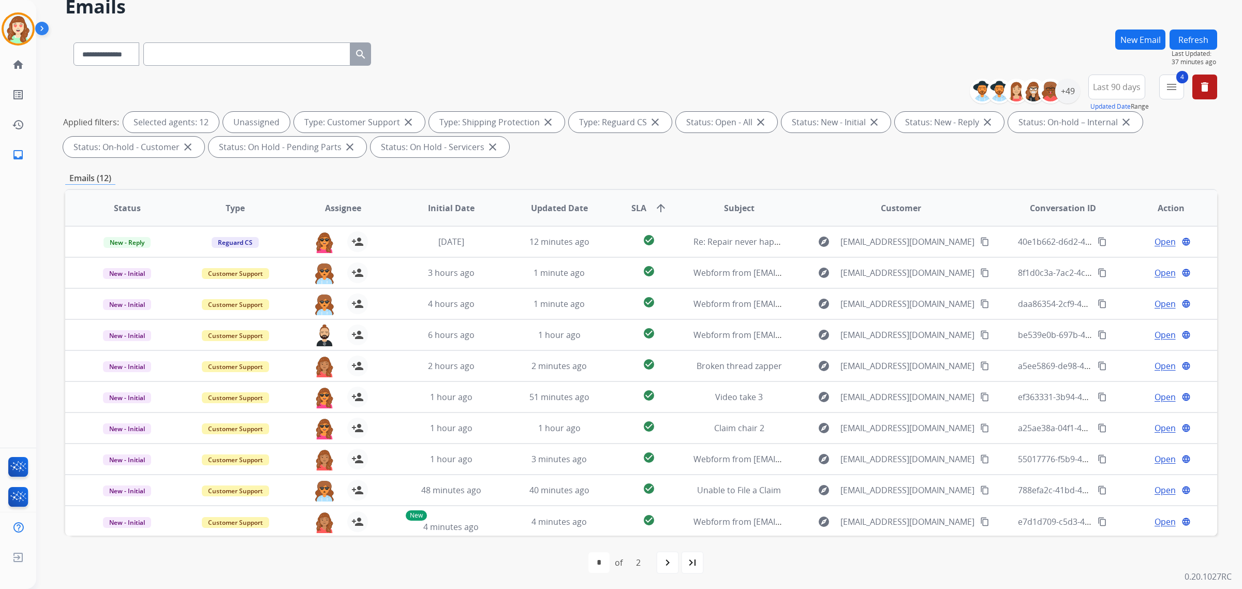
click at [202, 53] on input "text" at bounding box center [246, 53] width 207 height 23
drag, startPoint x: 102, startPoint y: 53, endPoint x: 101, endPoint y: 63, distance: 9.8
click at [102, 53] on select "**********" at bounding box center [105, 53] width 65 height 23
click at [73, 42] on select "**********" at bounding box center [105, 53] width 65 height 23
drag, startPoint x: 191, startPoint y: 61, endPoint x: 125, endPoint y: 56, distance: 66.4
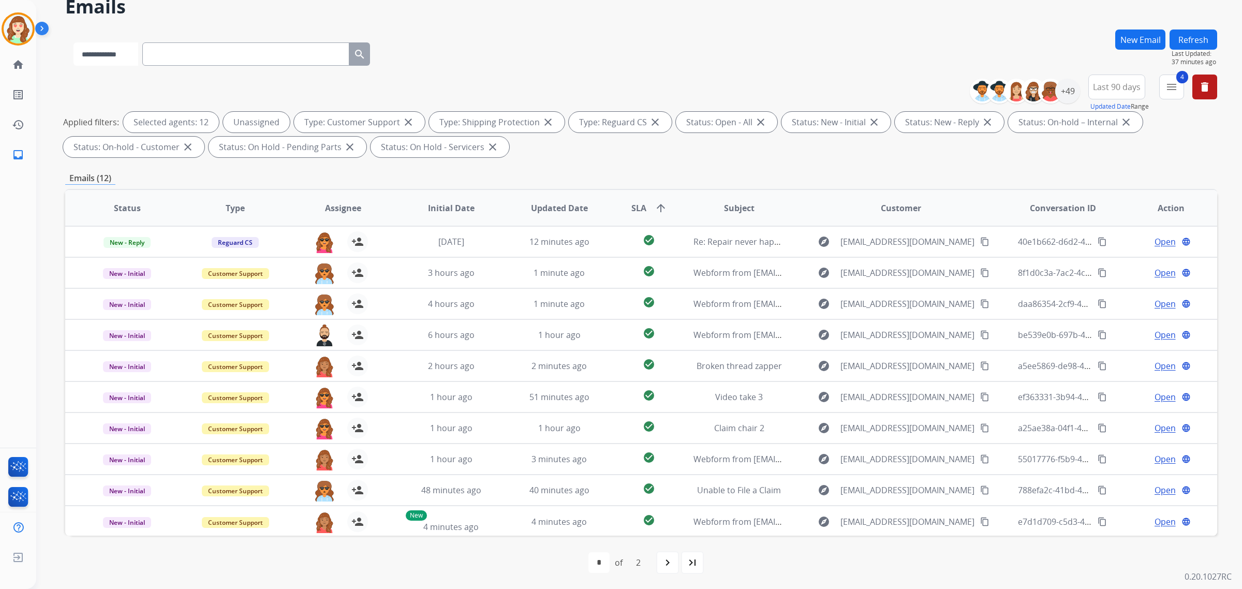
click at [125, 56] on select "**********" at bounding box center [105, 53] width 65 height 23
click at [73, 42] on select "**********" at bounding box center [105, 53] width 65 height 23
drag, startPoint x: 205, startPoint y: 57, endPoint x: 129, endPoint y: 62, distance: 76.2
click at [121, 49] on select "**********" at bounding box center [105, 53] width 65 height 23
select select "**********"
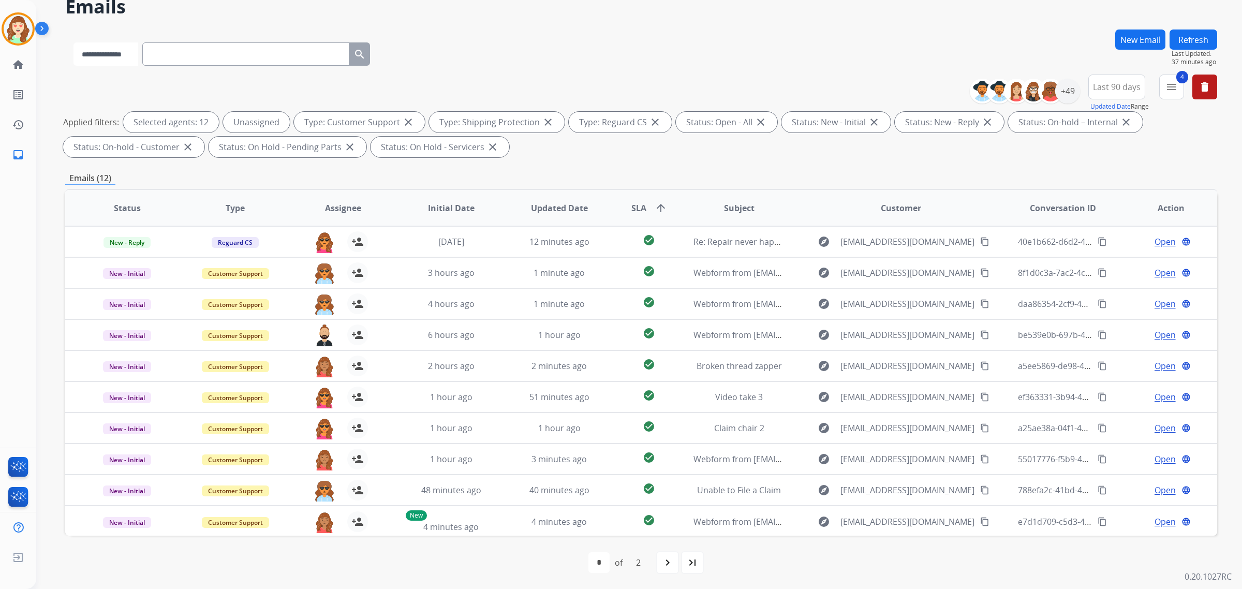
click at [73, 42] on select "**********" at bounding box center [105, 53] width 65 height 23
paste input "**********"
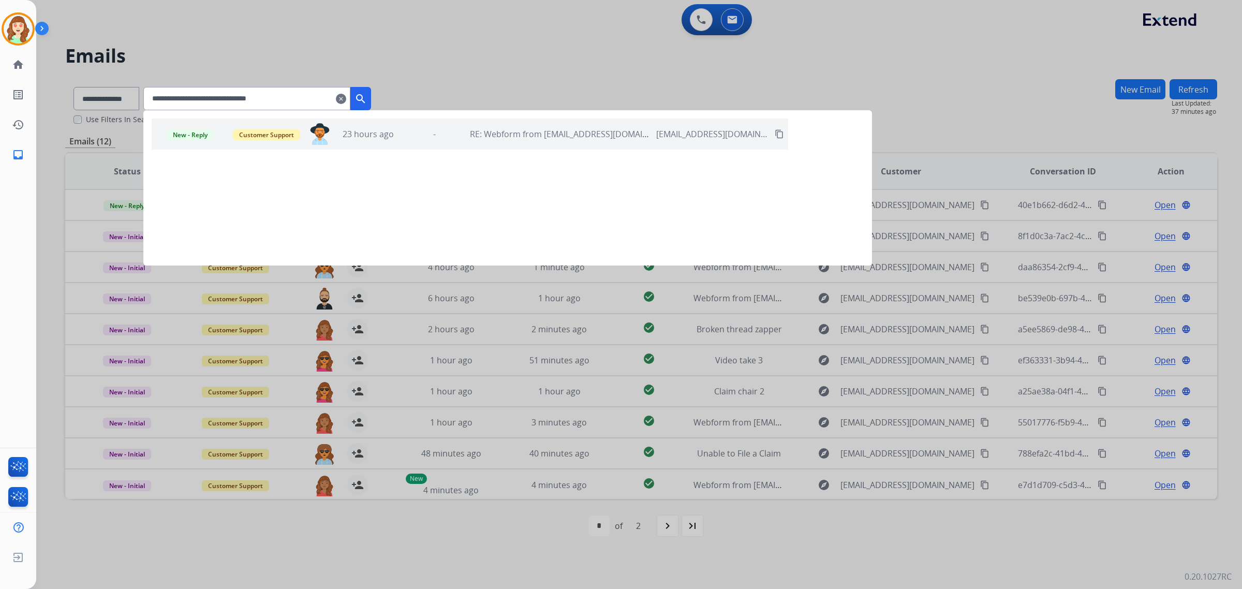
type input "**********"
click at [429, 135] on div "-" at bounding box center [434, 134] width 61 height 12
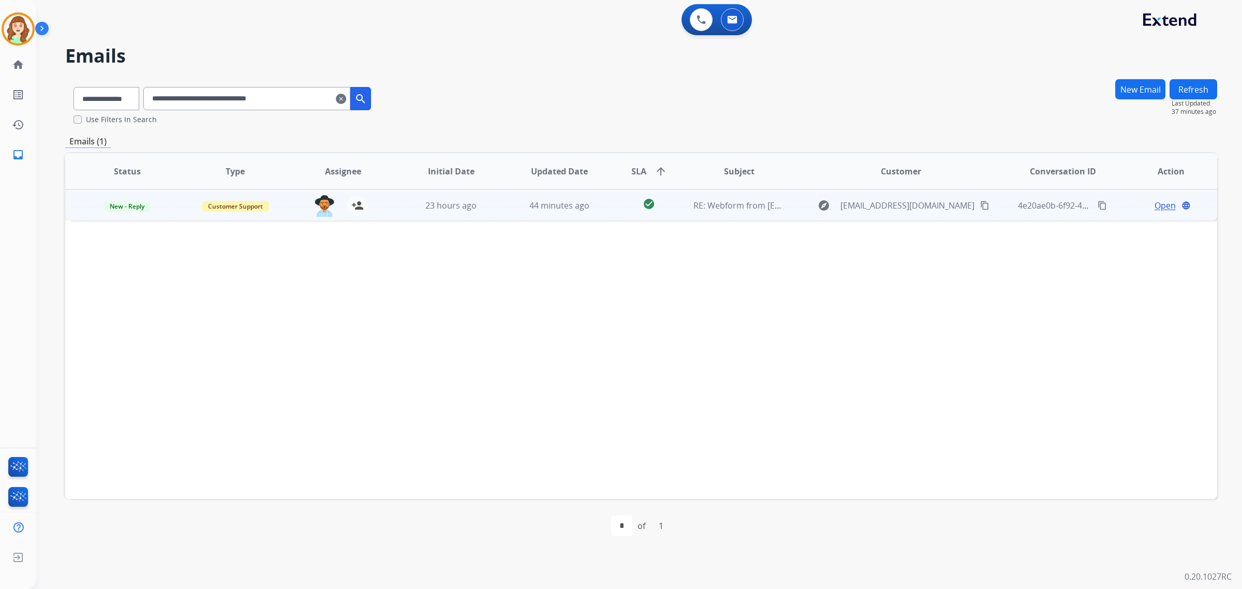
click at [1167, 208] on span "Open" at bounding box center [1164, 205] width 21 height 12
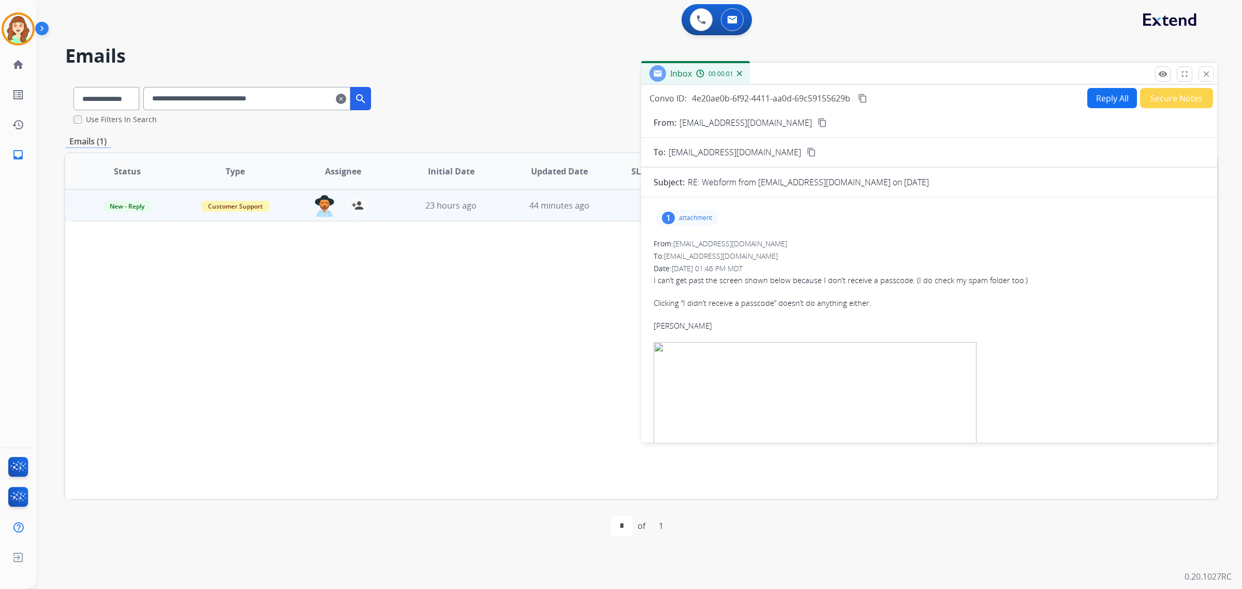
click at [702, 216] on p "attachment" at bounding box center [695, 218] width 33 height 8
click at [685, 245] on div at bounding box center [690, 244] width 52 height 36
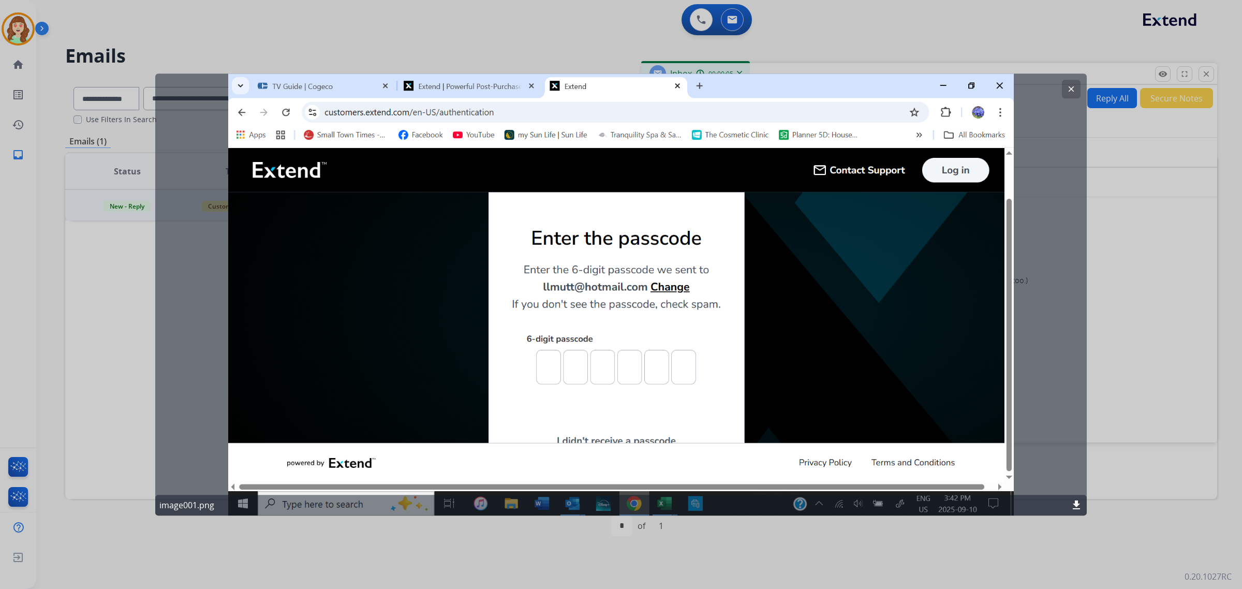
click at [1069, 87] on mat-icon "clear" at bounding box center [1070, 88] width 9 height 9
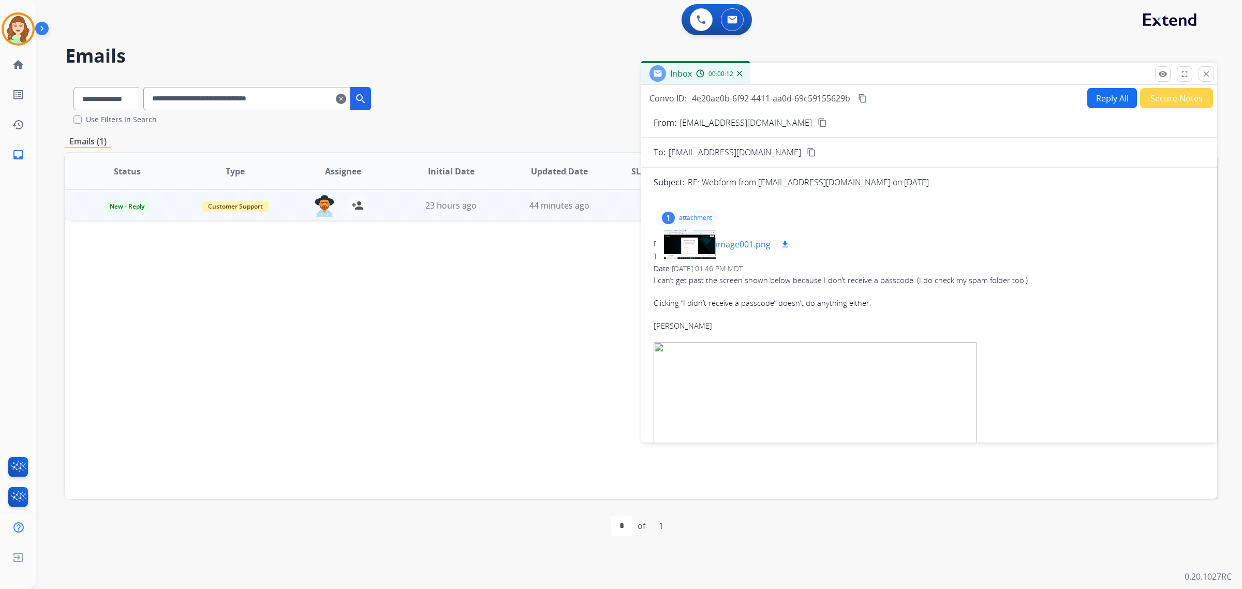
click at [693, 245] on div at bounding box center [690, 244] width 52 height 36
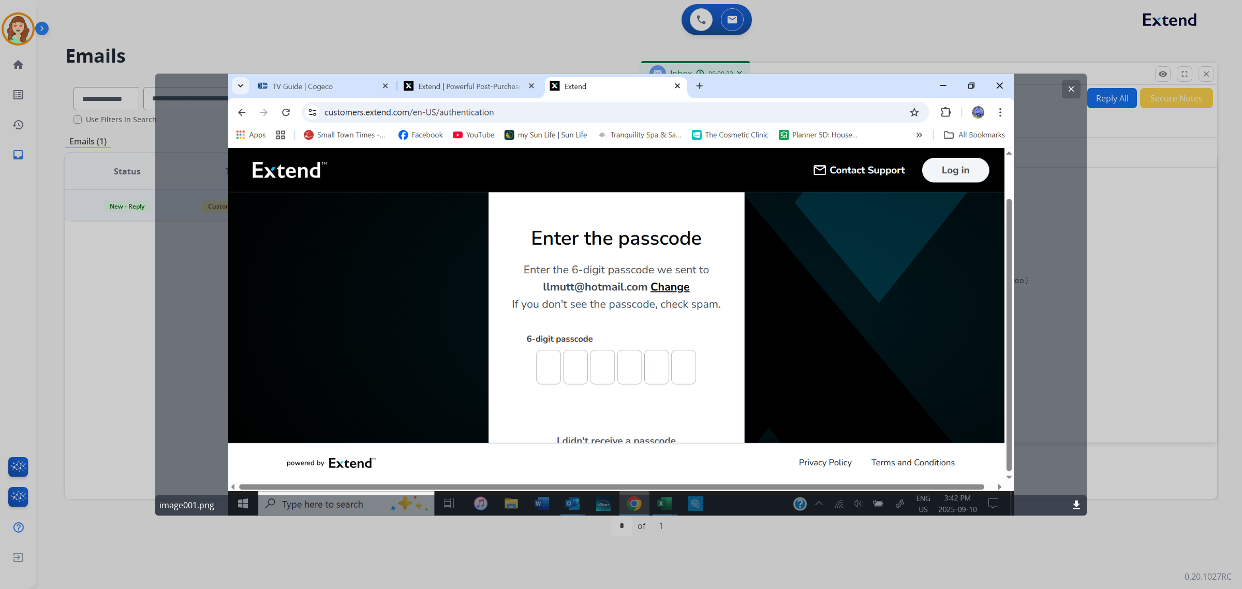
click at [1069, 83] on button "clear" at bounding box center [1071, 89] width 19 height 19
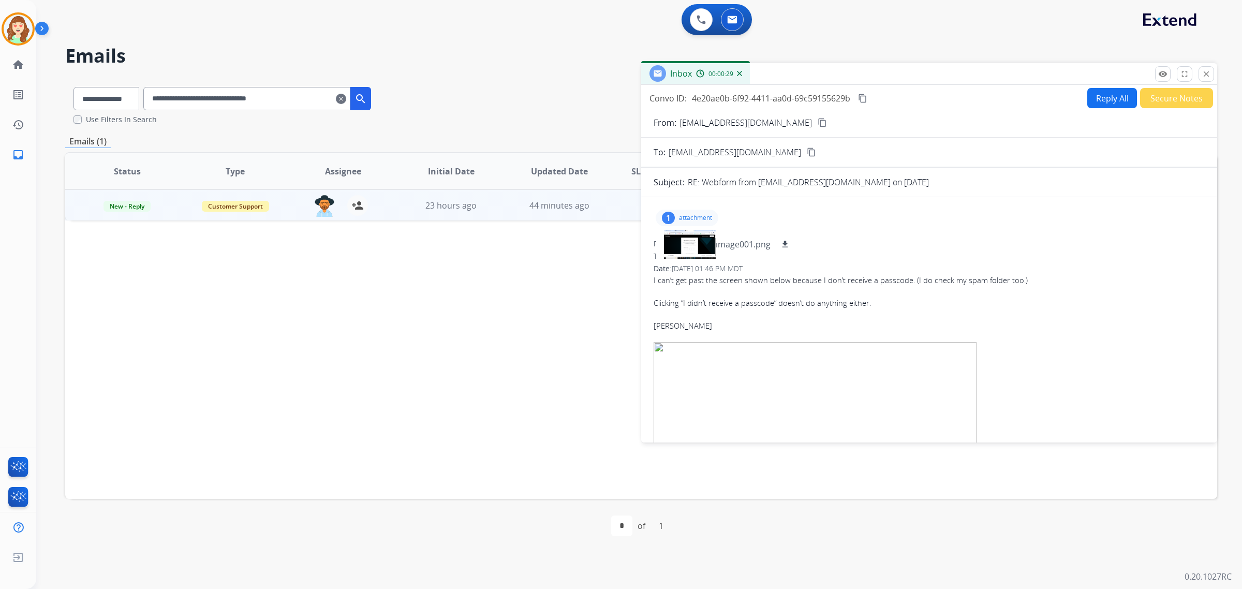
click at [817, 120] on mat-icon "content_copy" at bounding box center [821, 122] width 9 height 9
click at [1203, 76] on mat-icon "close" at bounding box center [1205, 73] width 9 height 9
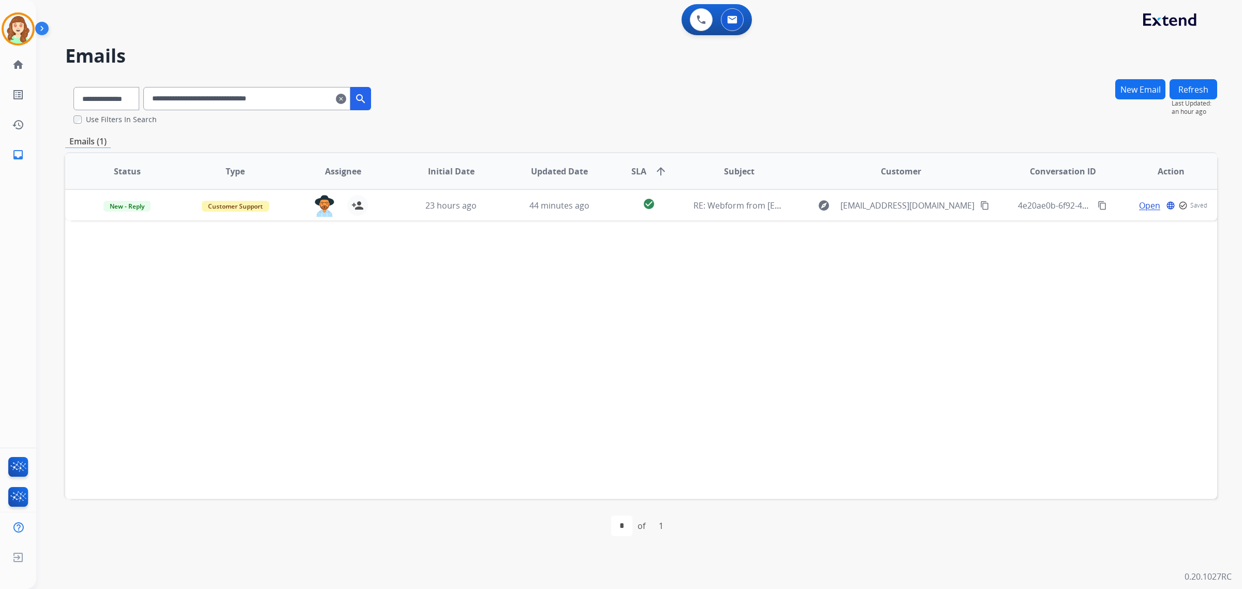
click at [346, 98] on mat-icon "clear" at bounding box center [341, 99] width 10 height 12
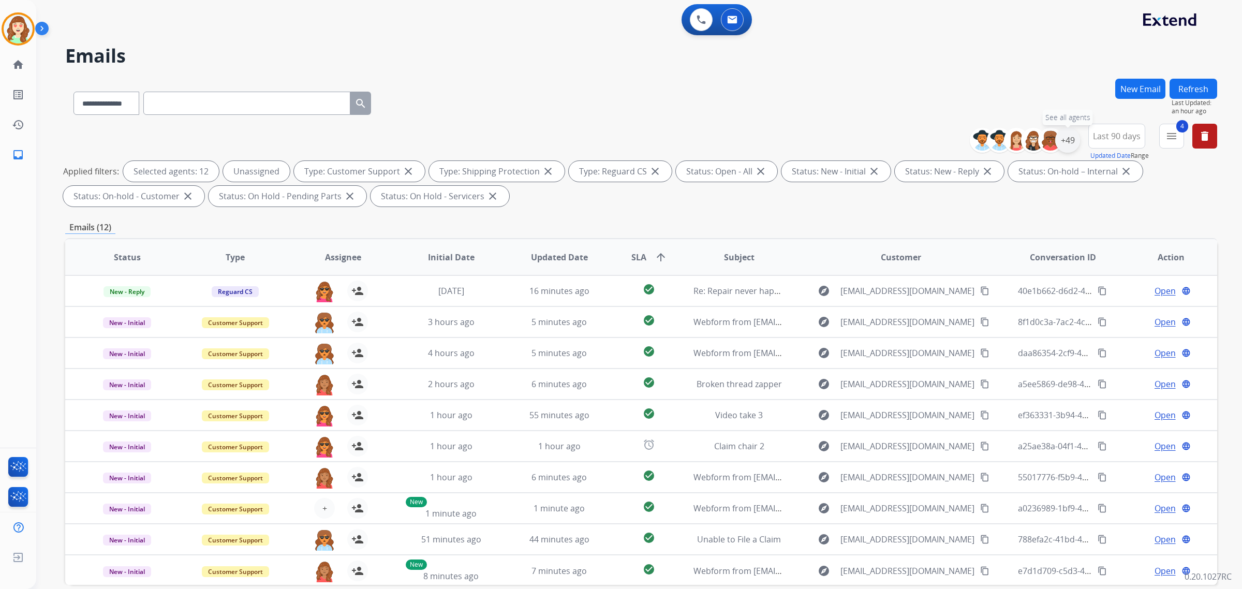
click at [1067, 143] on div "+49" at bounding box center [1067, 140] width 25 height 25
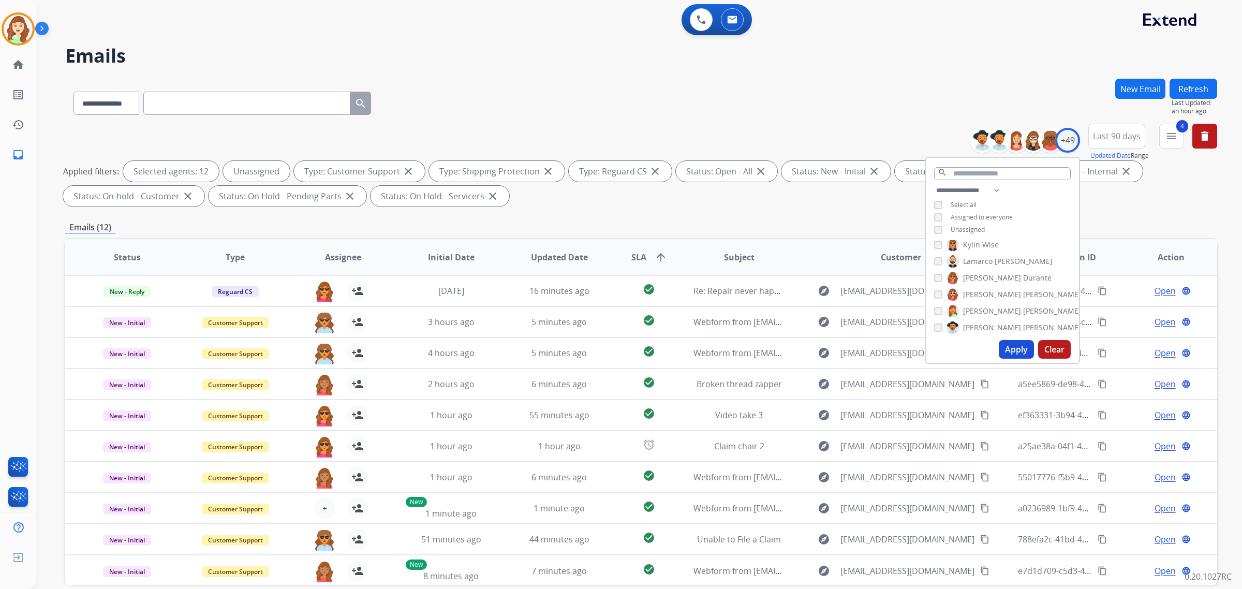
click at [1016, 350] on button "Apply" at bounding box center [1016, 349] width 35 height 19
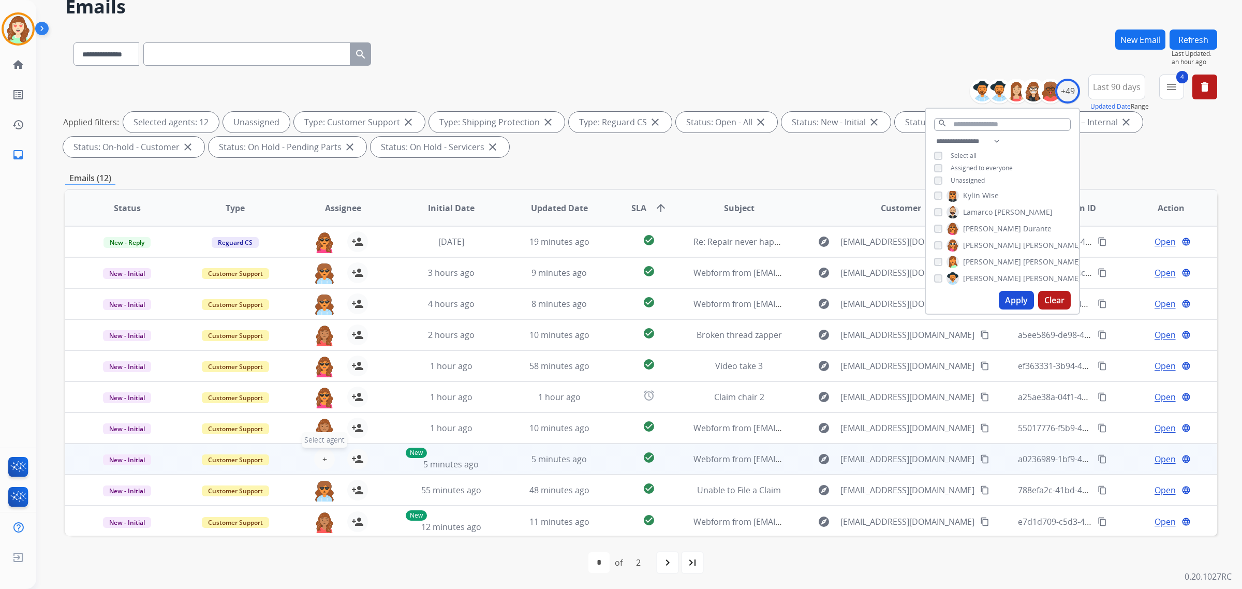
click at [318, 456] on button "+ Select agent" at bounding box center [324, 459] width 21 height 21
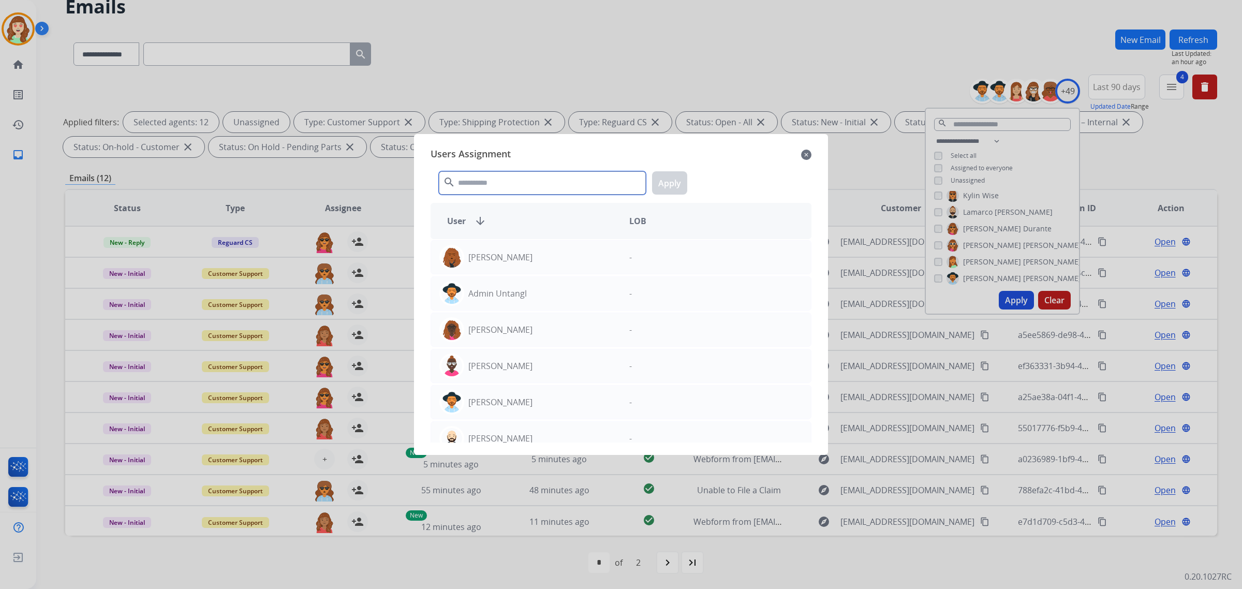
click at [523, 185] on input "text" at bounding box center [542, 182] width 207 height 23
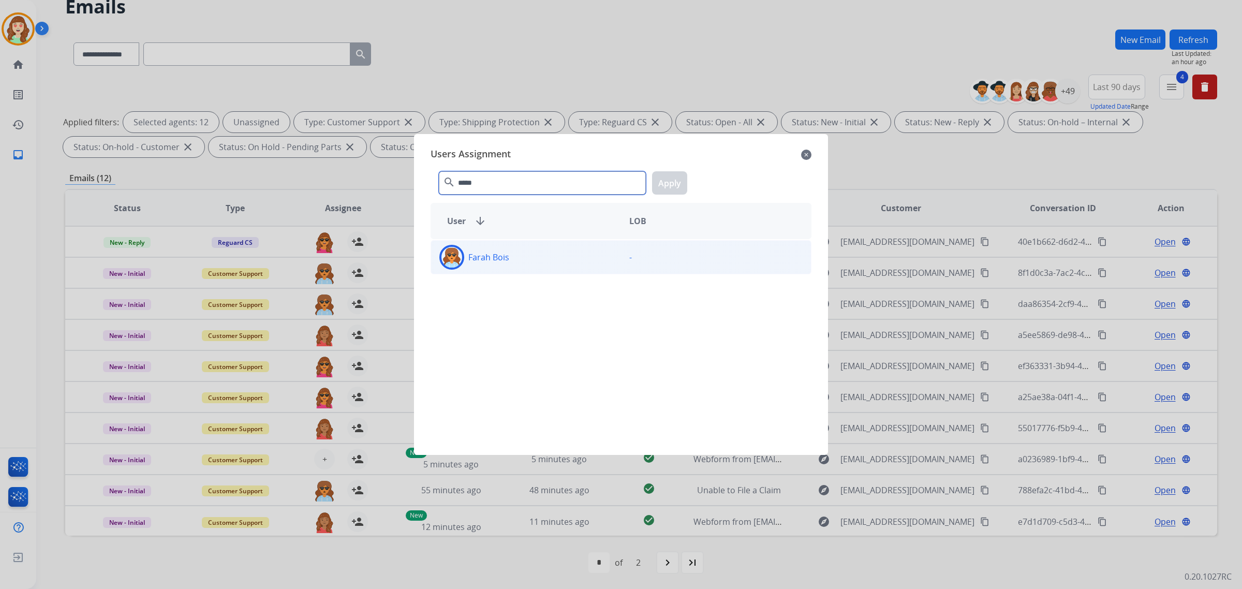
type input "*****"
drag, startPoint x: 557, startPoint y: 258, endPoint x: 561, endPoint y: 255, distance: 5.3
click at [561, 255] on div "Farah Bois" at bounding box center [526, 257] width 190 height 25
click at [669, 182] on button "Apply" at bounding box center [669, 182] width 35 height 23
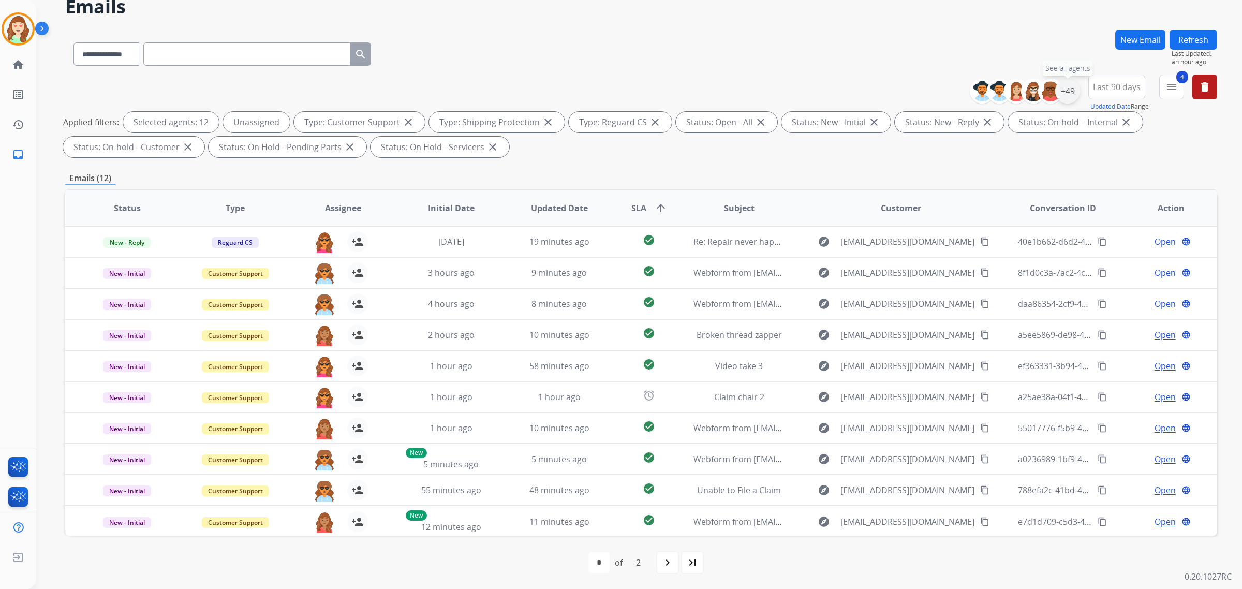
click at [1069, 91] on div "+49" at bounding box center [1067, 91] width 25 height 25
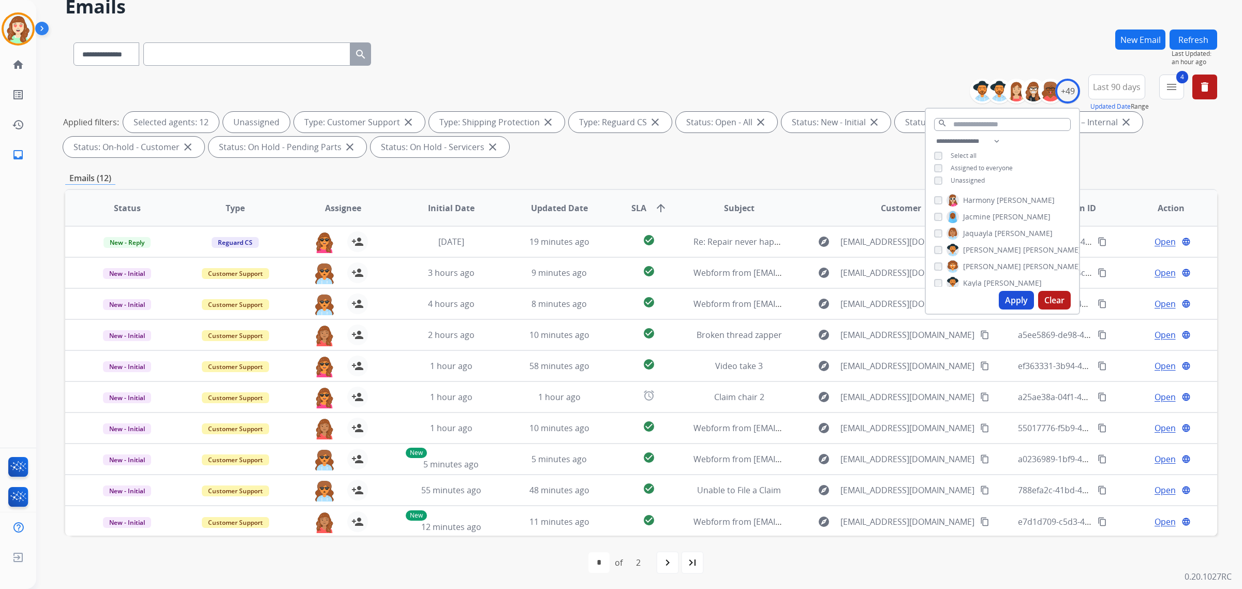
scroll to position [259, 0]
click at [1004, 293] on button "Apply" at bounding box center [1016, 300] width 35 height 19
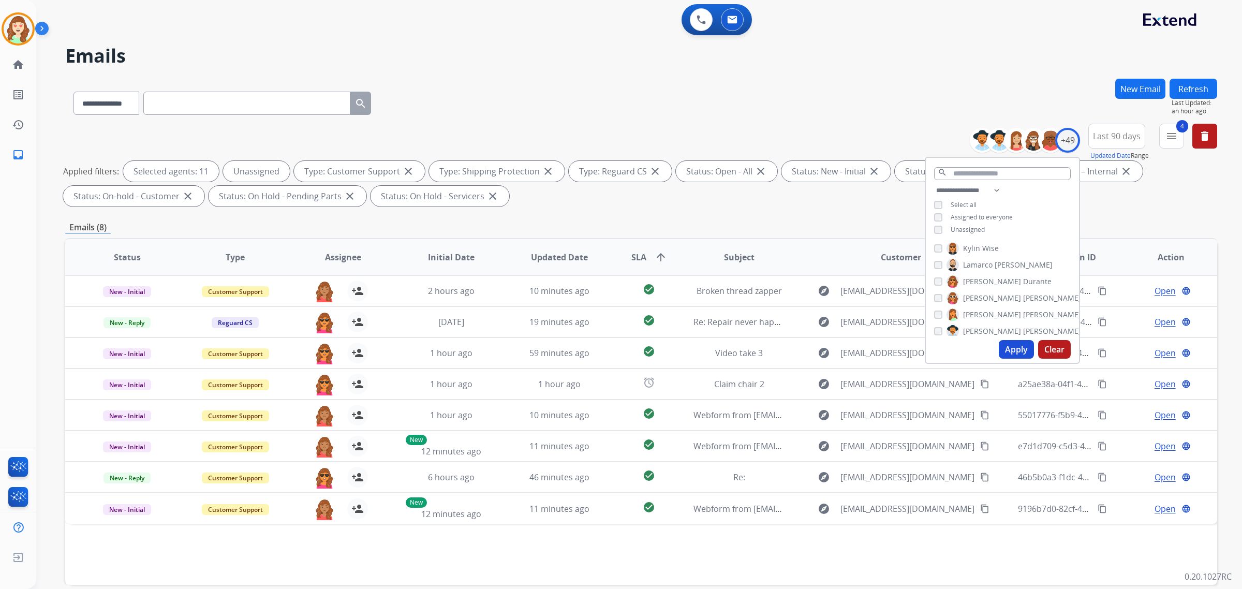
scroll to position [453, 0]
drag, startPoint x: 1009, startPoint y: 350, endPoint x: 1015, endPoint y: 345, distance: 8.1
click at [1010, 350] on button "Apply" at bounding box center [1016, 349] width 35 height 19
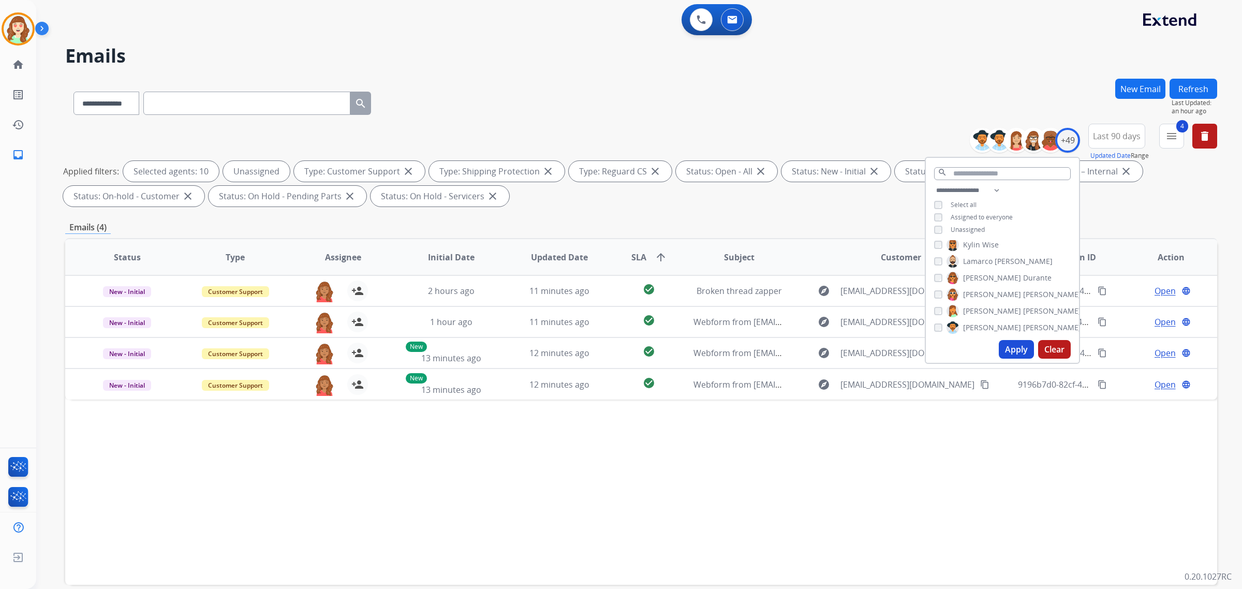
click at [1010, 352] on button "Apply" at bounding box center [1016, 349] width 35 height 19
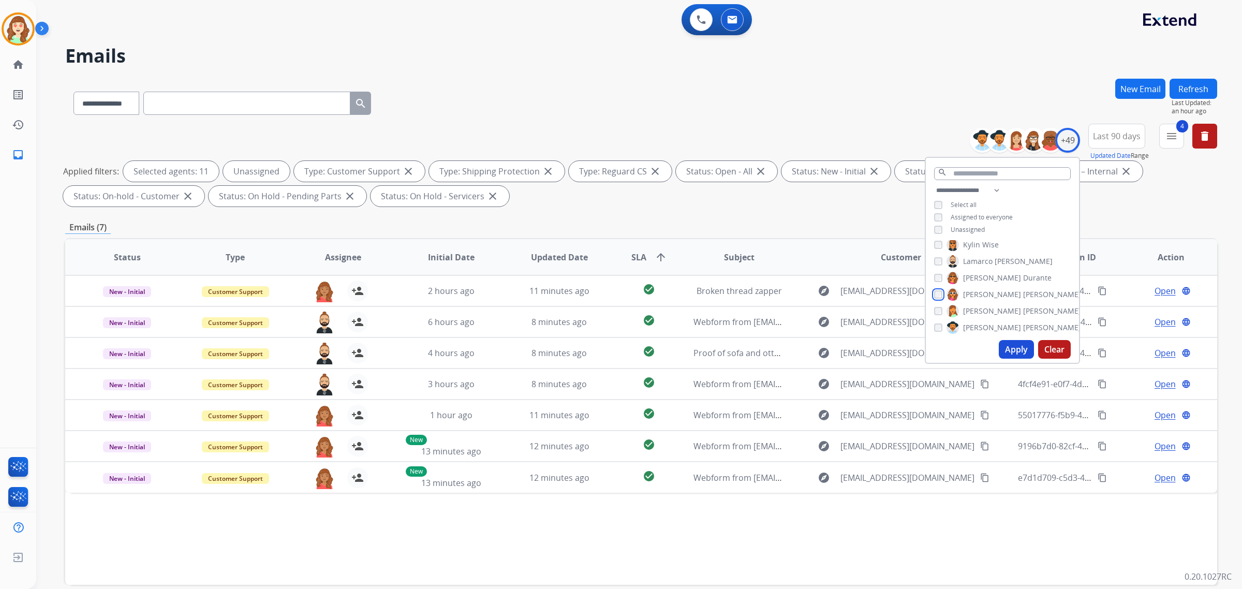
scroll to position [517, 0]
click at [1019, 352] on button "Apply" at bounding box center [1016, 349] width 35 height 19
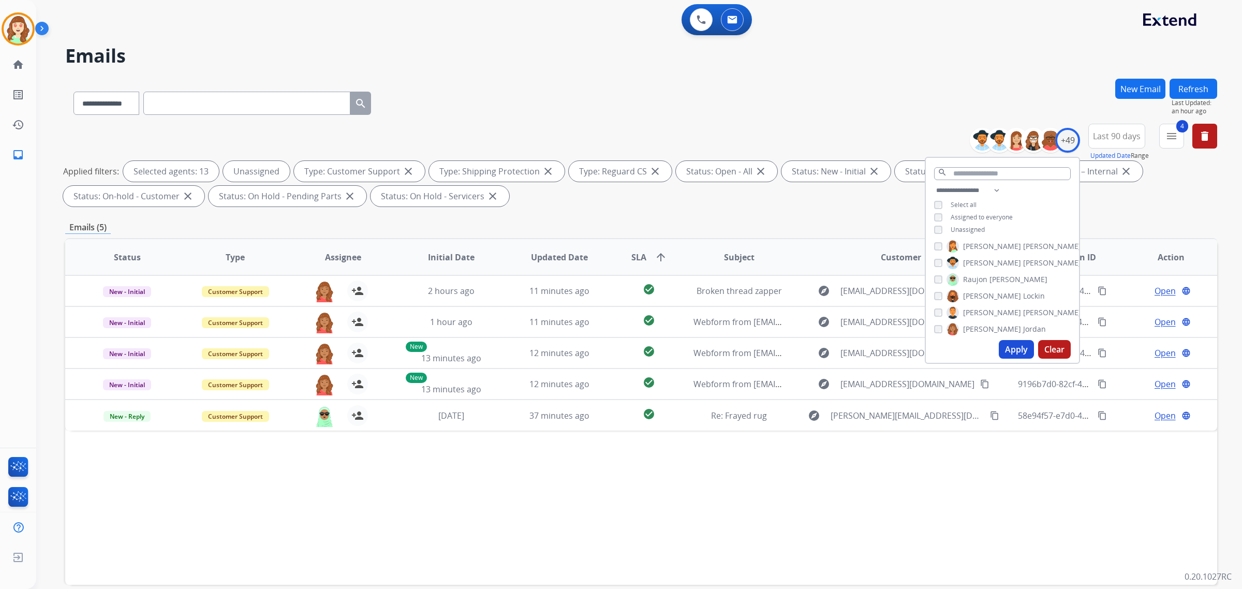
click at [1014, 343] on button "Apply" at bounding box center [1016, 349] width 35 height 19
click at [942, 275] on div "[PERSON_NAME]" at bounding box center [990, 279] width 113 height 12
click at [1003, 347] on button "Apply" at bounding box center [1016, 349] width 35 height 19
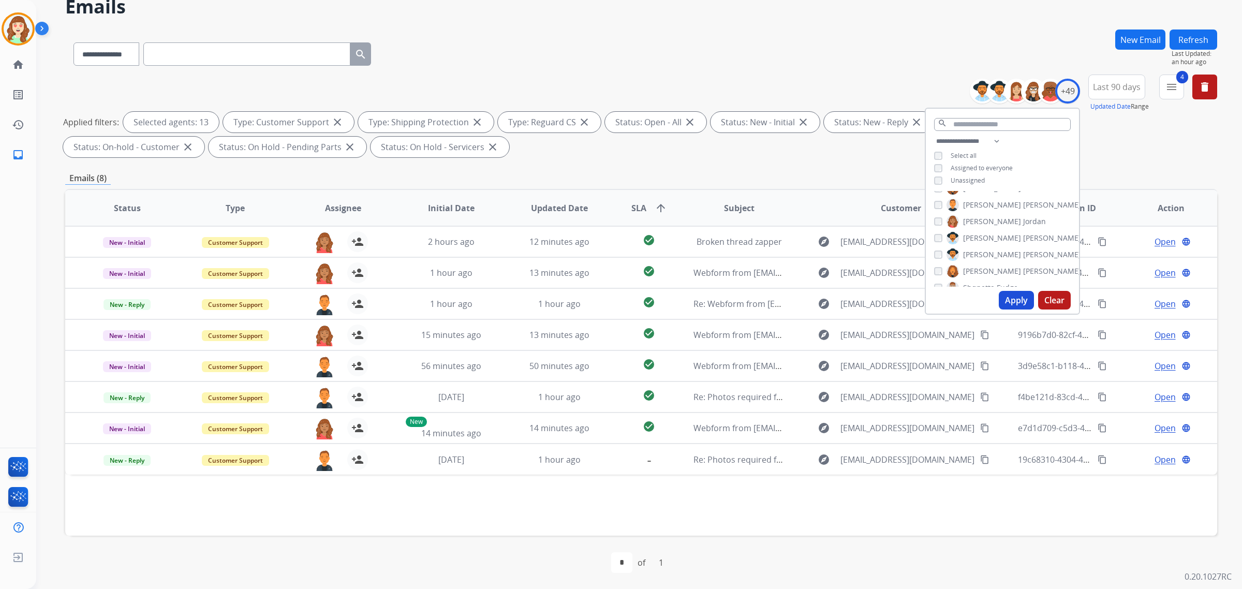
scroll to position [582, 0]
click at [1011, 305] on button "Apply" at bounding box center [1016, 300] width 35 height 19
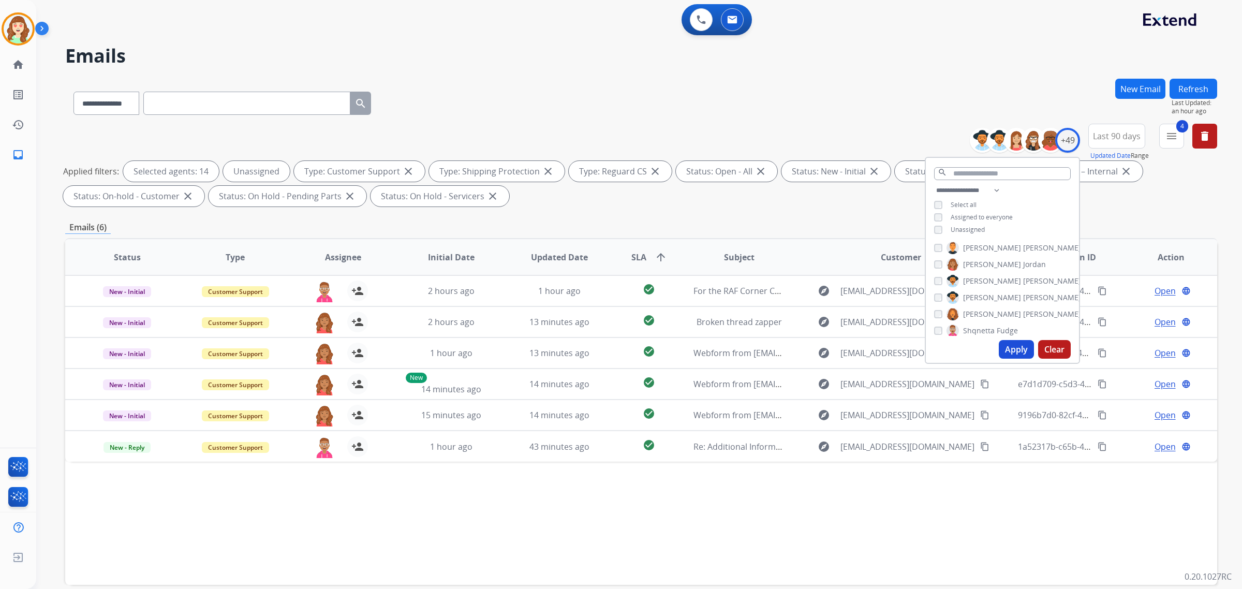
click at [1008, 350] on button "Apply" at bounding box center [1016, 349] width 35 height 19
drag, startPoint x: 212, startPoint y: 43, endPoint x: 6, endPoint y: 72, distance: 208.5
click at [129, 55] on div "**********" at bounding box center [639, 294] width 1206 height 589
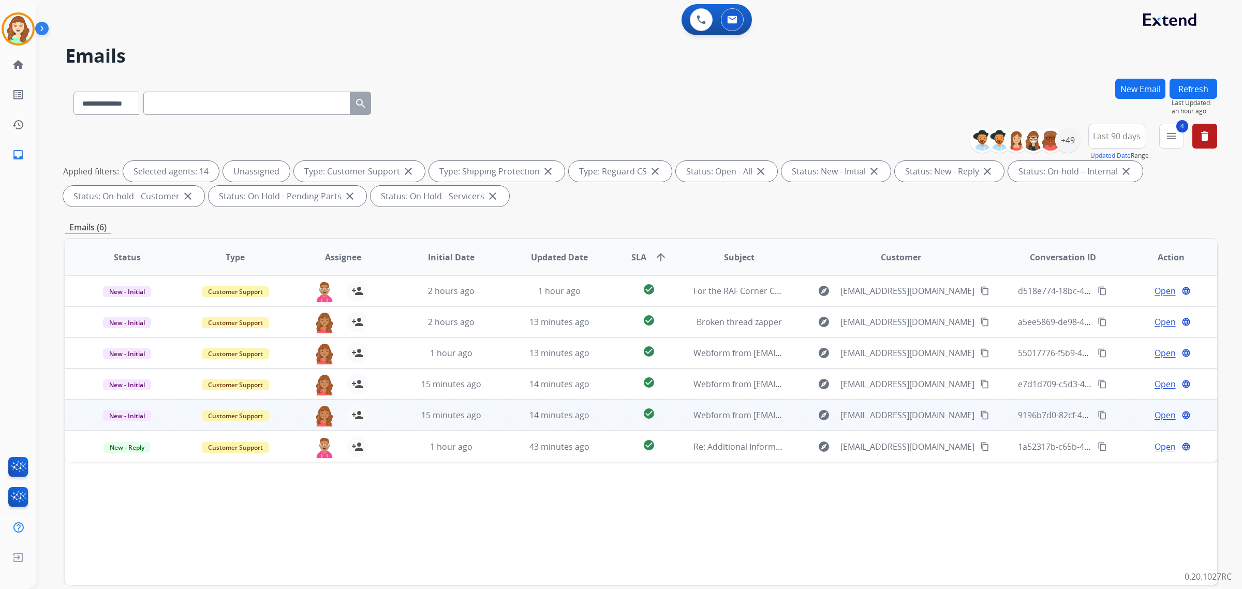
drag, startPoint x: 1241, startPoint y: 362, endPoint x: 841, endPoint y: 400, distance: 401.2
click at [1187, 366] on div "**********" at bounding box center [639, 294] width 1206 height 589
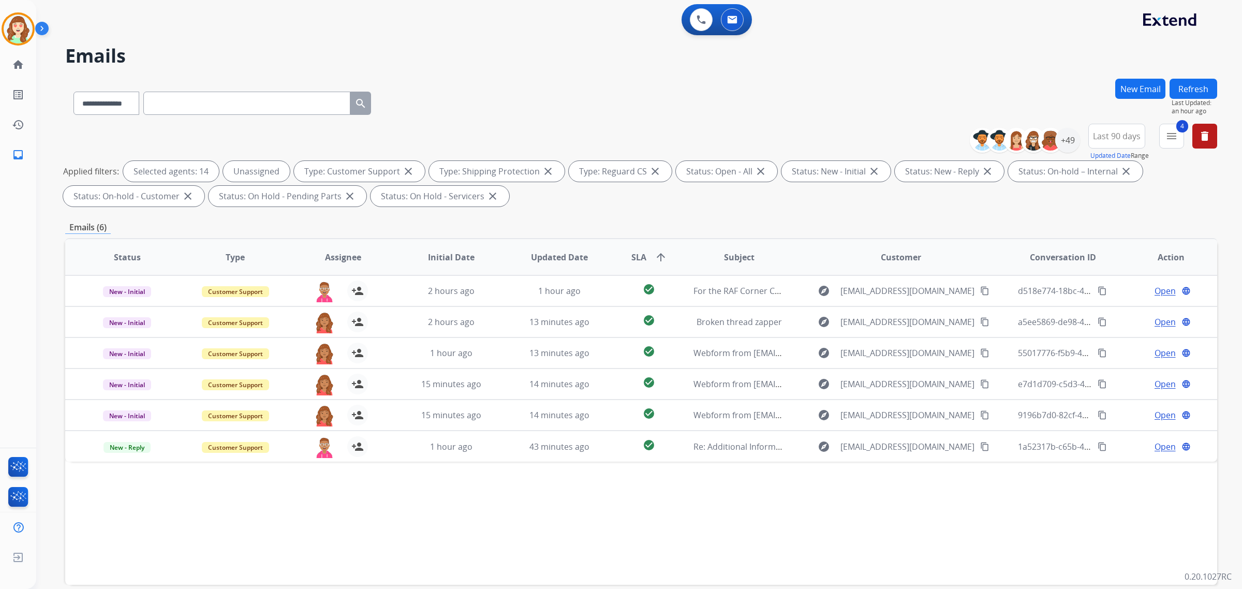
drag, startPoint x: 726, startPoint y: 263, endPoint x: 787, endPoint y: 265, distance: 61.6
click at [780, 265] on tr "Status Type Assignee Initial Date Updated Date SLA arrow_upward Subject Custome…" at bounding box center [641, 257] width 1152 height 36
click at [1007, 231] on div "Emails (6)" at bounding box center [641, 227] width 1152 height 13
click at [999, 233] on div "Emails (6)" at bounding box center [641, 227] width 1152 height 13
click at [1061, 128] on div "+49 See all agents" at bounding box center [1028, 140] width 102 height 25
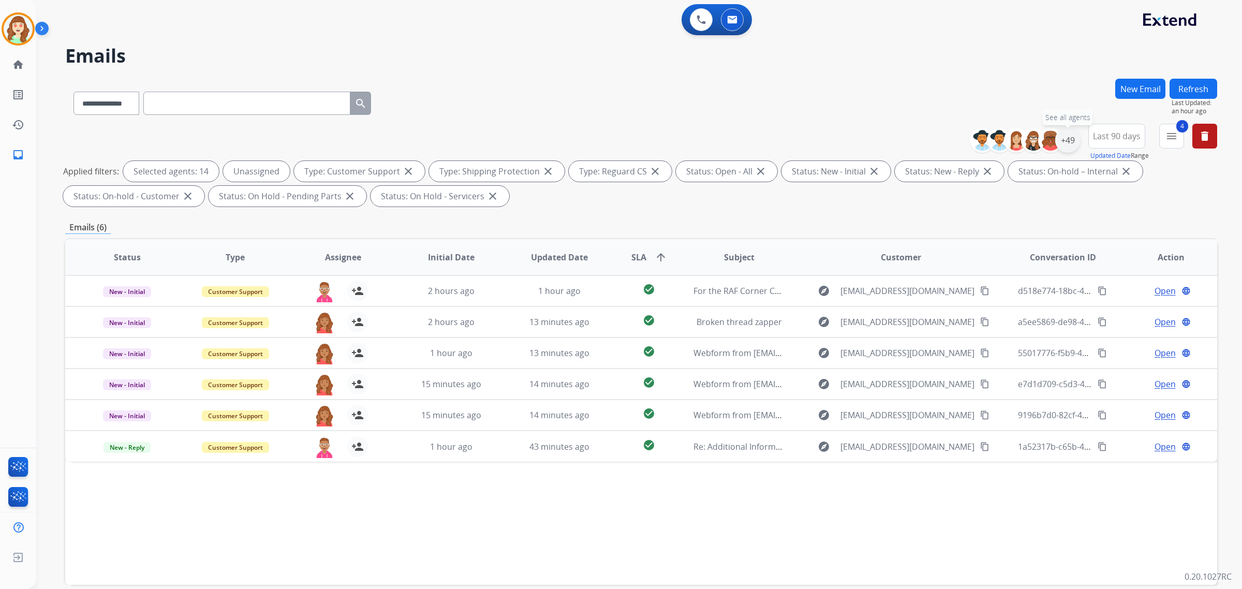
click at [1064, 140] on div "+49" at bounding box center [1067, 140] width 25 height 25
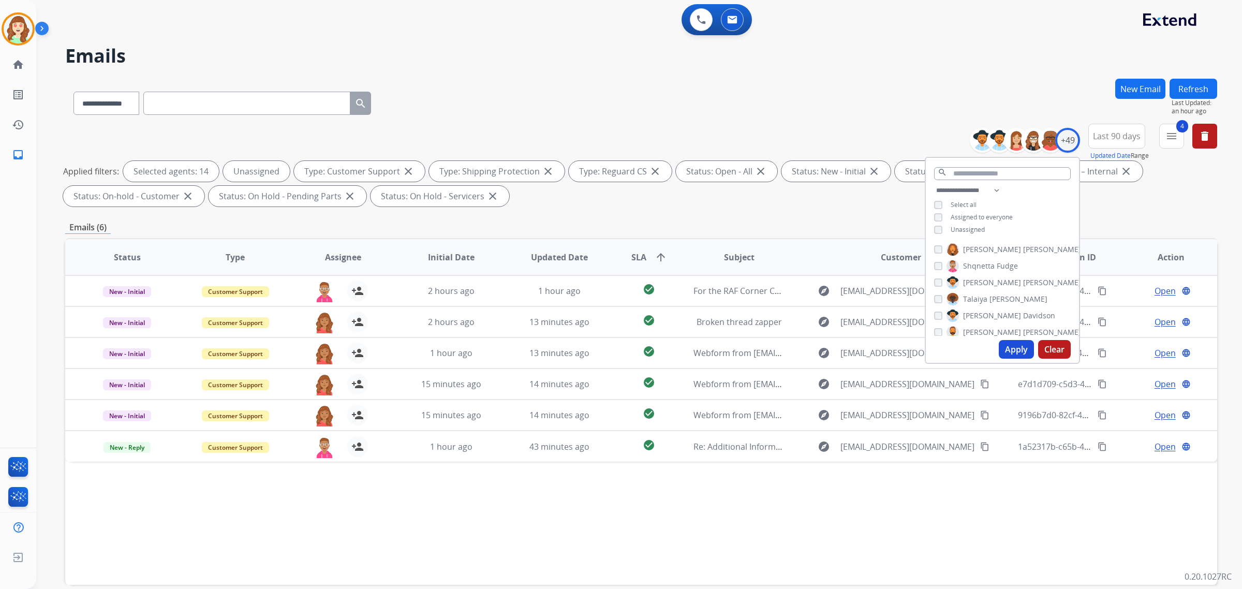
drag, startPoint x: 937, startPoint y: 286, endPoint x: 938, endPoint y: 292, distance: 6.3
click at [938, 288] on div "[PERSON_NAME] [PERSON_NAME] [PERSON_NAME] [PERSON_NAME] [PERSON_NAME] [PERSON_N…" at bounding box center [1002, 288] width 153 height 96
click at [1007, 344] on button "Apply" at bounding box center [1016, 349] width 35 height 19
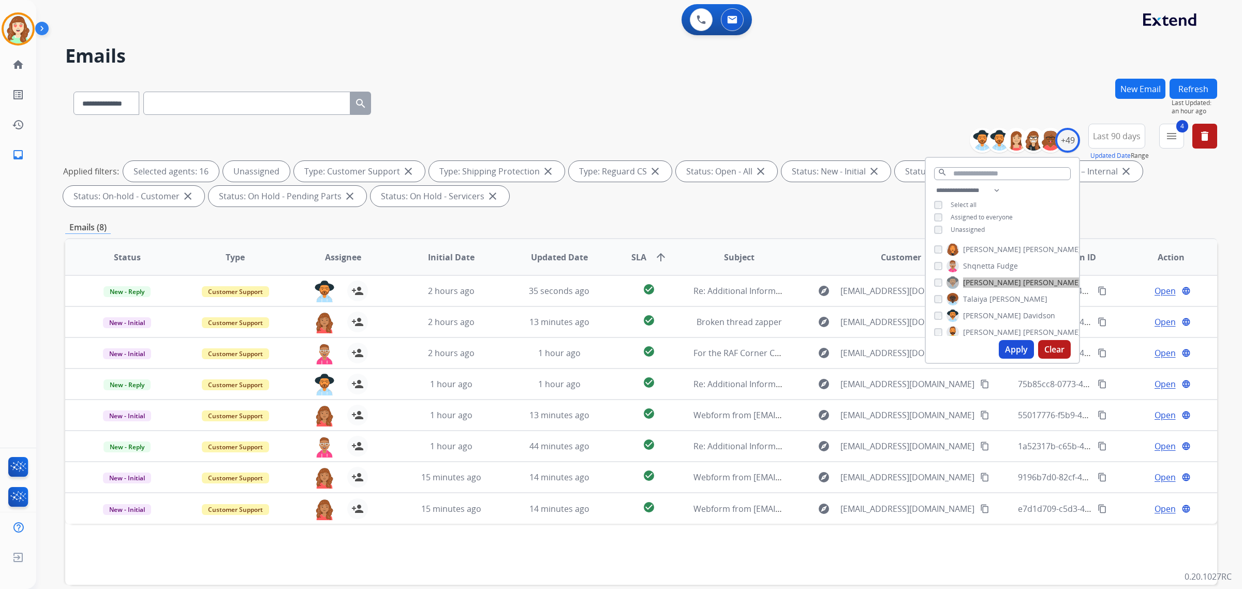
scroll to position [711, 0]
click at [1013, 347] on button "Apply" at bounding box center [1016, 349] width 35 height 19
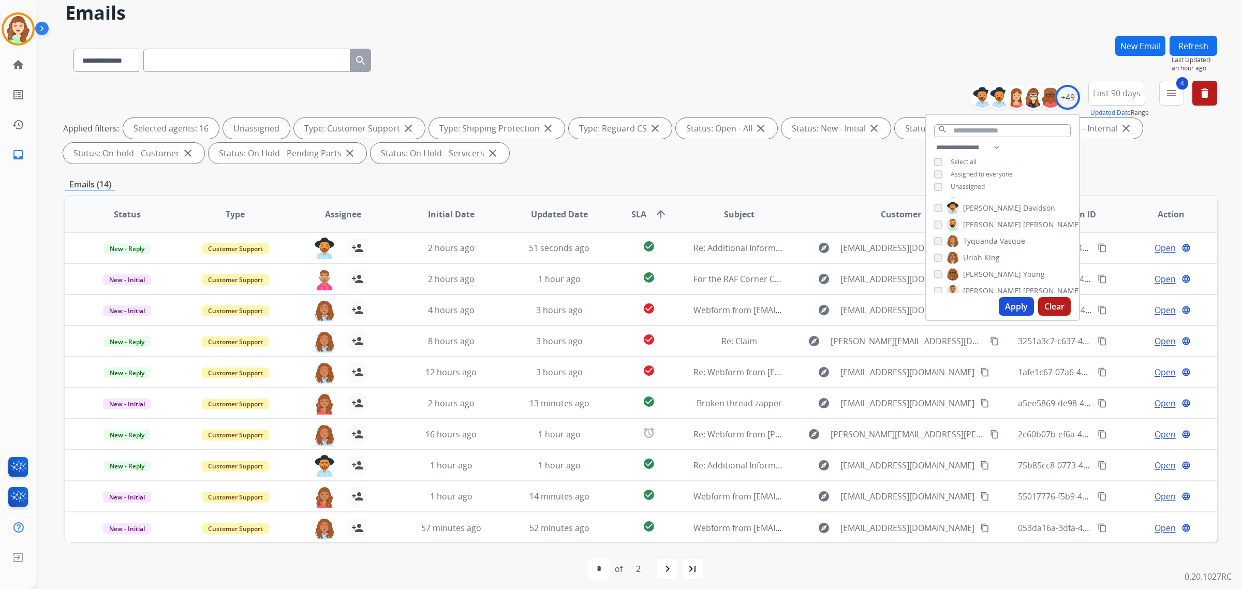
scroll to position [49, 0]
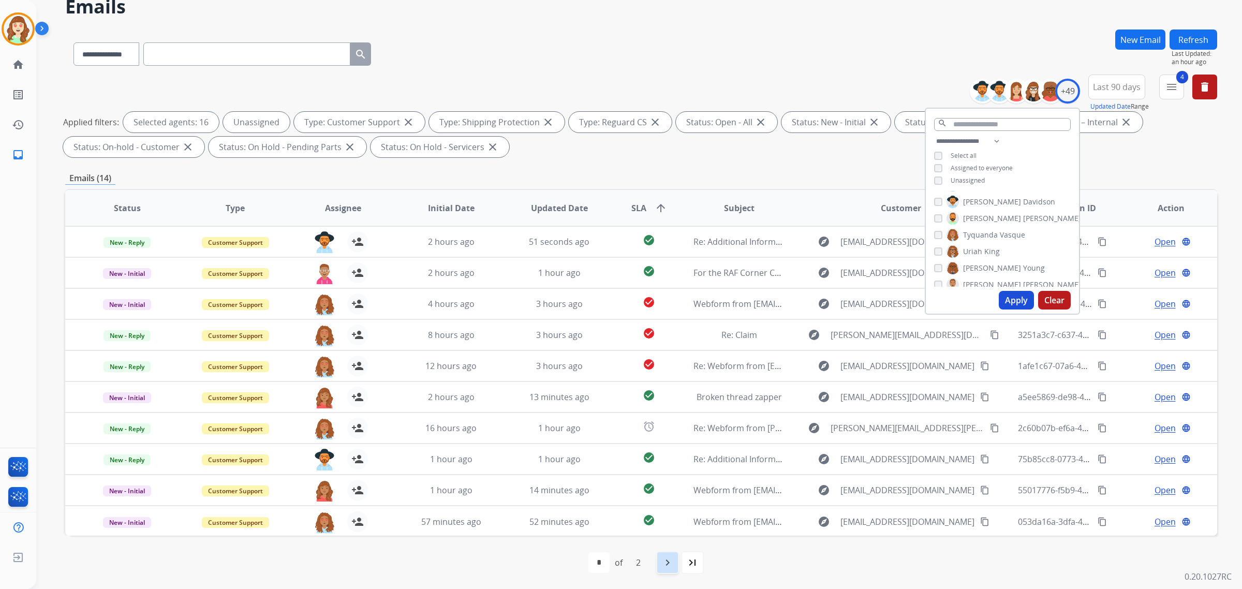
click at [667, 565] on mat-icon "navigate_next" at bounding box center [667, 562] width 12 height 12
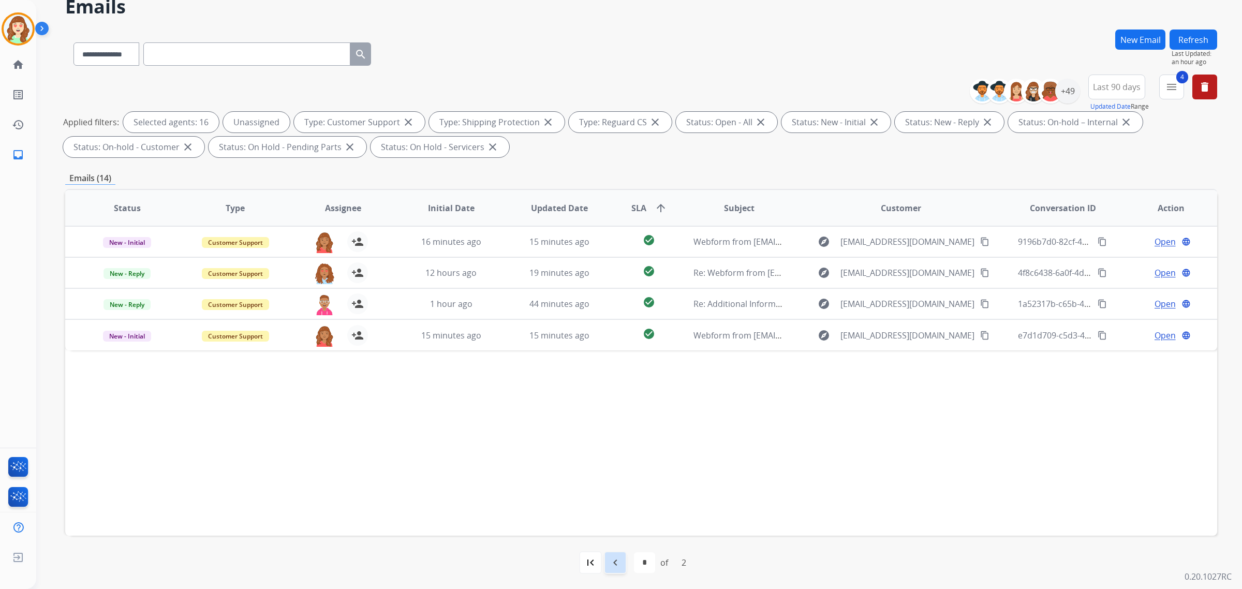
click at [618, 571] on div "navigate_before" at bounding box center [615, 562] width 23 height 23
select select "*"
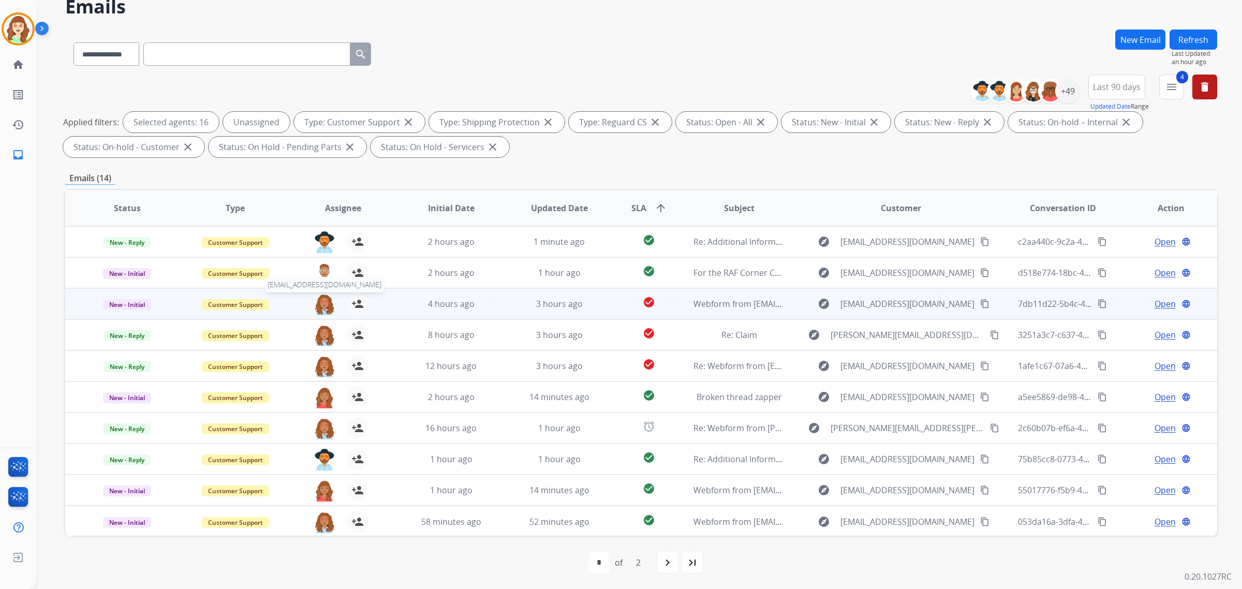
click at [316, 304] on img at bounding box center [324, 304] width 21 height 22
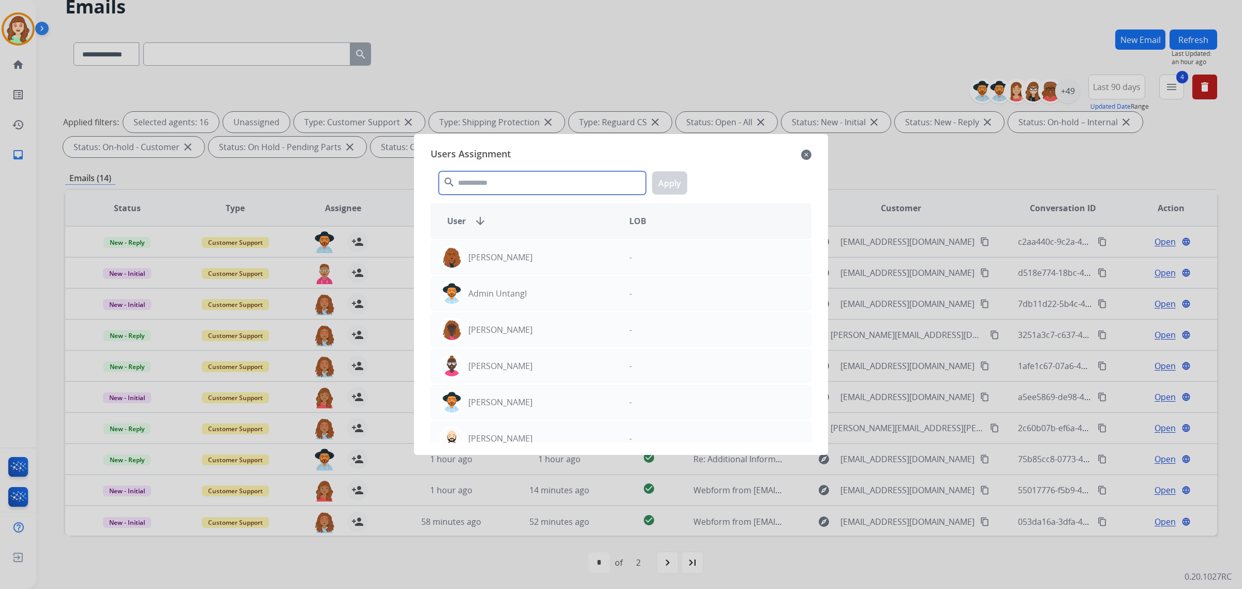
click at [559, 186] on input "text" at bounding box center [542, 182] width 207 height 23
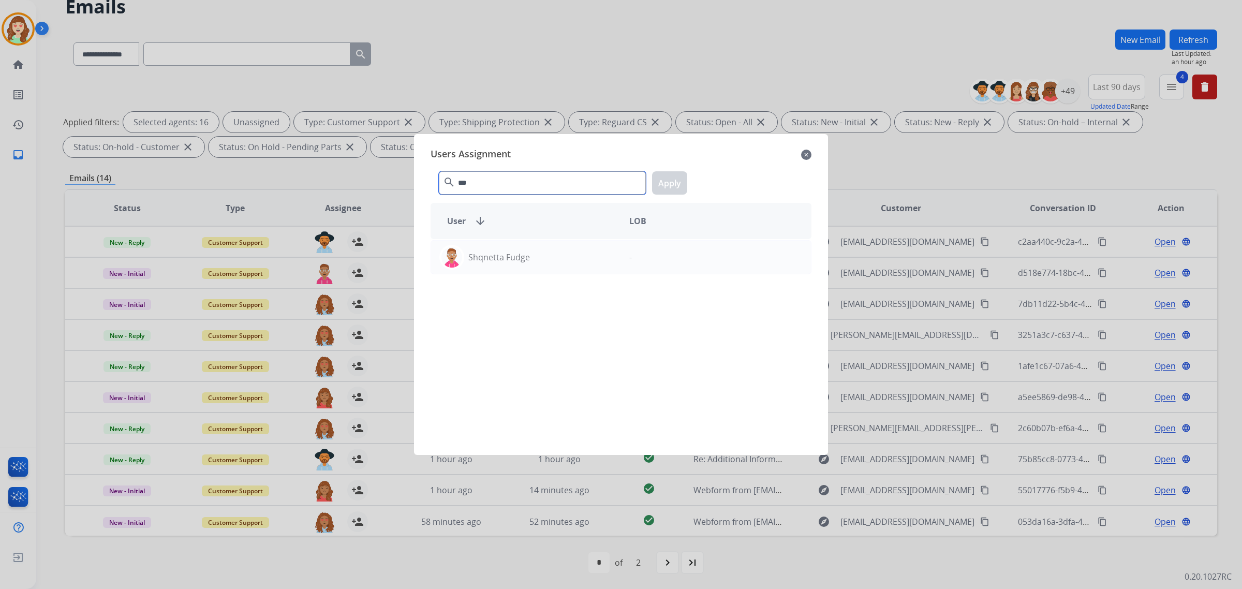
click at [503, 184] on input "***" at bounding box center [542, 182] width 207 height 23
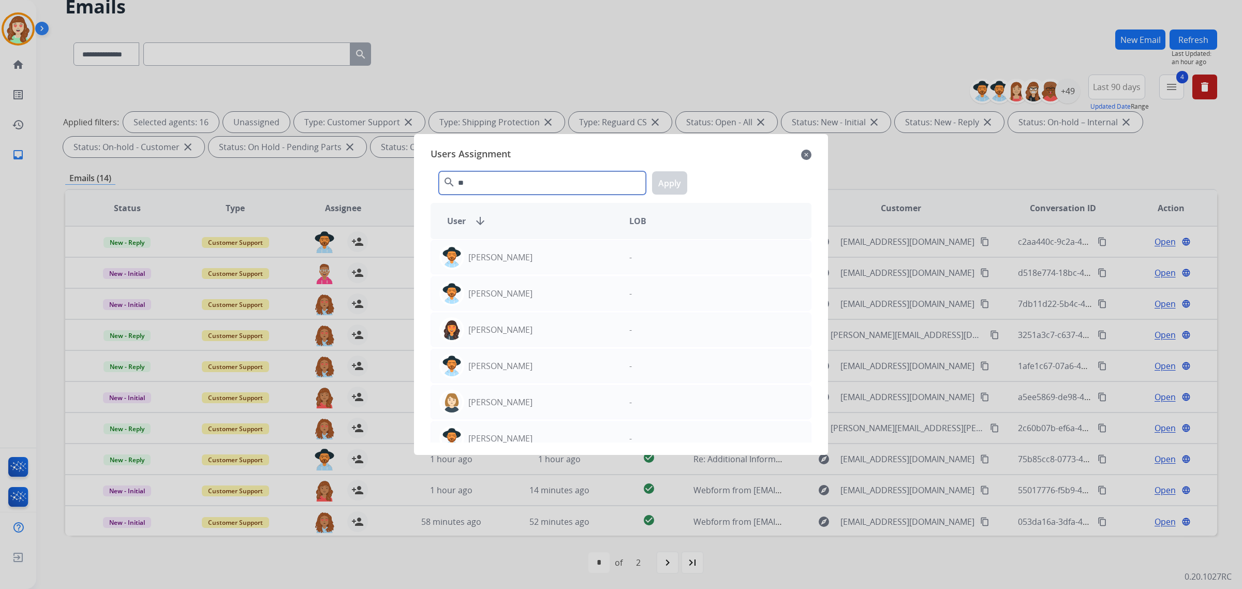
type input "*"
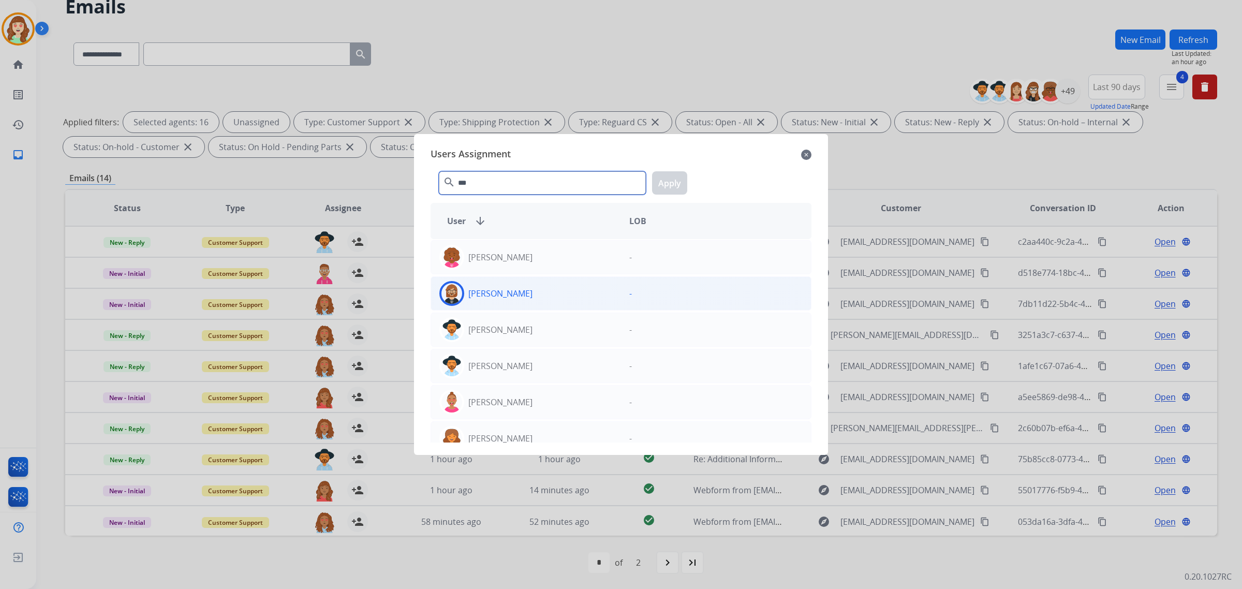
type input "***"
click at [544, 294] on div "[PERSON_NAME]" at bounding box center [526, 293] width 190 height 25
click at [666, 189] on button "Apply" at bounding box center [669, 182] width 35 height 23
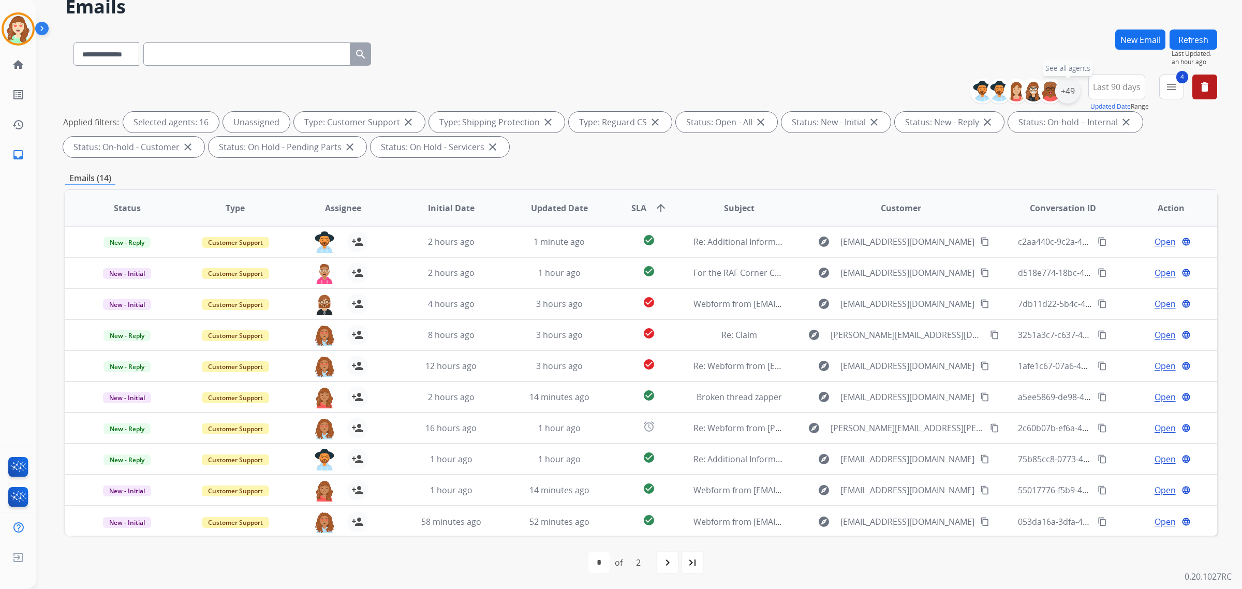
click at [1067, 92] on div "+49" at bounding box center [1067, 91] width 25 height 25
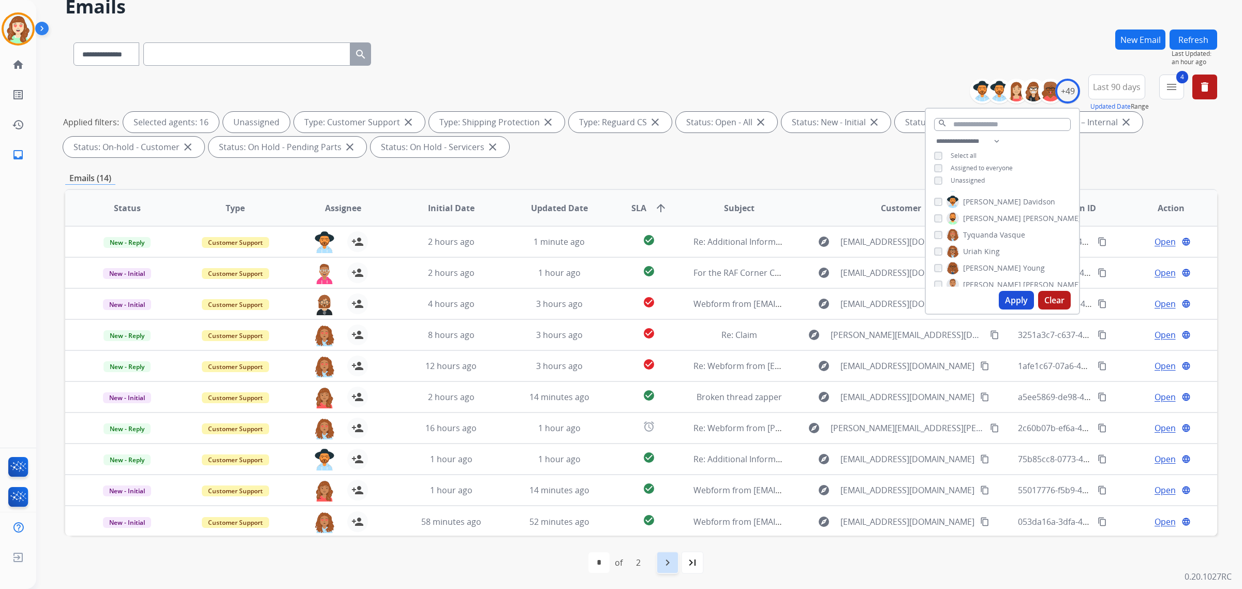
click at [666, 562] on mat-icon "navigate_next" at bounding box center [667, 562] width 12 height 12
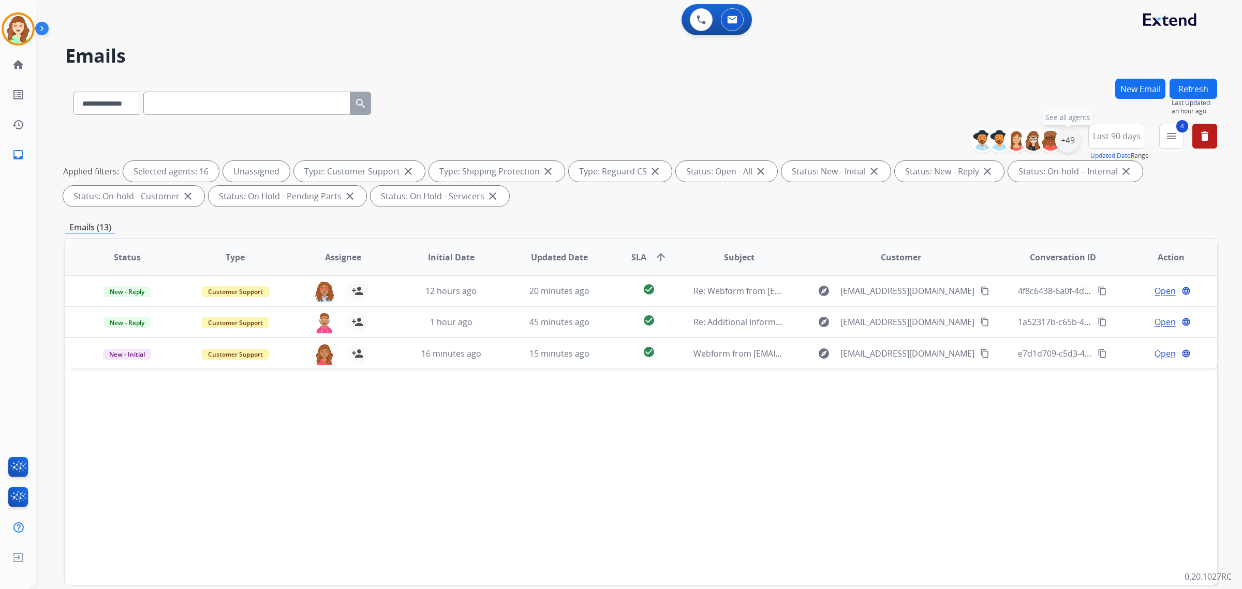
click at [1069, 141] on div "+49" at bounding box center [1067, 140] width 25 height 25
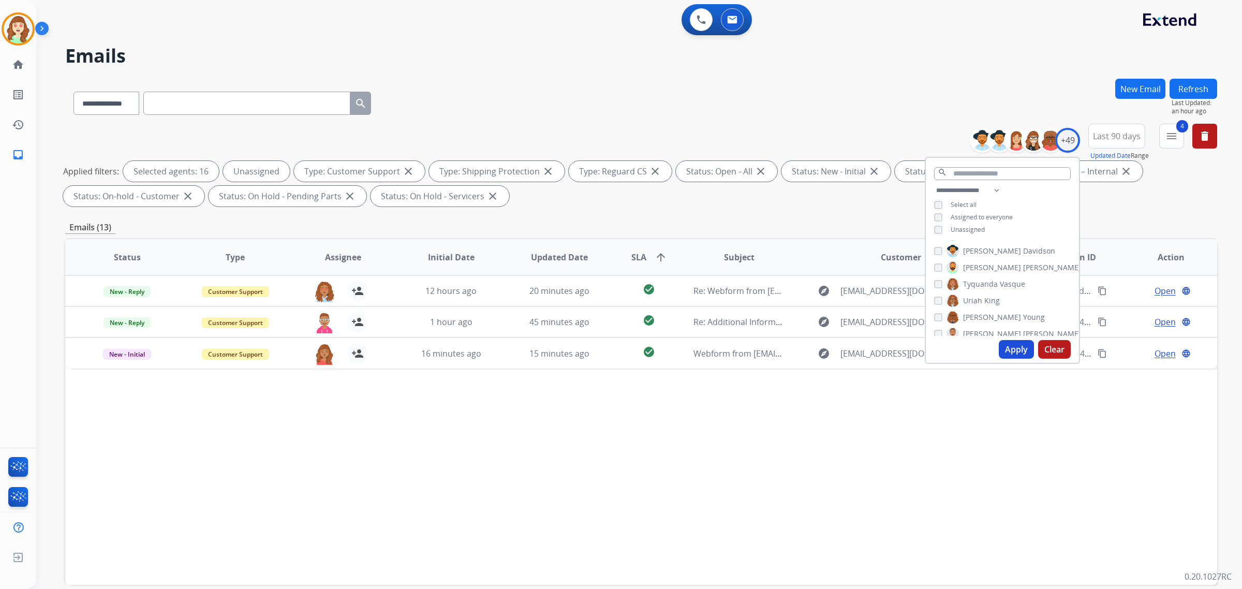
scroll to position [49, 0]
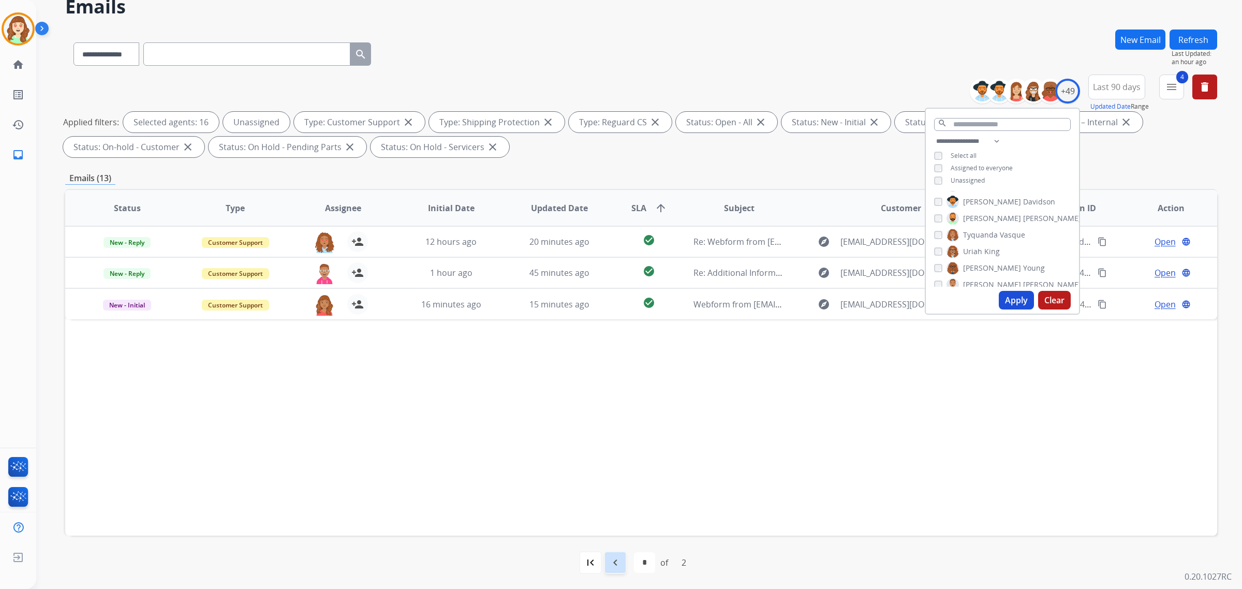
click at [614, 554] on div "navigate_before" at bounding box center [615, 562] width 23 height 23
select select "*"
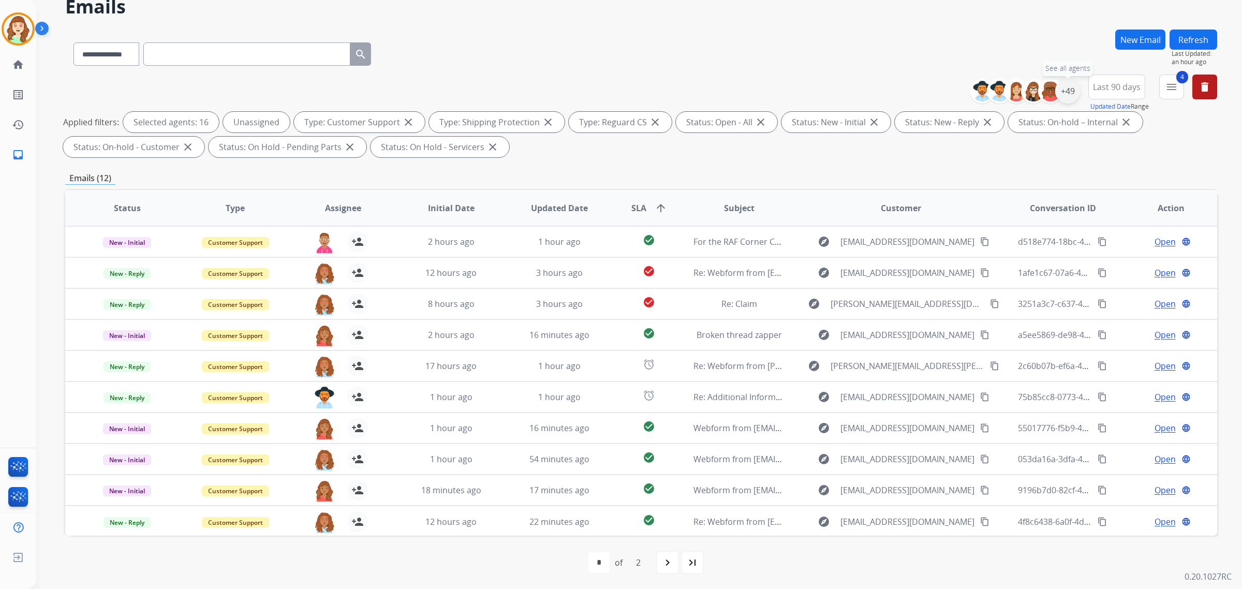
click at [1064, 87] on div "+49" at bounding box center [1067, 91] width 25 height 25
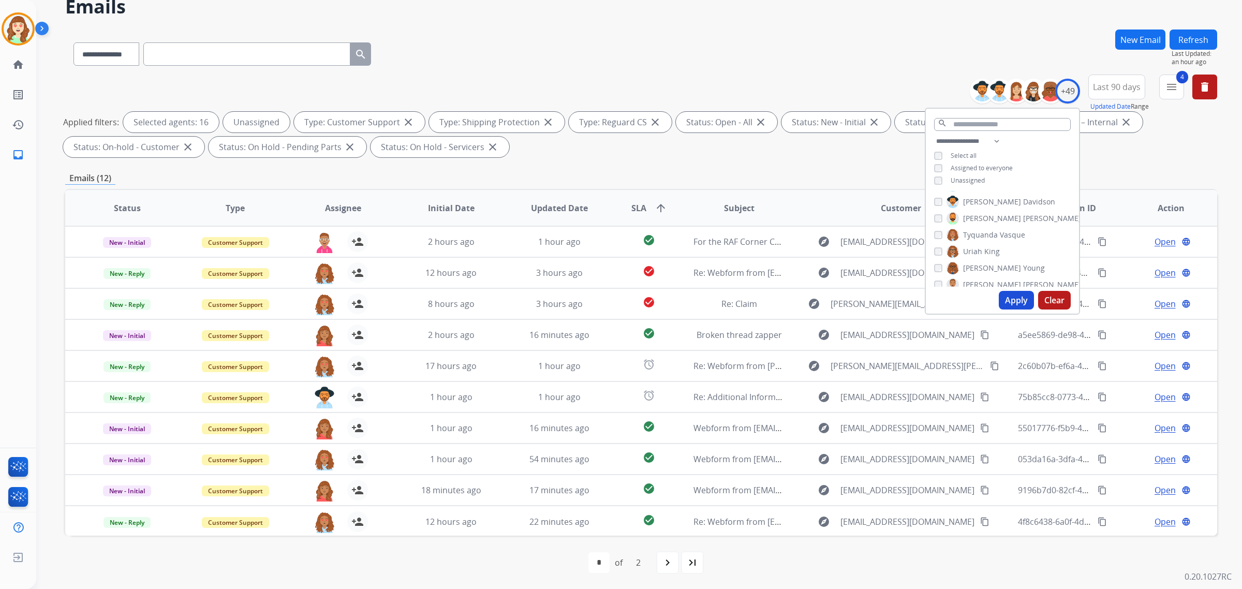
drag, startPoint x: 930, startPoint y: 228, endPoint x: 940, endPoint y: 230, distance: 10.2
click at [931, 228] on div "[PERSON_NAME] [PERSON_NAME] [PERSON_NAME] [PERSON_NAME] [PERSON_NAME] [PERSON_N…" at bounding box center [1002, 239] width 153 height 96
click at [940, 230] on div "Tyquanda Vasque" at bounding box center [979, 235] width 91 height 12
click at [1007, 295] on button "Apply" at bounding box center [1016, 300] width 35 height 19
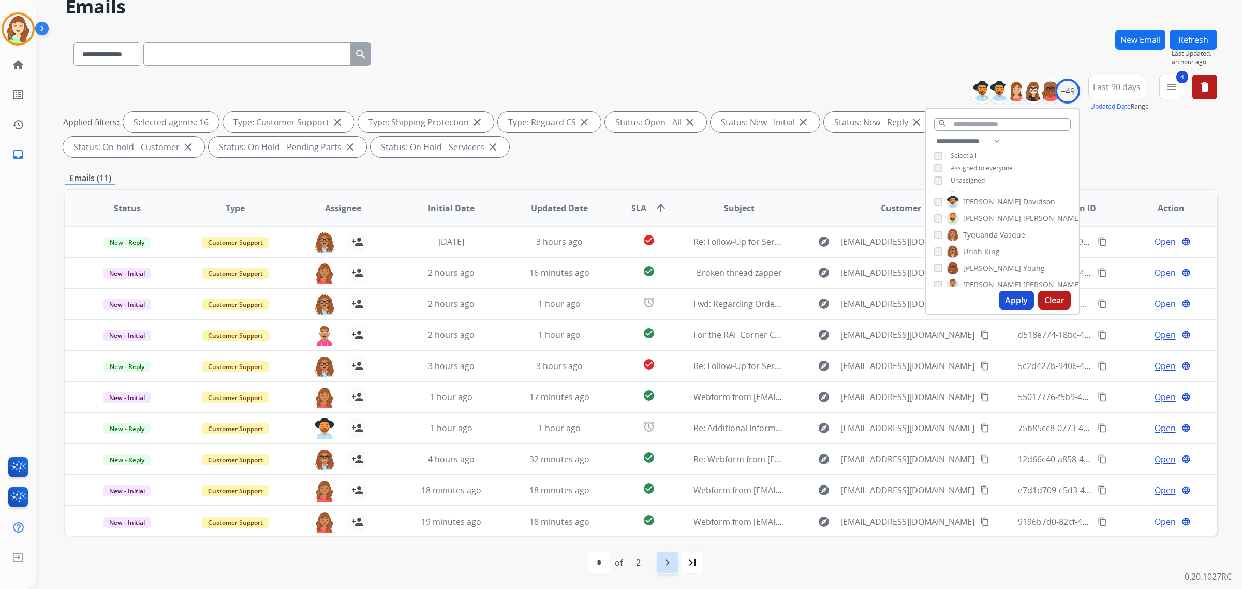
click at [669, 555] on div "navigate_next" at bounding box center [667, 562] width 23 height 23
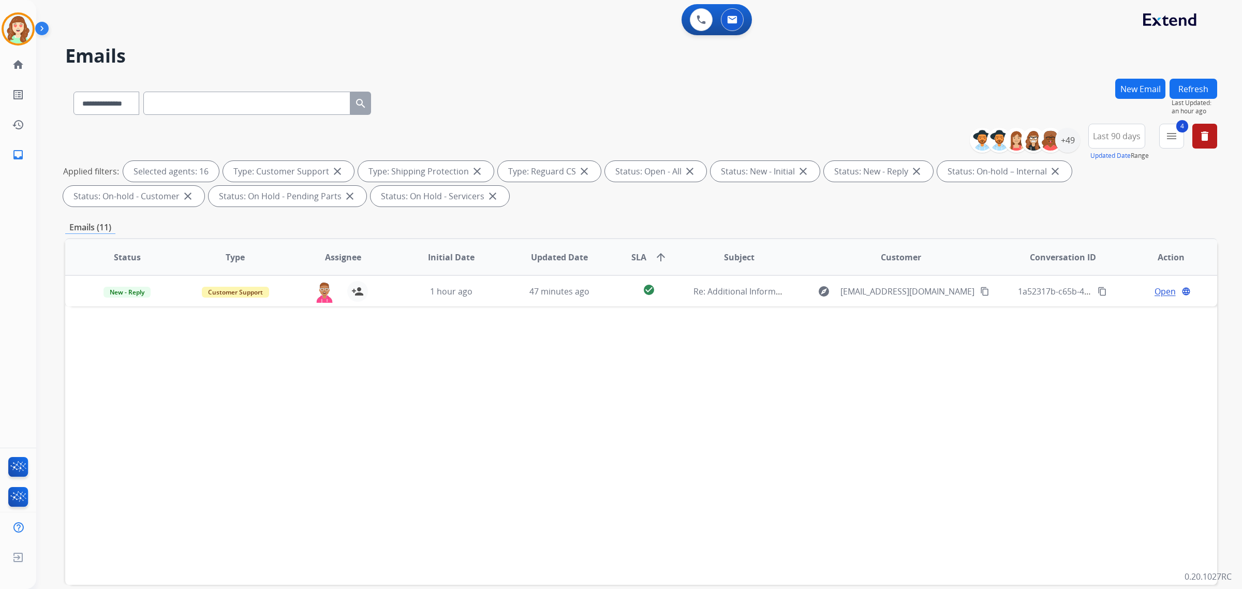
drag, startPoint x: 531, startPoint y: 122, endPoint x: 578, endPoint y: 120, distance: 47.6
click at [531, 122] on div "**********" at bounding box center [641, 101] width 1152 height 45
click at [1069, 138] on div "+49" at bounding box center [1067, 140] width 25 height 25
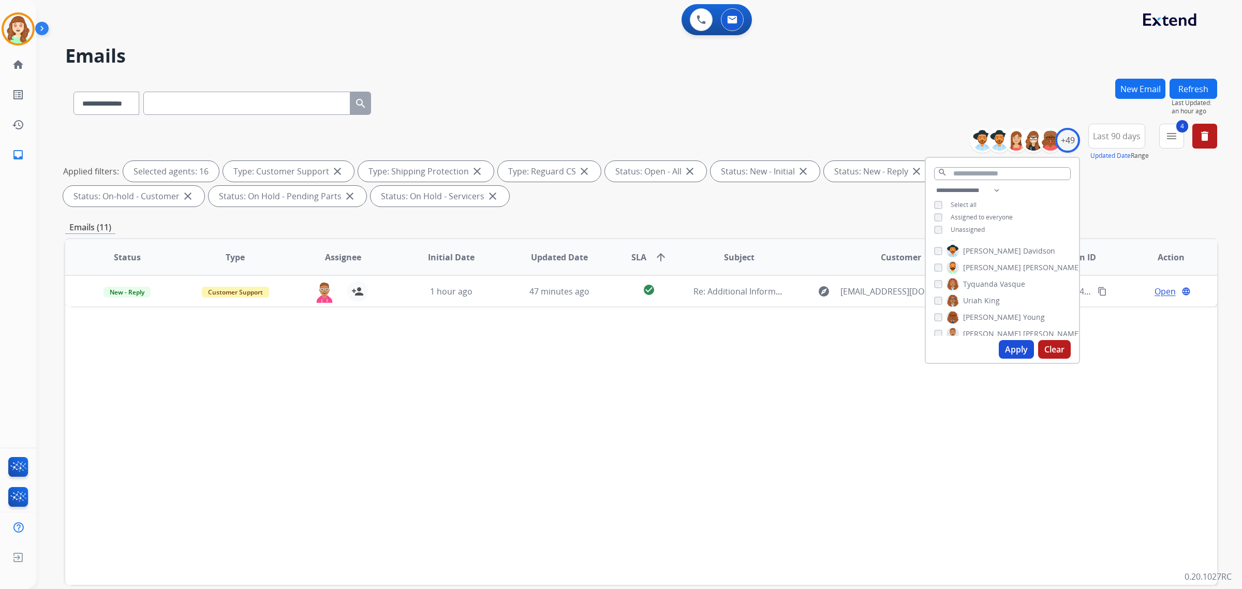
click at [1012, 344] on button "Apply" at bounding box center [1016, 349] width 35 height 19
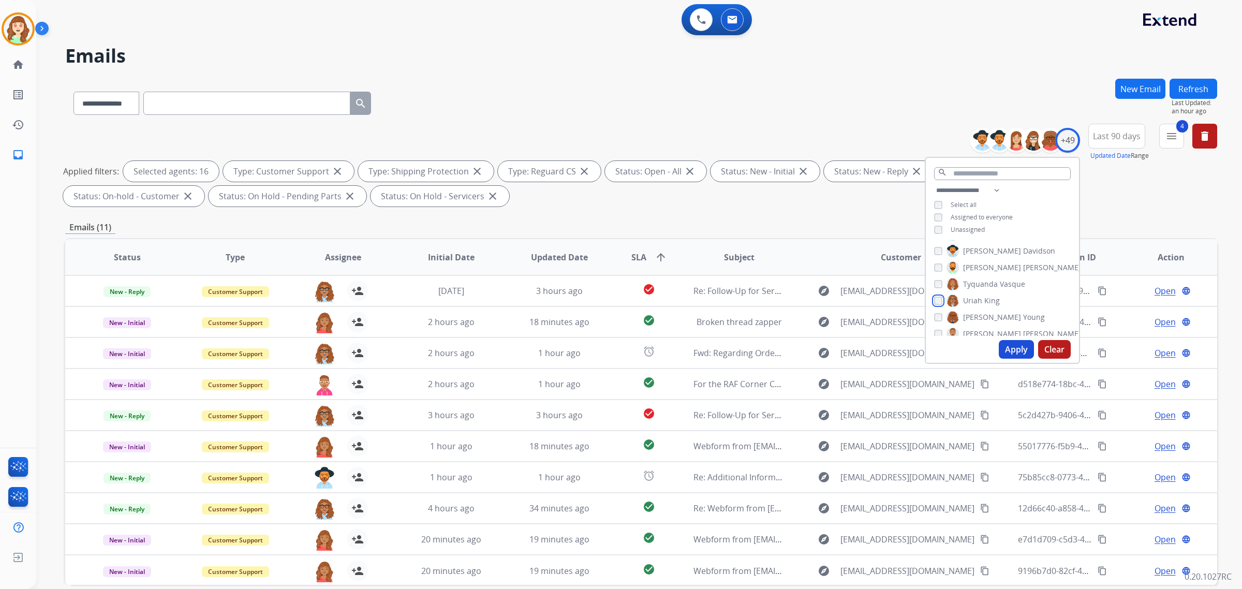
click at [945, 298] on div "[PERSON_NAME]" at bounding box center [967, 300] width 66 height 12
click at [935, 303] on div "[PERSON_NAME]" at bounding box center [967, 300] width 66 height 12
click at [935, 319] on div "Venegas Young" at bounding box center [989, 317] width 111 height 12
click at [1017, 352] on button "Apply" at bounding box center [1016, 349] width 35 height 19
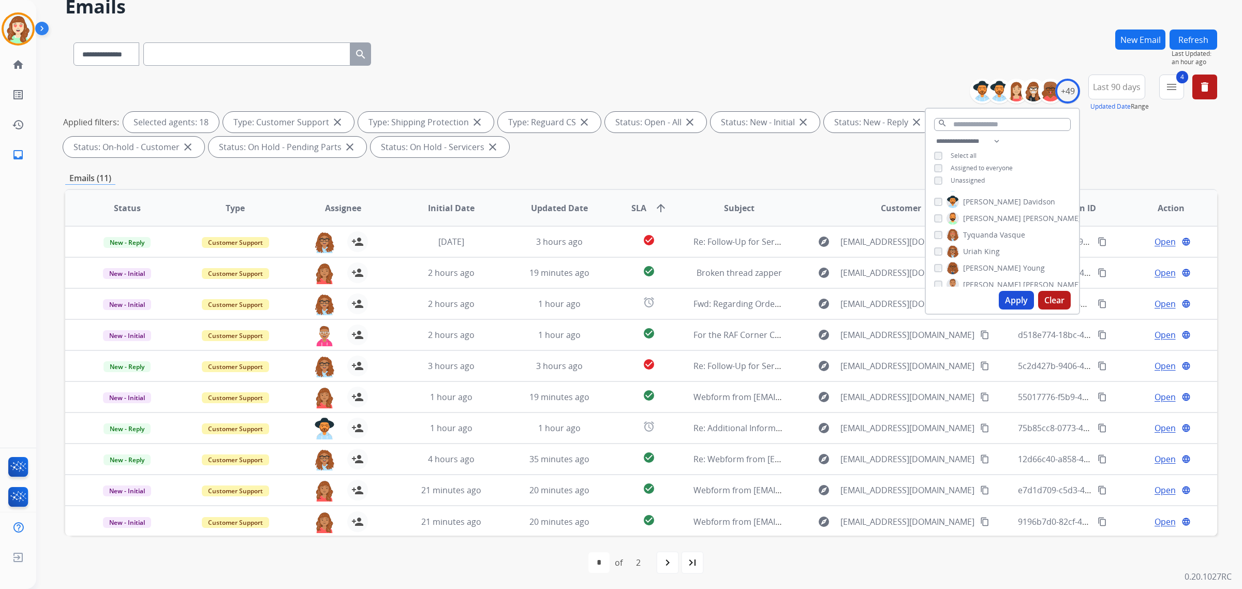
click at [1010, 300] on button "Apply" at bounding box center [1016, 300] width 35 height 19
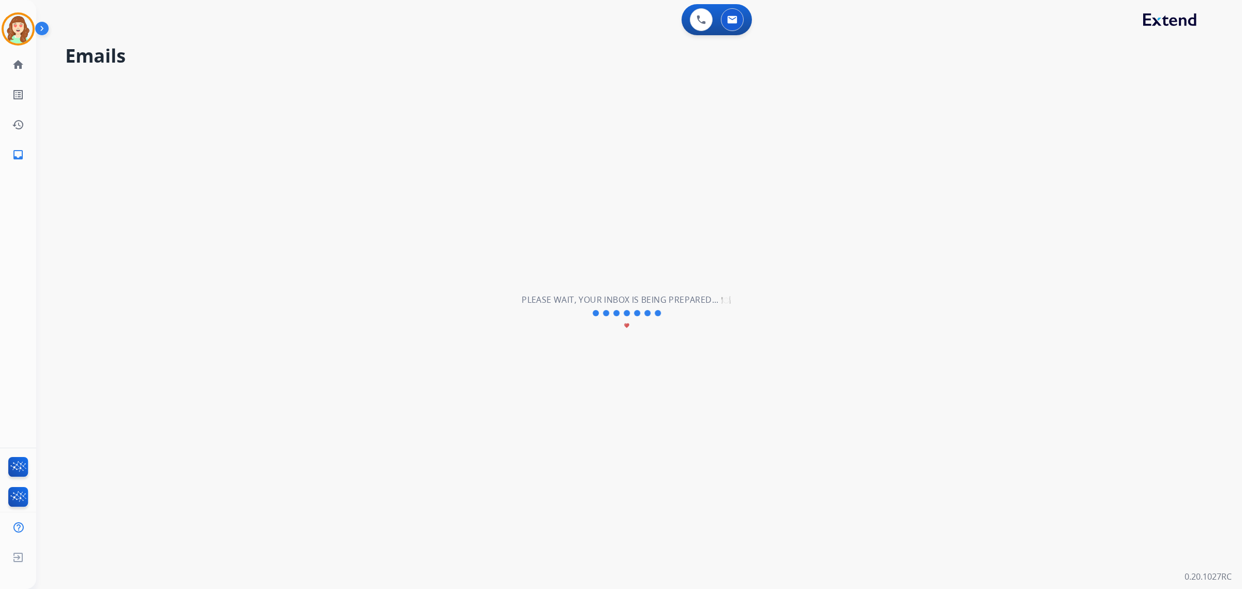
scroll to position [0, 0]
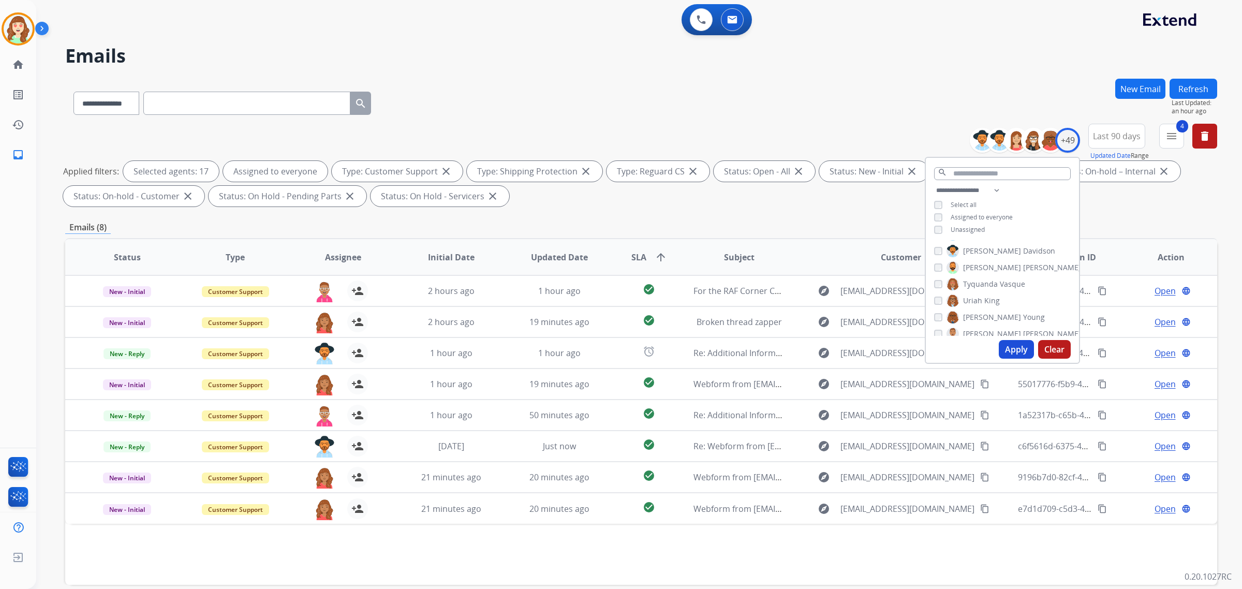
click at [1015, 351] on button "Apply" at bounding box center [1016, 349] width 35 height 19
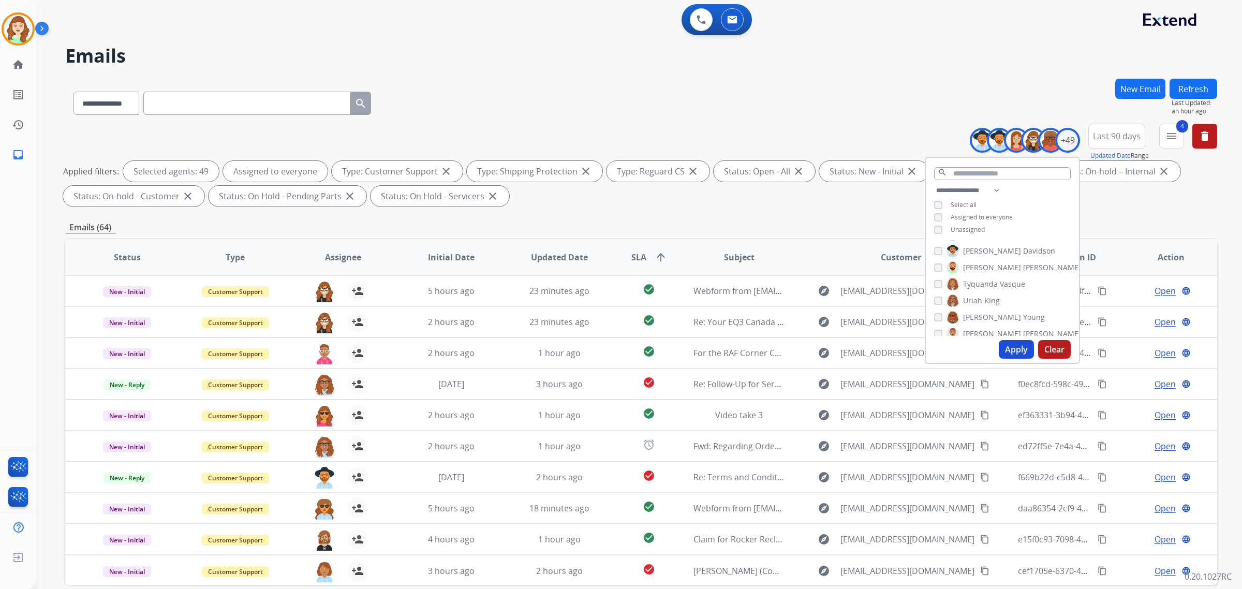
click at [646, 254] on span "SLA arrow_upward" at bounding box center [649, 257] width 36 height 12
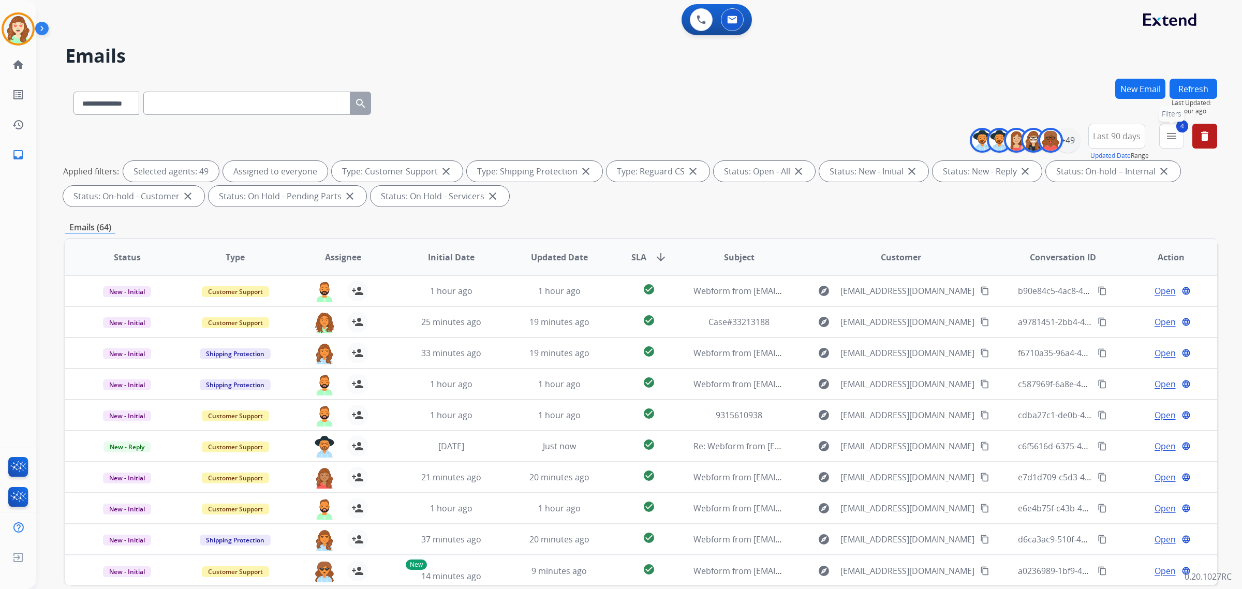
click at [1173, 136] on mat-icon "menu" at bounding box center [1171, 136] width 12 height 12
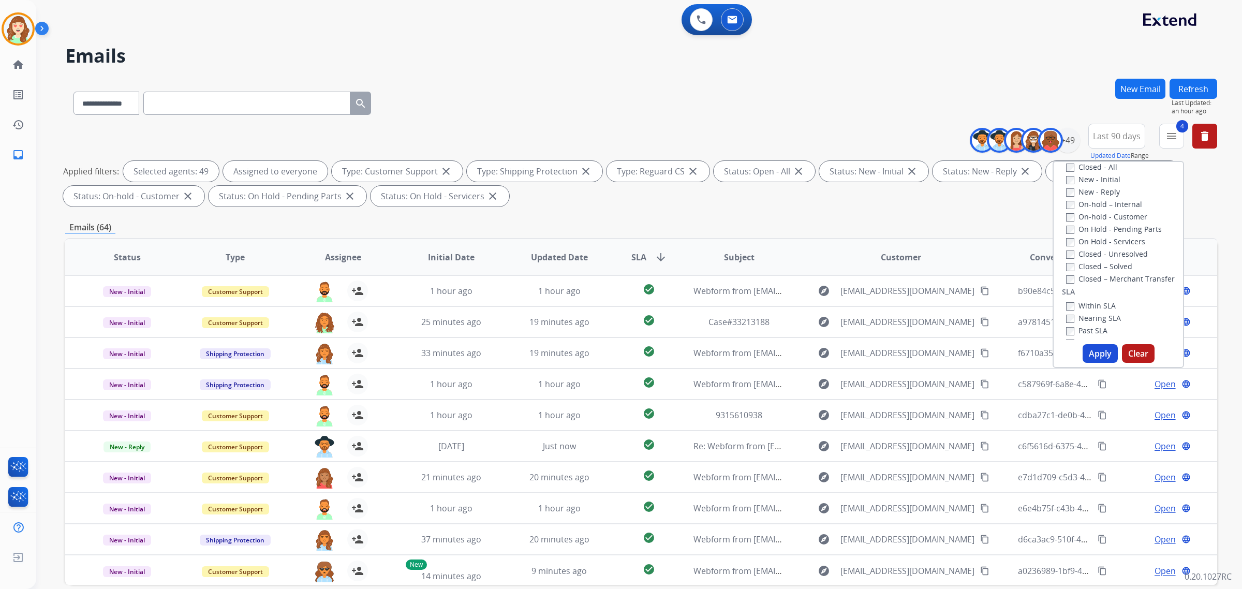
scroll to position [194, 0]
click at [1109, 357] on button "Apply" at bounding box center [1099, 353] width 35 height 19
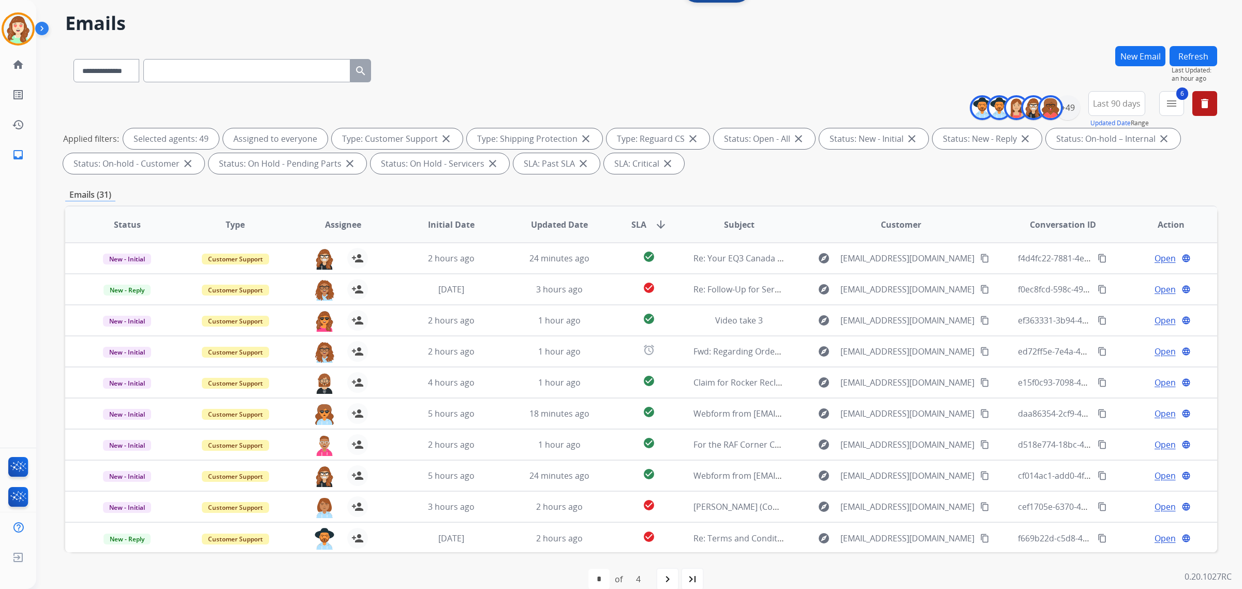
scroll to position [49, 0]
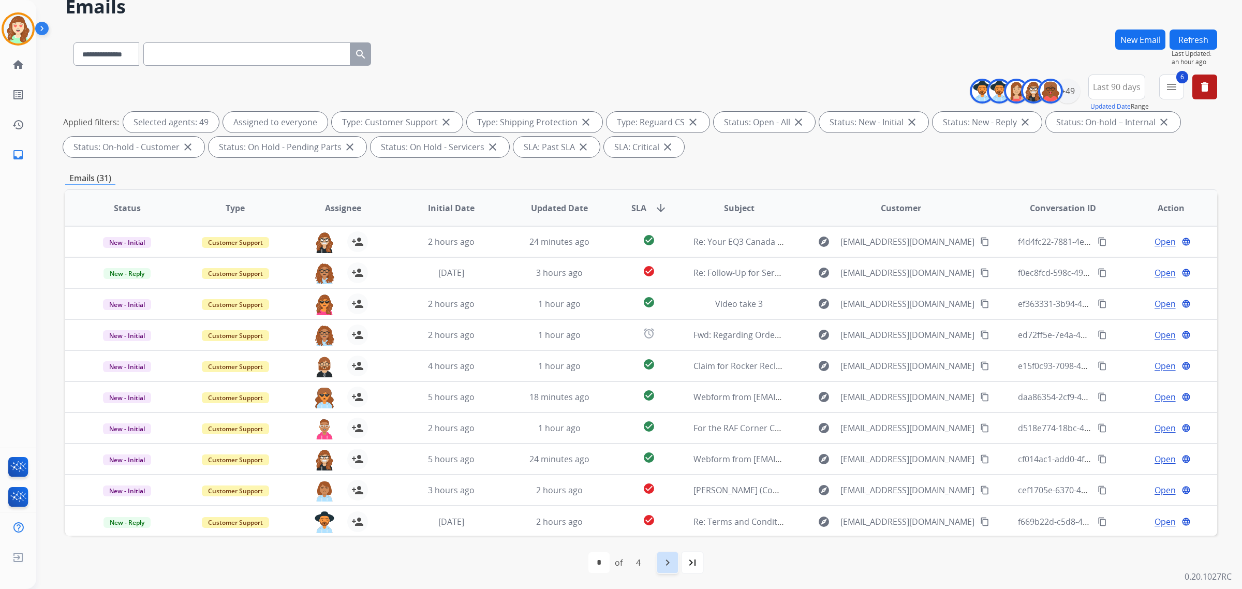
click at [671, 560] on mat-icon "navigate_next" at bounding box center [667, 562] width 12 height 12
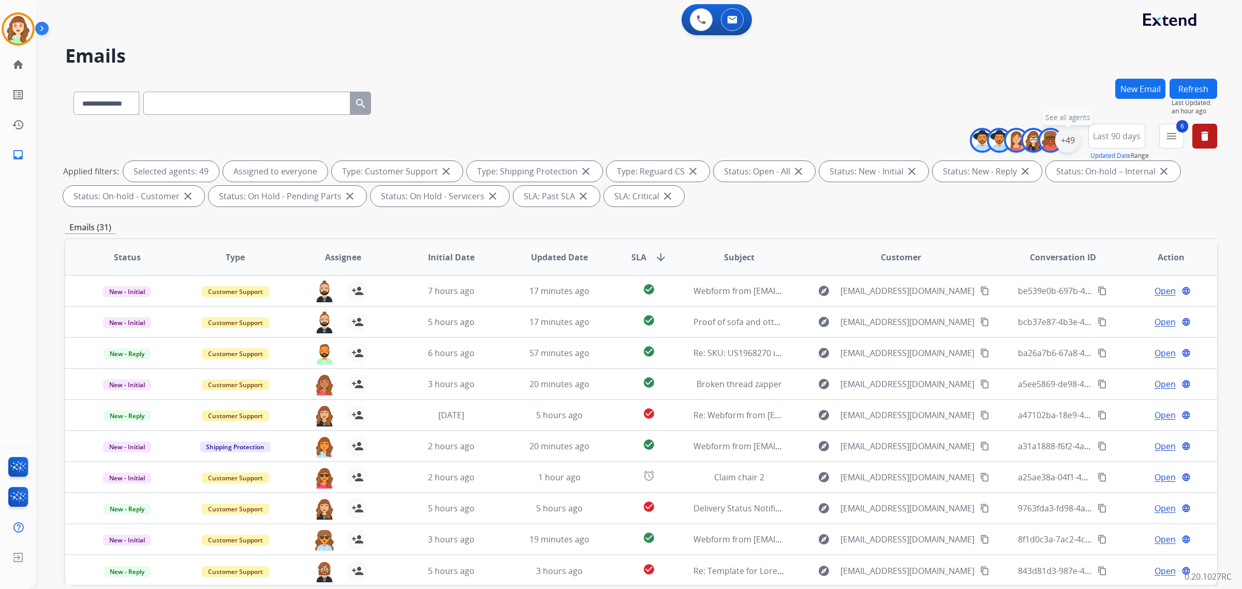
click at [1065, 143] on div "+49" at bounding box center [1067, 140] width 25 height 25
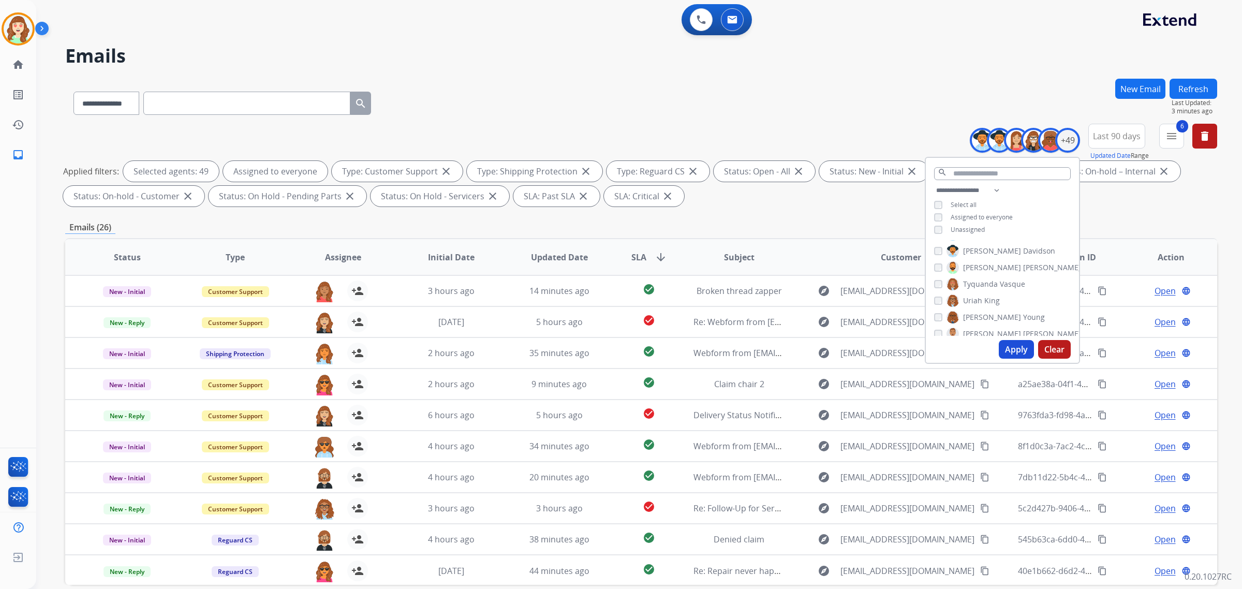
drag, startPoint x: 841, startPoint y: 67, endPoint x: 751, endPoint y: 29, distance: 98.3
click at [849, 71] on div "**********" at bounding box center [626, 331] width 1181 height 589
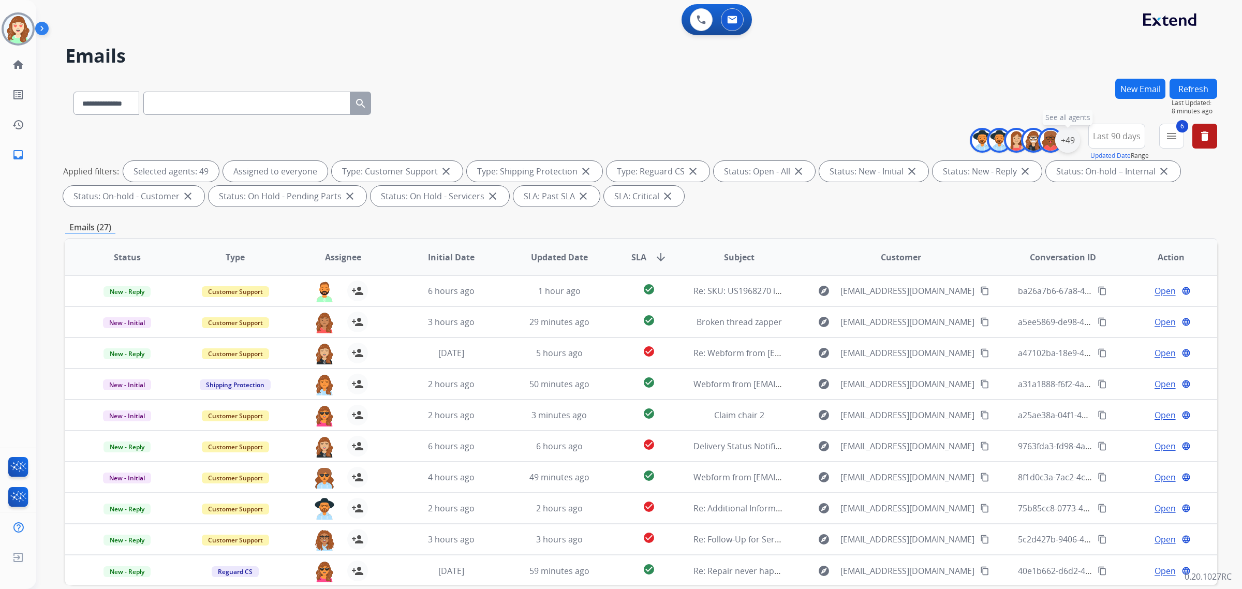
click at [1069, 140] on div "+49" at bounding box center [1067, 140] width 25 height 25
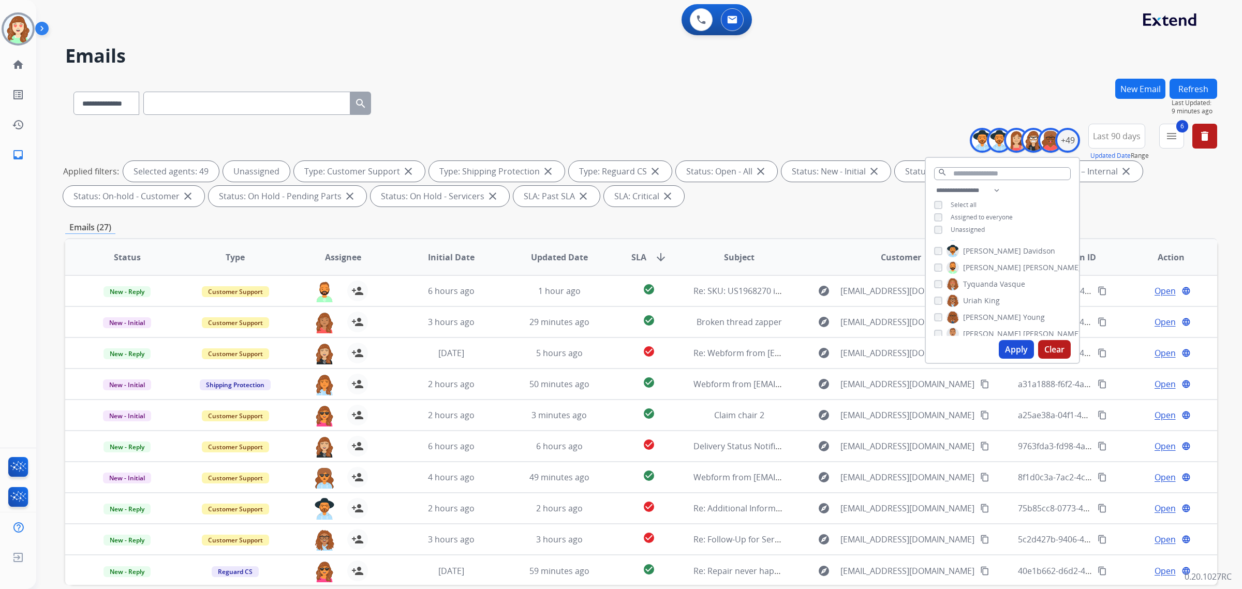
click at [1007, 349] on button "Apply" at bounding box center [1016, 349] width 35 height 19
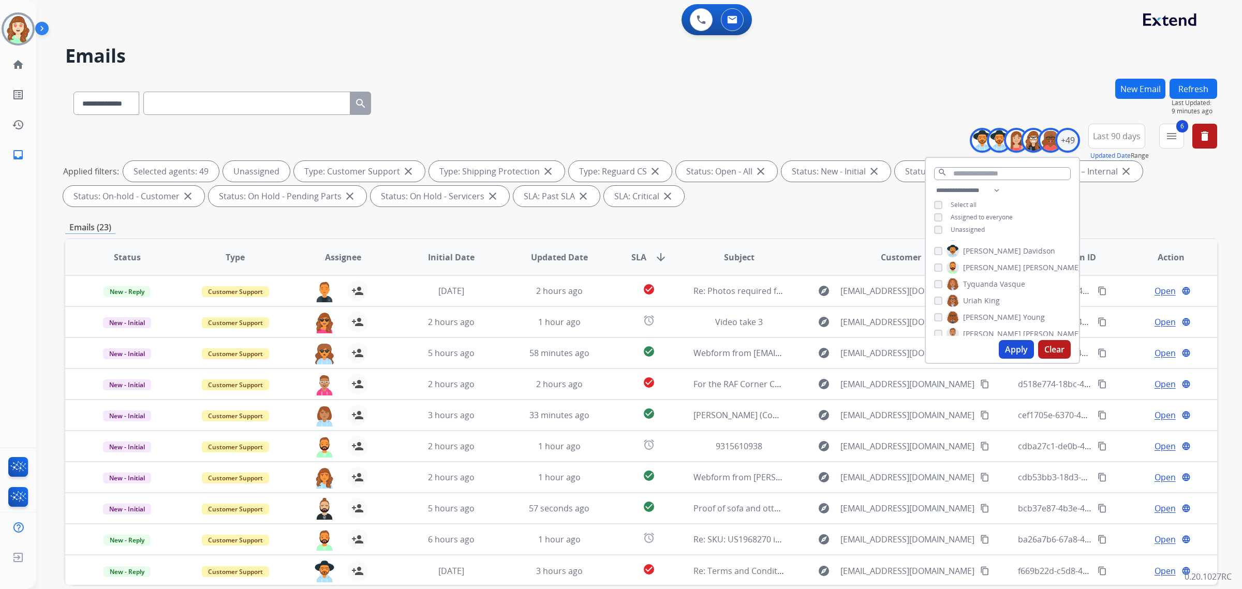
click at [661, 101] on div "**********" at bounding box center [641, 101] width 1152 height 45
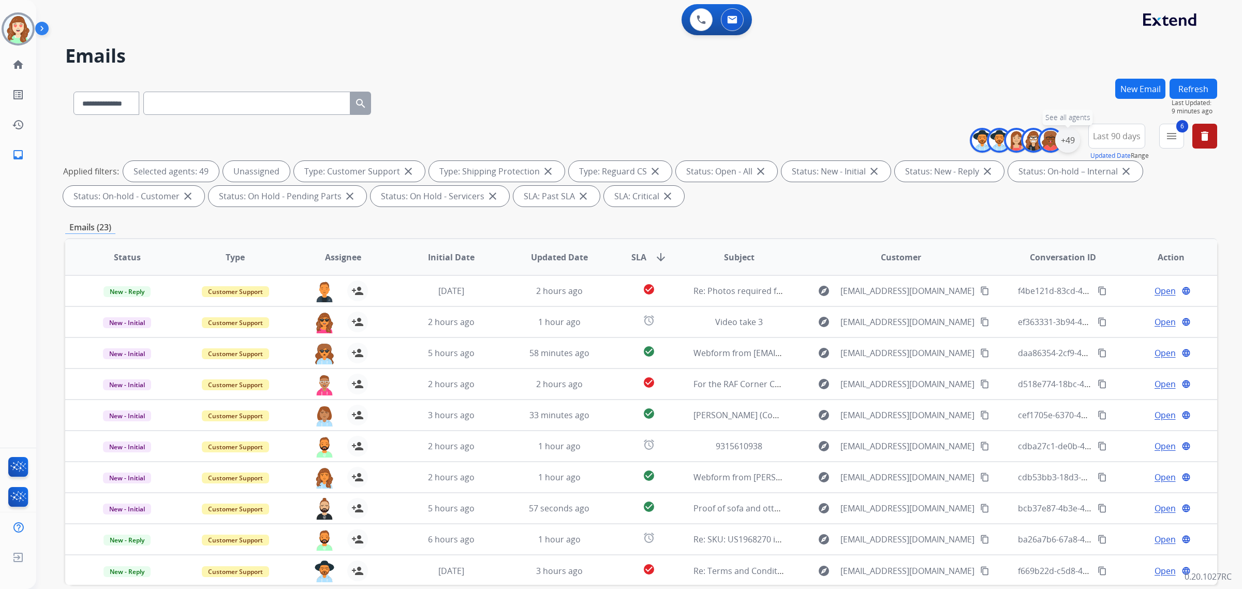
click at [1072, 138] on div "+49" at bounding box center [1067, 140] width 25 height 25
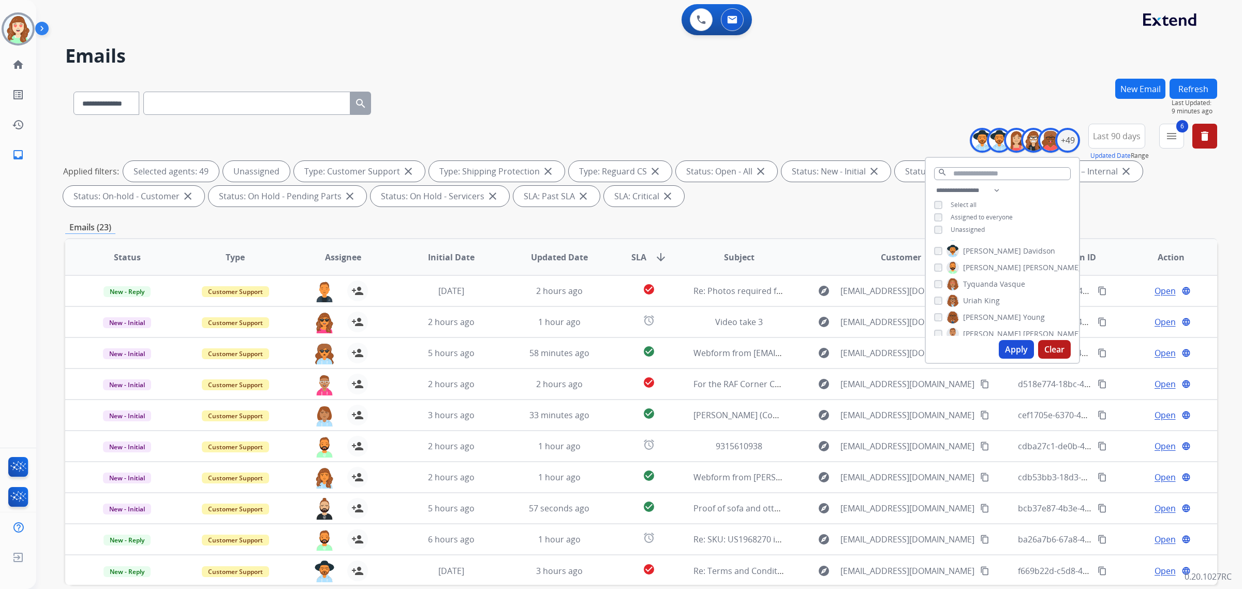
drag, startPoint x: 1055, startPoint y: 350, endPoint x: 1061, endPoint y: 343, distance: 9.6
click at [1056, 350] on button "Clear" at bounding box center [1054, 349] width 33 height 19
